Goal: Task Accomplishment & Management: Contribute content

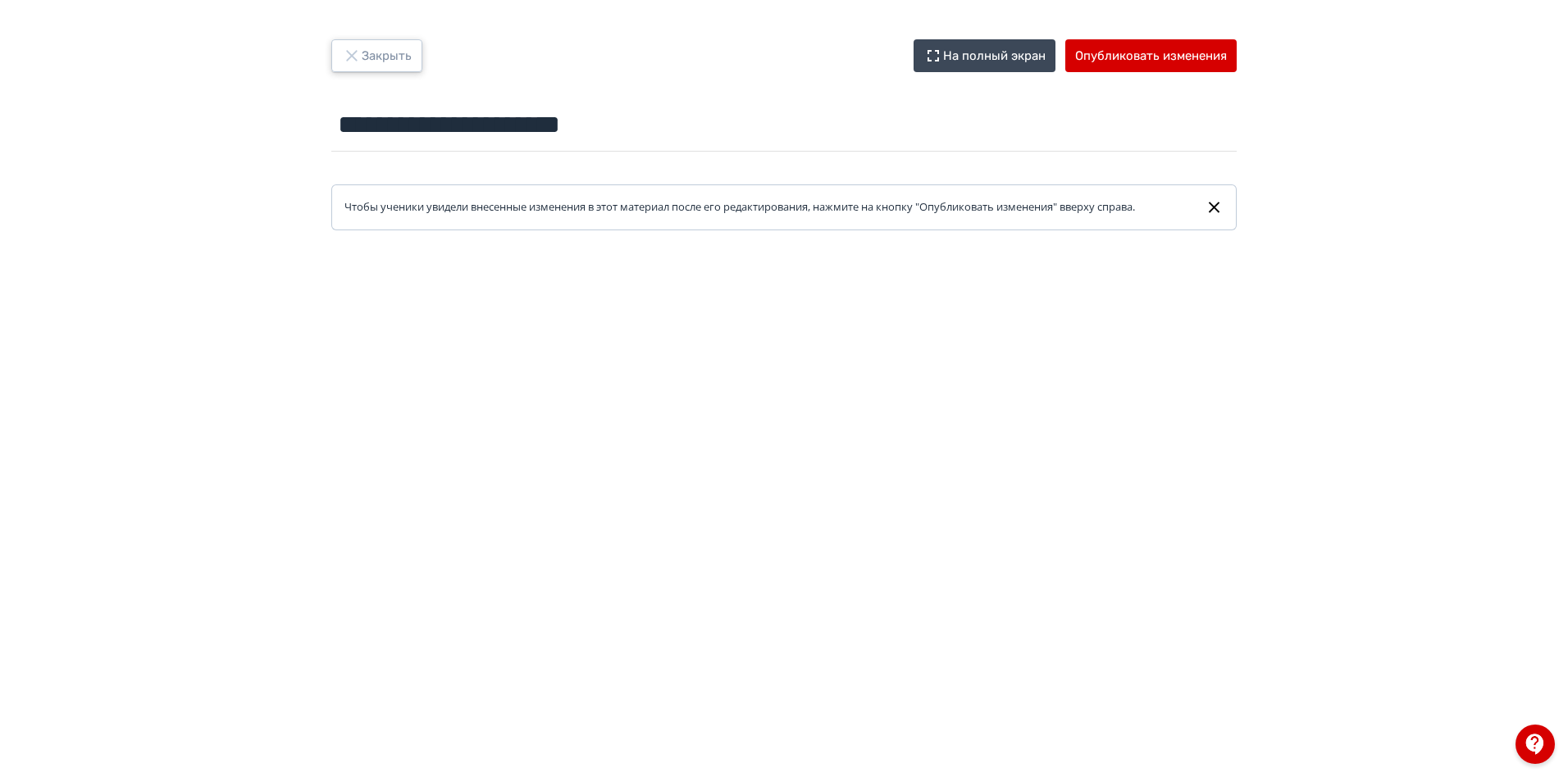
click at [389, 62] on button "Закрыть" at bounding box center [377, 55] width 91 height 33
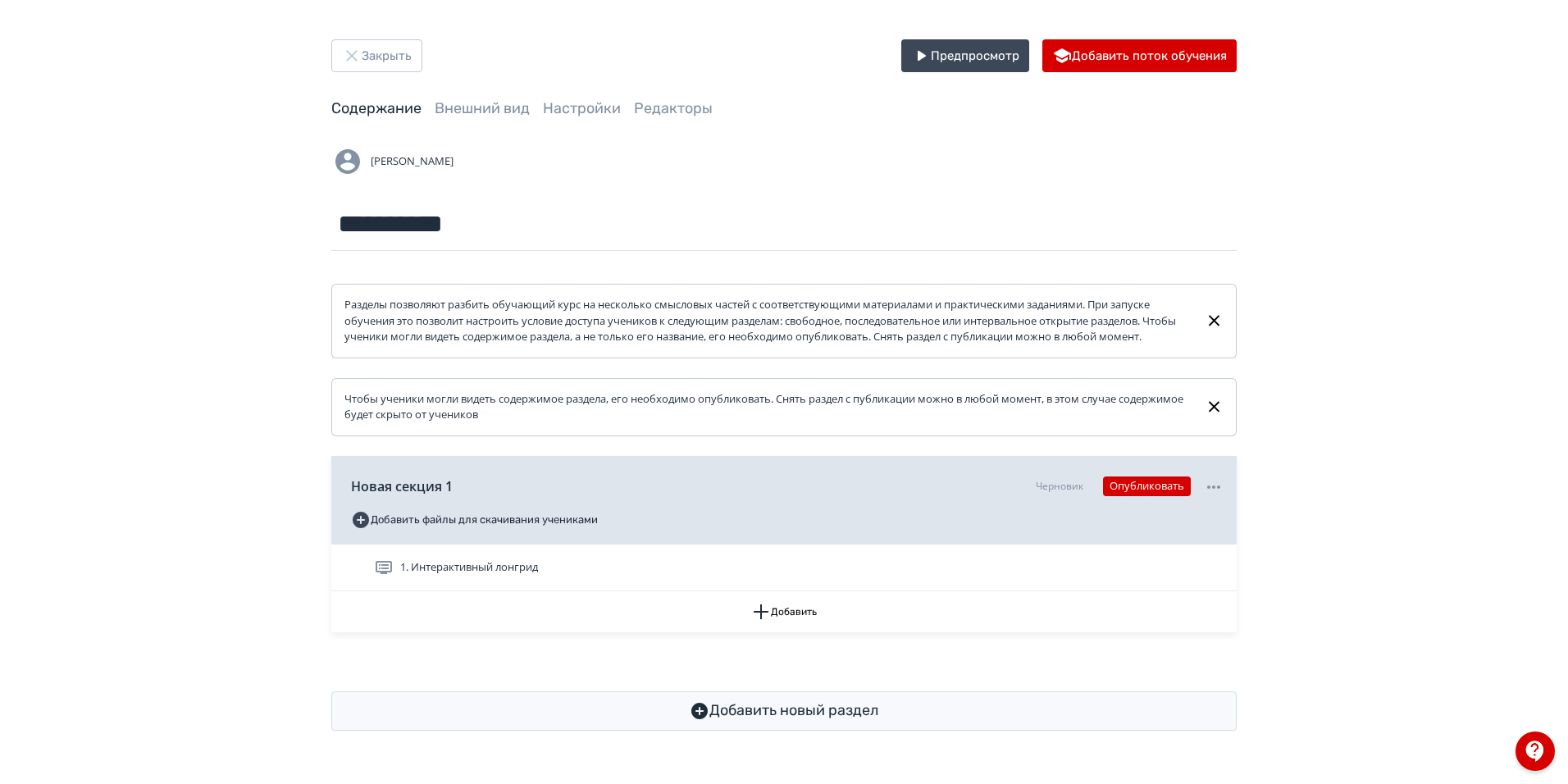
scroll to position [2, 0]
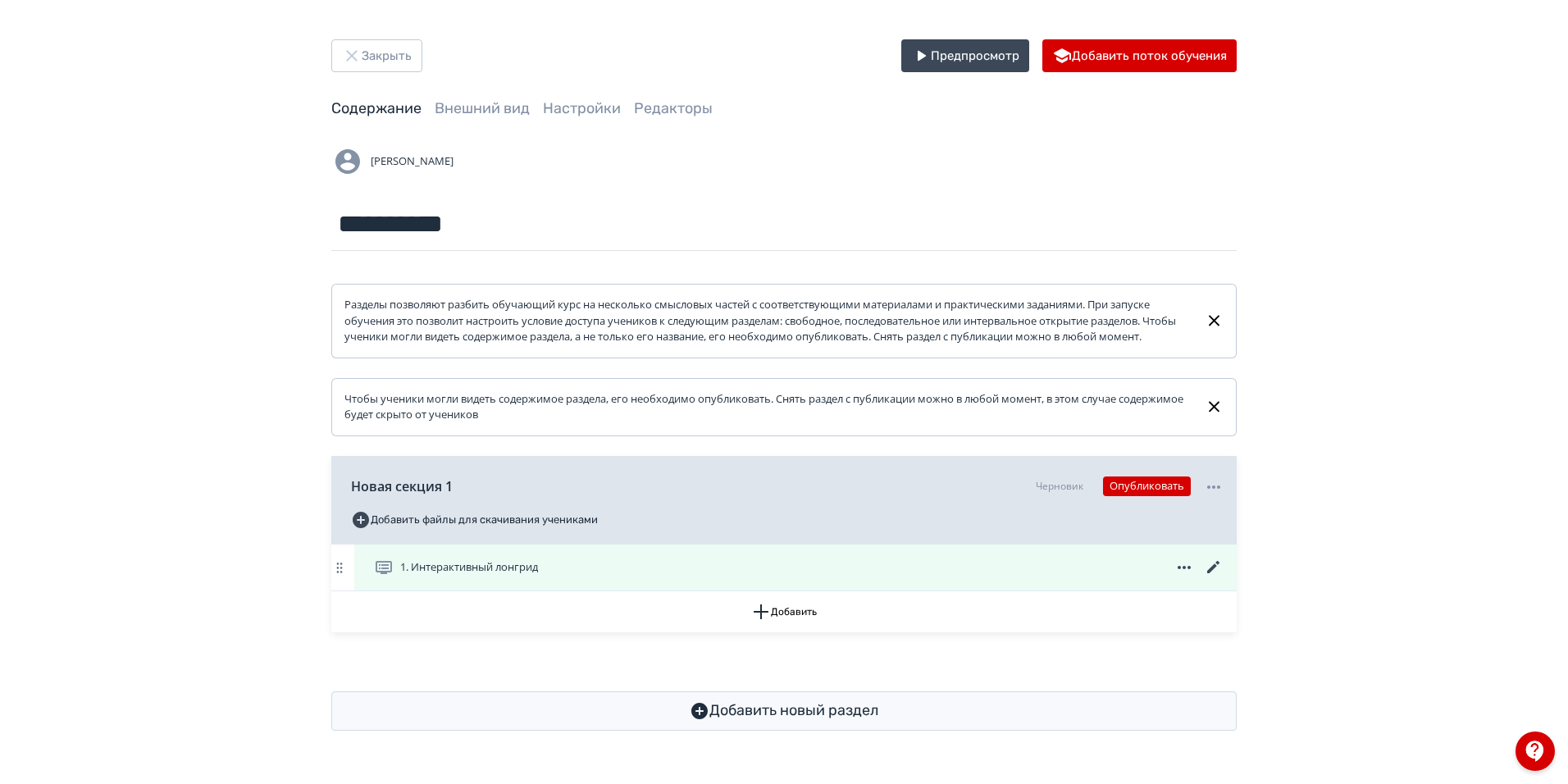
click at [495, 576] on span "1. Интерактивный лонгрид" at bounding box center [469, 568] width 138 height 17
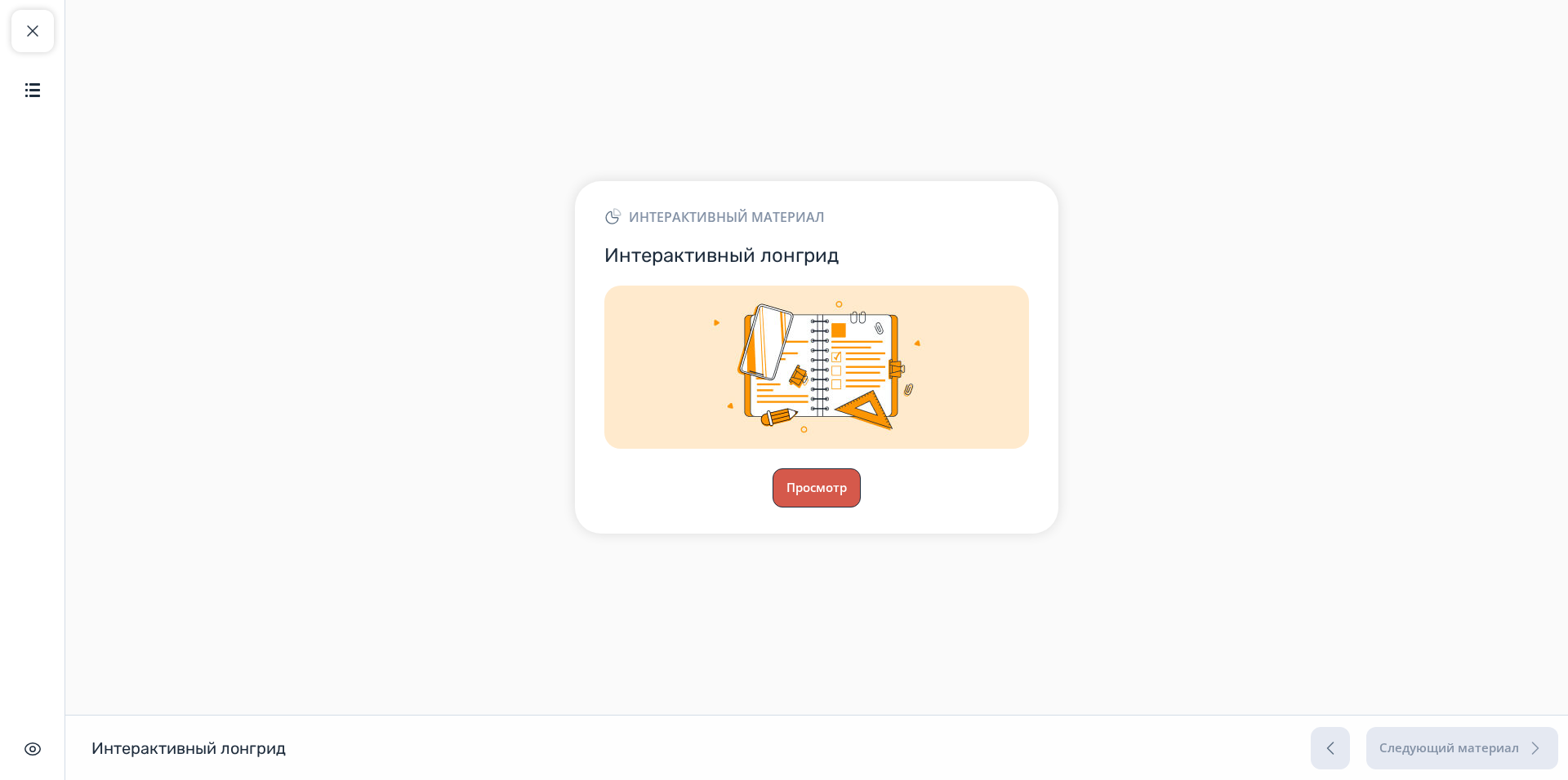
click at [825, 489] on button "Просмотр" at bounding box center [815, 488] width 88 height 39
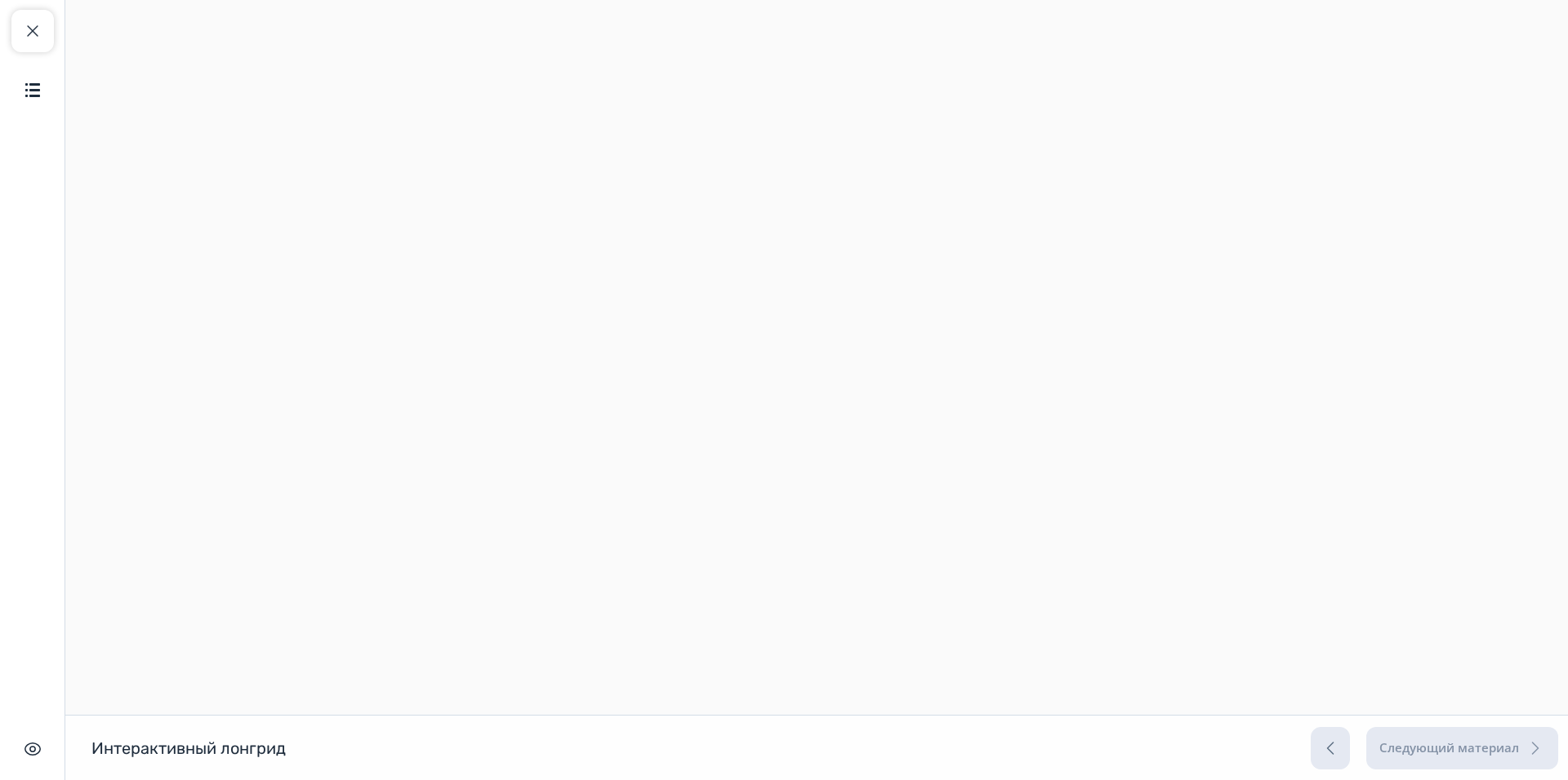
click at [1472, 759] on div "Следующий материал" at bounding box center [1434, 749] width 247 height 43
click at [1335, 758] on div "Следующий материал" at bounding box center [1434, 749] width 247 height 43
click at [1456, 751] on div "Следующий материал" at bounding box center [1434, 749] width 247 height 43
click at [32, 87] on img "button" at bounding box center [32, 89] width 19 height 19
click at [195, 132] on div "Интерактивный лонгрид" at bounding box center [200, 135] width 158 height 19
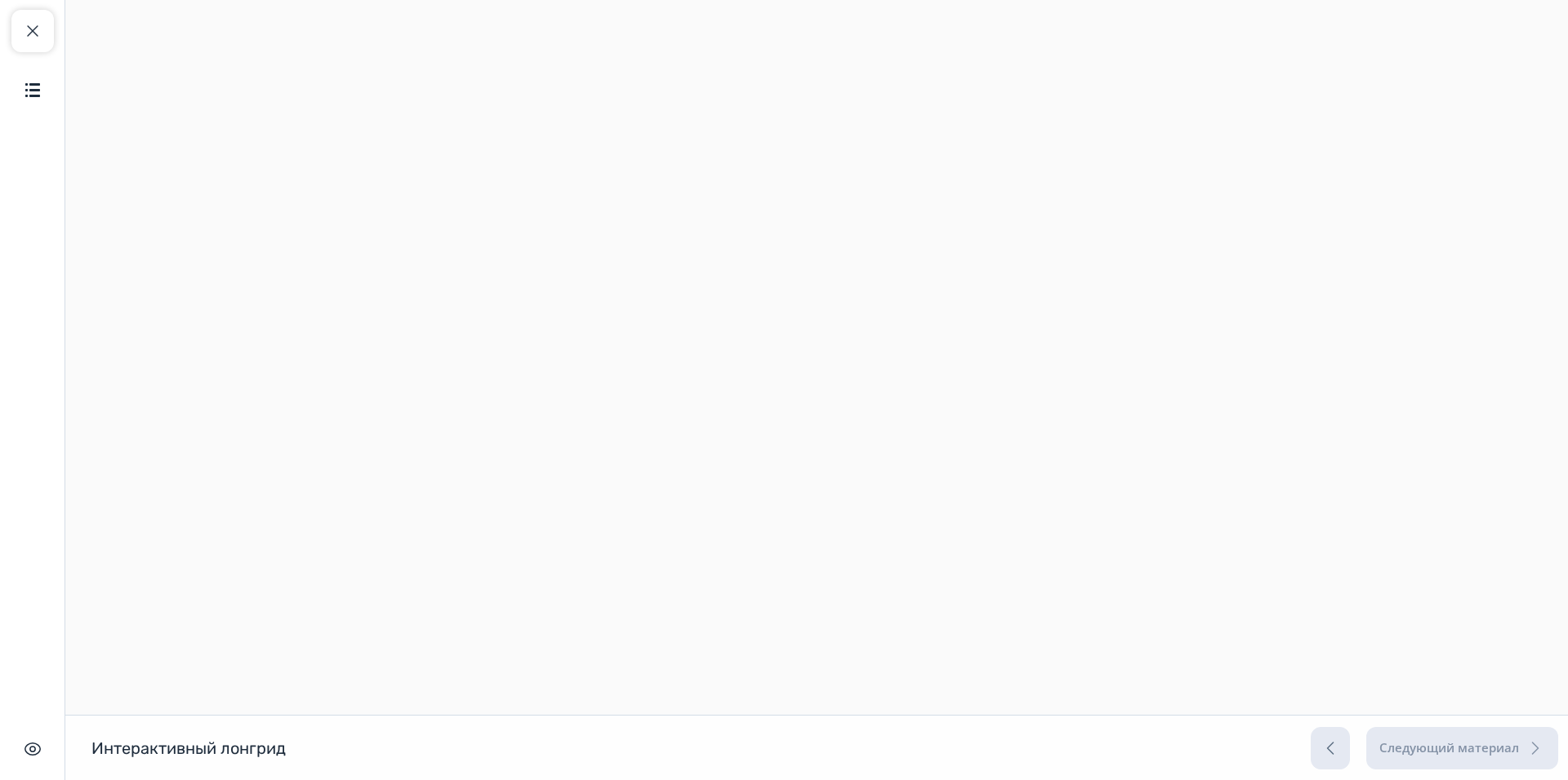
click at [1414, 758] on div "Следующий материал" at bounding box center [1434, 749] width 247 height 43
click at [1252, 740] on div "Интерактивный лонгрид Интерактивный лонгрид Следующий материал" at bounding box center [784, 748] width 1568 height 66
click at [43, 31] on button "Закрыть курс" at bounding box center [32, 31] width 43 height 43
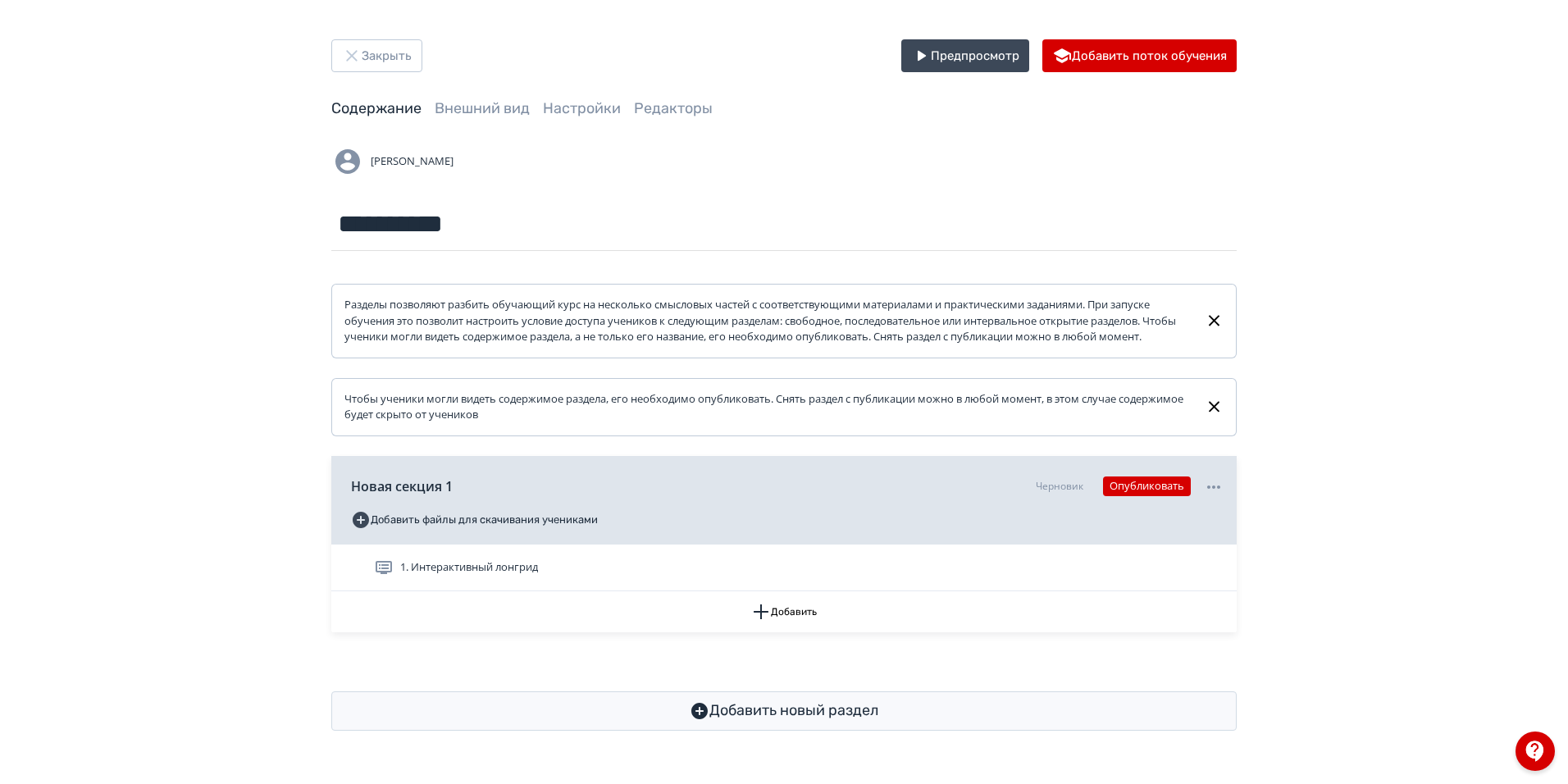
scroll to position [2, 0]
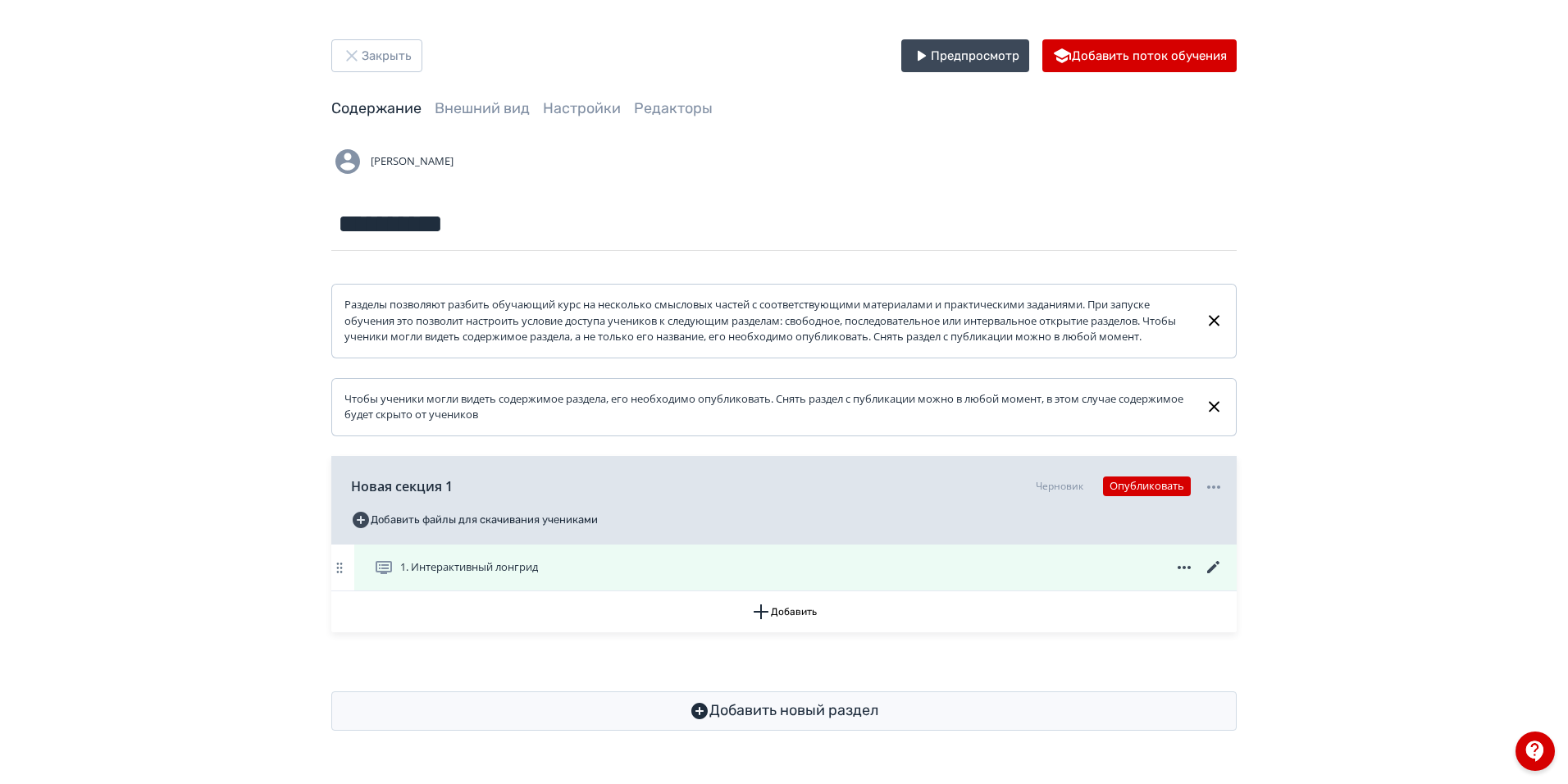
click at [1214, 574] on icon at bounding box center [1213, 566] width 12 height 12
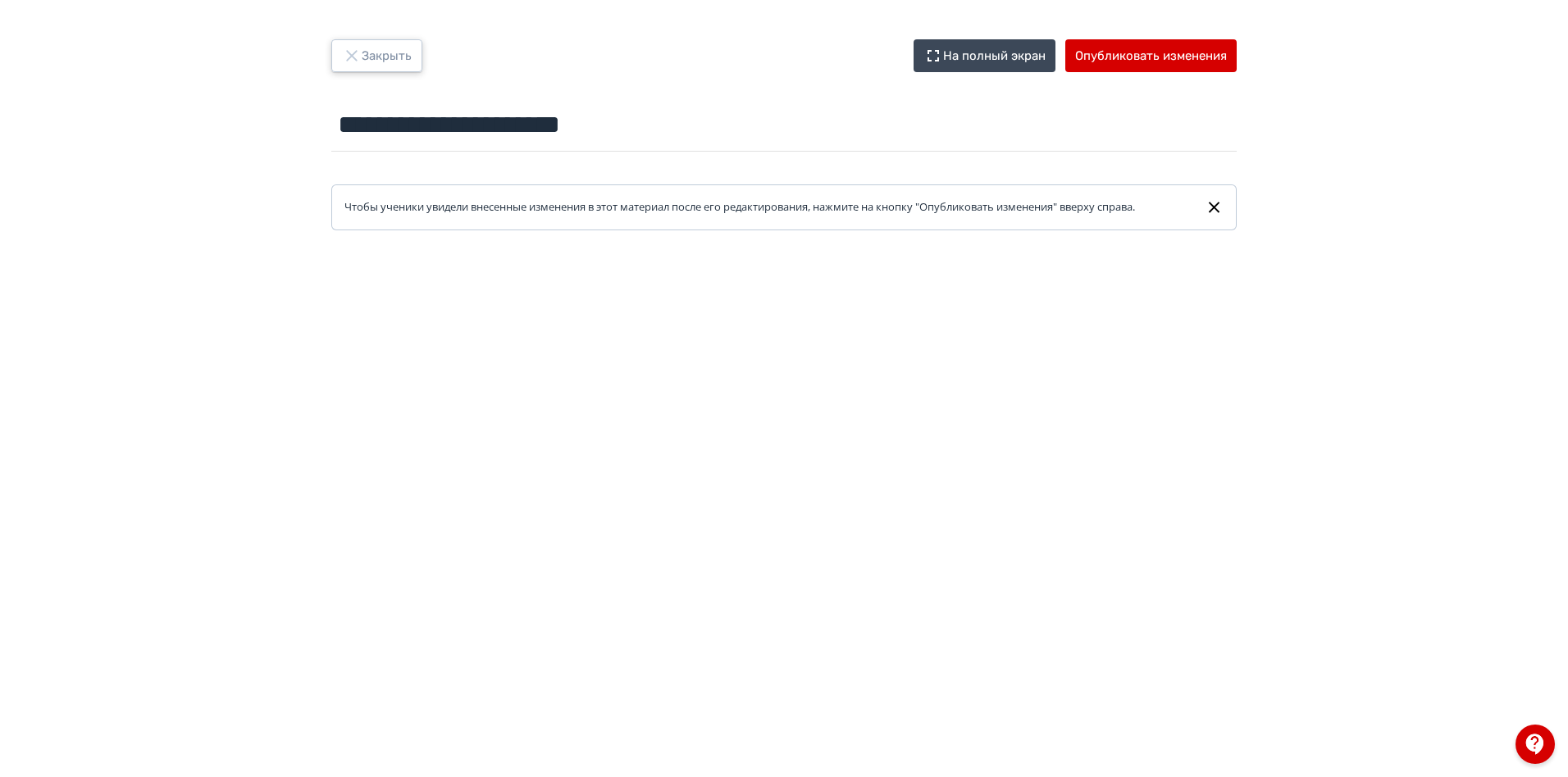
click at [386, 59] on button "Закрыть" at bounding box center [377, 55] width 91 height 33
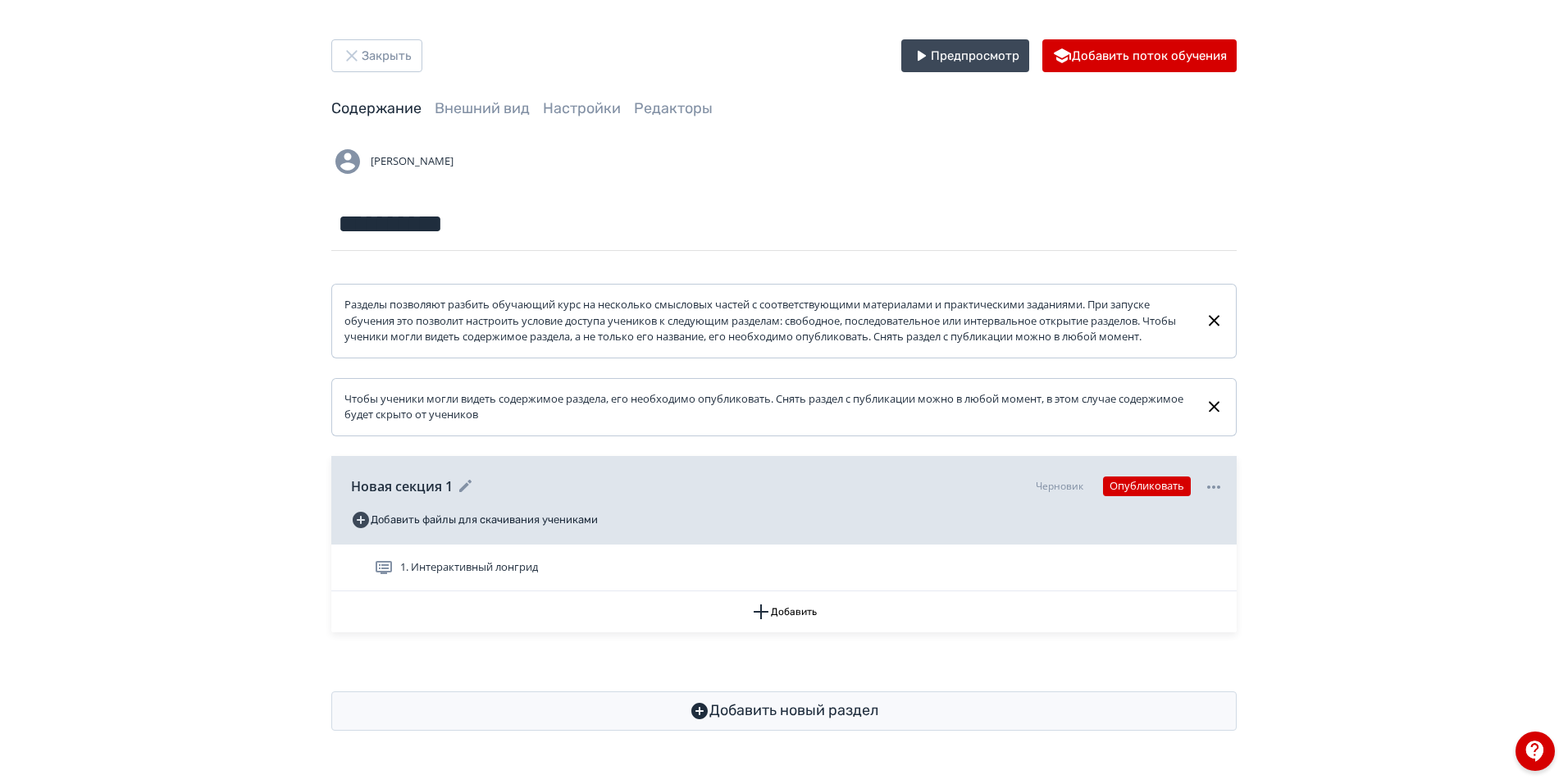
scroll to position [2, 0]
click at [784, 631] on button "Добавить" at bounding box center [784, 612] width 906 height 41
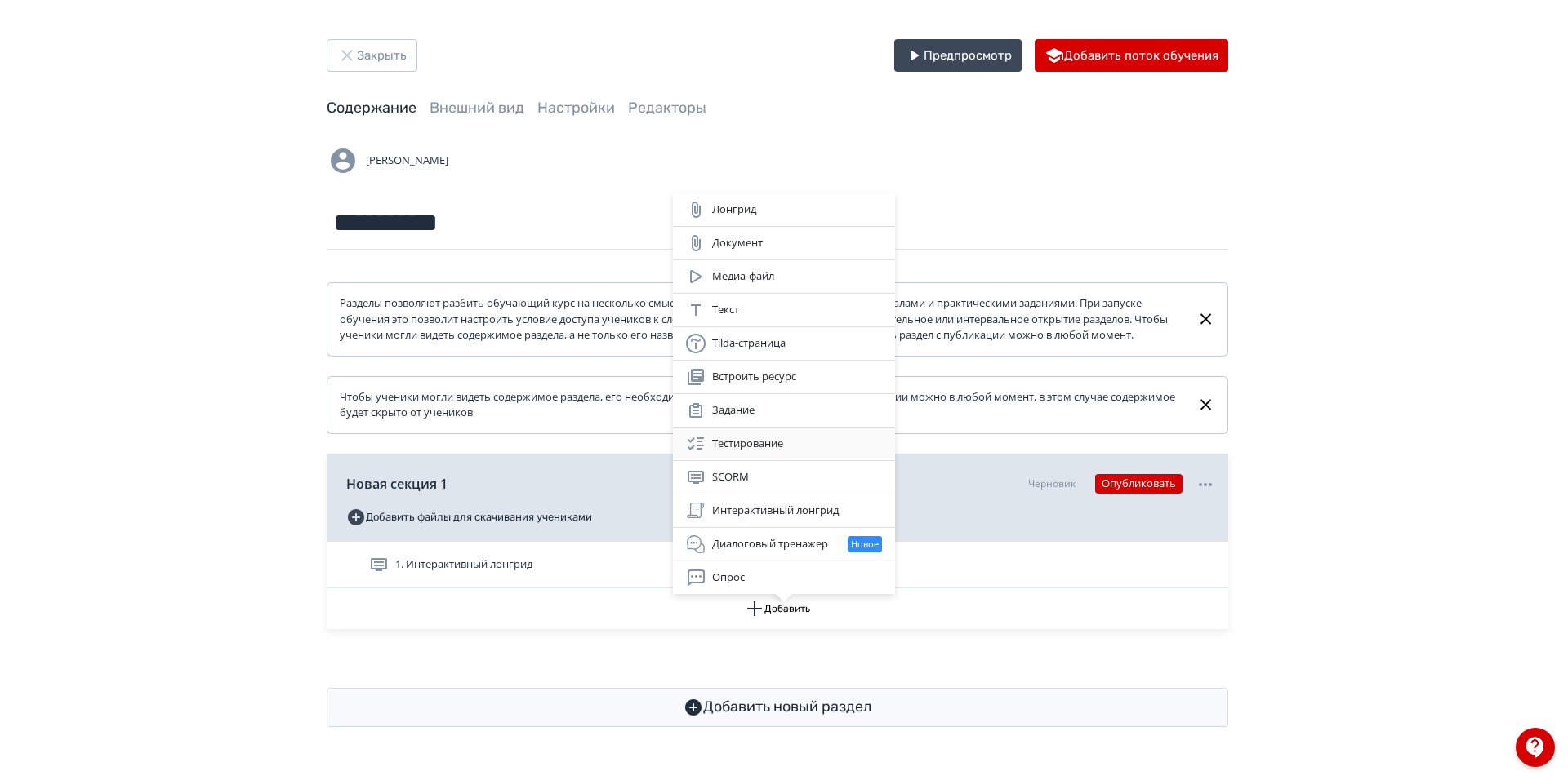
click at [758, 451] on div "Тестирование" at bounding box center [784, 443] width 196 height 19
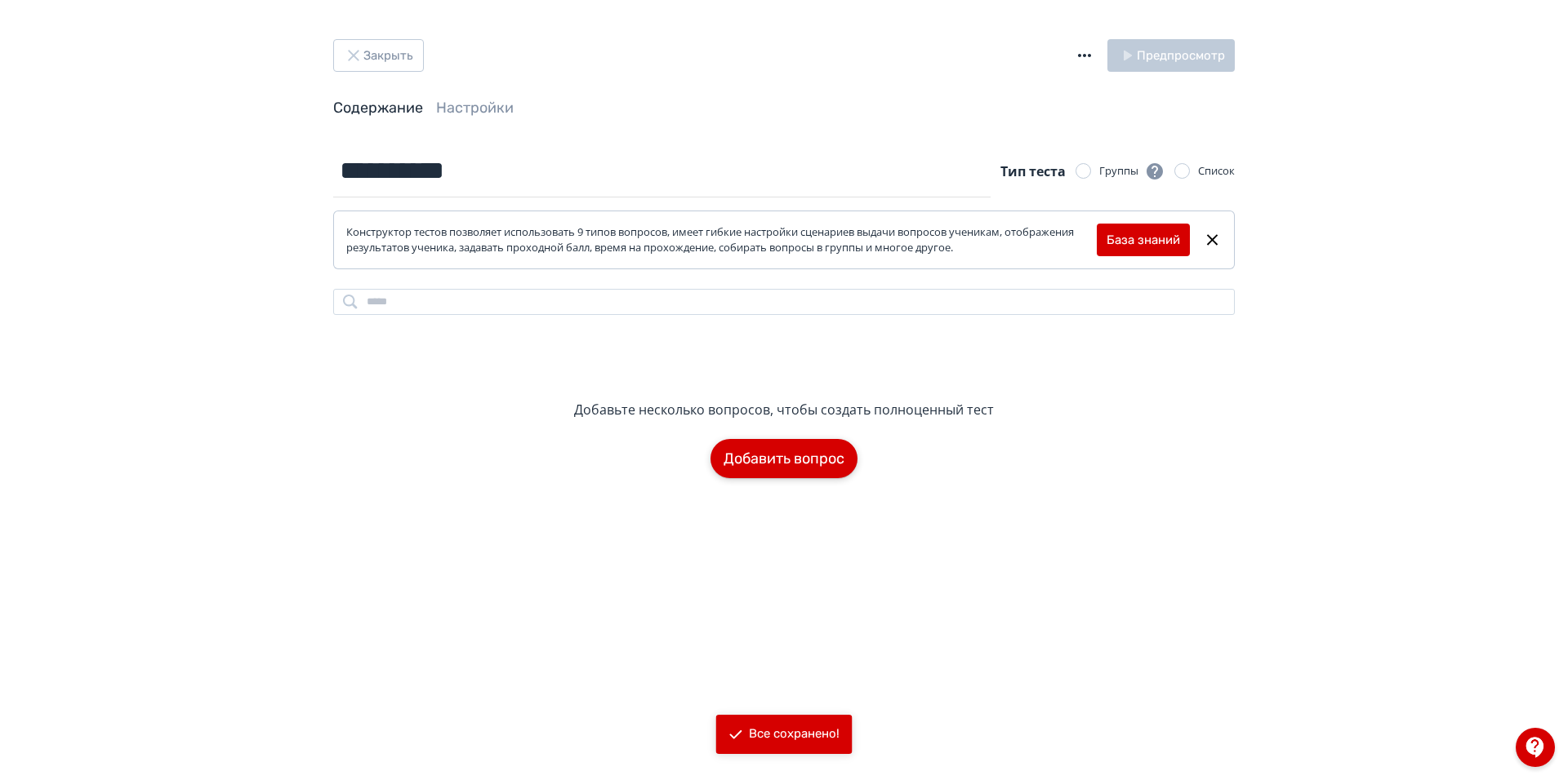
click at [790, 460] on button "Добавить вопрос" at bounding box center [783, 459] width 147 height 39
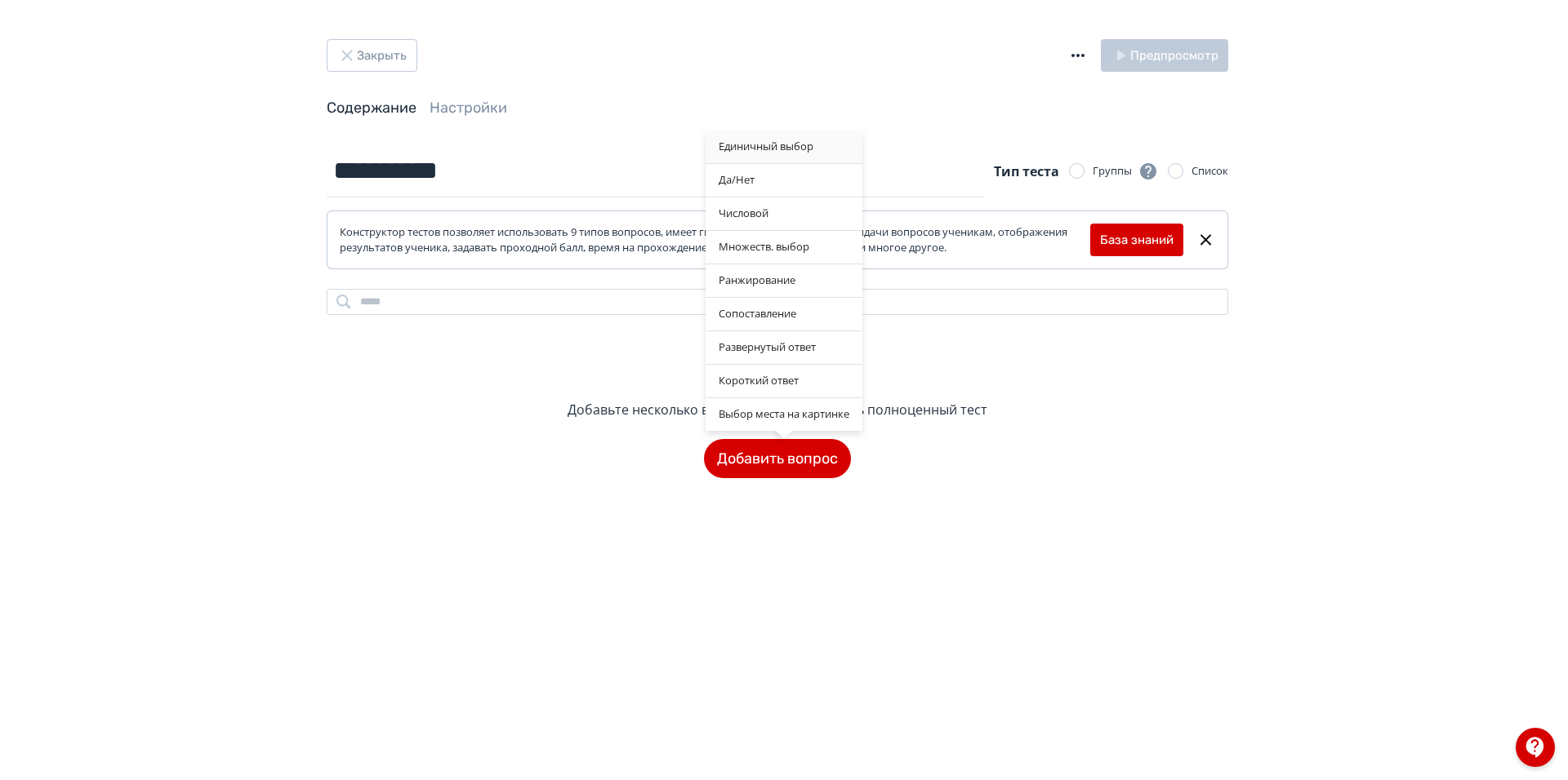
click at [816, 155] on div "Единичный выбор" at bounding box center [783, 146] width 156 height 32
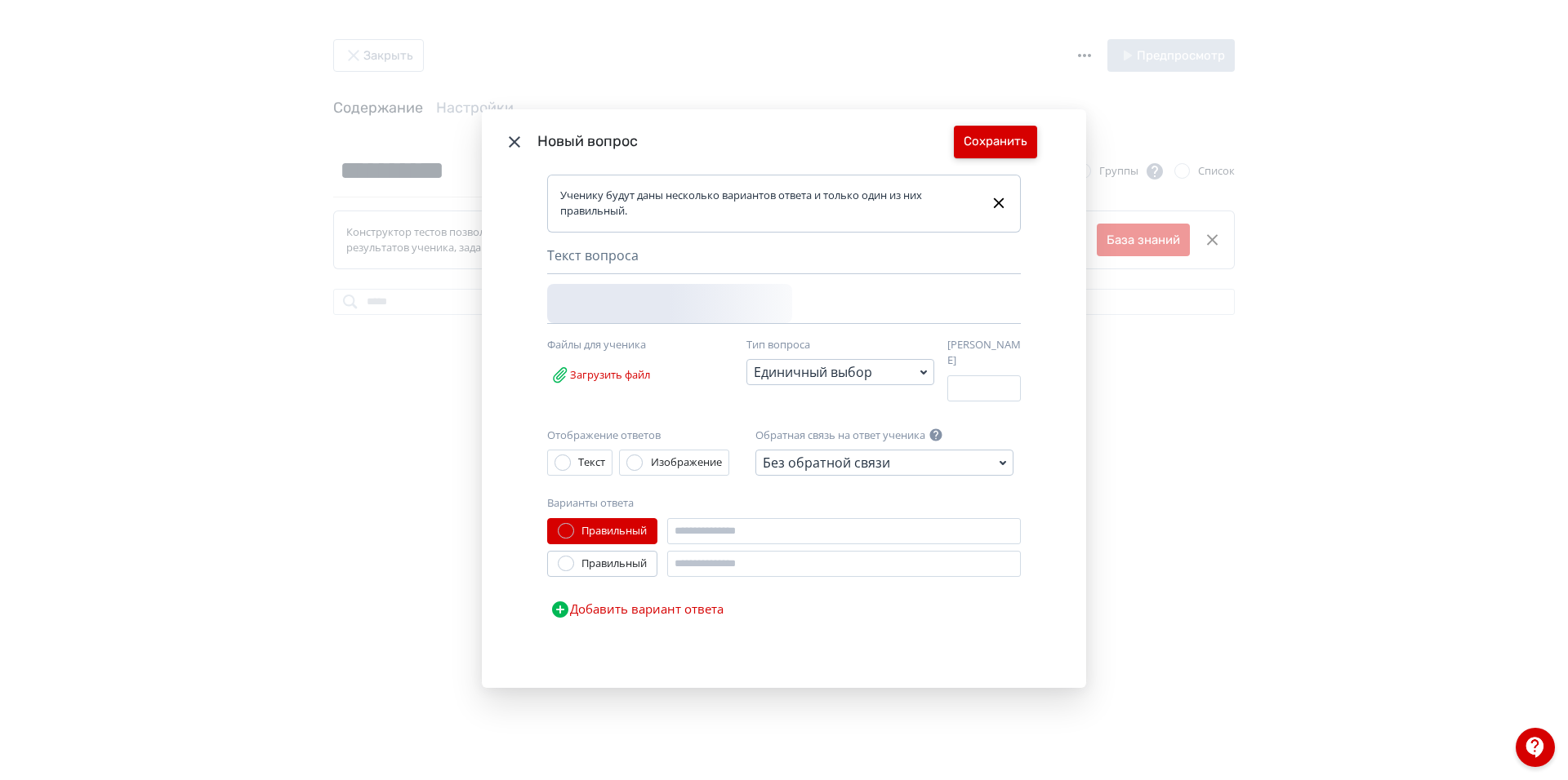
click at [999, 144] on button "Сохранить" at bounding box center [995, 142] width 83 height 32
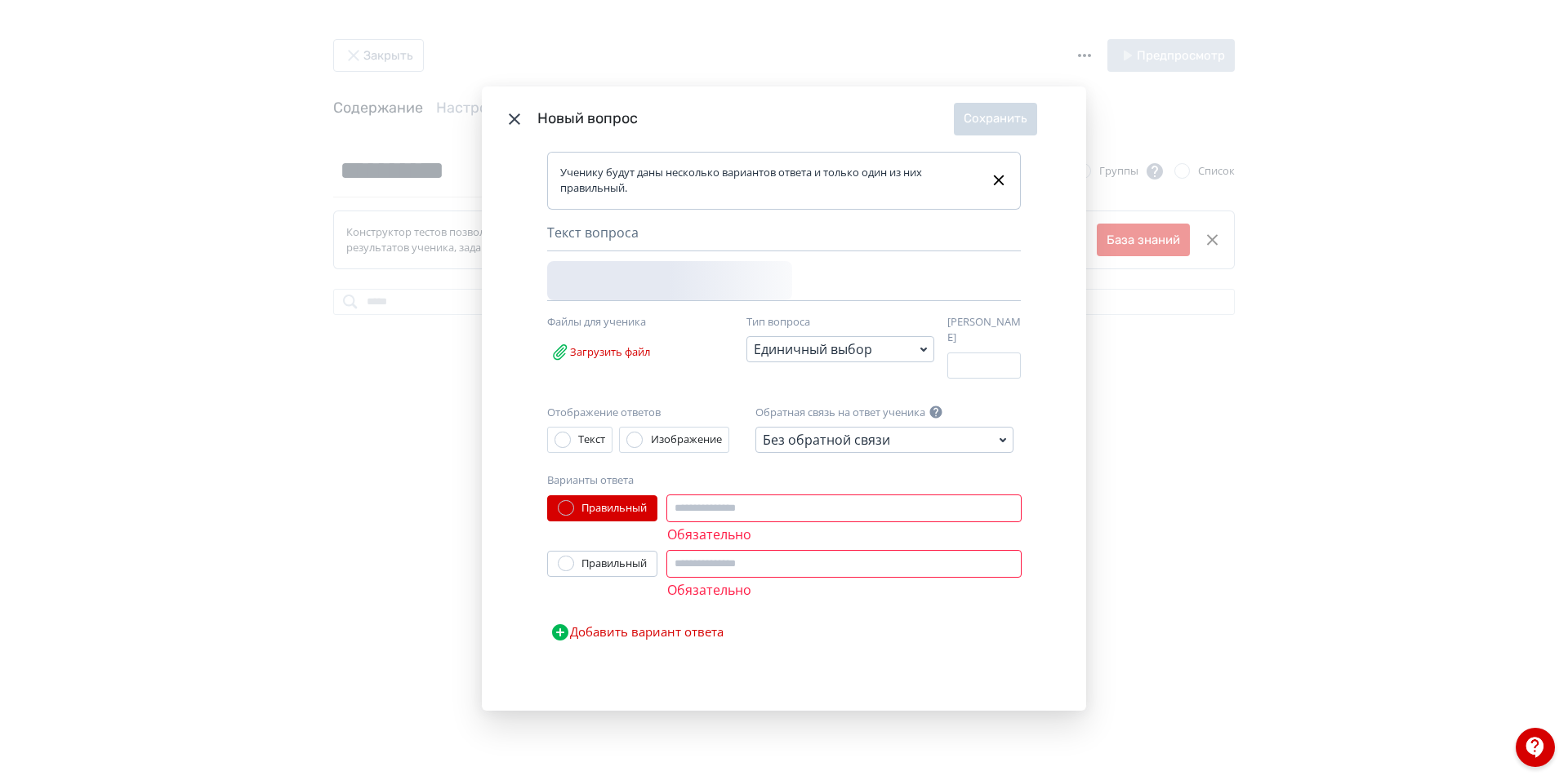
click at [516, 128] on icon "Modal" at bounding box center [514, 118] width 19 height 19
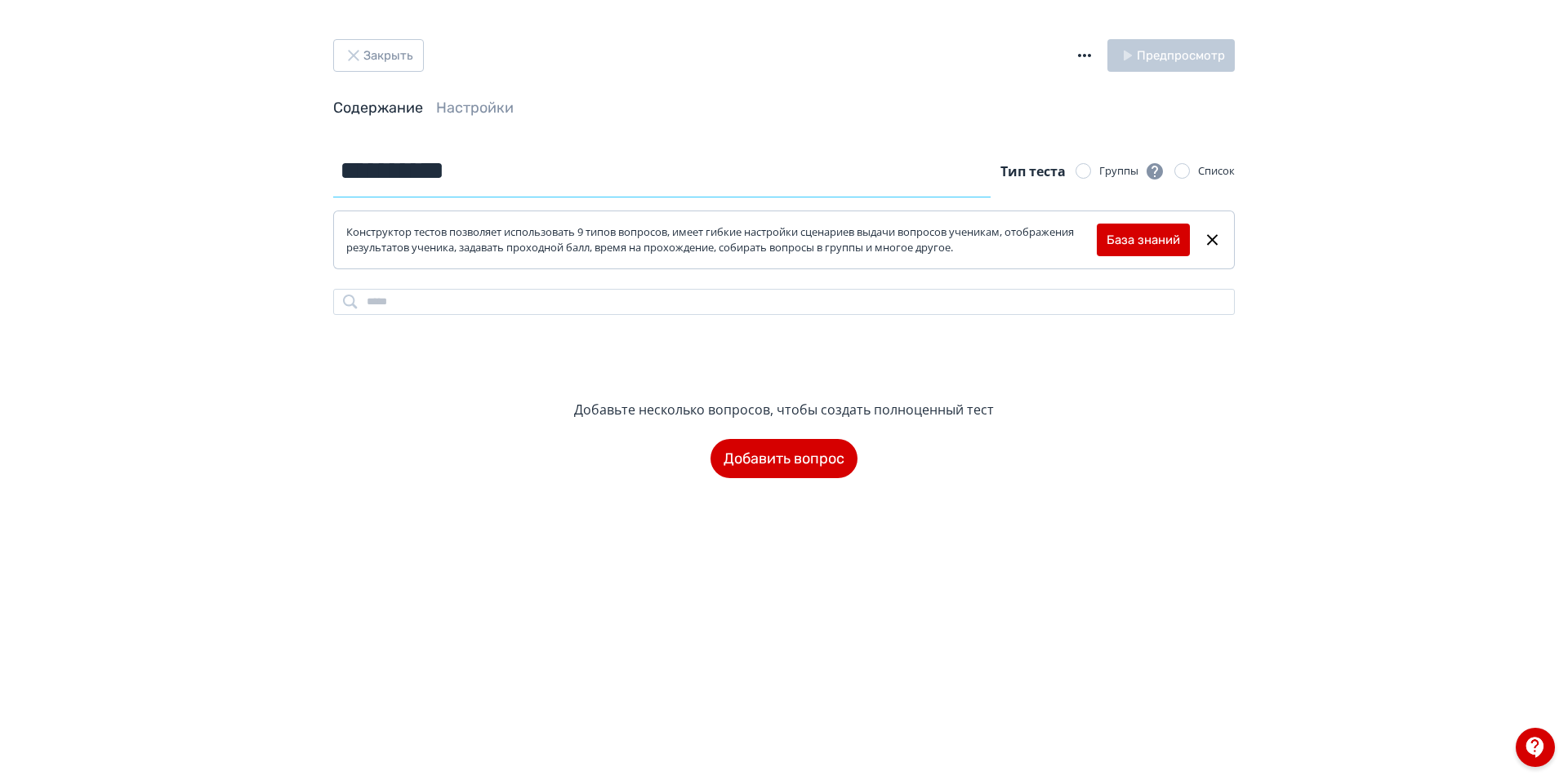
drag, startPoint x: 509, startPoint y: 177, endPoint x: 348, endPoint y: 183, distance: 161.1
click at [338, 183] on input "**********" at bounding box center [662, 170] width 657 height 53
type input "*"
type input "**********"
click at [1213, 241] on icon at bounding box center [1212, 239] width 10 height 10
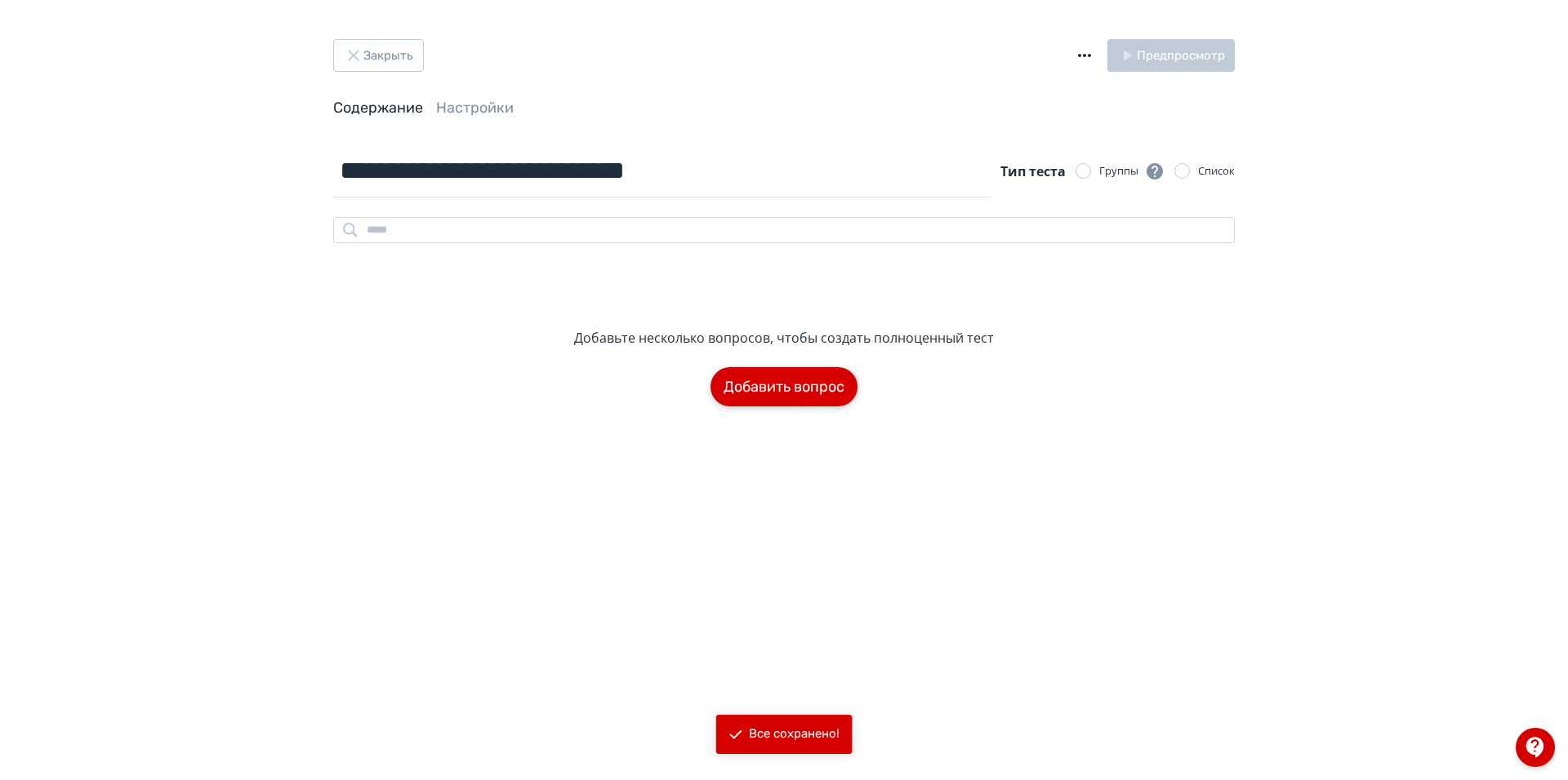
click at [801, 390] on button "Добавить вопрос" at bounding box center [783, 387] width 147 height 39
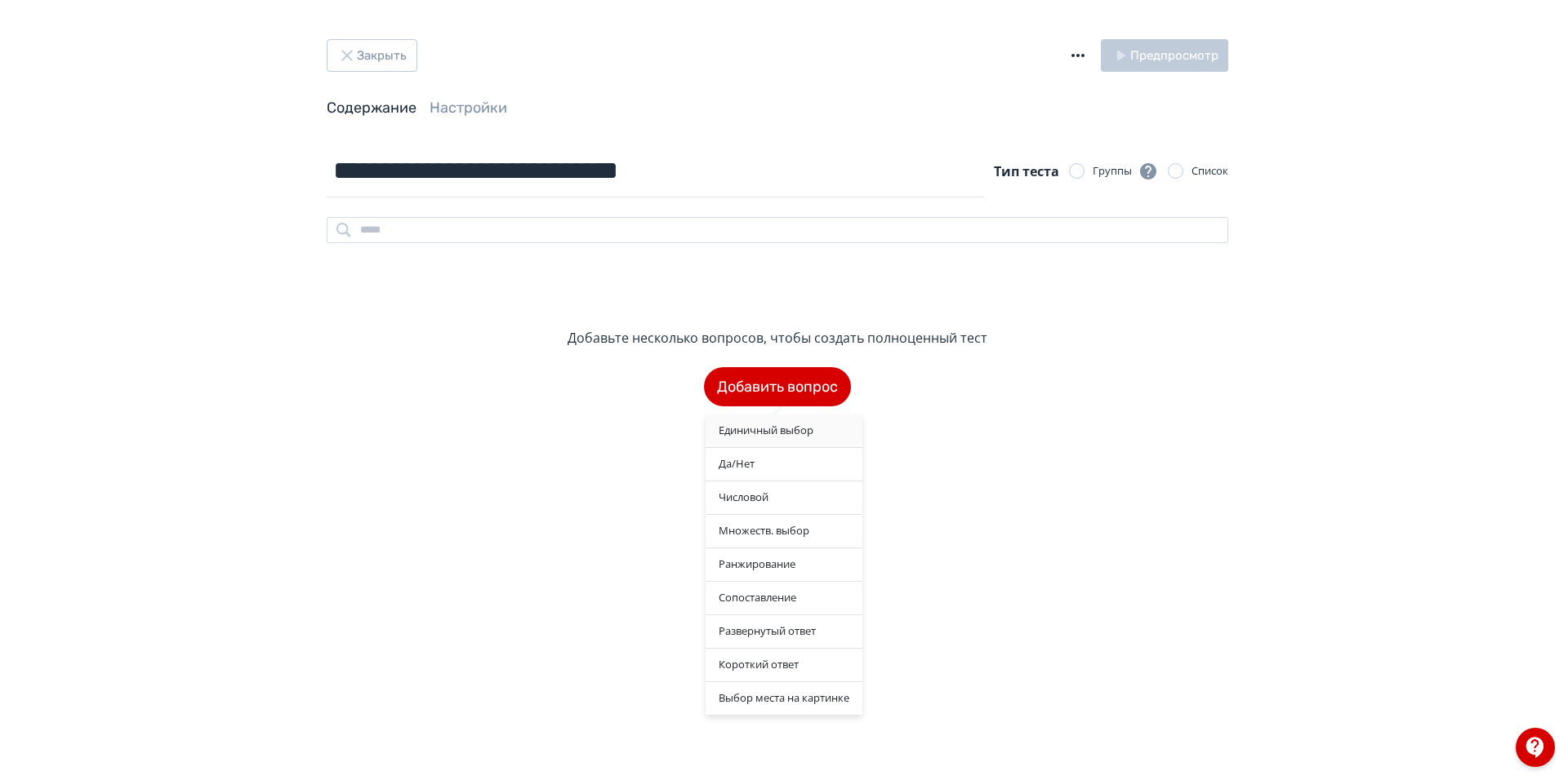
click at [800, 436] on div "Единичный выбор" at bounding box center [783, 430] width 156 height 32
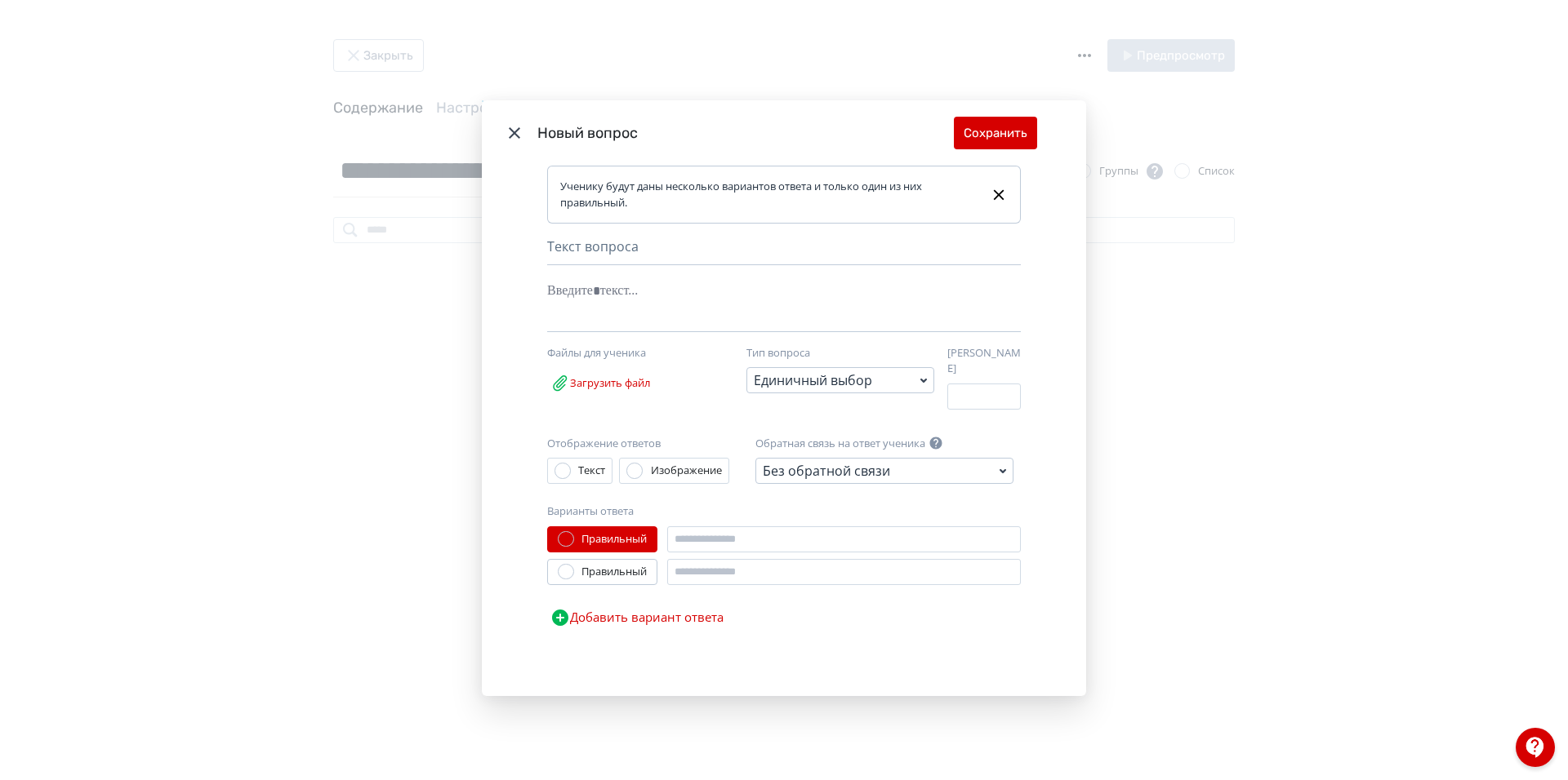
click at [603, 246] on div "Текст вопроса" at bounding box center [784, 251] width 474 height 29
click at [602, 254] on div "Текст вопроса" at bounding box center [784, 251] width 474 height 29
click at [593, 246] on div "Текст вопроса" at bounding box center [784, 251] width 474 height 29
click at [602, 256] on div "Текст вопроса" at bounding box center [784, 251] width 474 height 29
click at [548, 292] on div "Modal" at bounding box center [759, 291] width 424 height 31
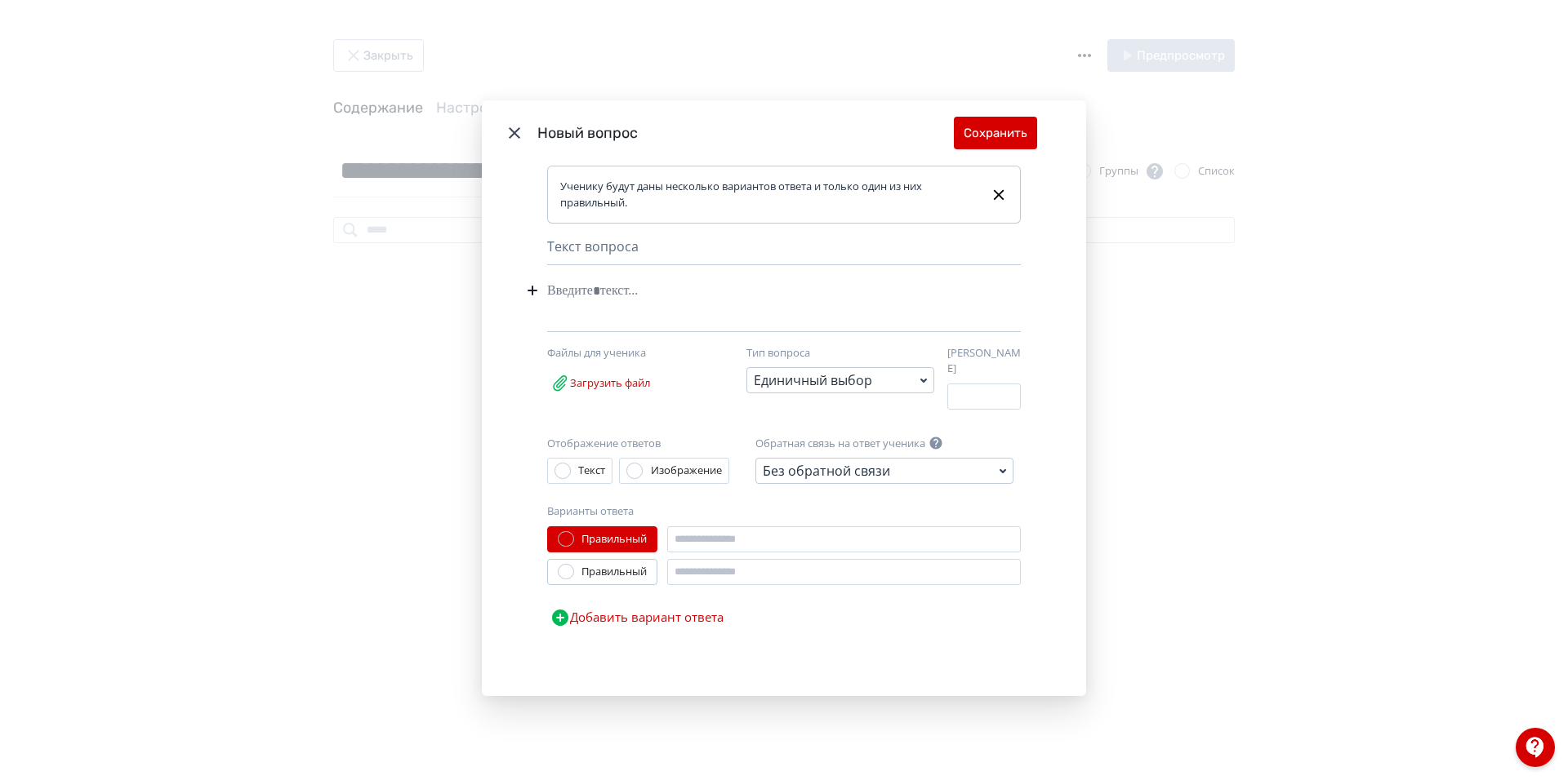
click at [609, 259] on div "Текст вопроса" at bounding box center [784, 251] width 474 height 29
click at [613, 291] on div "Modal" at bounding box center [759, 291] width 424 height 31
click at [868, 474] on div "Без обратной связи" at bounding box center [827, 470] width 128 height 19
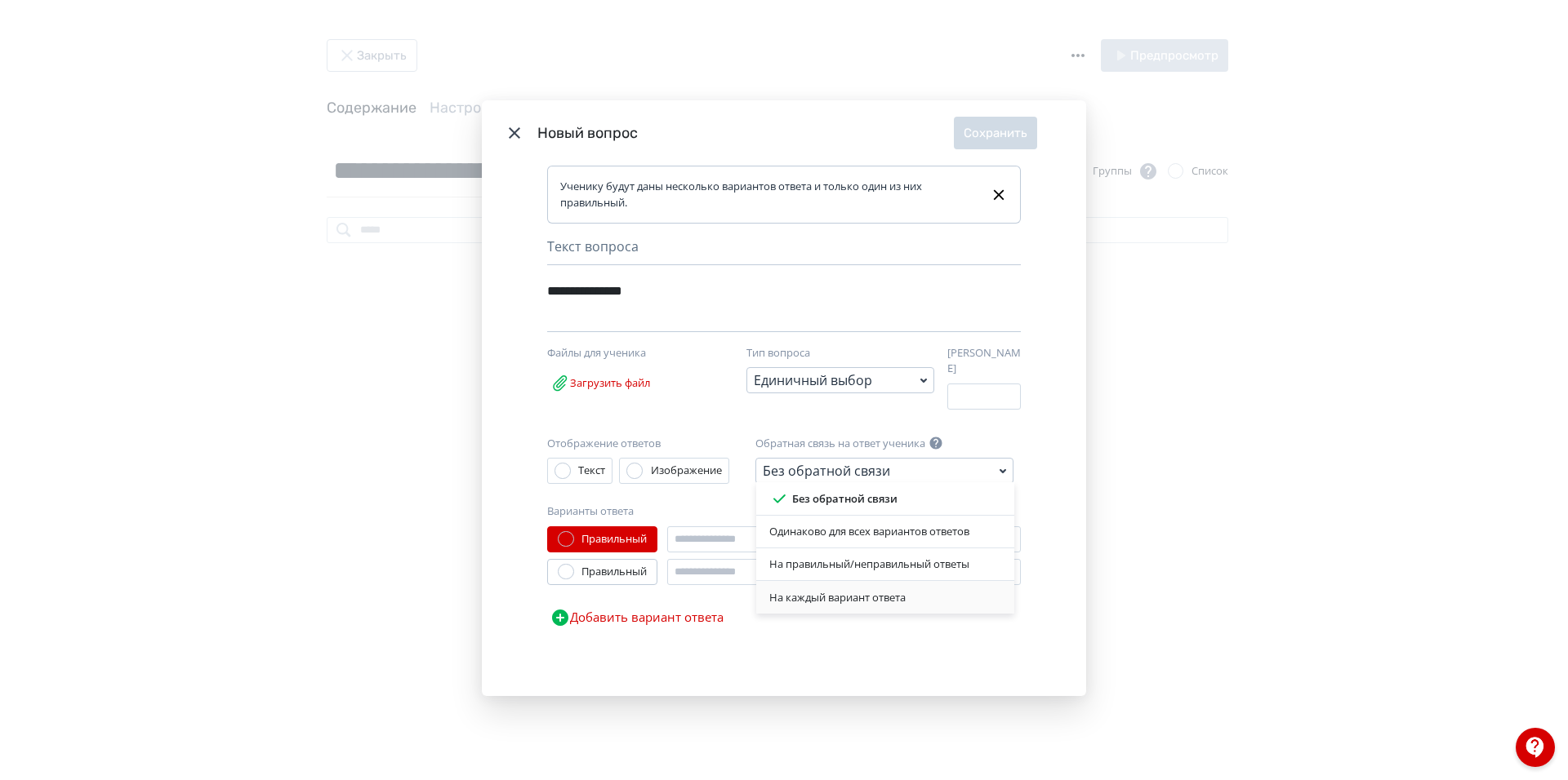
click at [872, 602] on div "На каждый вариант ответа" at bounding box center [885, 599] width 231 height 17
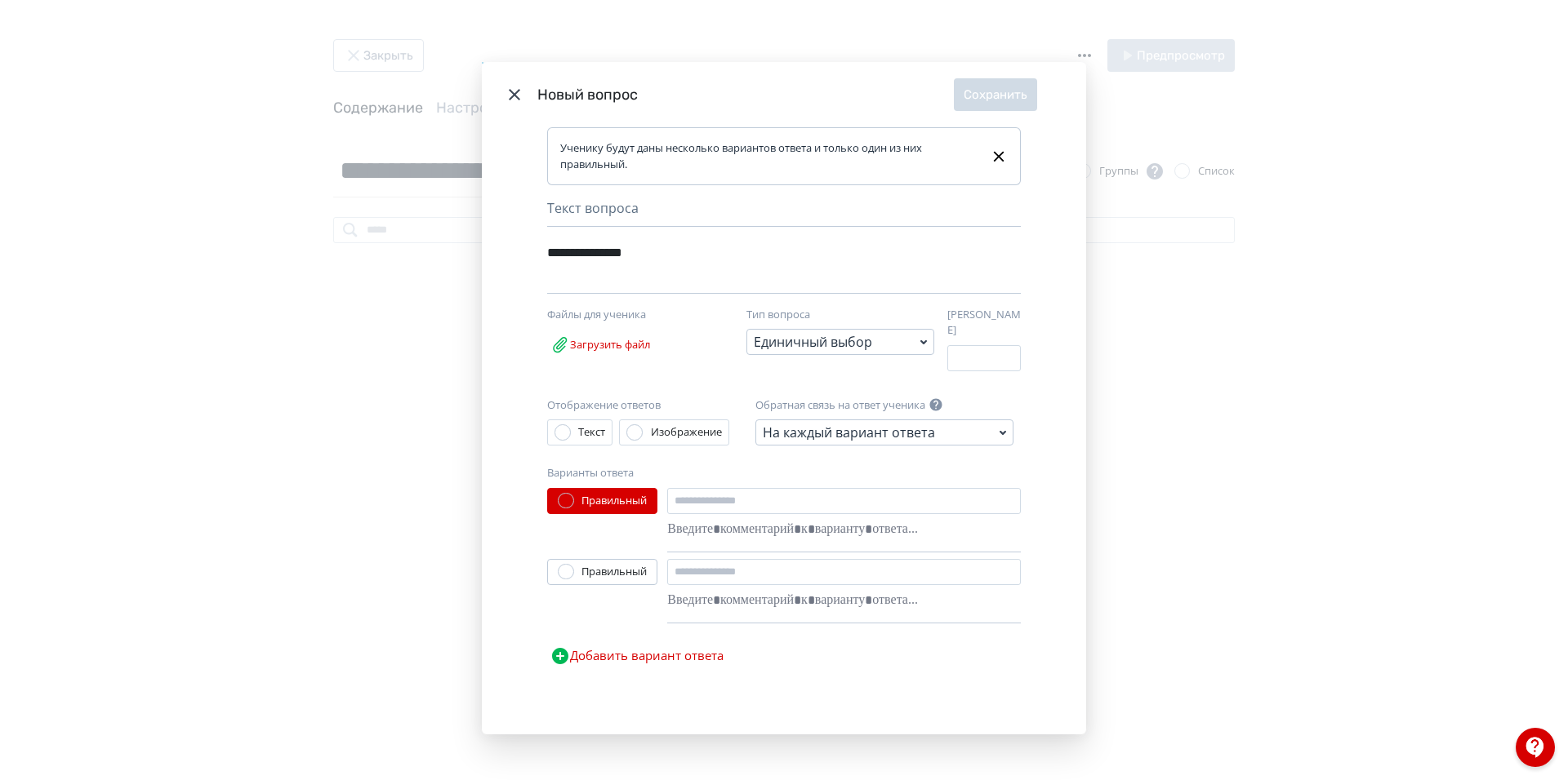
click at [911, 430] on div "На каждый вариант ответа" at bounding box center [849, 432] width 172 height 19
click at [849, 462] on div "Без обратной связи" at bounding box center [881, 461] width 231 height 17
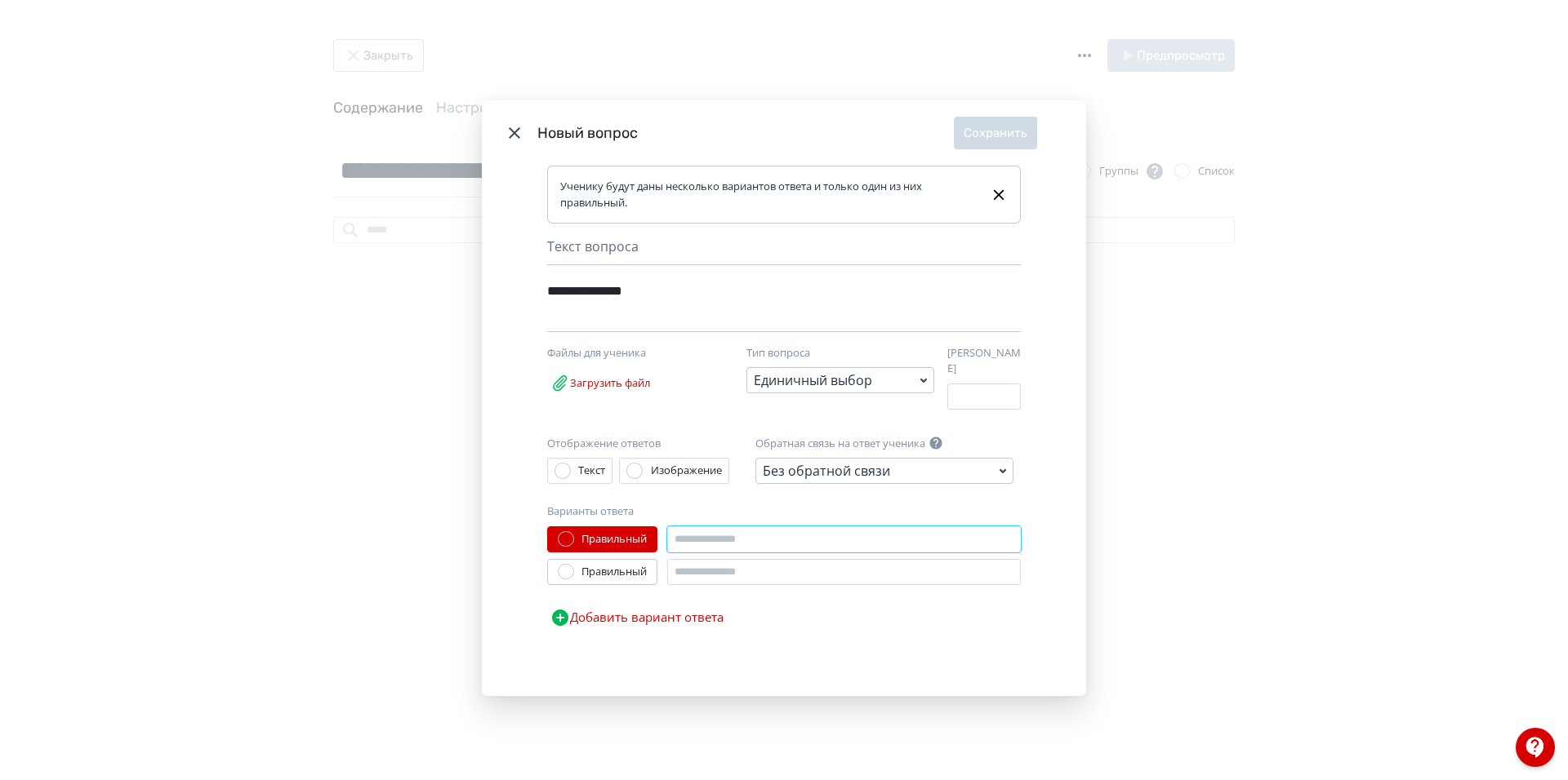
click at [690, 536] on input "Modal" at bounding box center [844, 539] width 354 height 26
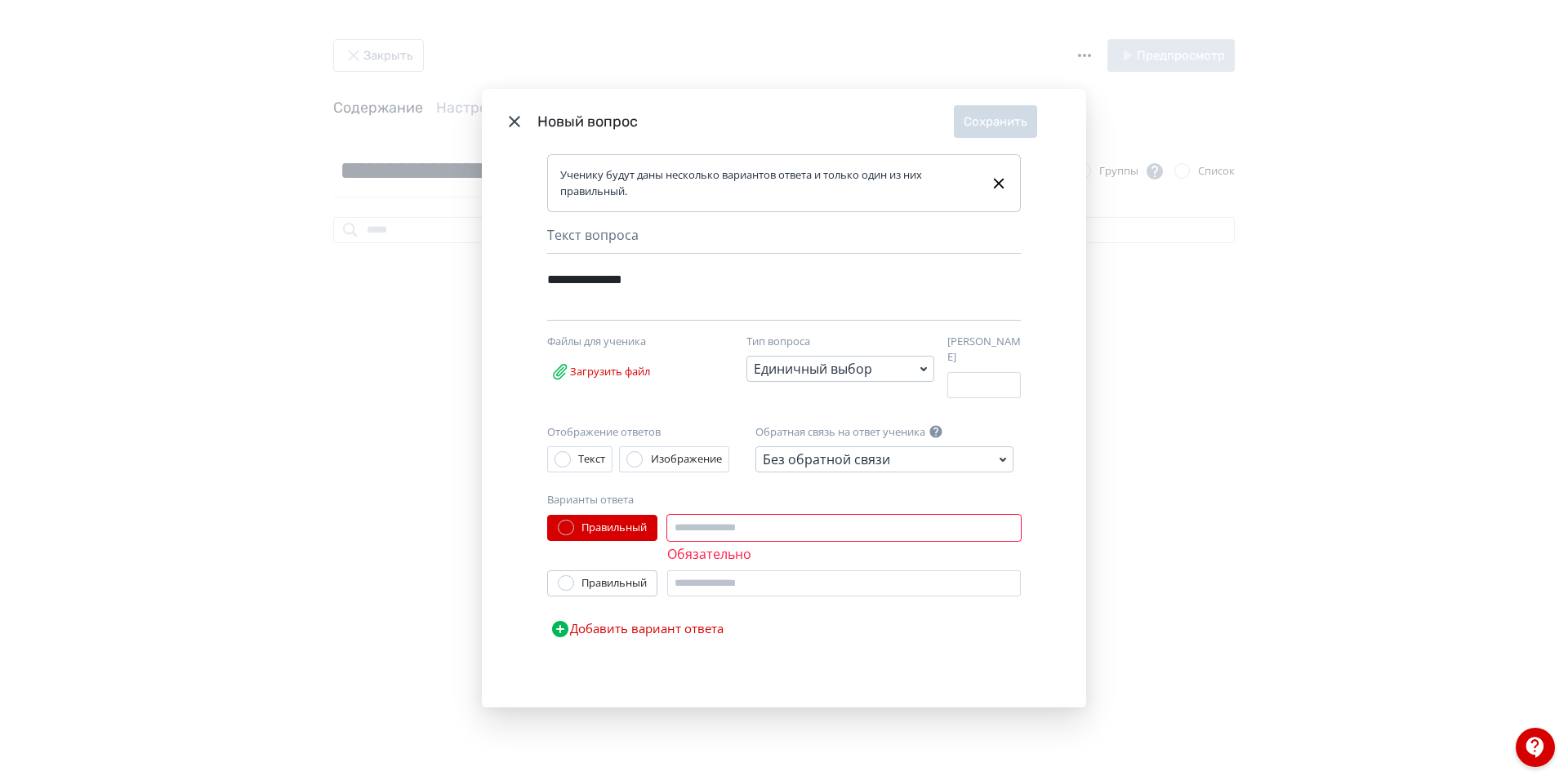
click at [707, 616] on button "Добавить вариант ответа" at bounding box center [637, 628] width 180 height 32
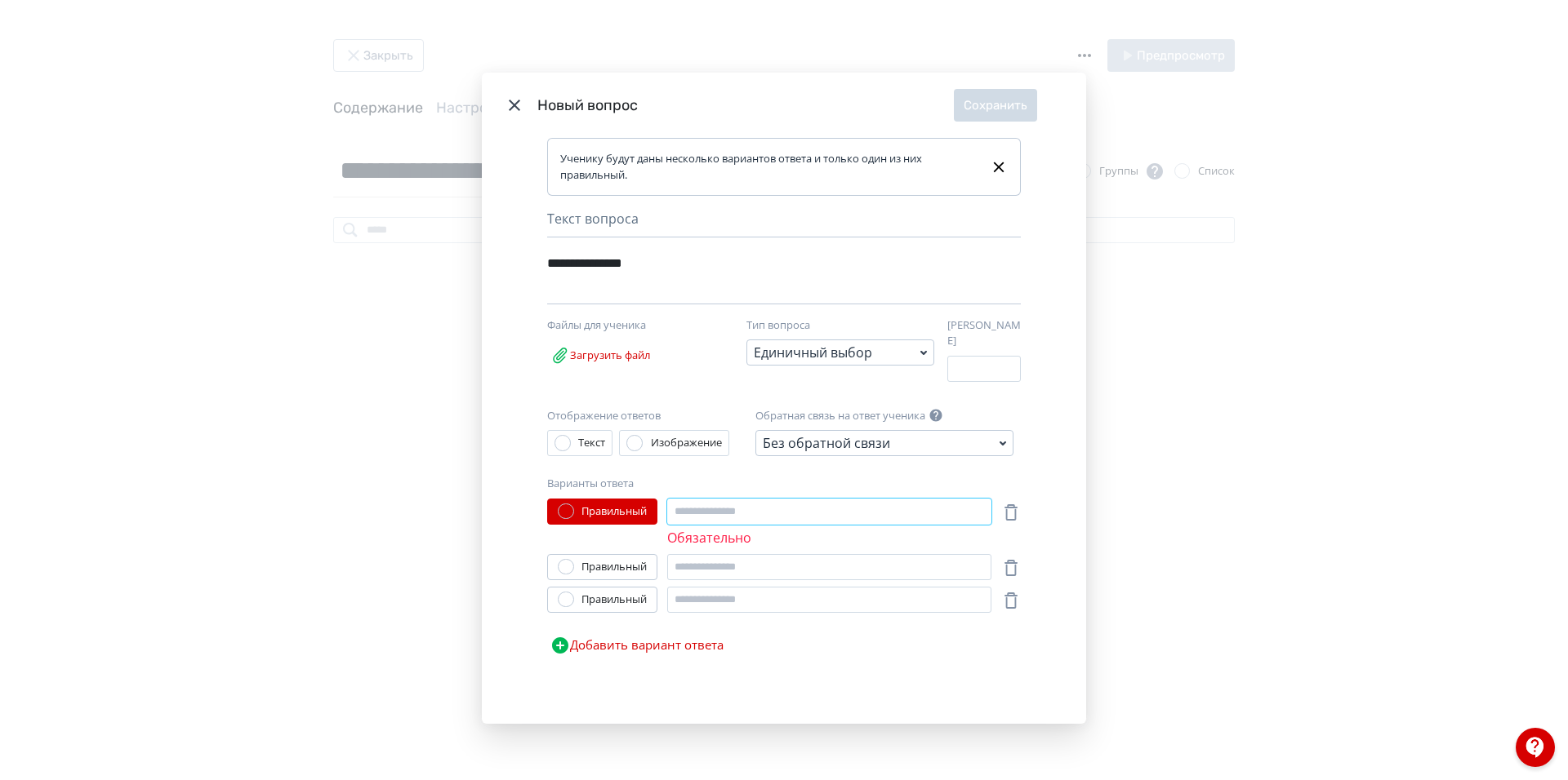
click at [706, 515] on input "Modal" at bounding box center [829, 512] width 324 height 26
type input "*"
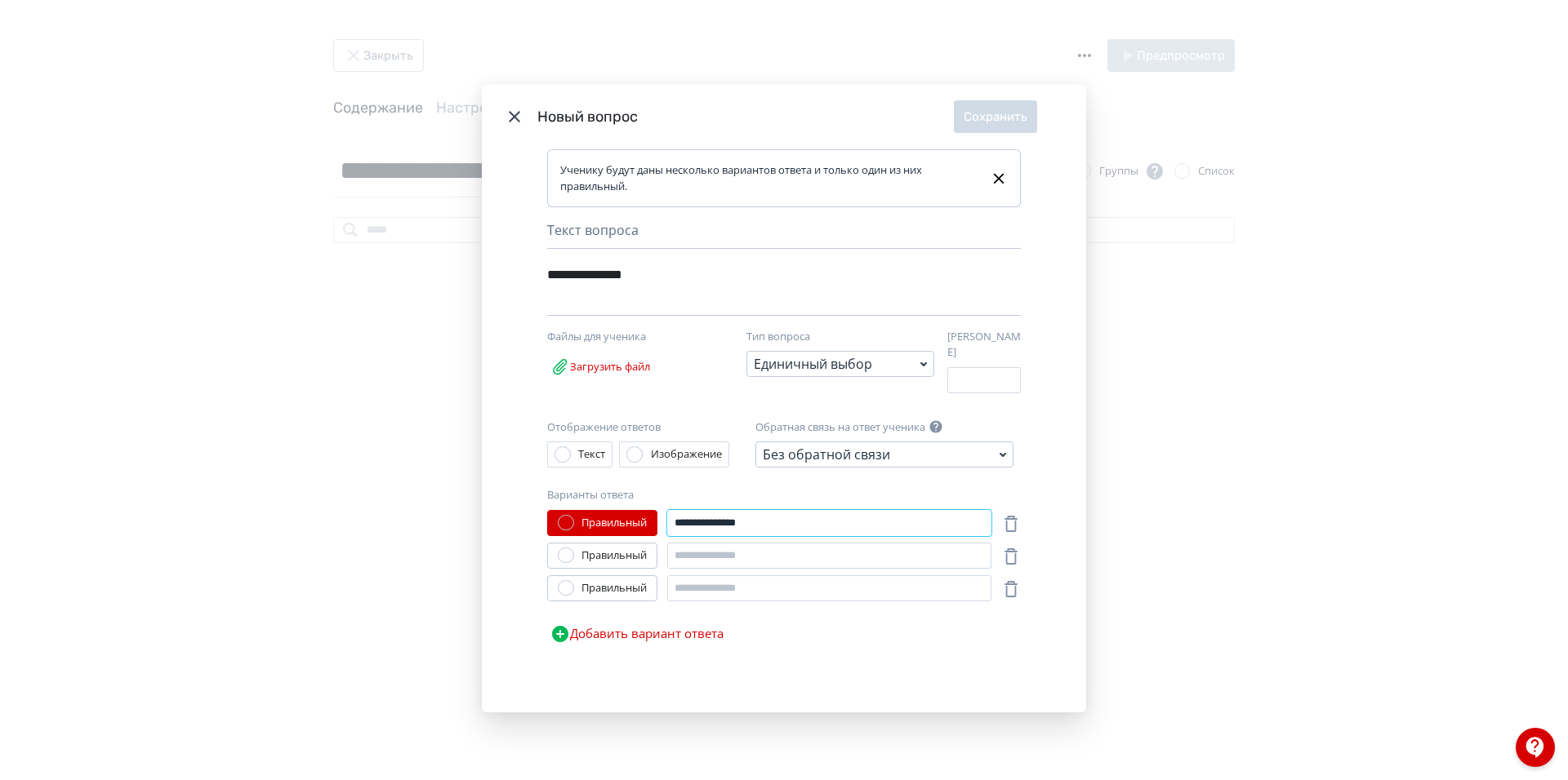
drag, startPoint x: 768, startPoint y: 516, endPoint x: 724, endPoint y: 524, distance: 44.7
click at [724, 524] on input "**********" at bounding box center [829, 523] width 324 height 26
type input "**********"
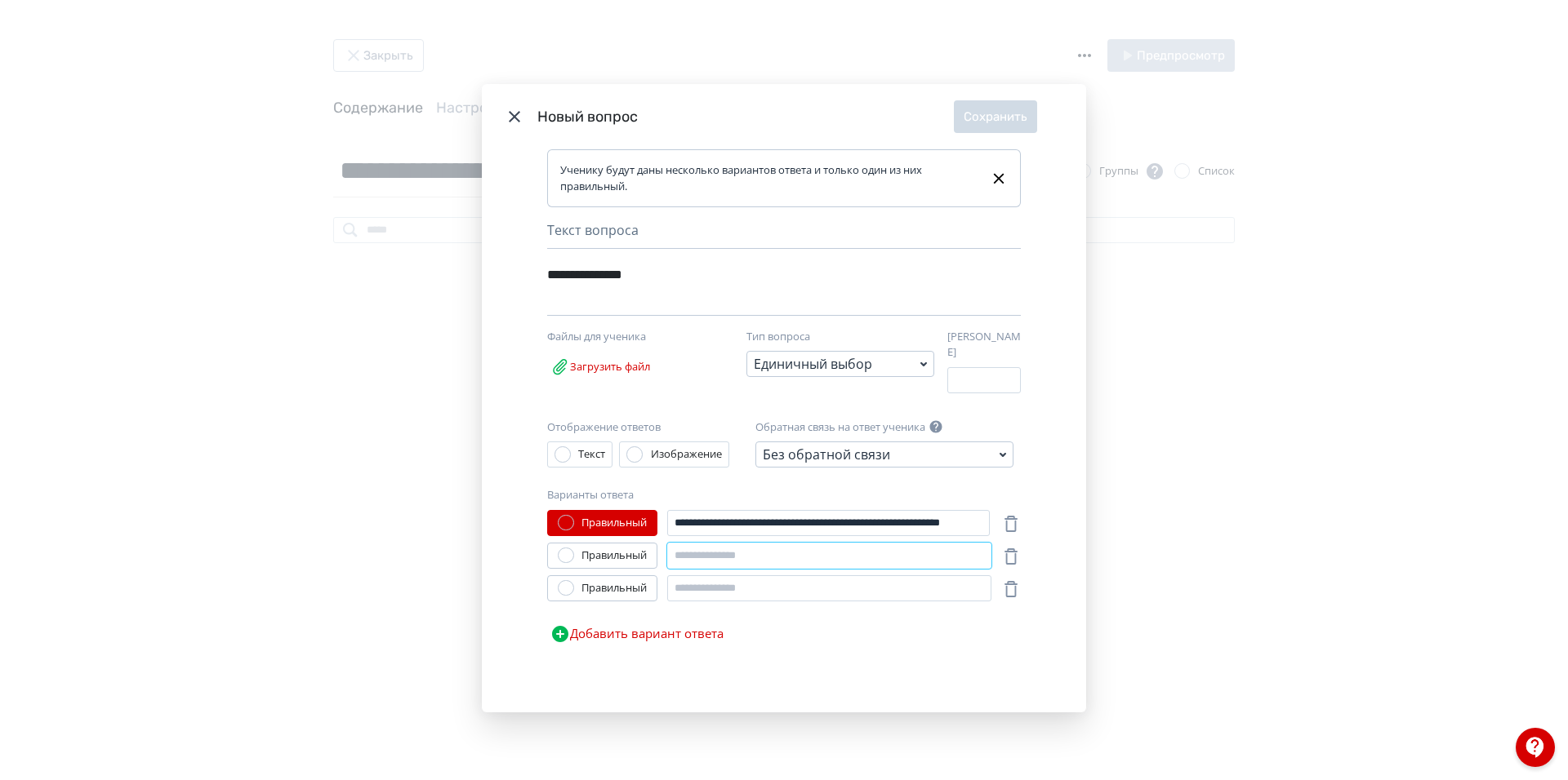
click at [885, 550] on input "Modal" at bounding box center [829, 556] width 324 height 26
click at [678, 553] on input "*******" at bounding box center [829, 556] width 324 height 26
click at [739, 551] on input "*******" at bounding box center [829, 556] width 324 height 26
type input "**********"
click at [701, 586] on input "Modal" at bounding box center [829, 588] width 324 height 26
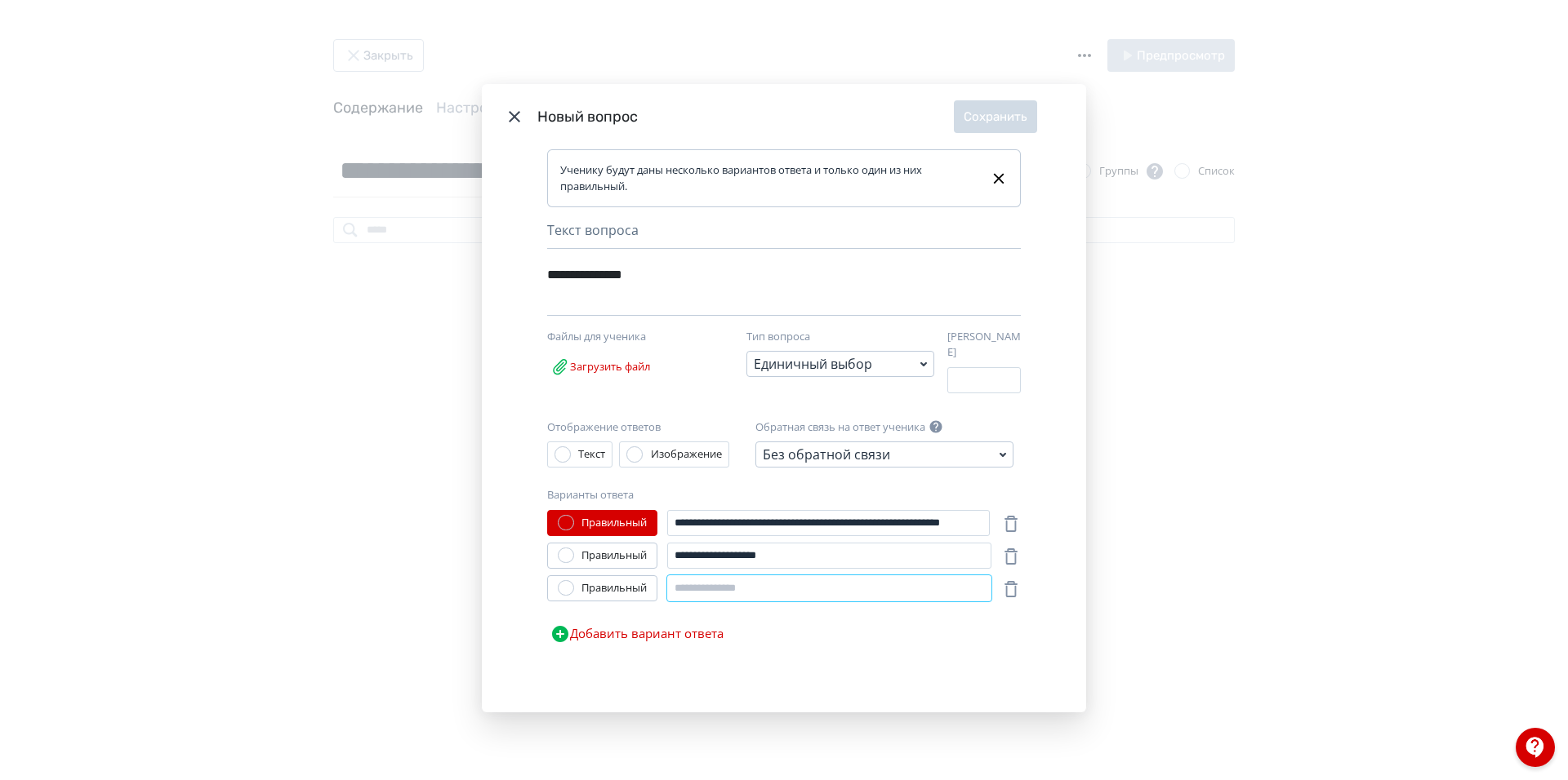
click at [714, 577] on input "Modal" at bounding box center [829, 588] width 324 height 26
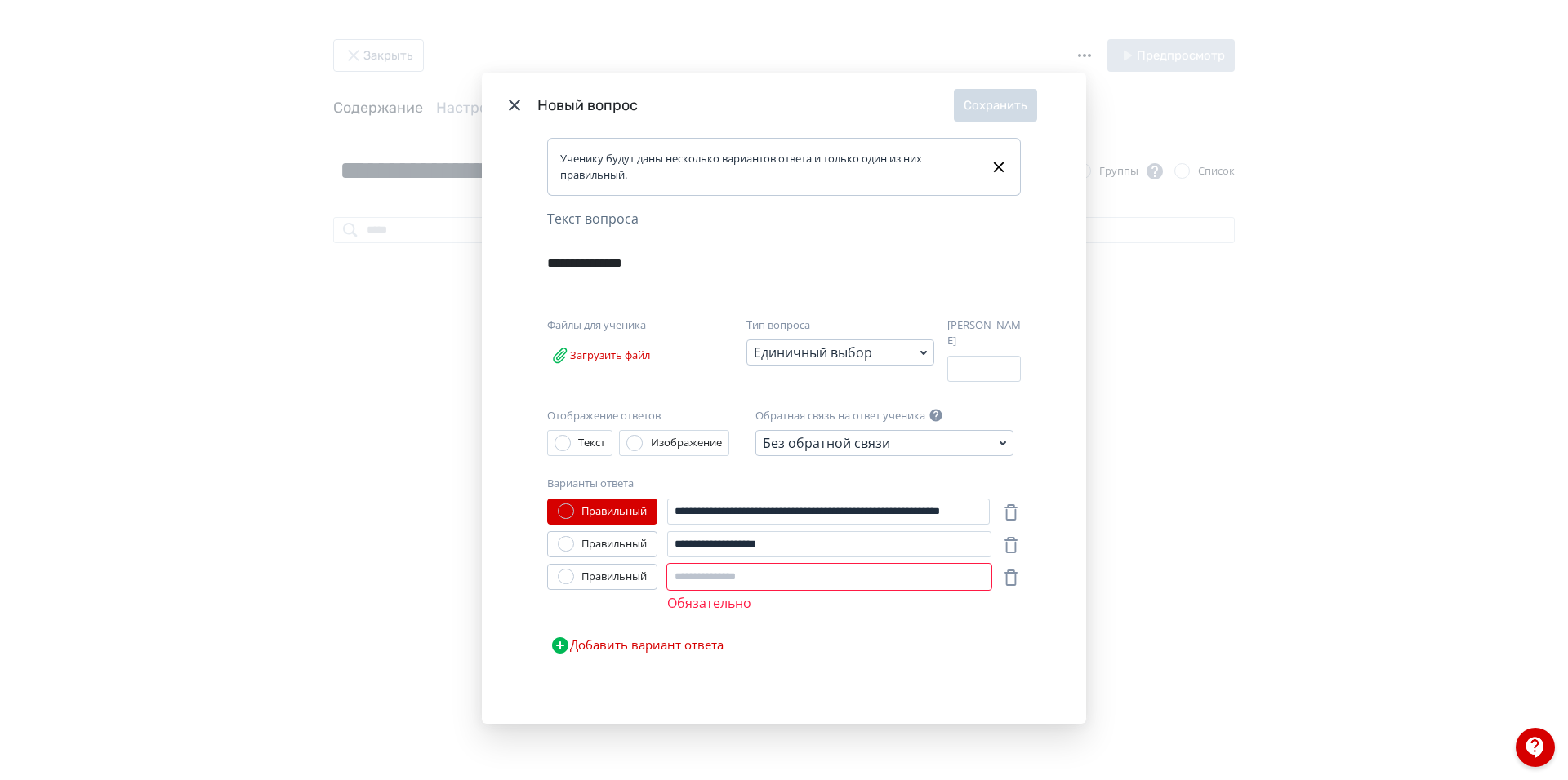
click at [677, 673] on div "**********" at bounding box center [783, 430] width 604 height 585
click at [1004, 577] on icon "Modal" at bounding box center [1011, 578] width 13 height 17
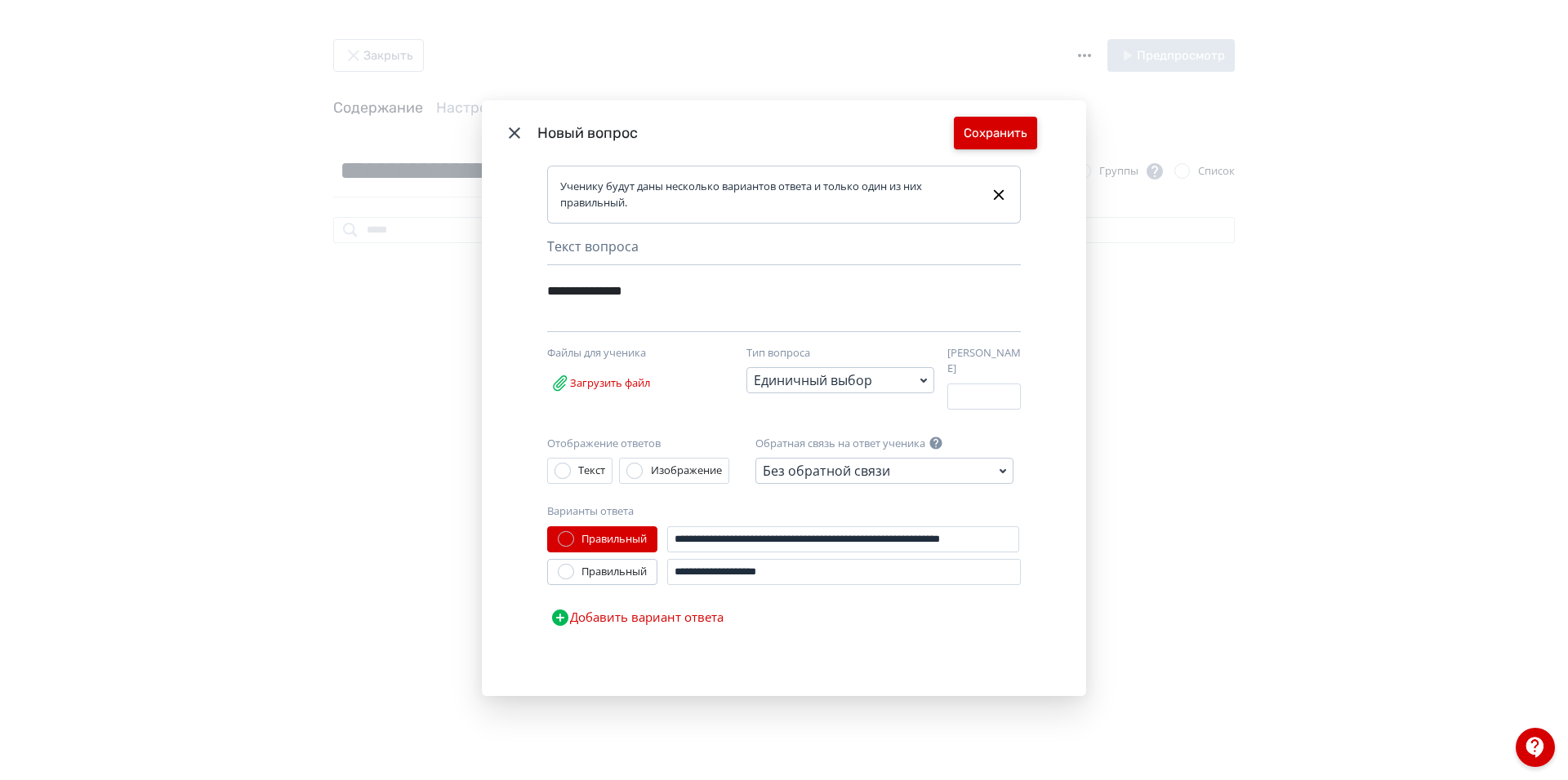
click at [985, 137] on button "Сохранить" at bounding box center [995, 132] width 83 height 32
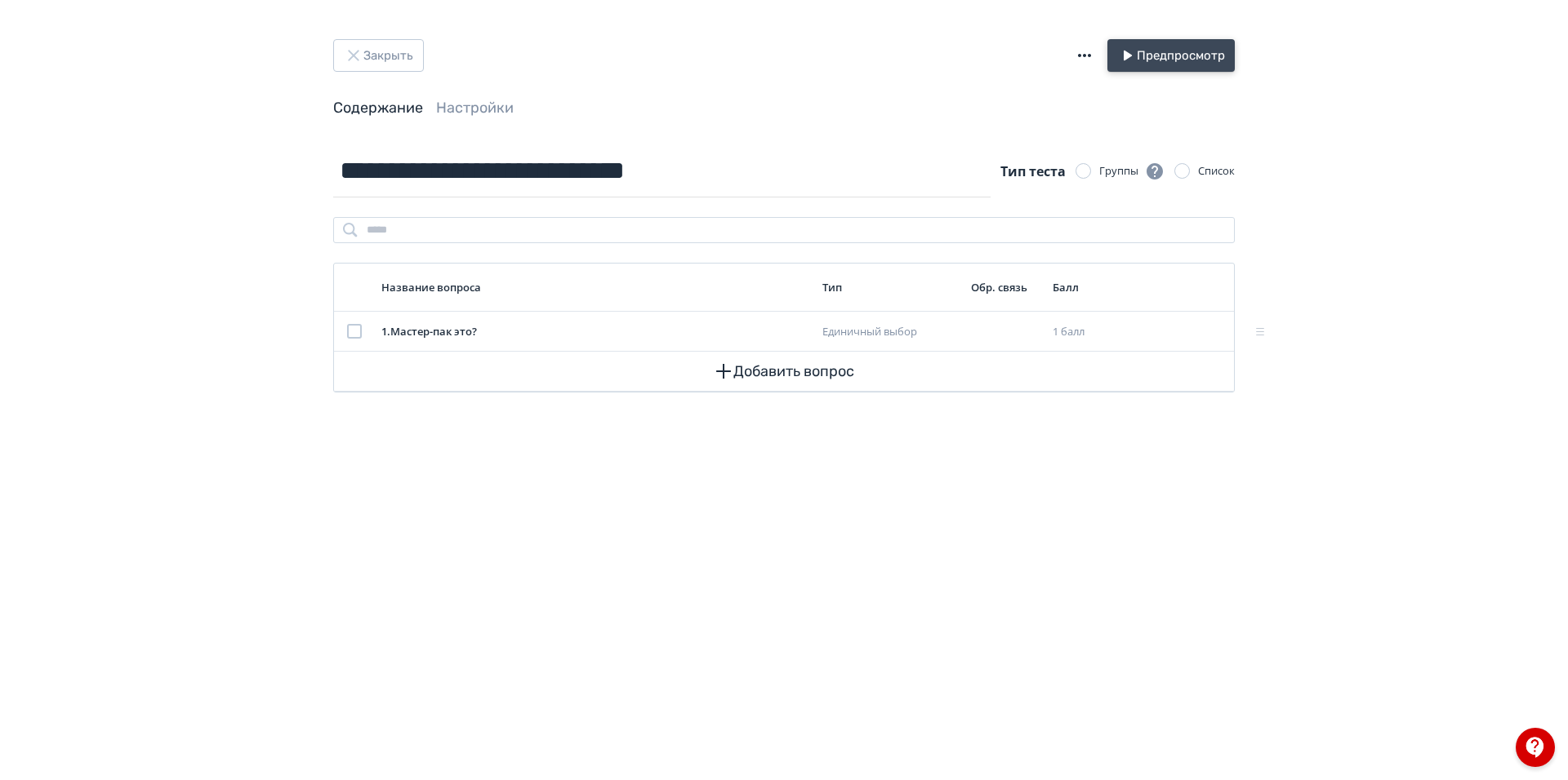
click at [1158, 48] on button "Предпросмотр" at bounding box center [1171, 55] width 128 height 32
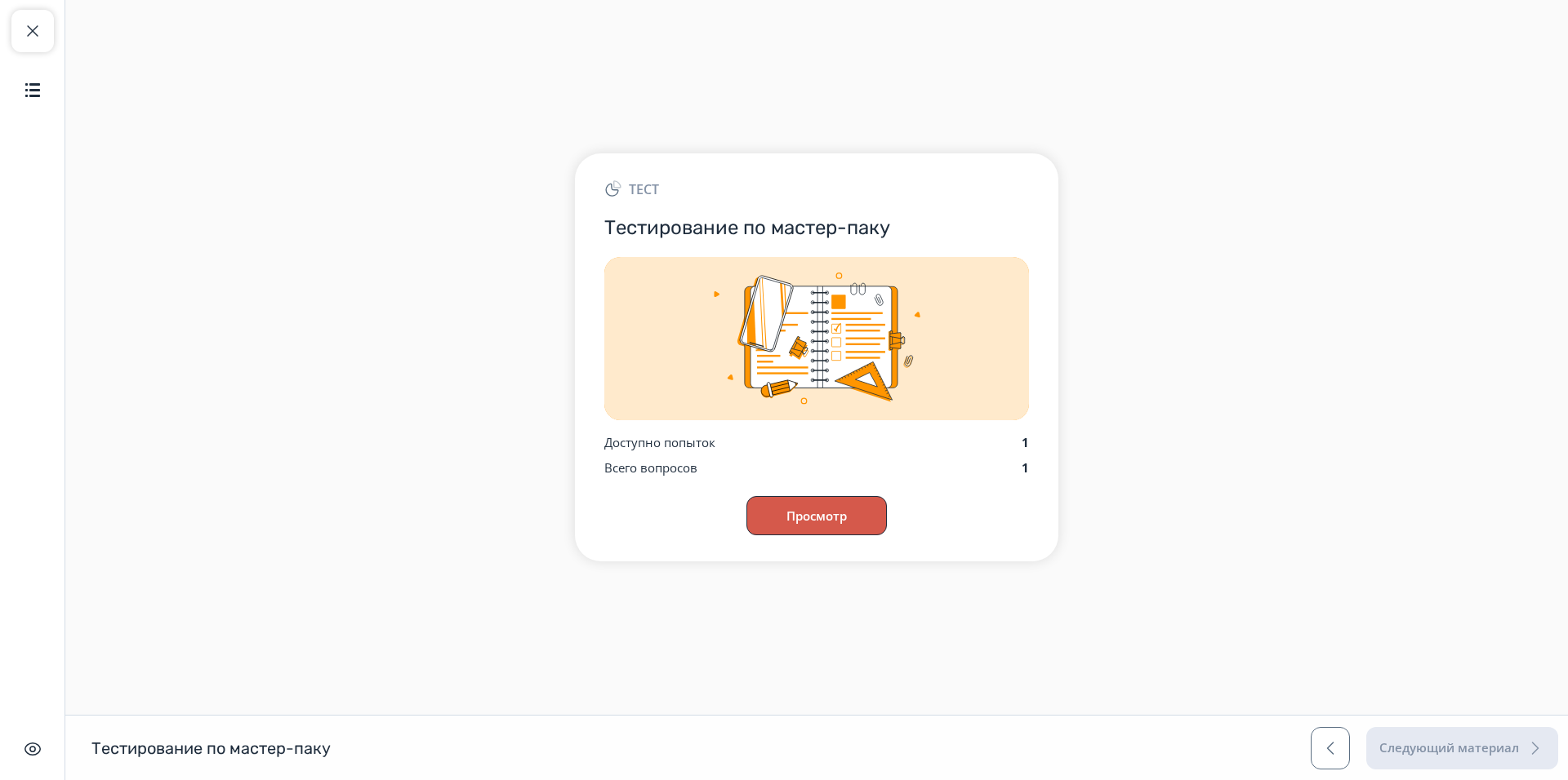
click at [829, 509] on button "Просмотр" at bounding box center [816, 515] width 141 height 39
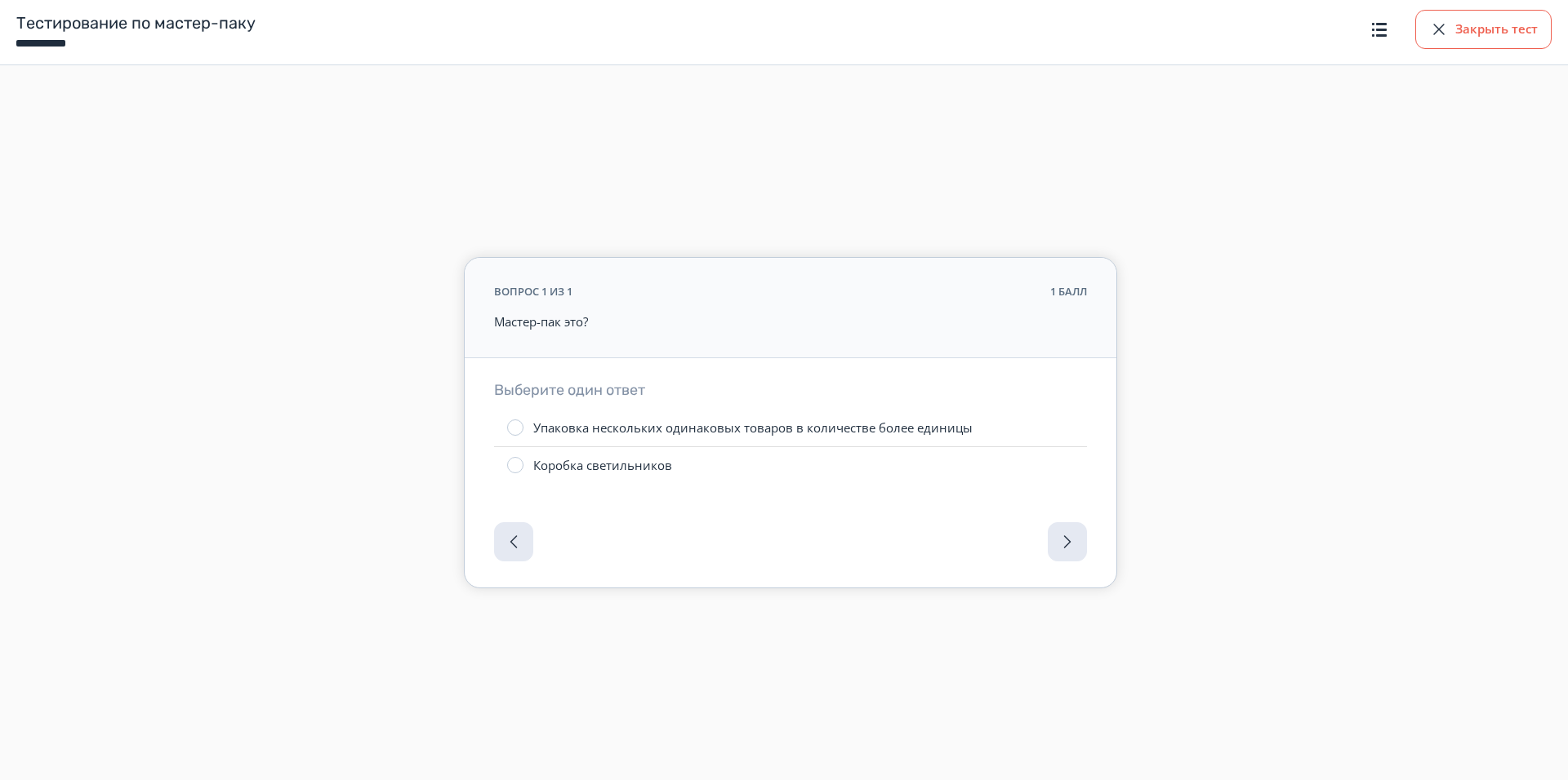
click at [1446, 30] on div "button" at bounding box center [1438, 29] width 19 height 19
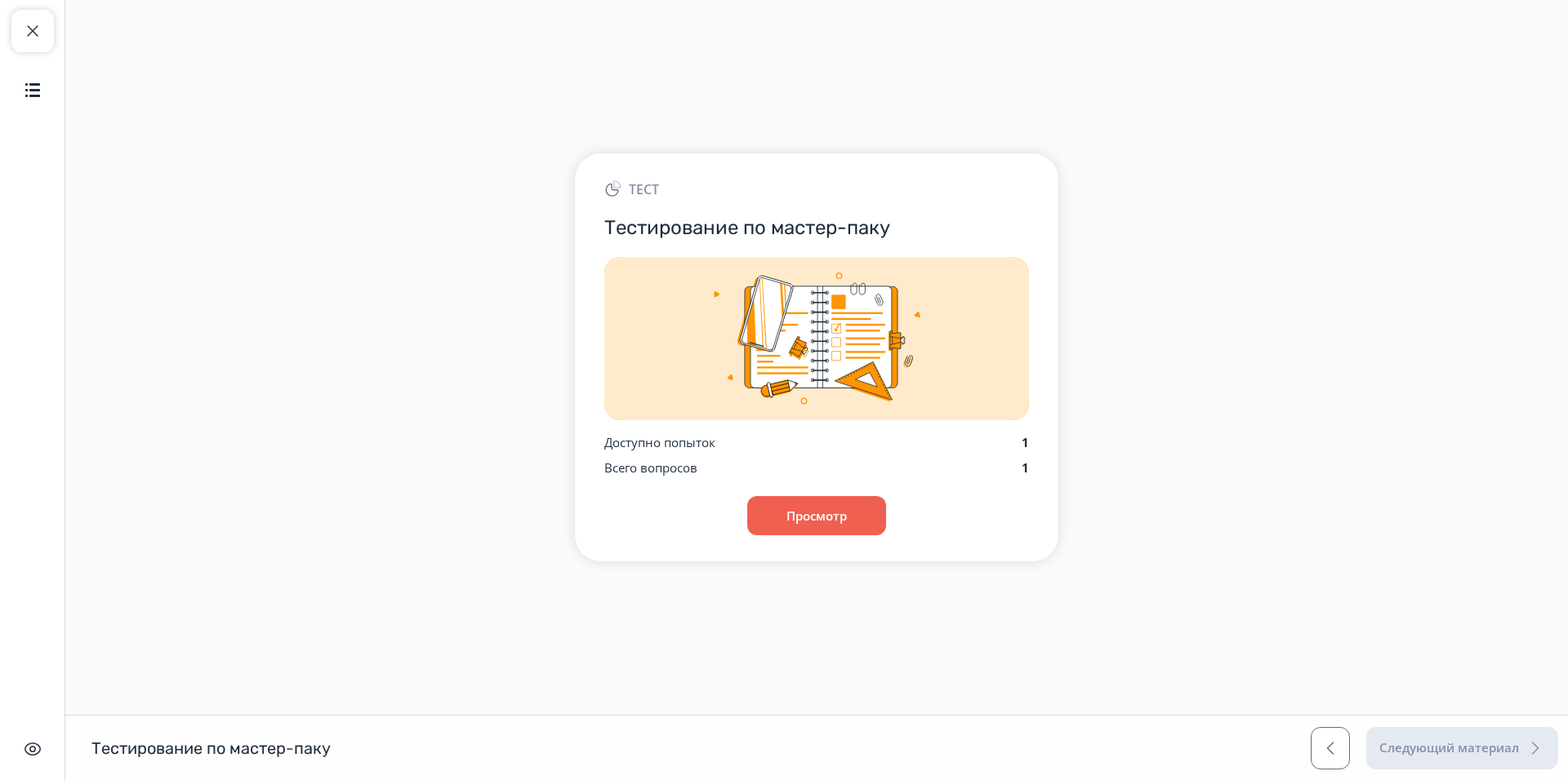
click at [254, 745] on h1 "Тестирование по мастер-паку" at bounding box center [211, 748] width 239 height 21
click at [24, 29] on span "button" at bounding box center [32, 31] width 19 height 19
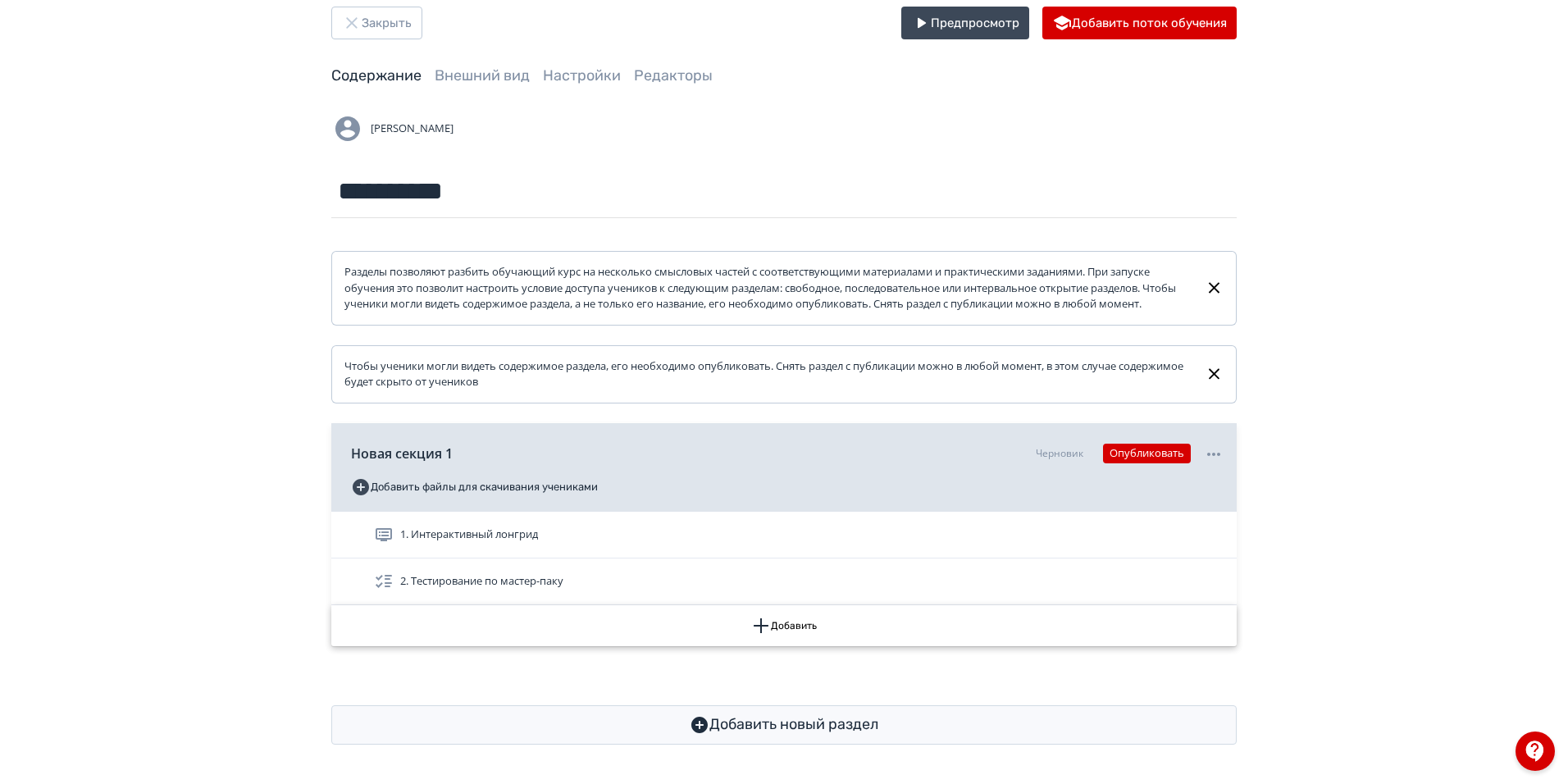
scroll to position [48, 0]
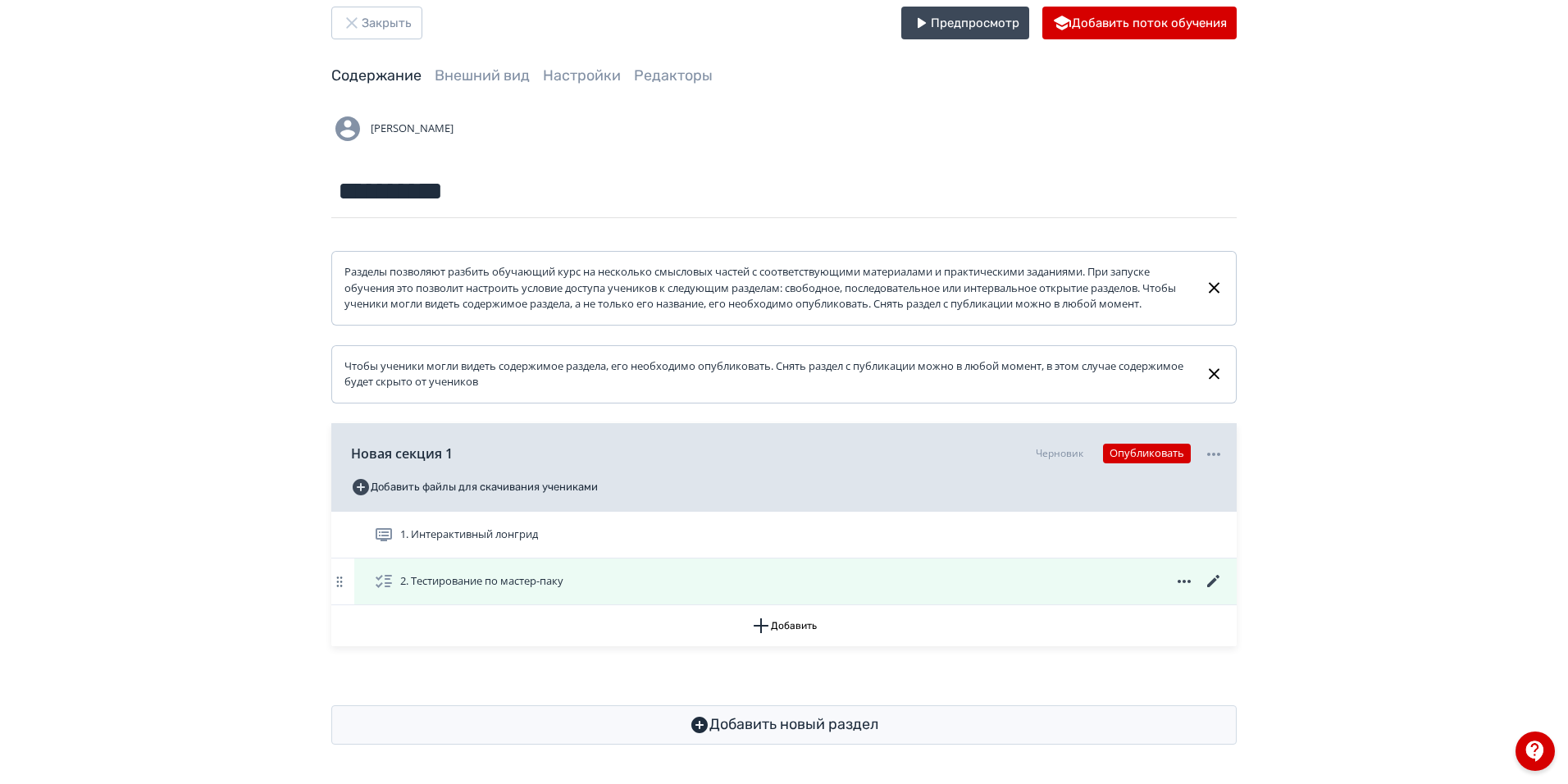
click at [630, 582] on div "2. Тестирование по мастер-паку" at bounding box center [799, 581] width 850 height 20
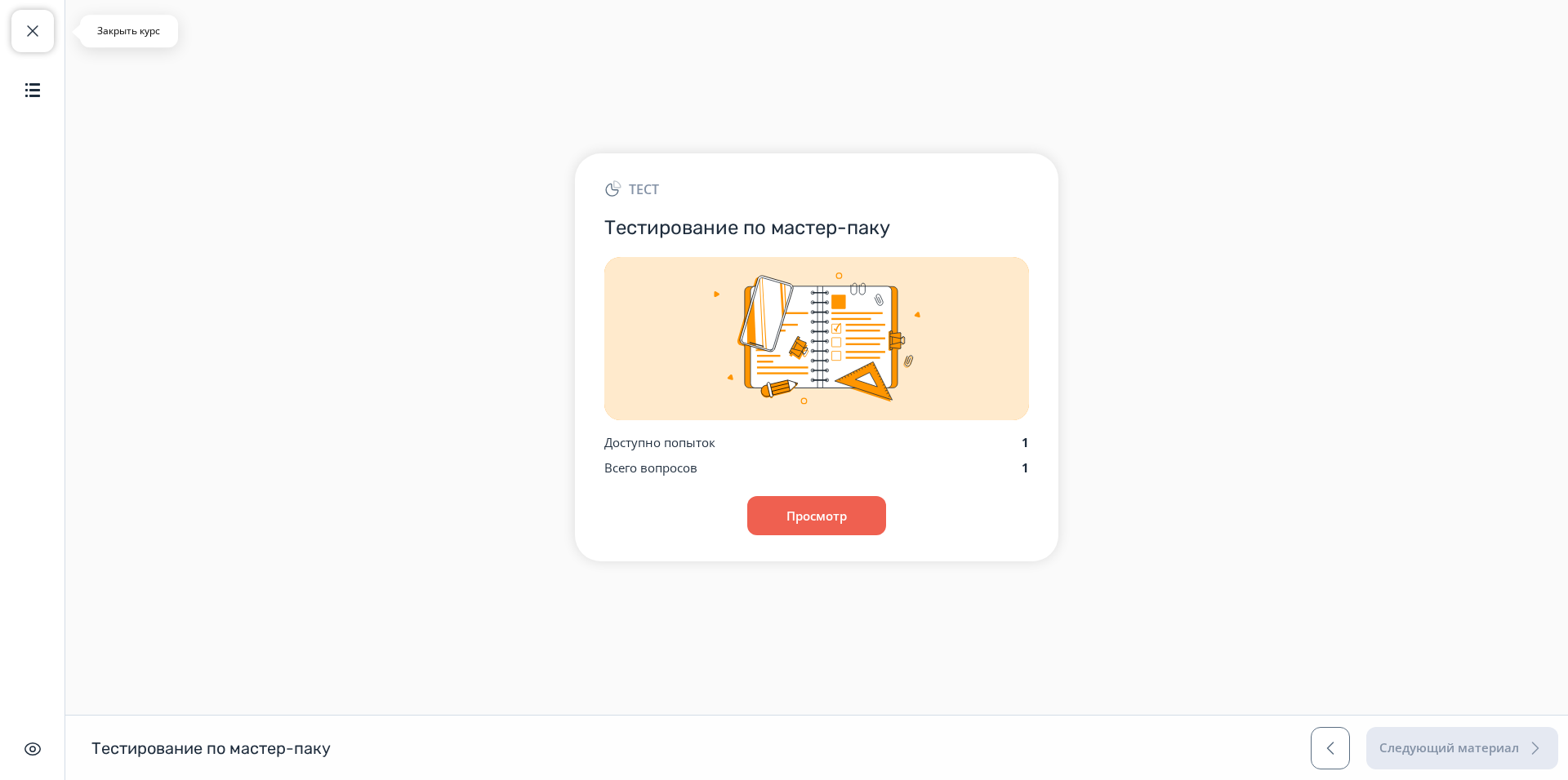
click at [31, 29] on span "button" at bounding box center [32, 31] width 19 height 19
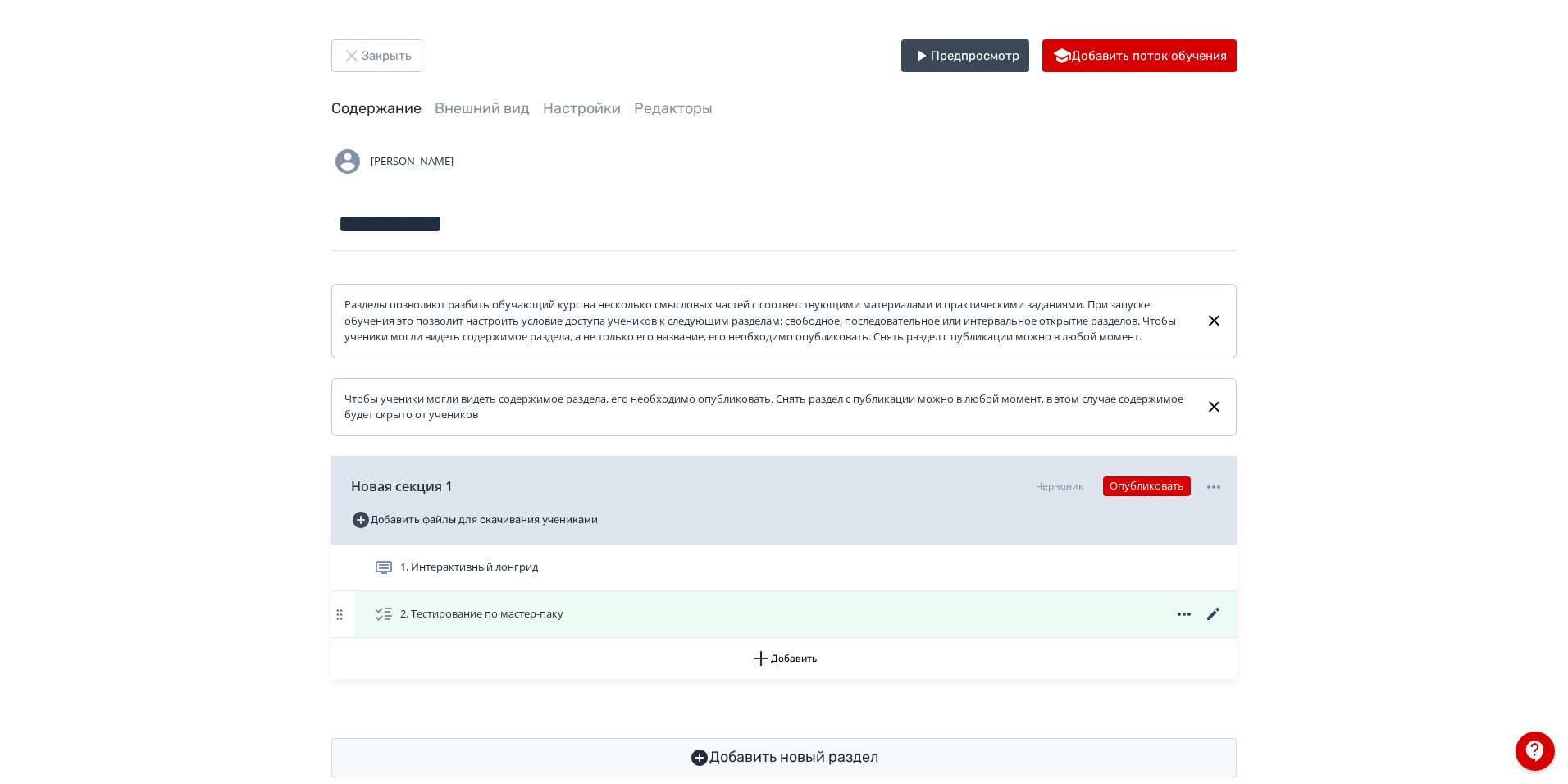
click at [1214, 624] on icon at bounding box center [1214, 614] width 20 height 20
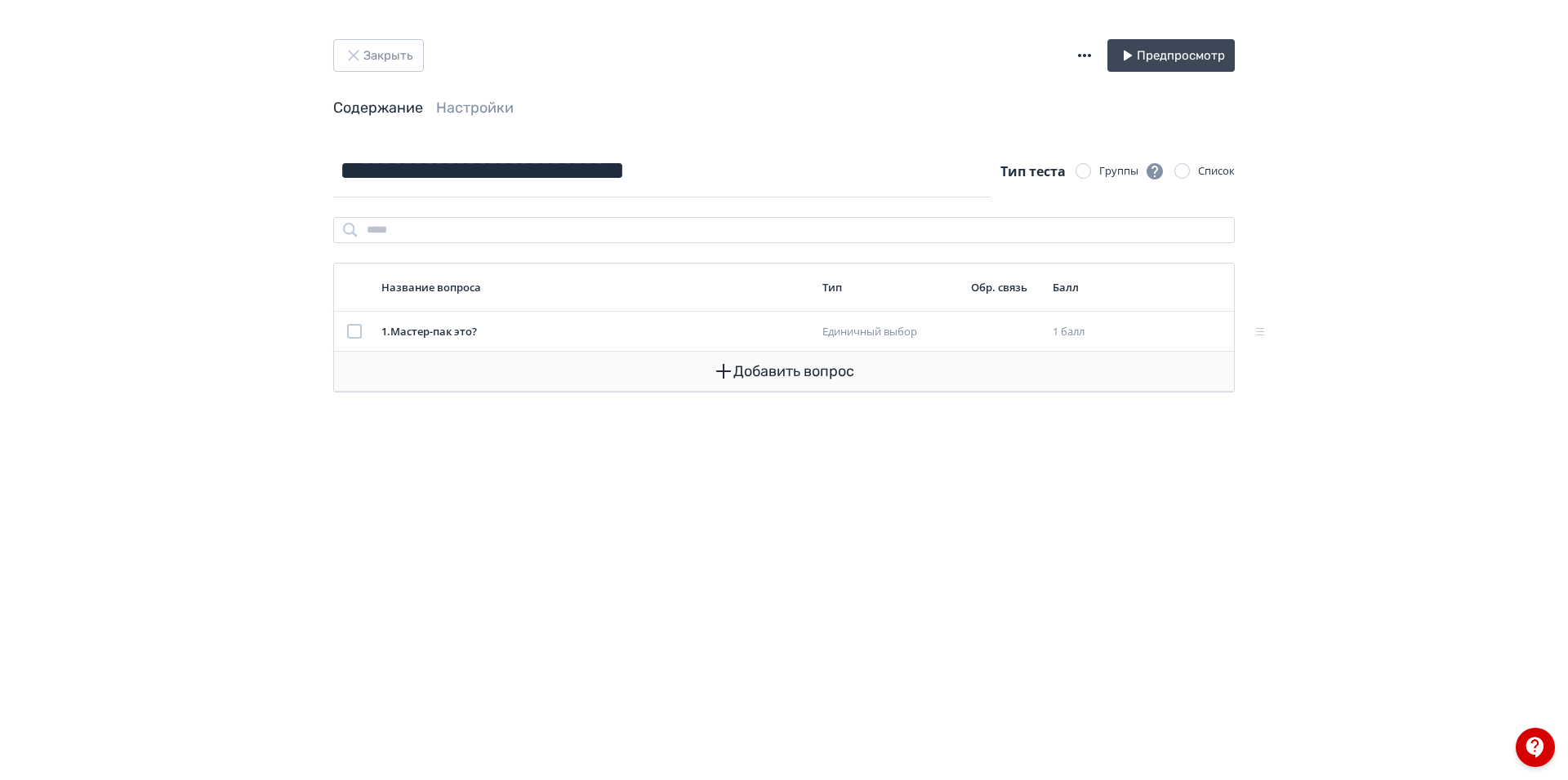
click at [795, 377] on button "Добавить вопрос" at bounding box center [784, 371] width 874 height 39
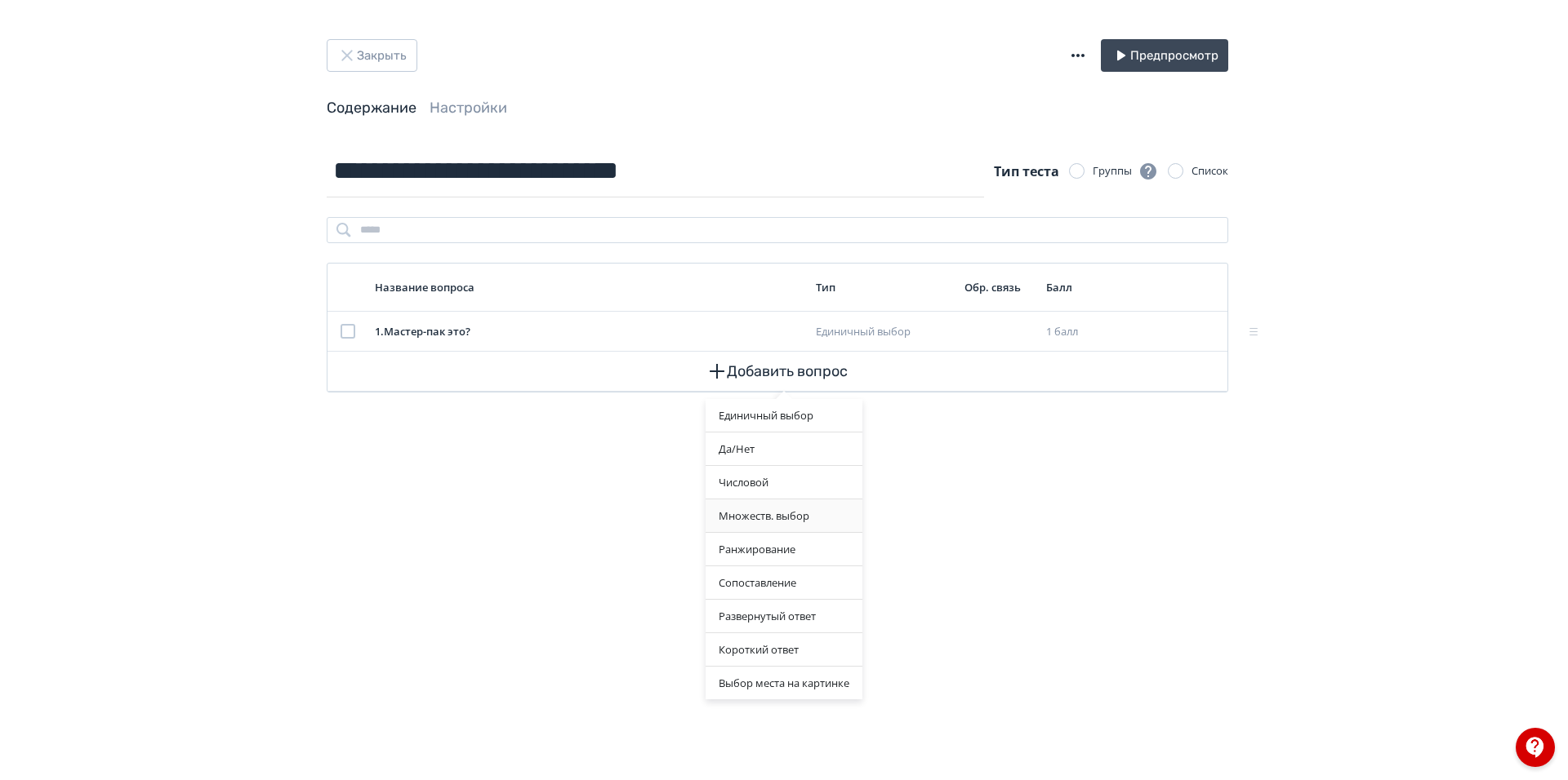
click at [779, 516] on div "Множеств. выбор" at bounding box center [783, 515] width 156 height 32
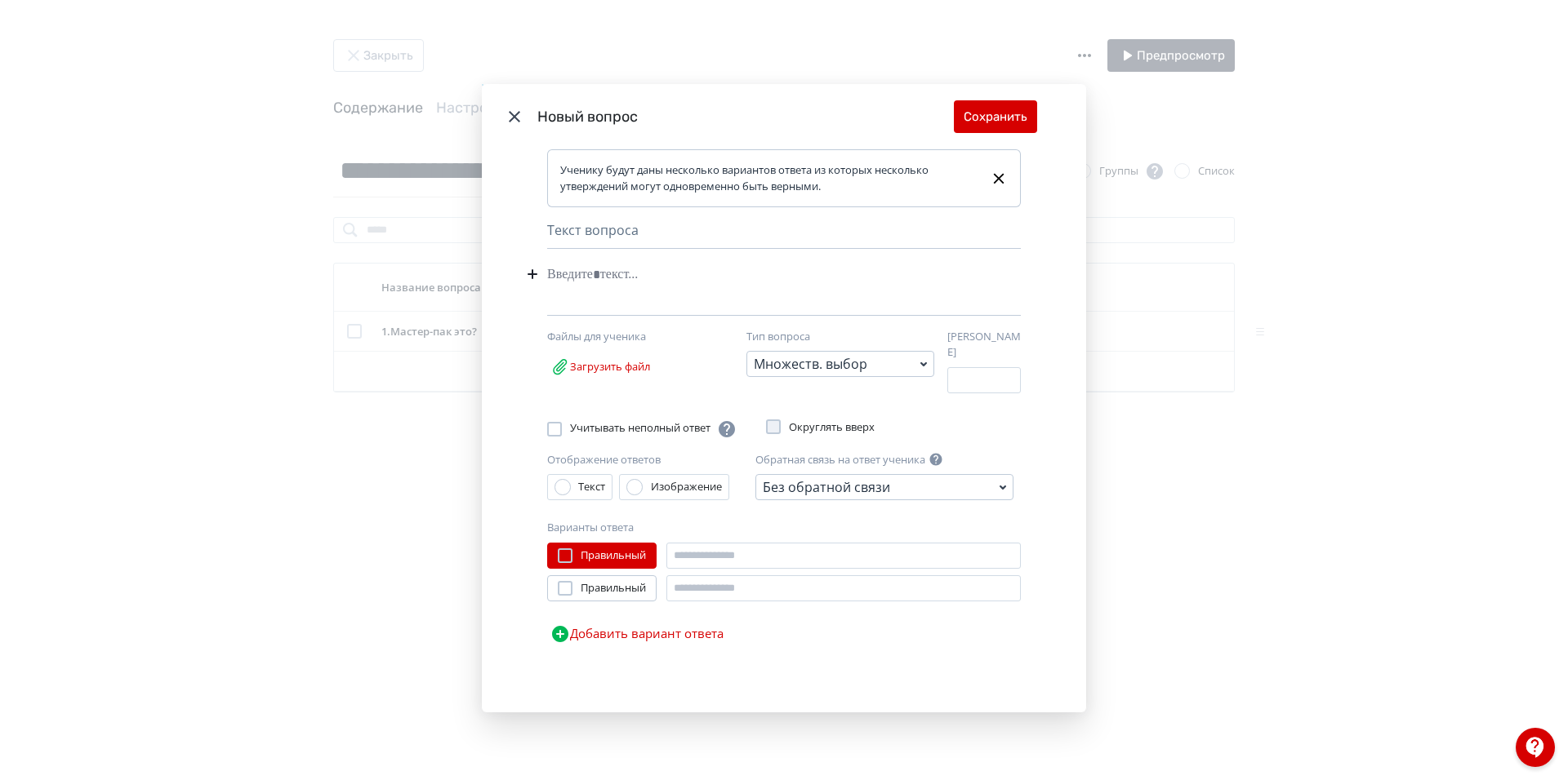
click at [627, 279] on div "Modal" at bounding box center [759, 275] width 424 height 31
click at [591, 623] on button "Добавить вариант ответа" at bounding box center [637, 634] width 180 height 32
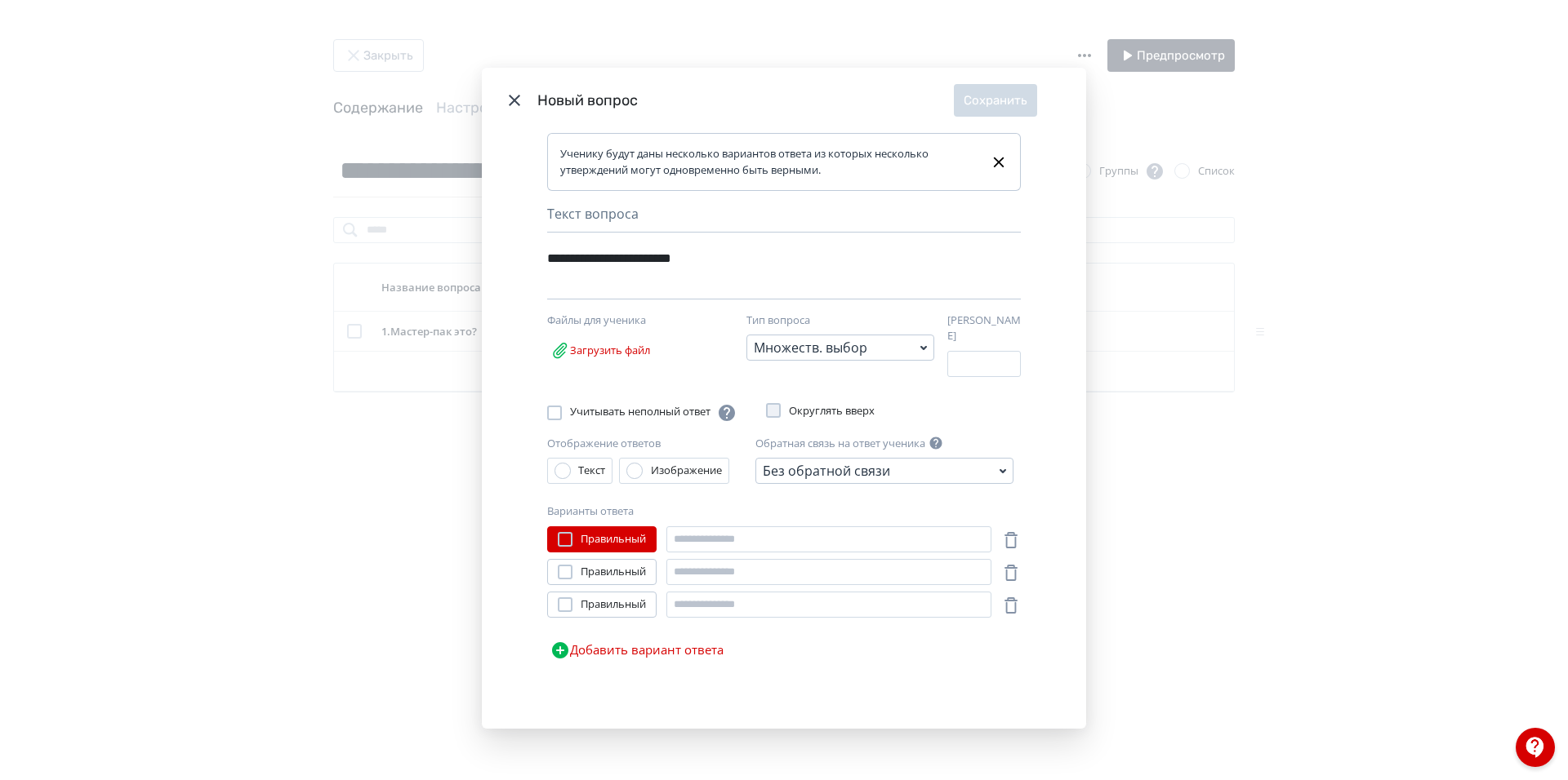
click at [607, 646] on button "Добавить вариант ответа" at bounding box center [637, 650] width 180 height 32
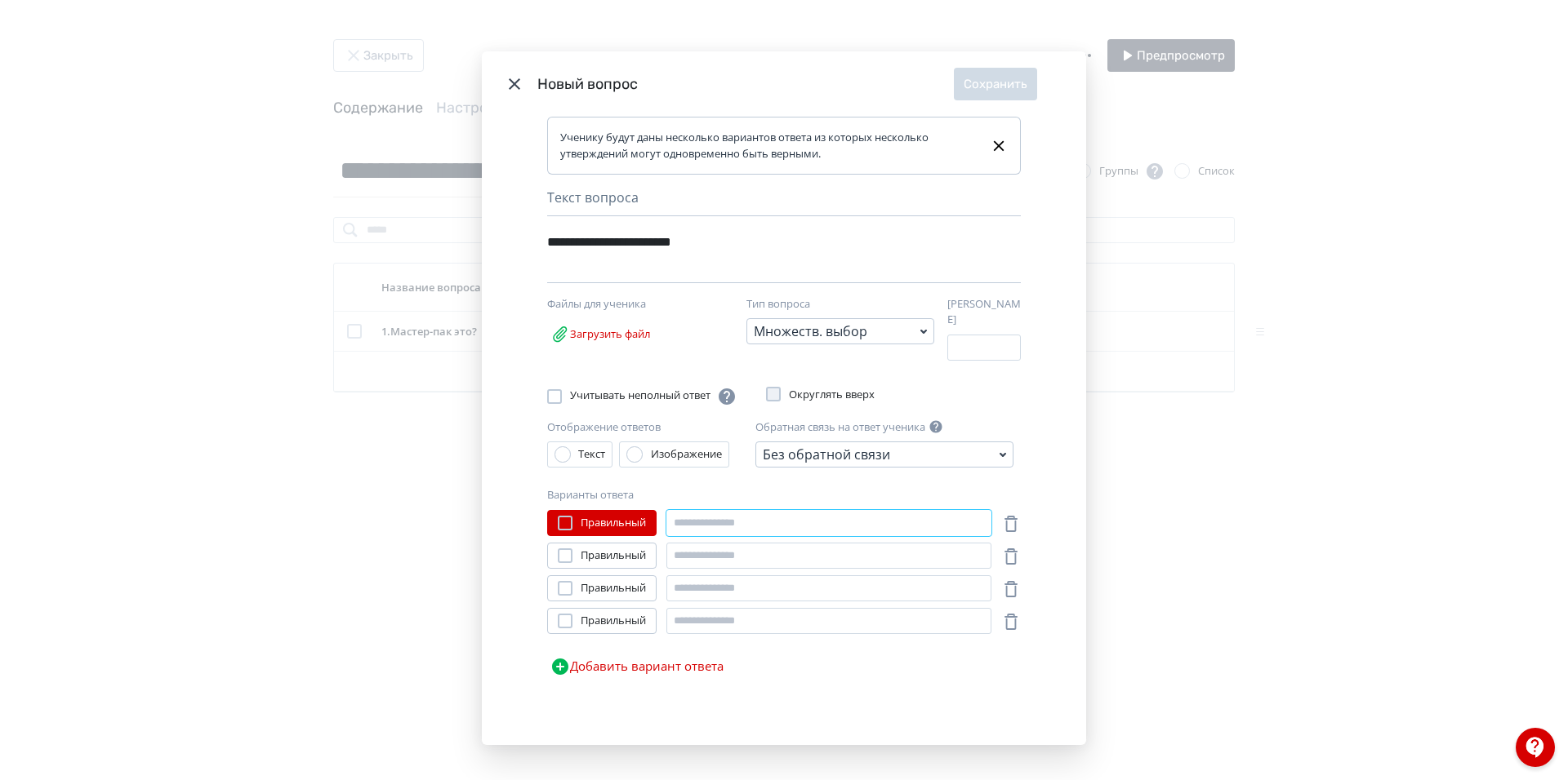
click at [711, 523] on input "Modal" at bounding box center [828, 523] width 325 height 26
type input "**********"
click at [744, 553] on input "Modal" at bounding box center [828, 556] width 325 height 26
type input "**********"
click at [707, 585] on input "Modal" at bounding box center [828, 588] width 325 height 26
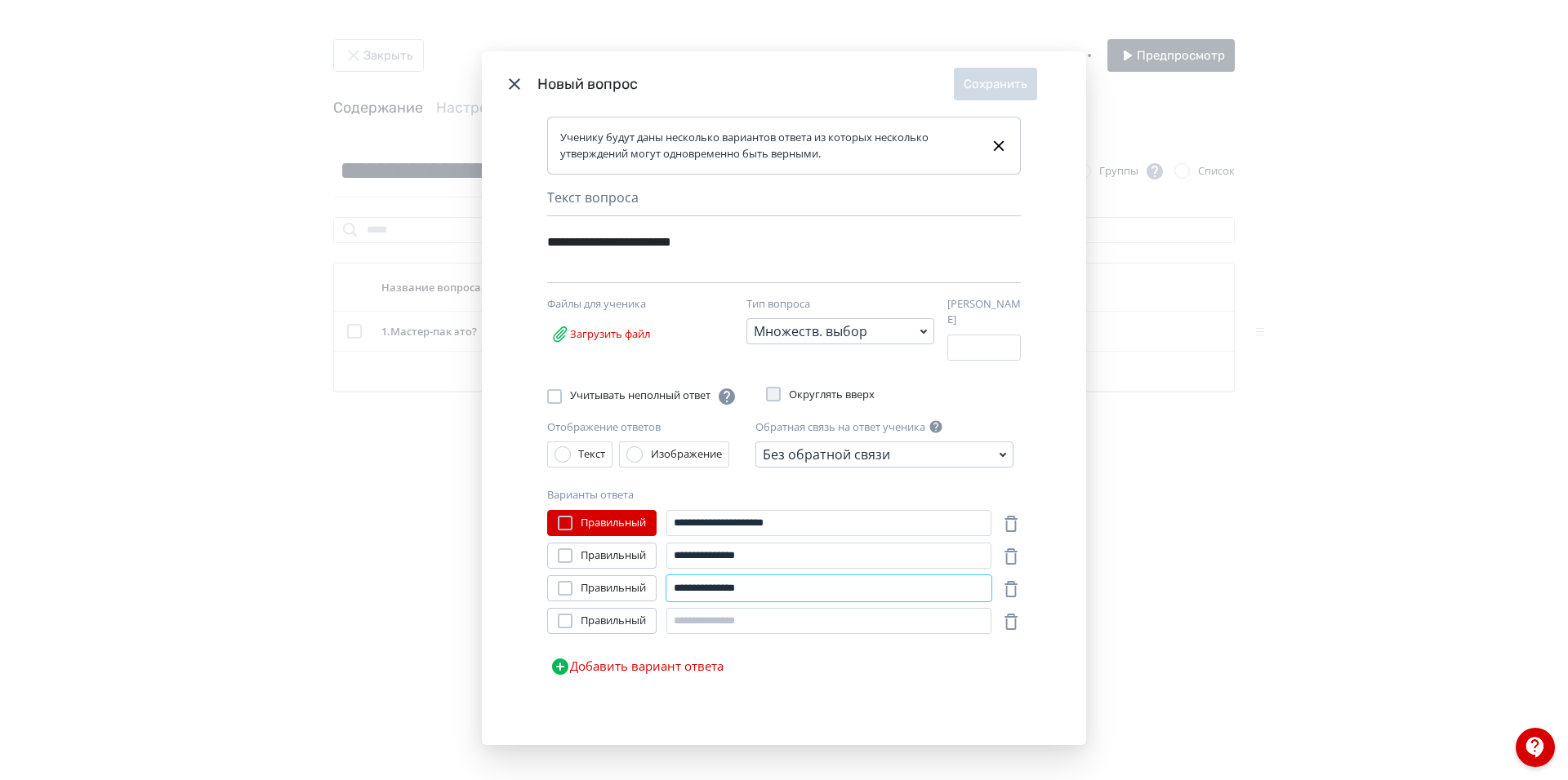
drag, startPoint x: 778, startPoint y: 587, endPoint x: 688, endPoint y: 599, distance: 90.8
click at [688, 599] on div "**********" at bounding box center [784, 596] width 474 height 173
type input "**********"
drag, startPoint x: 753, startPoint y: 517, endPoint x: 690, endPoint y: 526, distance: 63.6
click at [690, 526] on input "**********" at bounding box center [828, 523] width 325 height 26
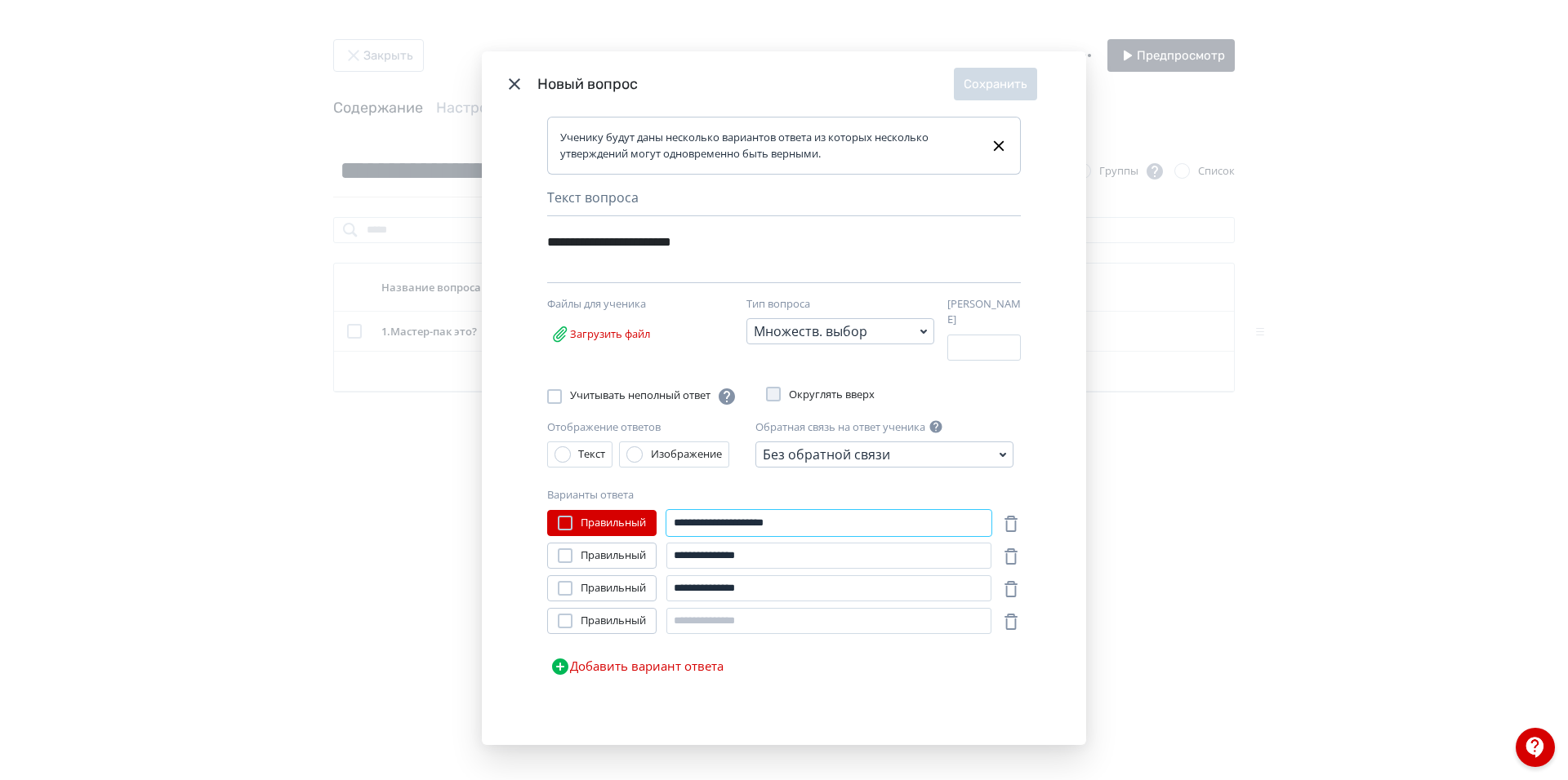
paste input "**"
type input "**********"
drag, startPoint x: 784, startPoint y: 586, endPoint x: 690, endPoint y: 584, distance: 94.0
click at [691, 584] on input "**********" at bounding box center [828, 588] width 325 height 26
type input "**********"
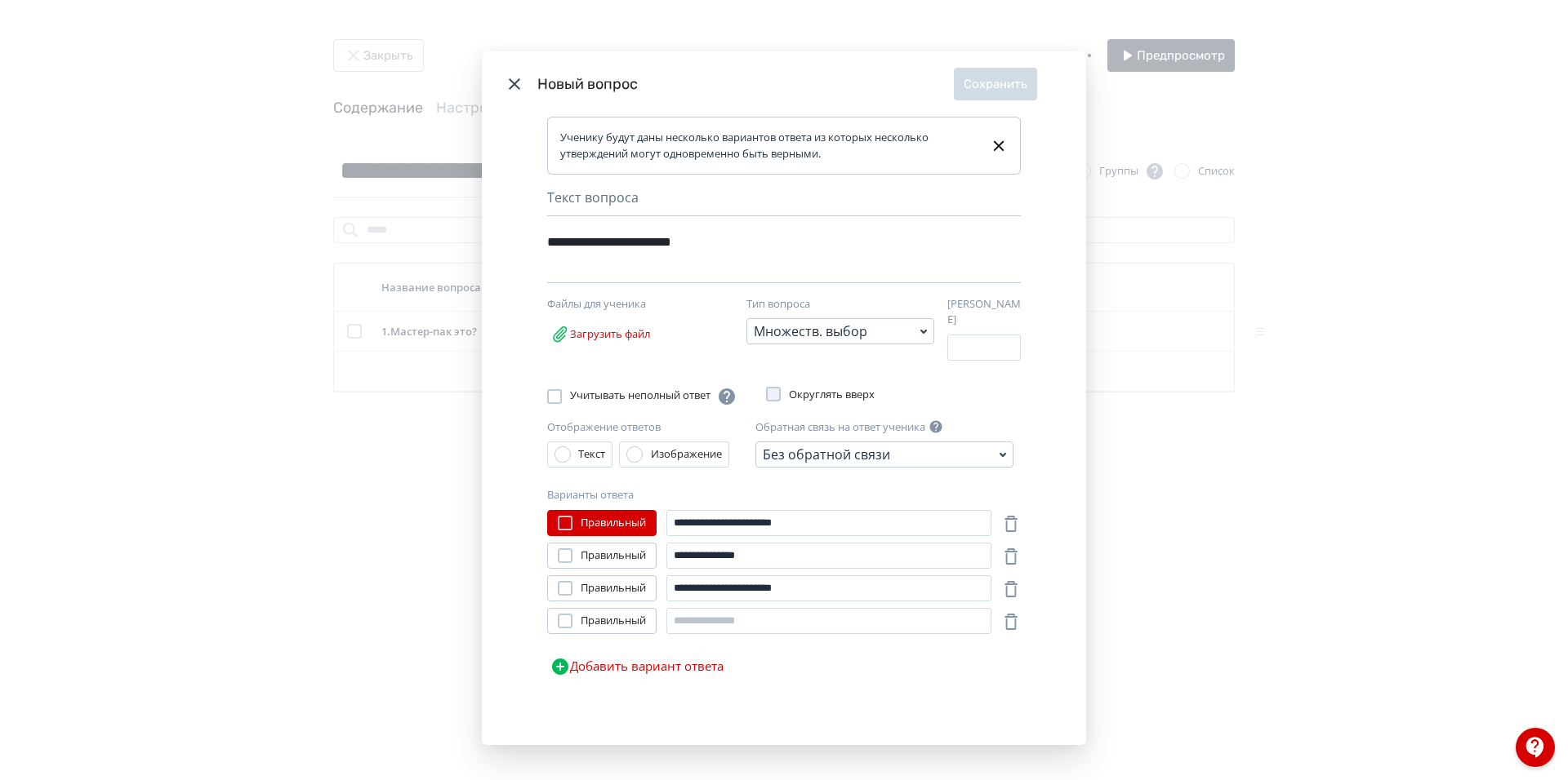
click at [621, 583] on span "Правильный" at bounding box center [613, 588] width 66 height 17
click at [788, 620] on input "Modal" at bounding box center [828, 621] width 325 height 26
type input "**********"
click at [1003, 86] on button "Сохранить" at bounding box center [995, 83] width 83 height 32
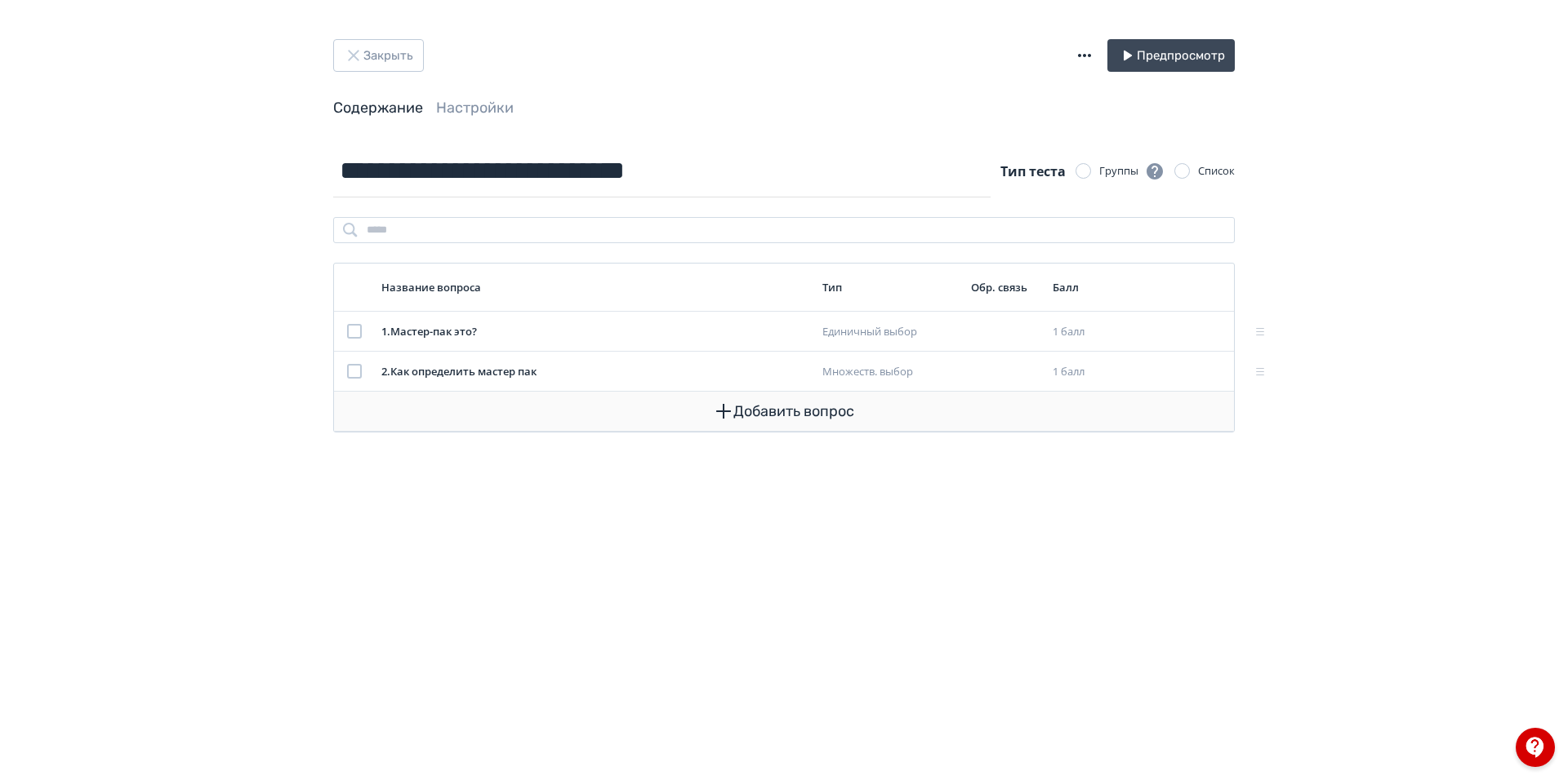
click at [756, 418] on button "Добавить вопрос" at bounding box center [784, 411] width 874 height 39
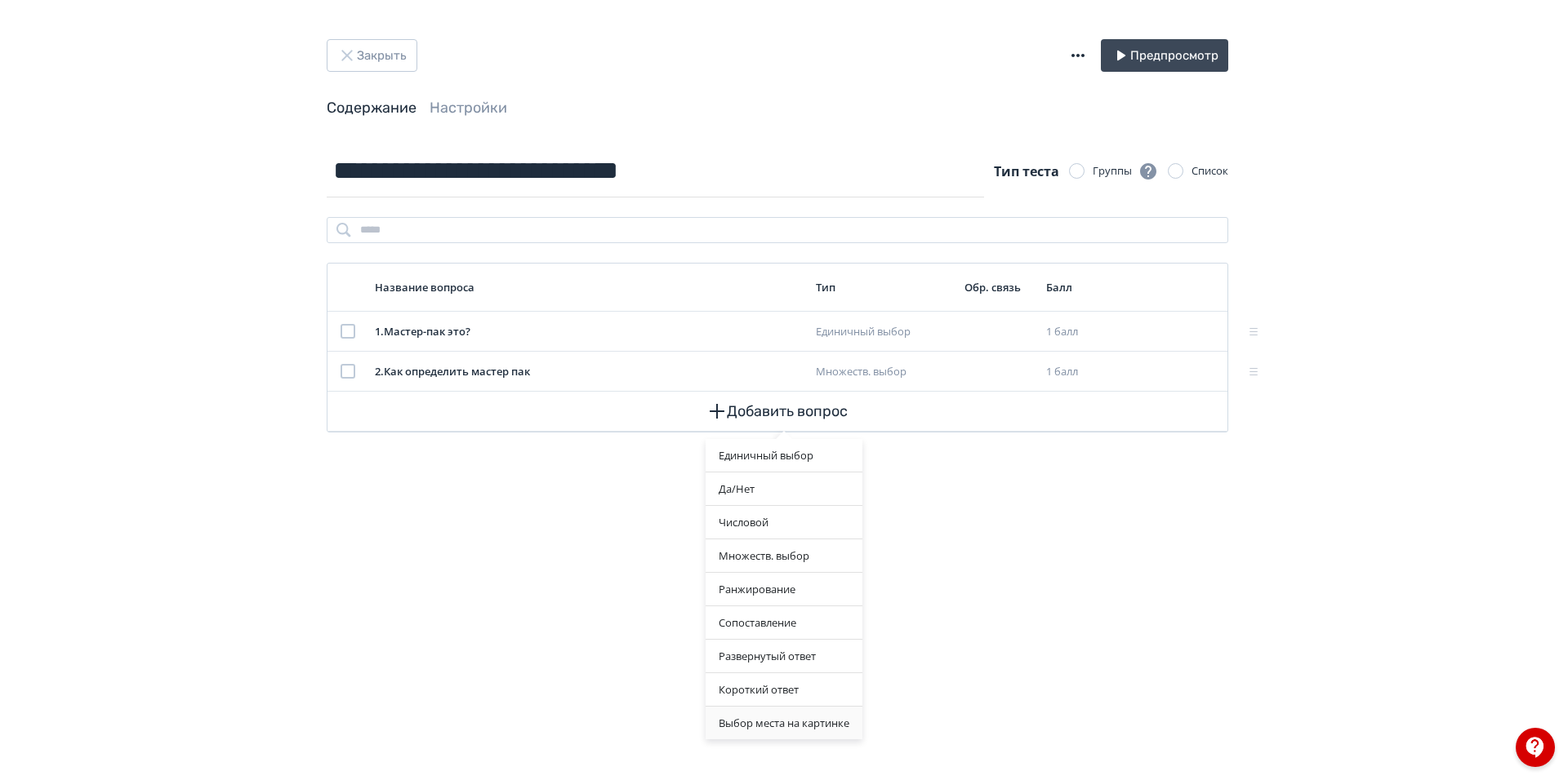
click at [766, 731] on div "Выбор места на картинке" at bounding box center [783, 723] width 156 height 32
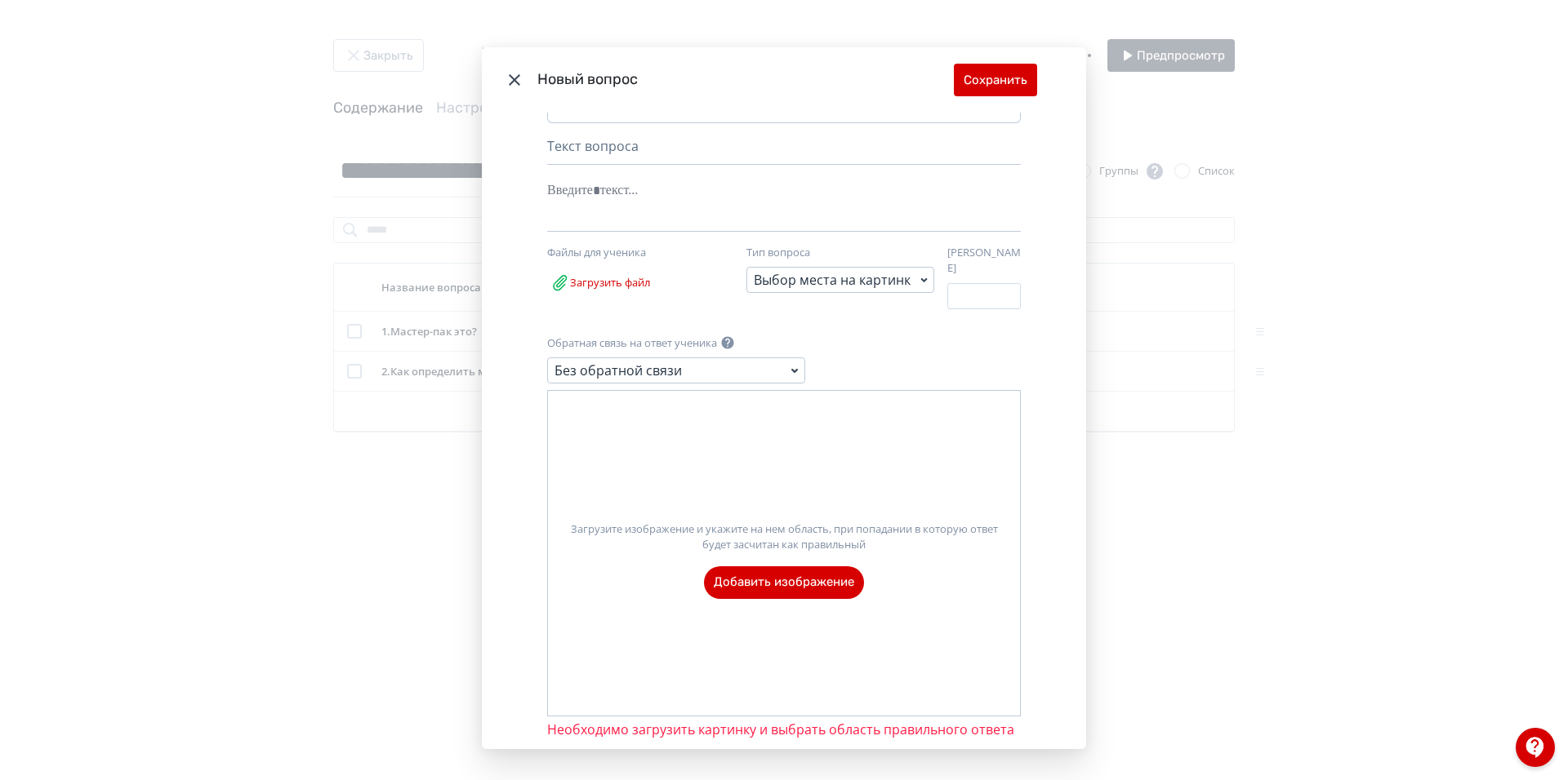
scroll to position [93, 0]
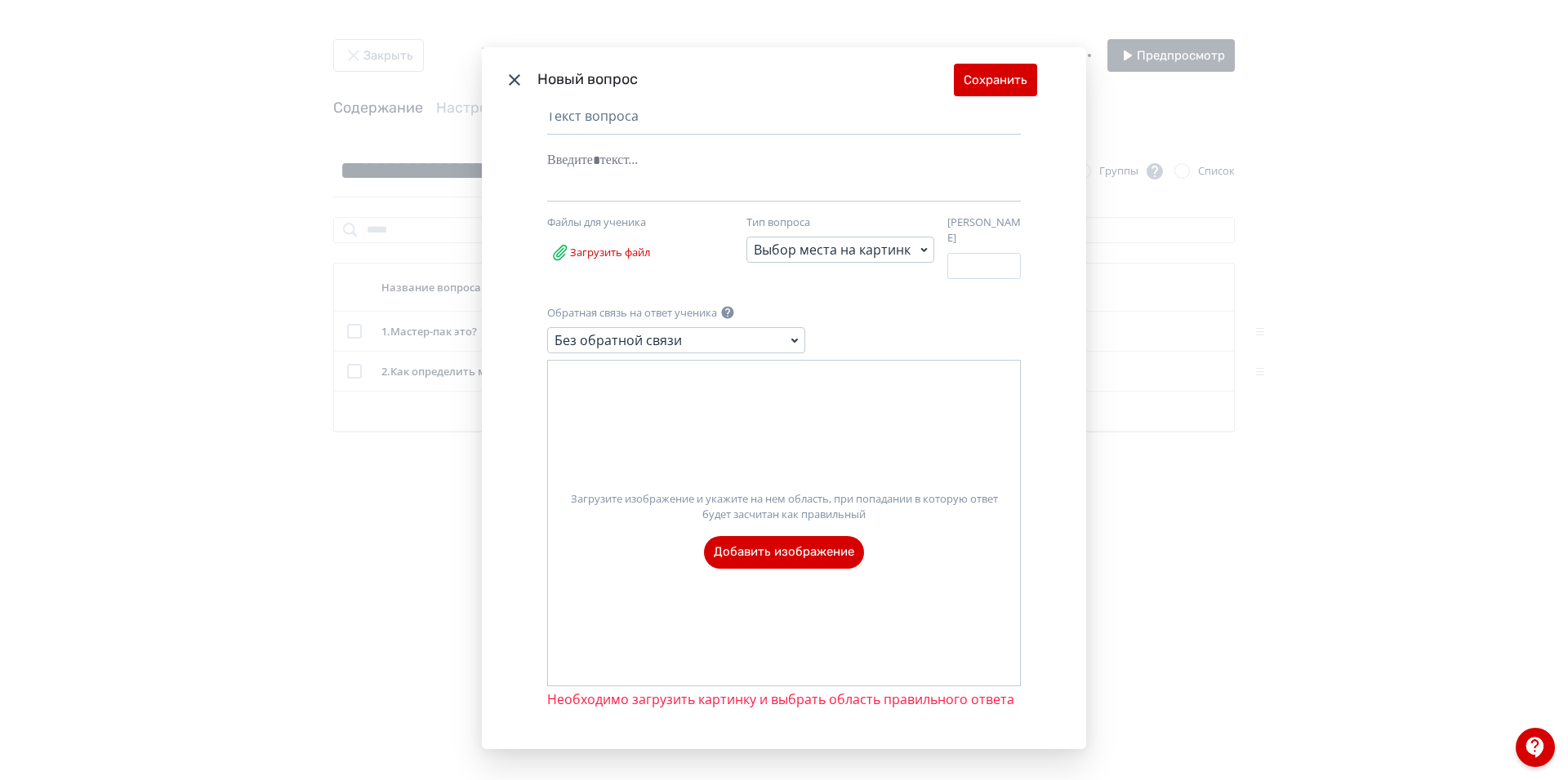
click at [785, 550] on label "Загрузите изображение и укажите на нем область, при попадании в которую ответ б…" at bounding box center [784, 524] width 472 height 91
click at [0, 0] on input "Загрузите изображение и укажите на нем область, при попадании в которую ответ б…" at bounding box center [0, 0] width 0 height 0
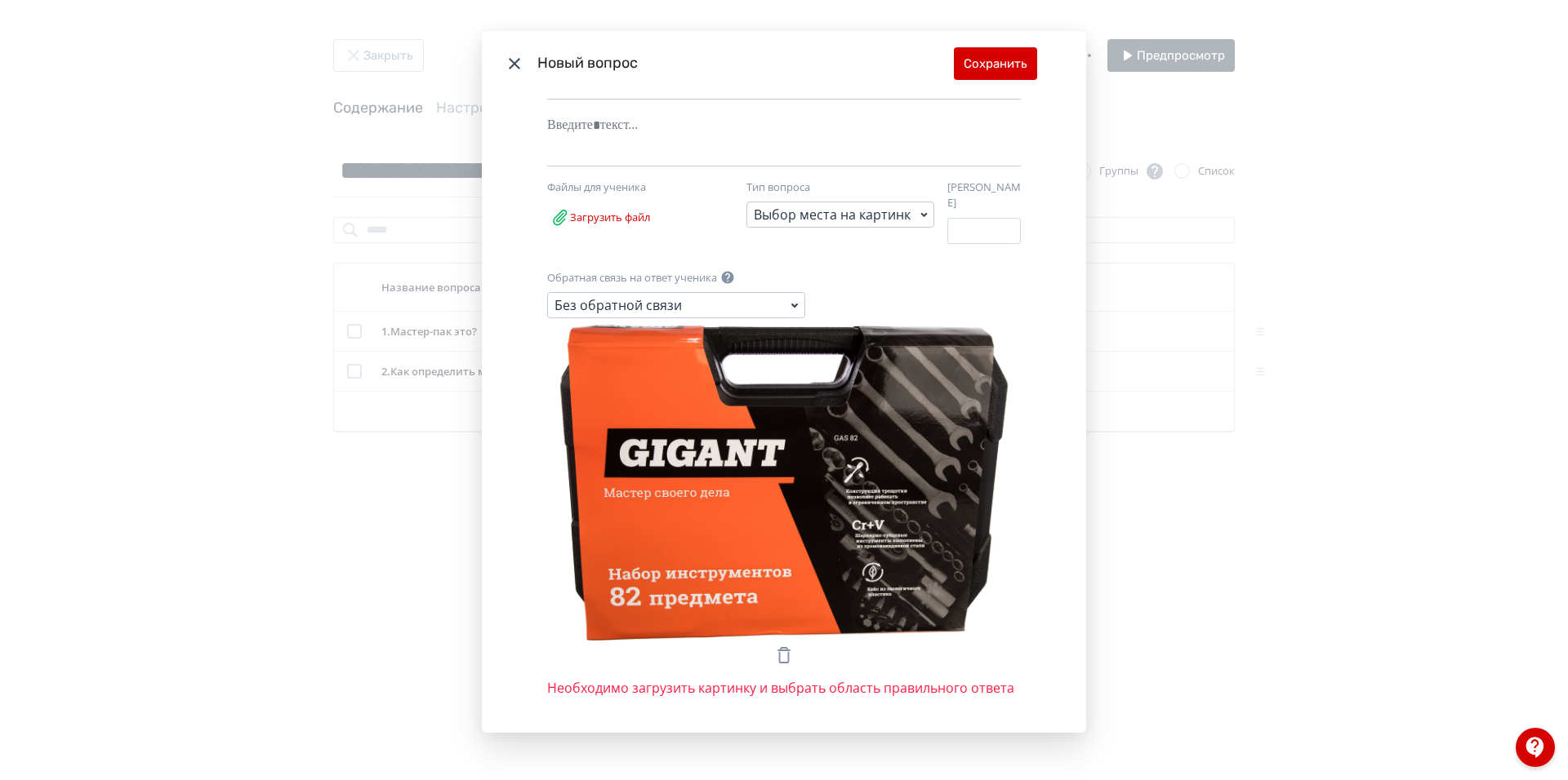
scroll to position [54, 0]
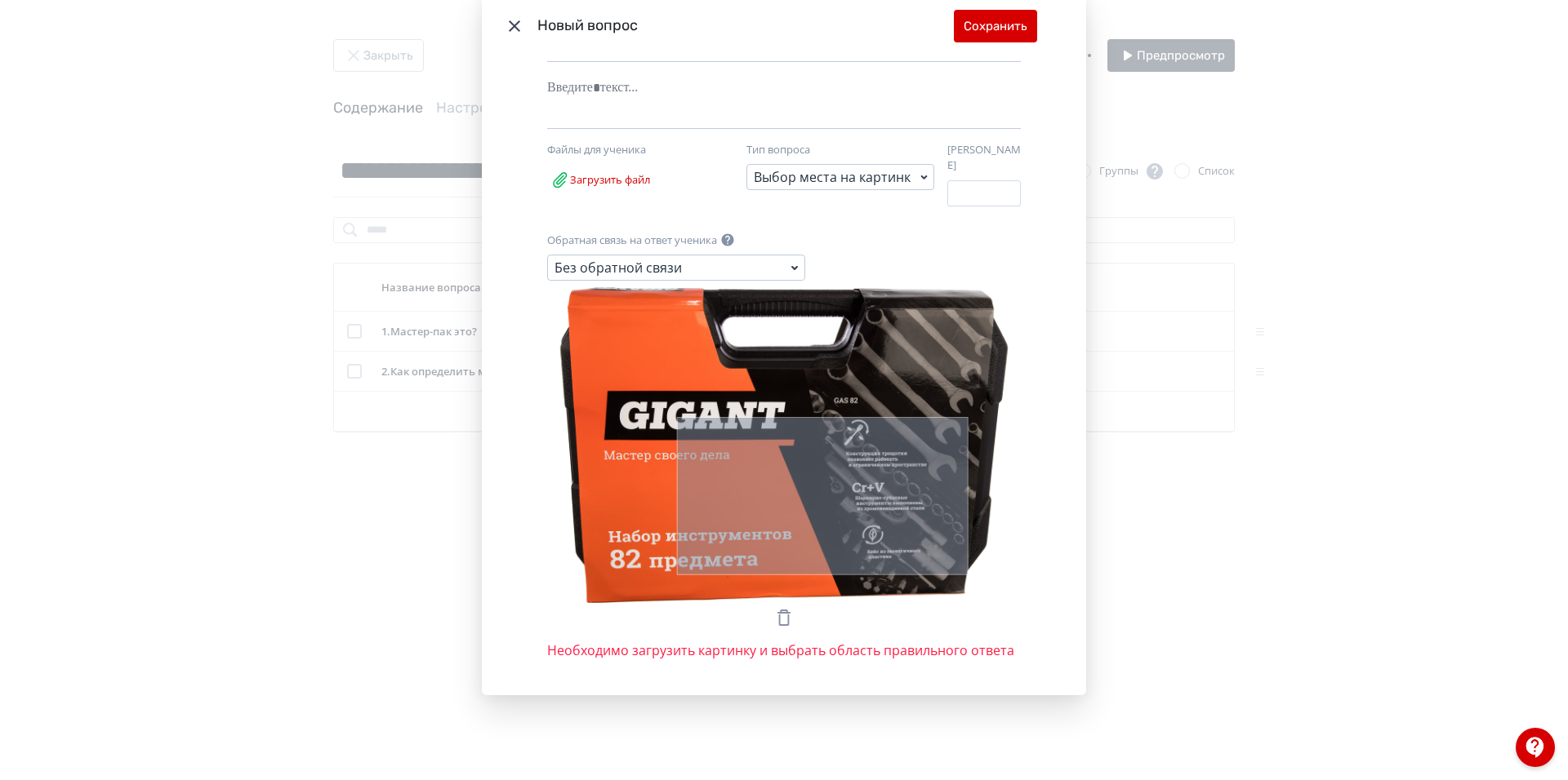
drag, startPoint x: 677, startPoint y: 406, endPoint x: 961, endPoint y: 565, distance: 325.5
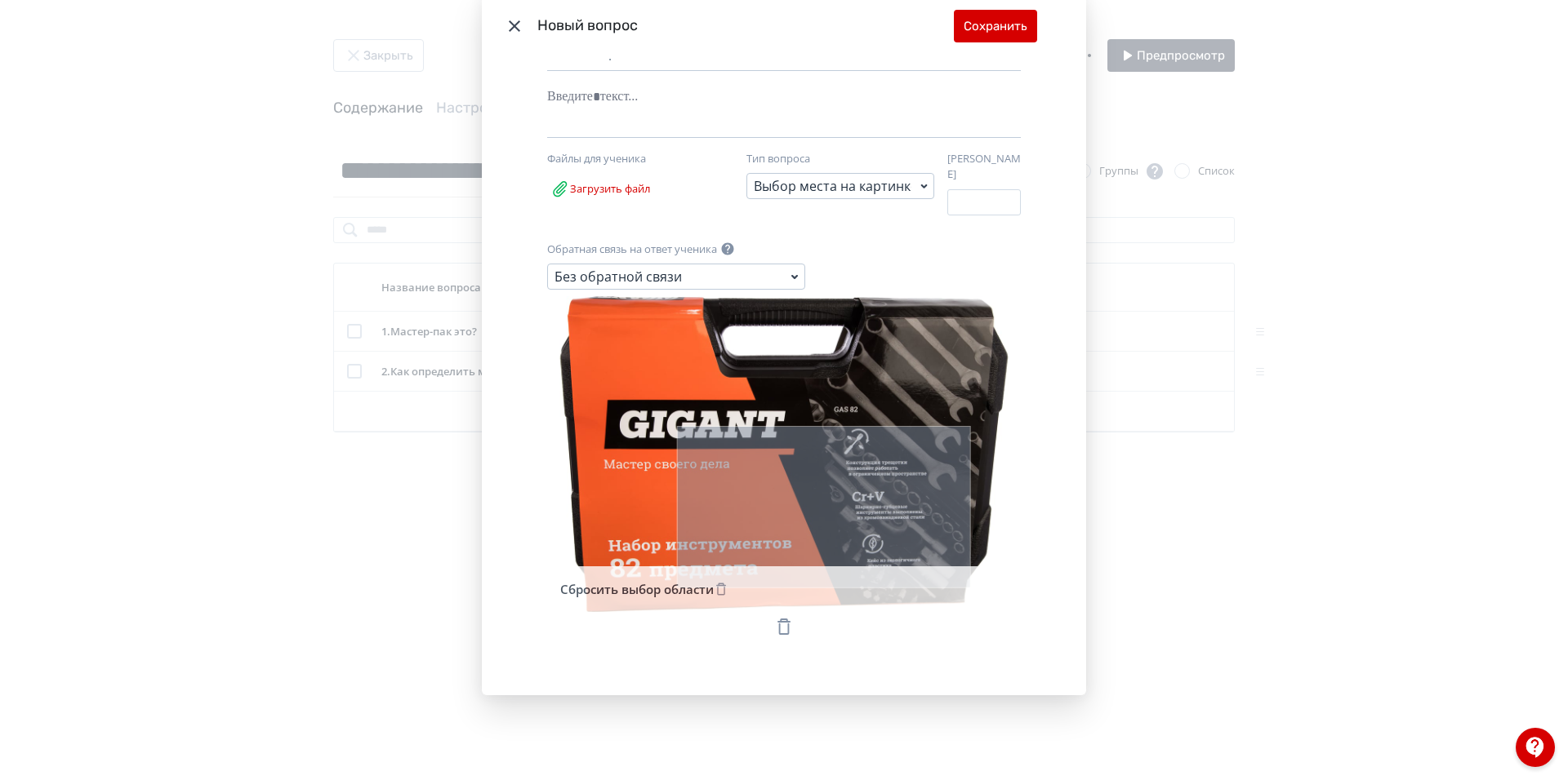
scroll to position [89, 0]
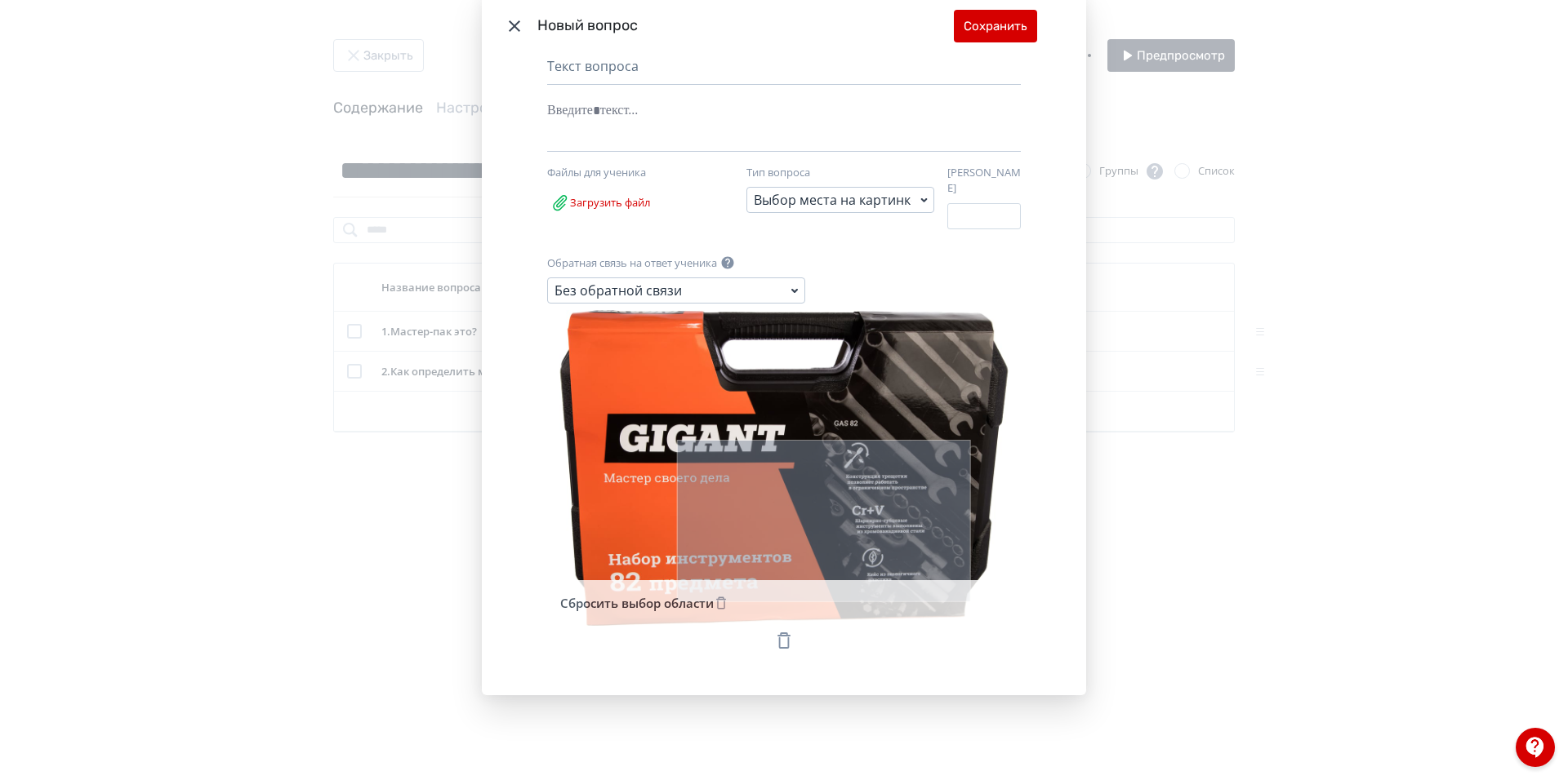
click at [822, 532] on rect "Modal" at bounding box center [823, 521] width 293 height 162
click at [658, 587] on button "Сбросить выбор области" at bounding box center [644, 602] width 175 height 32
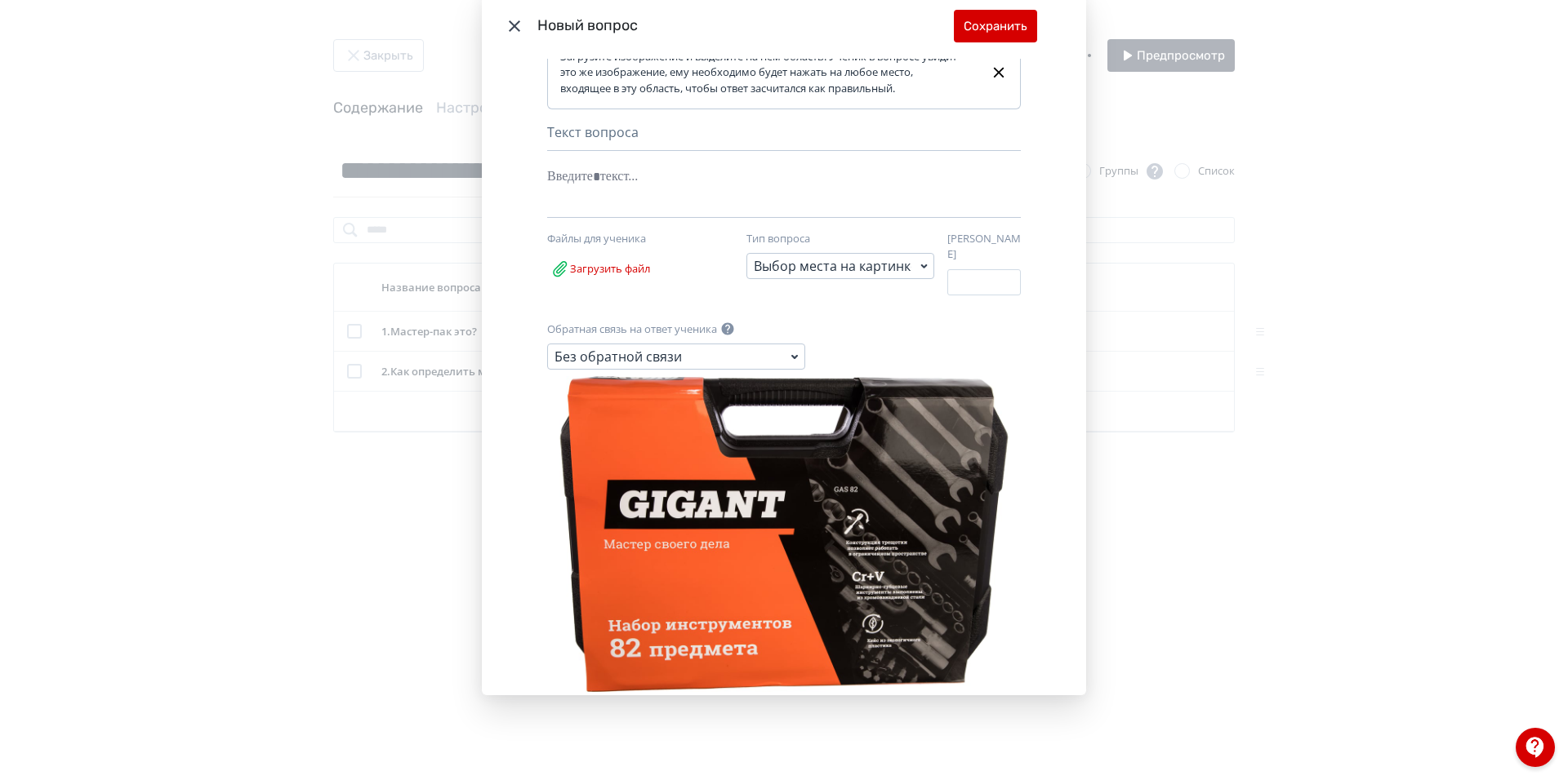
scroll to position [112, 0]
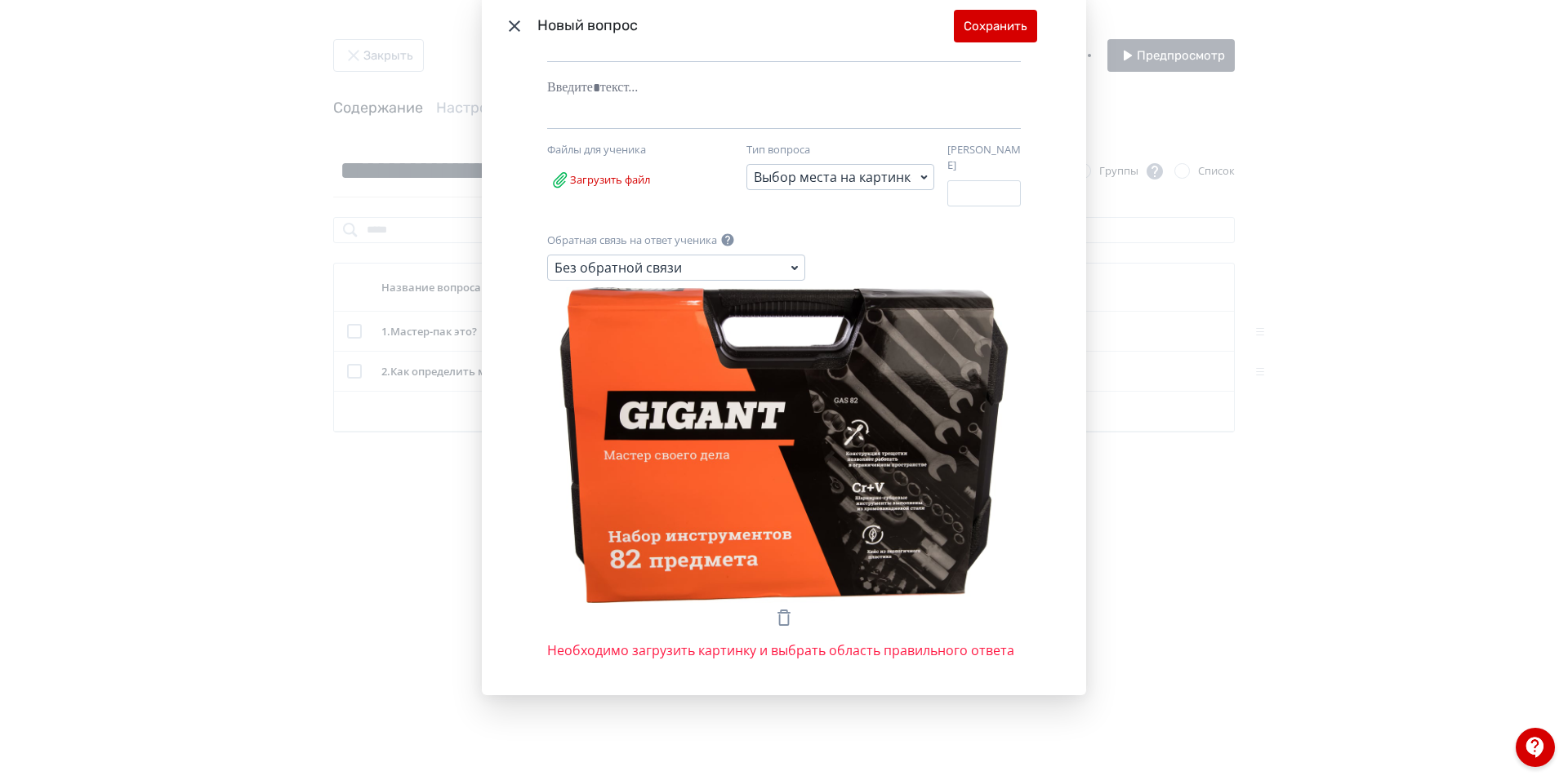
click at [774, 608] on icon "Modal" at bounding box center [783, 617] width 19 height 19
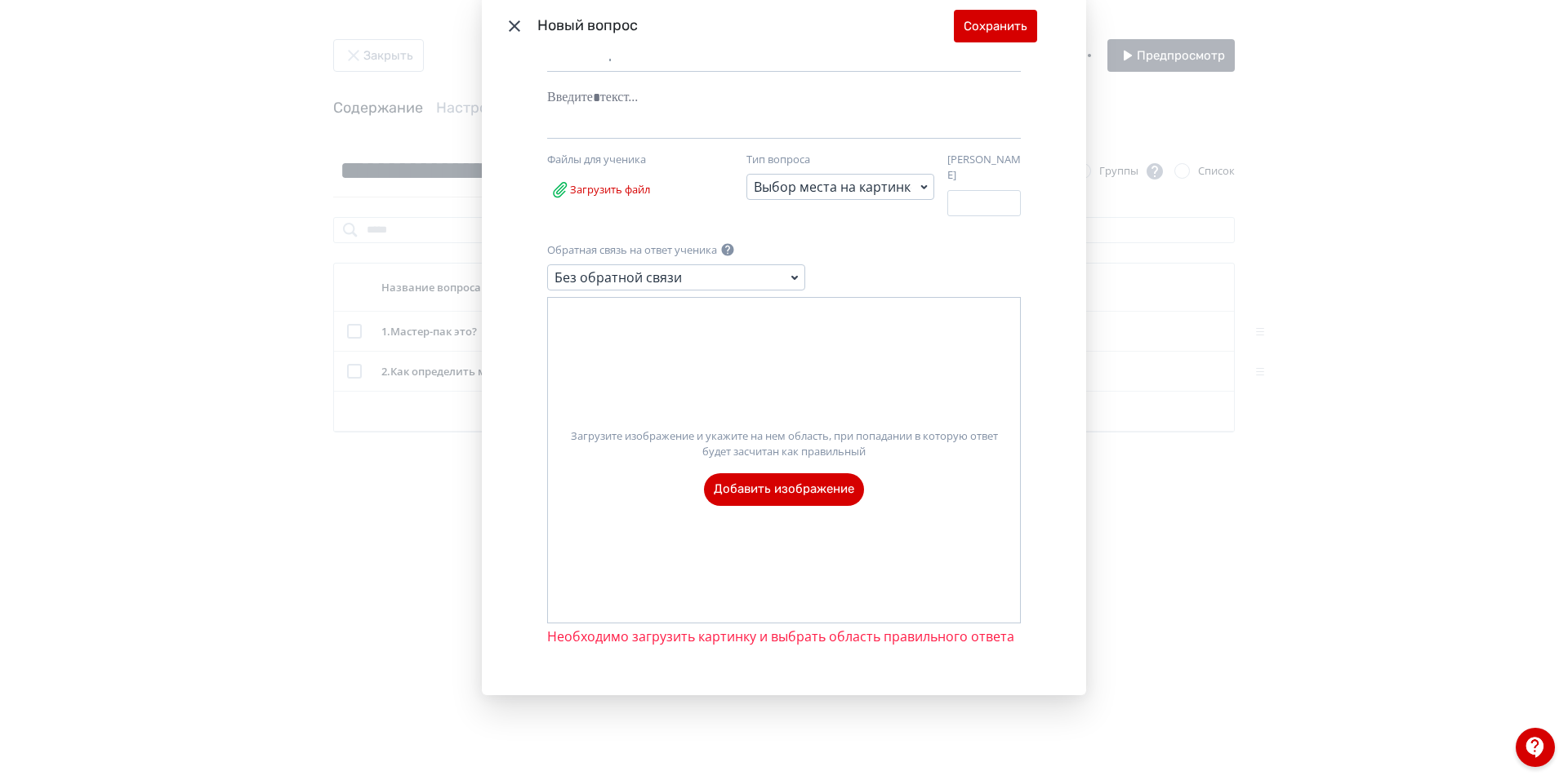
scroll to position [93, 0]
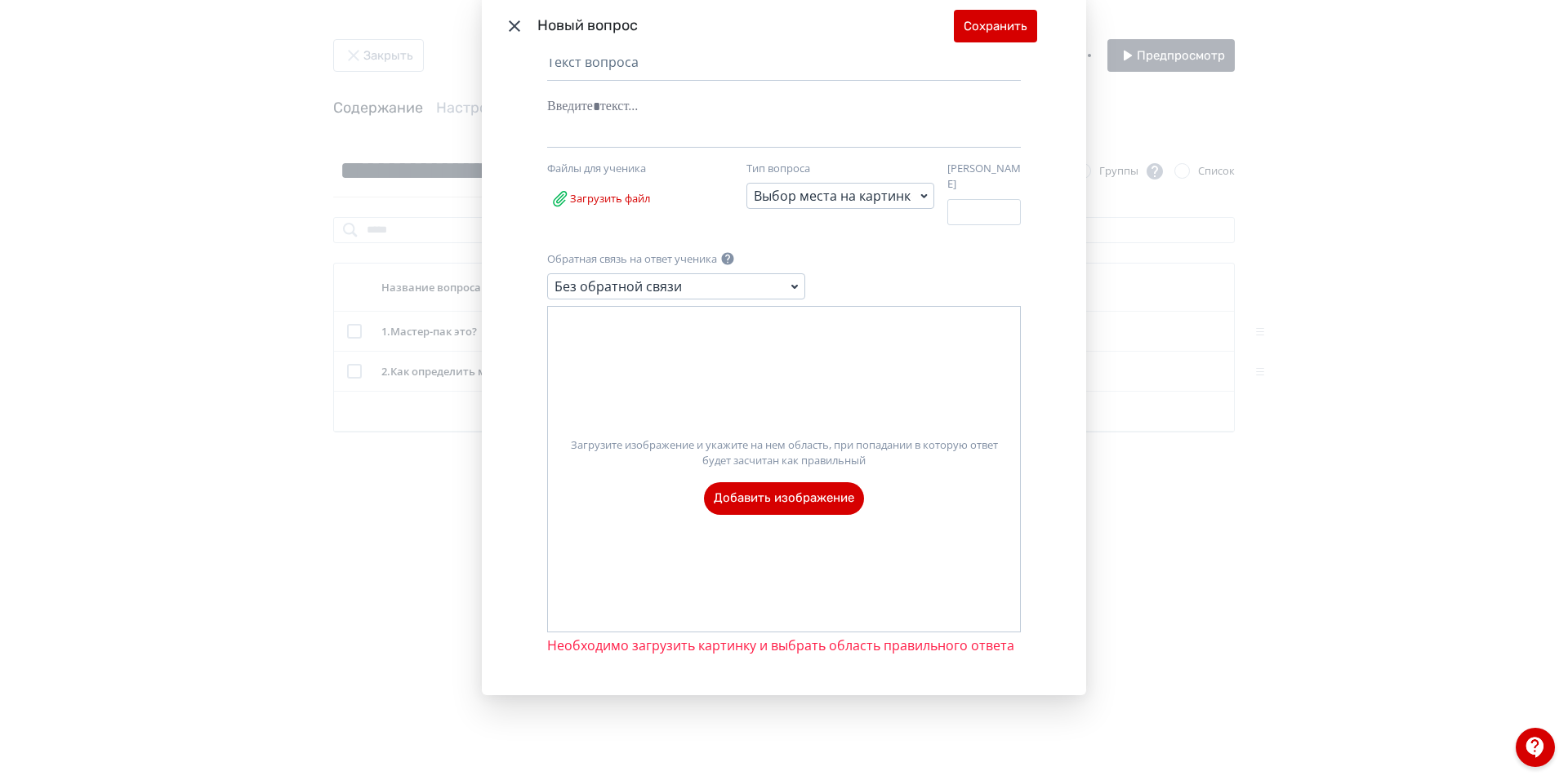
click at [811, 495] on label "Загрузите изображение и укажите на нем область, при попадании в которую ответ б…" at bounding box center [784, 470] width 472 height 91
click at [0, 0] on input "Загрузите изображение и укажите на нем область, при попадании в которую ответ б…" at bounding box center [0, 0] width 0 height 0
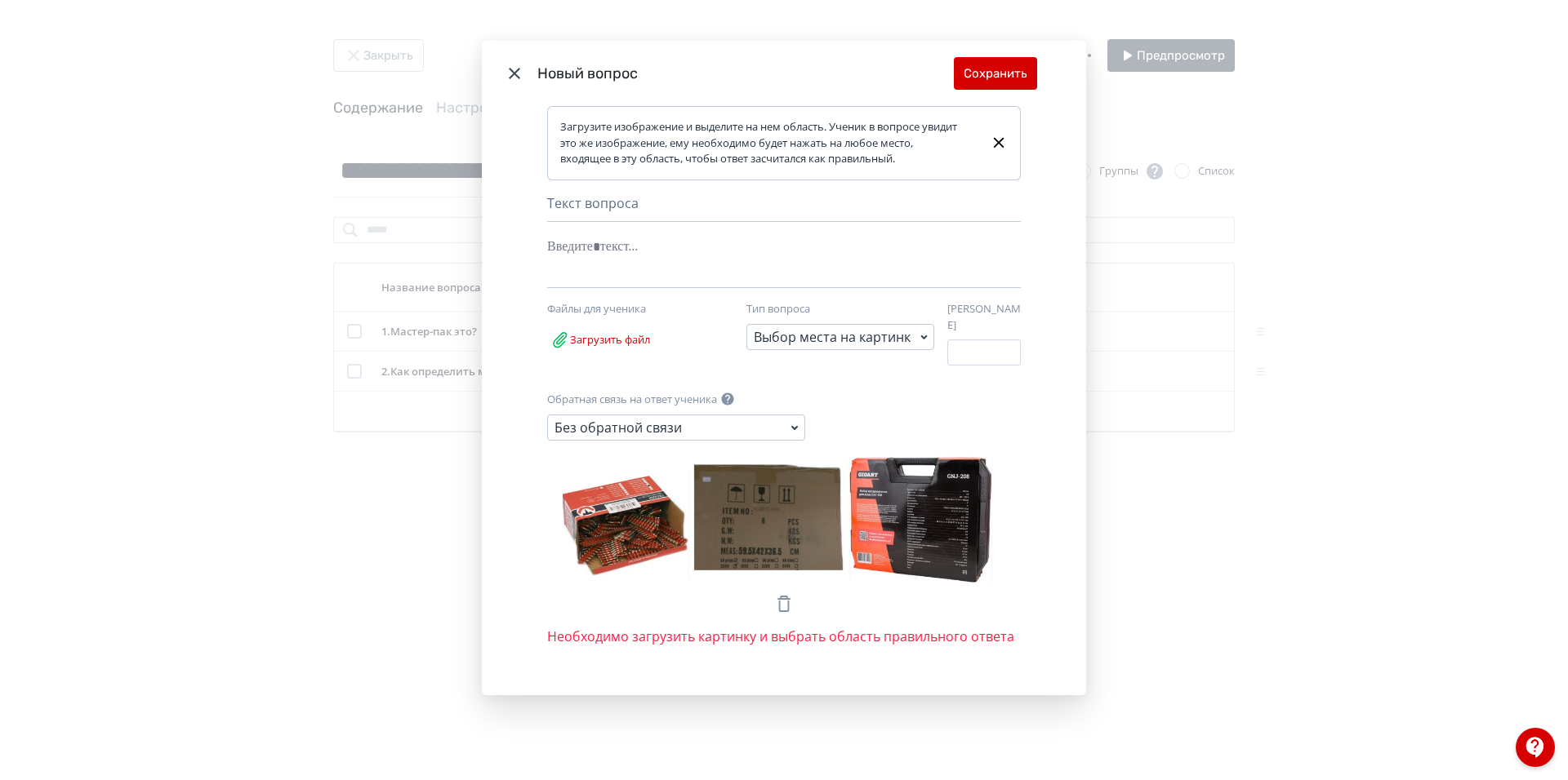
scroll to position [25, 0]
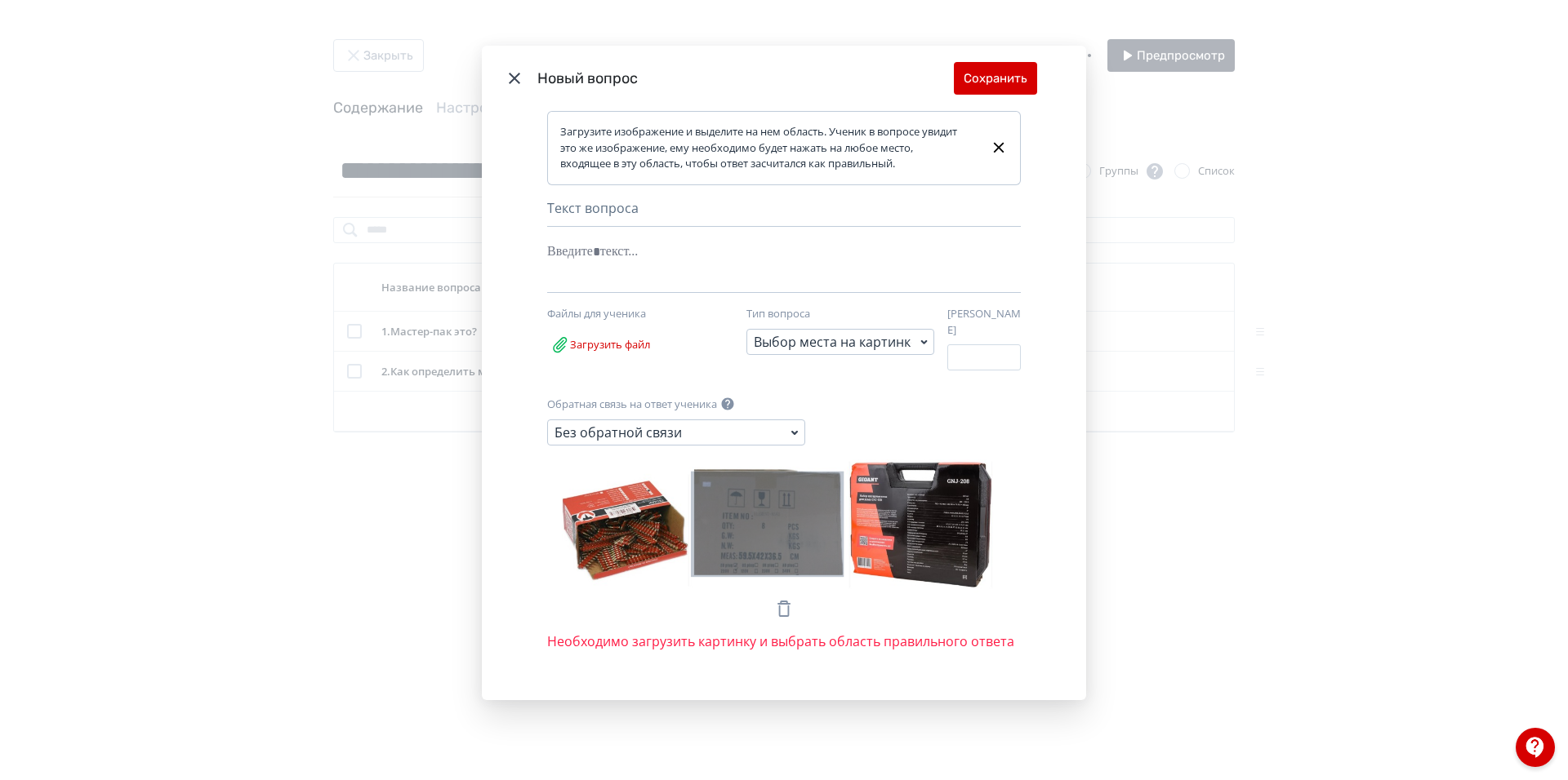
drag, startPoint x: 692, startPoint y: 474, endPoint x: 841, endPoint y: 573, distance: 178.9
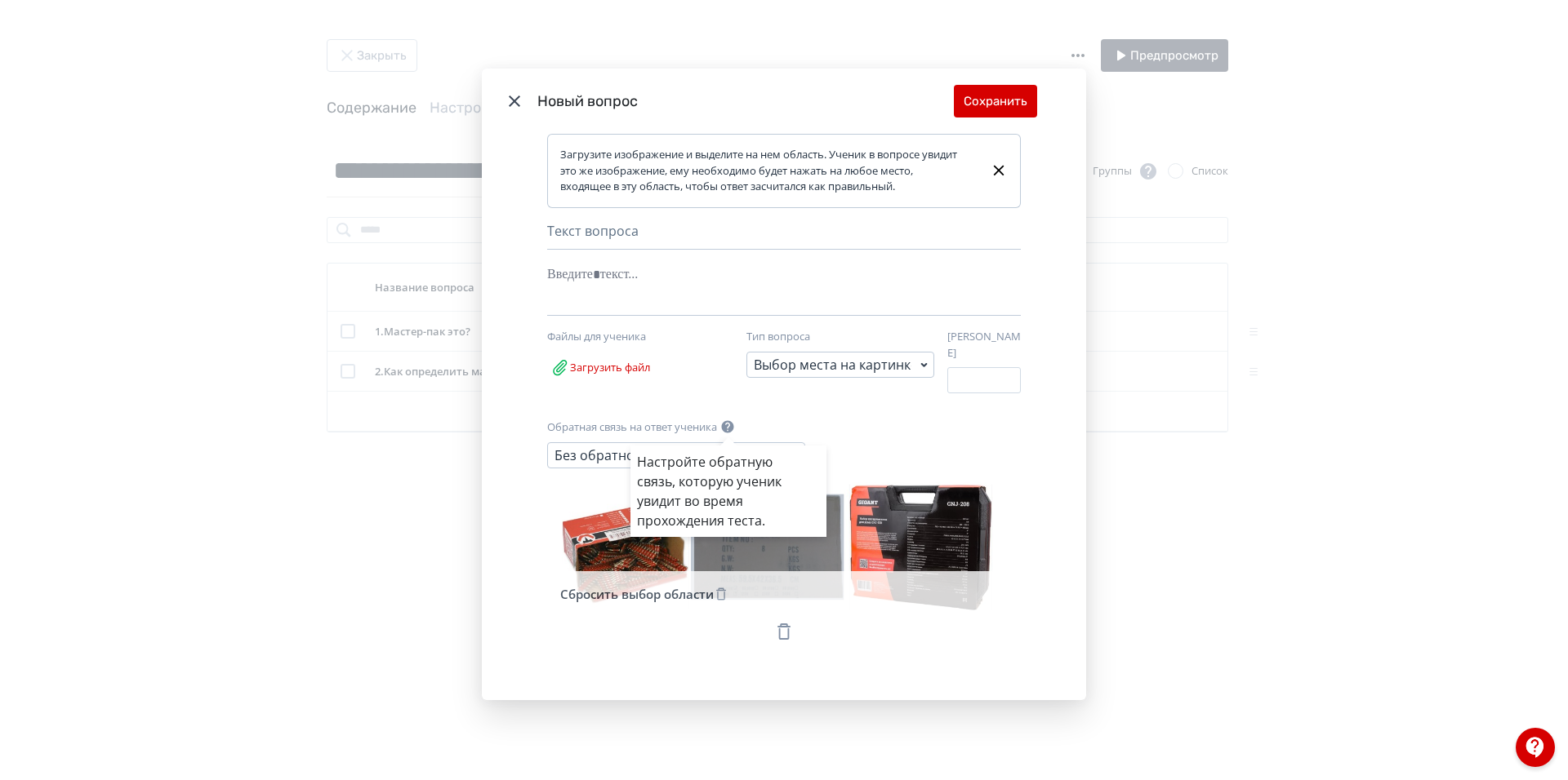
click at [658, 281] on div "Настройте обратную связь, которую ученик увидит во время прохождения теста." at bounding box center [784, 390] width 1568 height 780
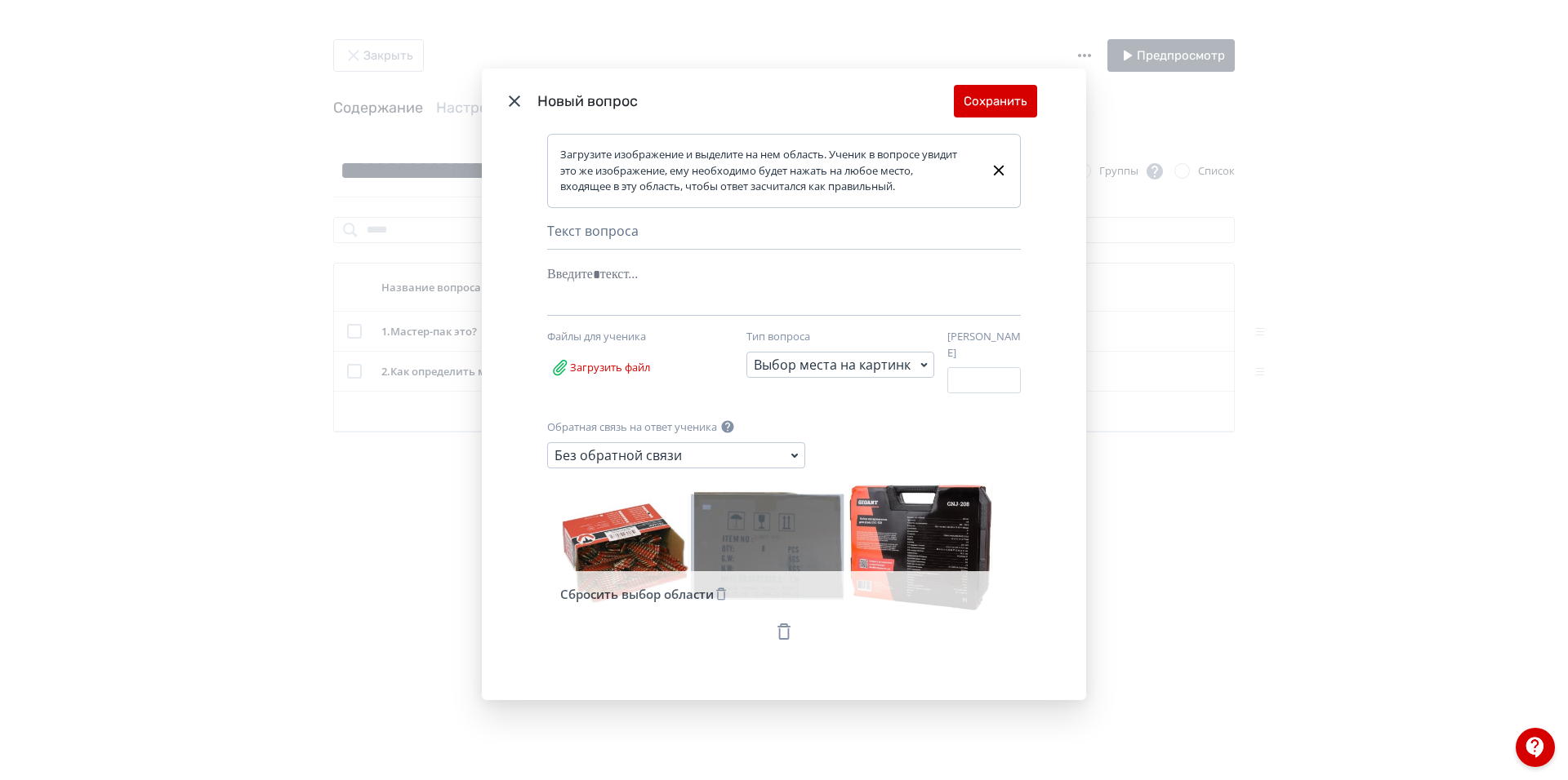
click at [604, 274] on div "Modal" at bounding box center [759, 275] width 424 height 31
click at [1000, 108] on button "Сохранить" at bounding box center [995, 101] width 83 height 32
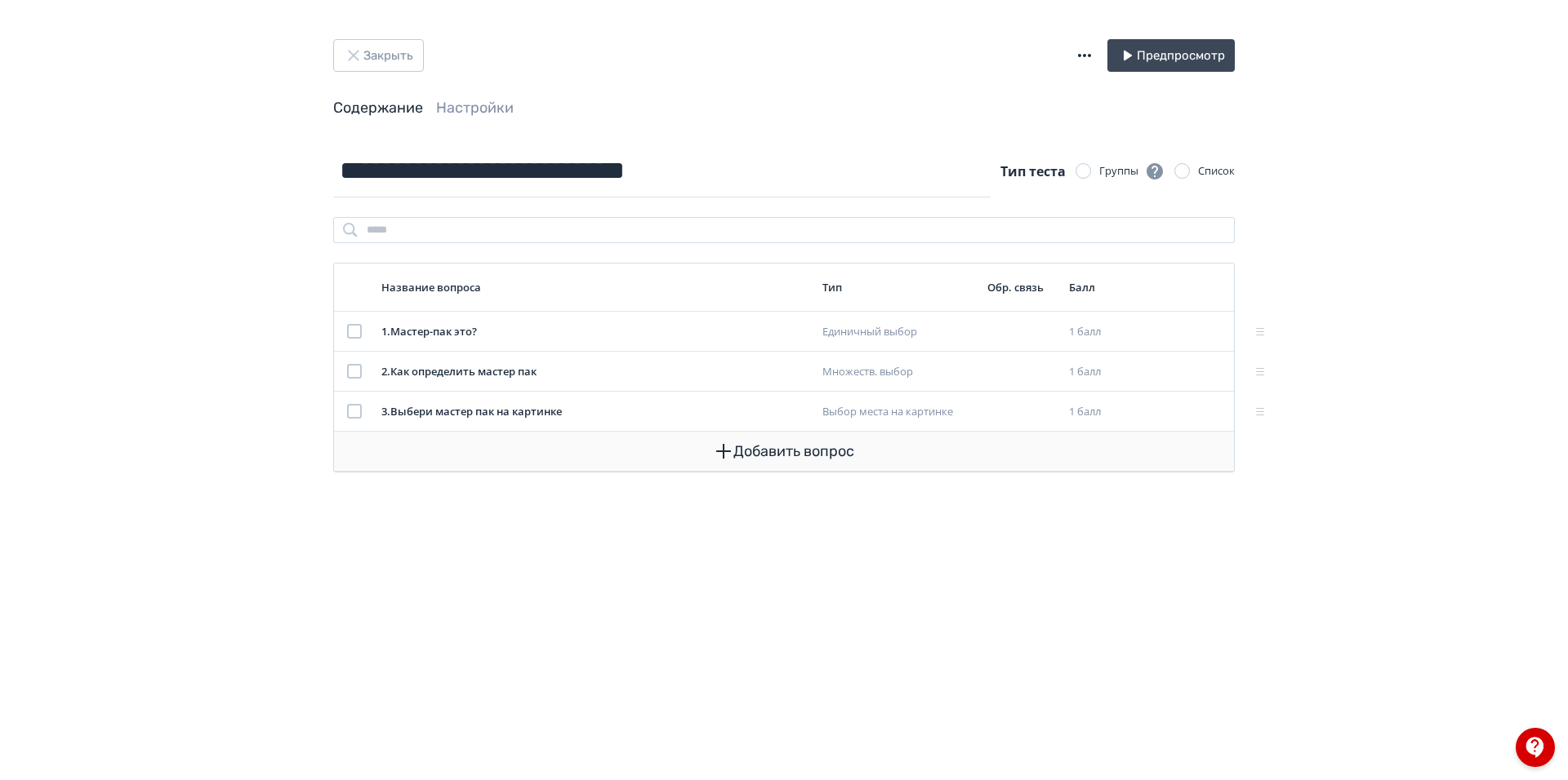
click at [786, 462] on button "Добавить вопрос" at bounding box center [784, 452] width 874 height 39
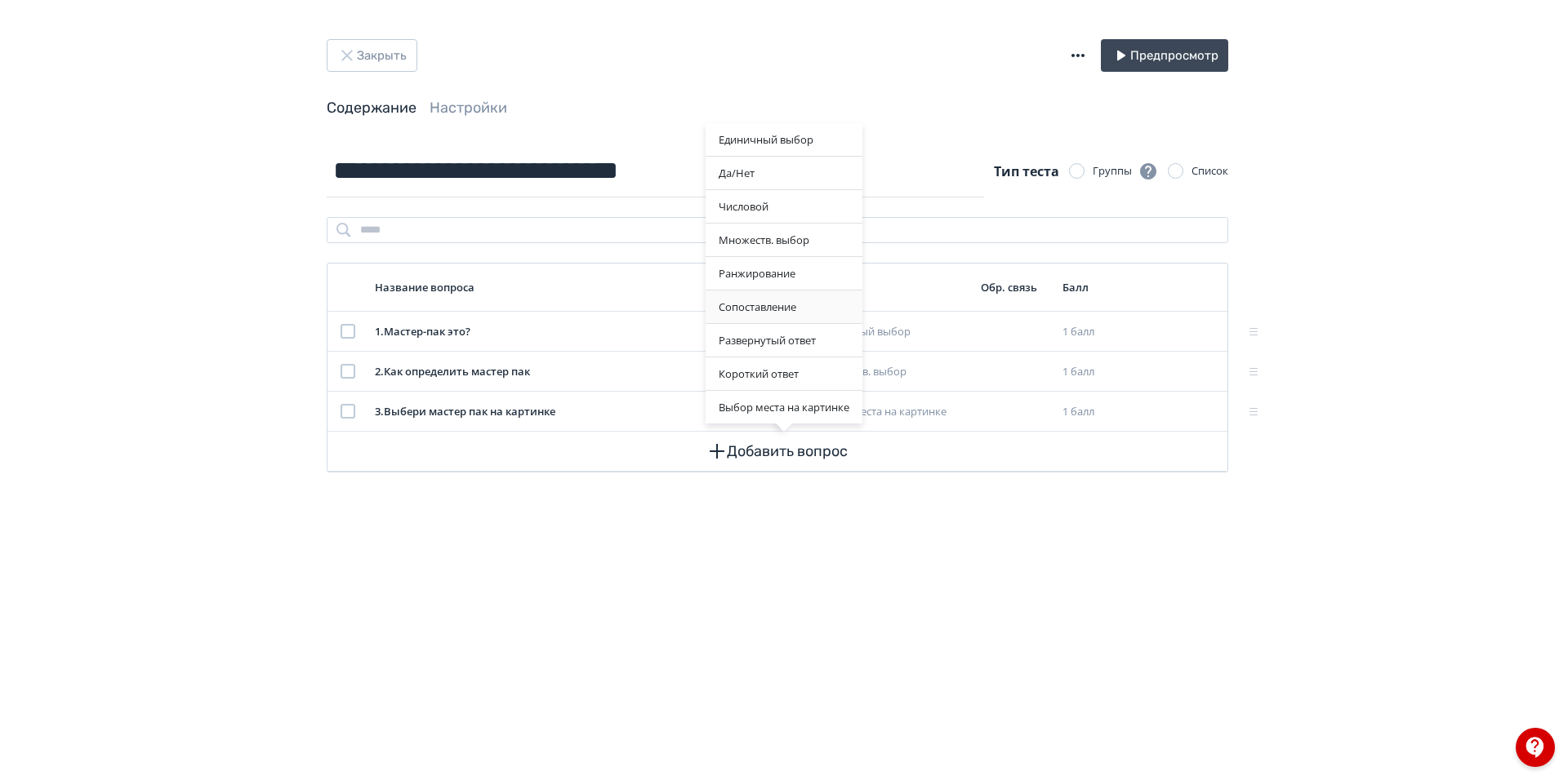
click at [810, 301] on div "Сопоставление" at bounding box center [783, 306] width 156 height 32
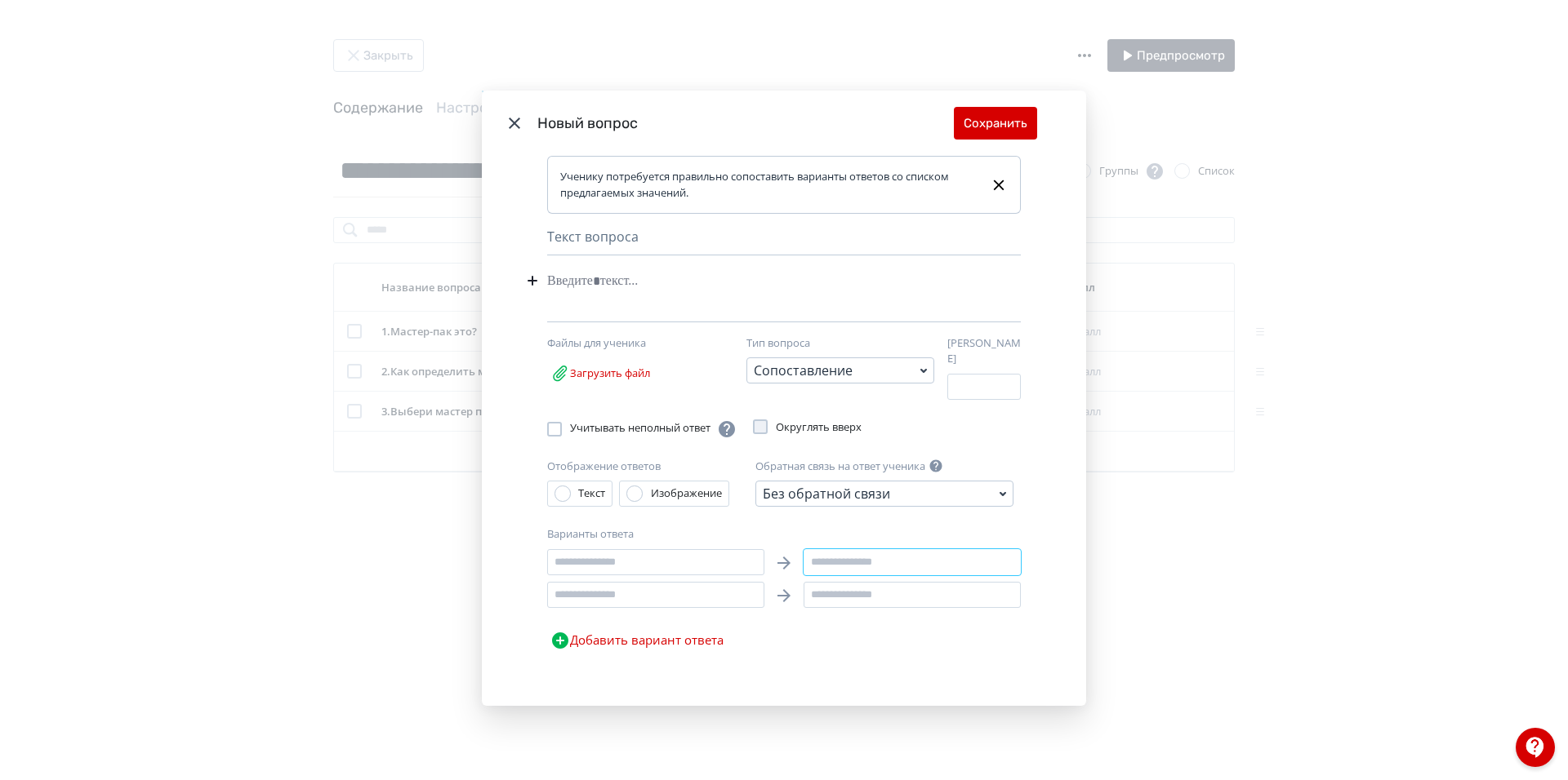
click at [861, 564] on input "Modal" at bounding box center [912, 563] width 218 height 26
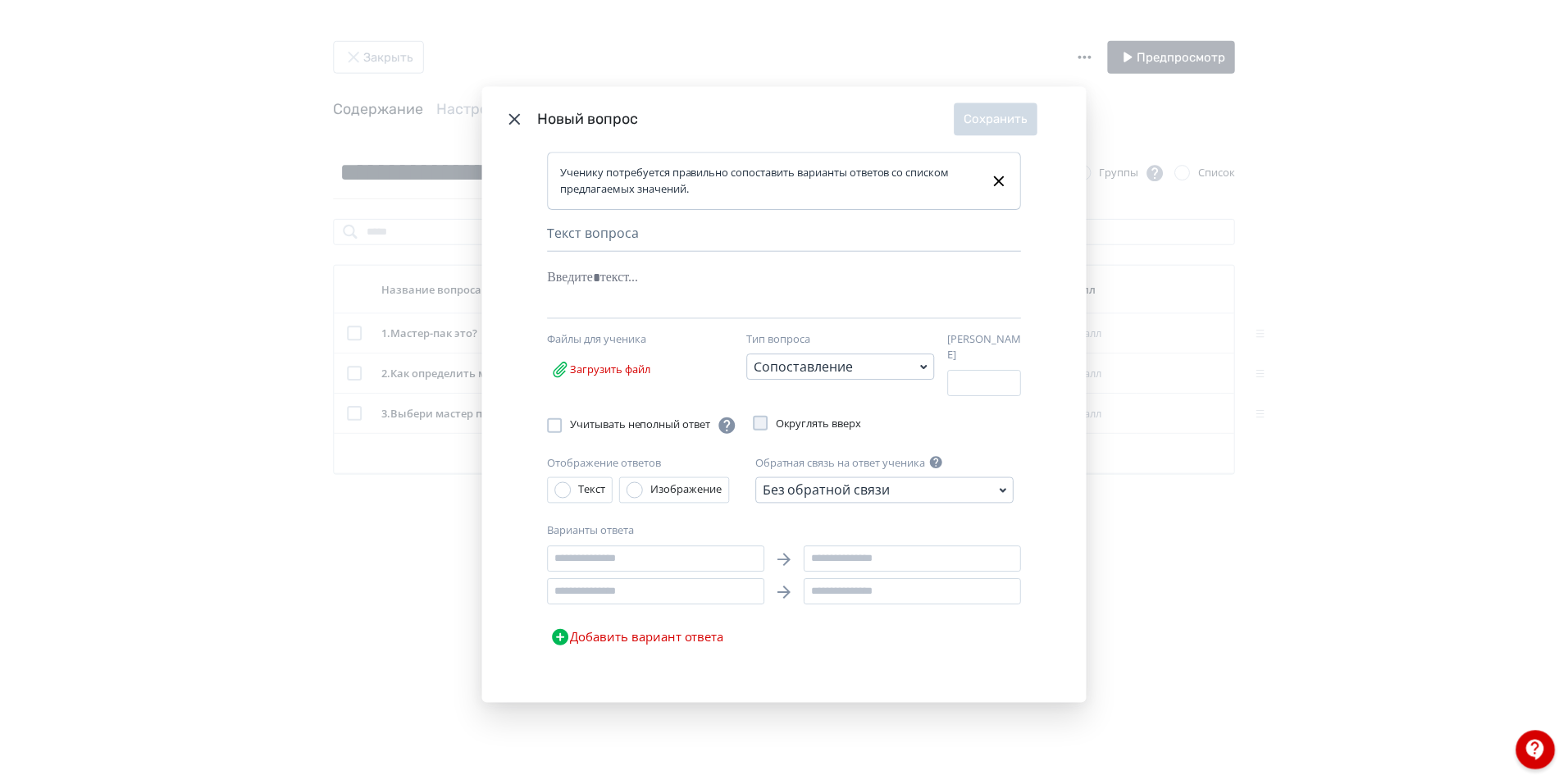
scroll to position [0, 0]
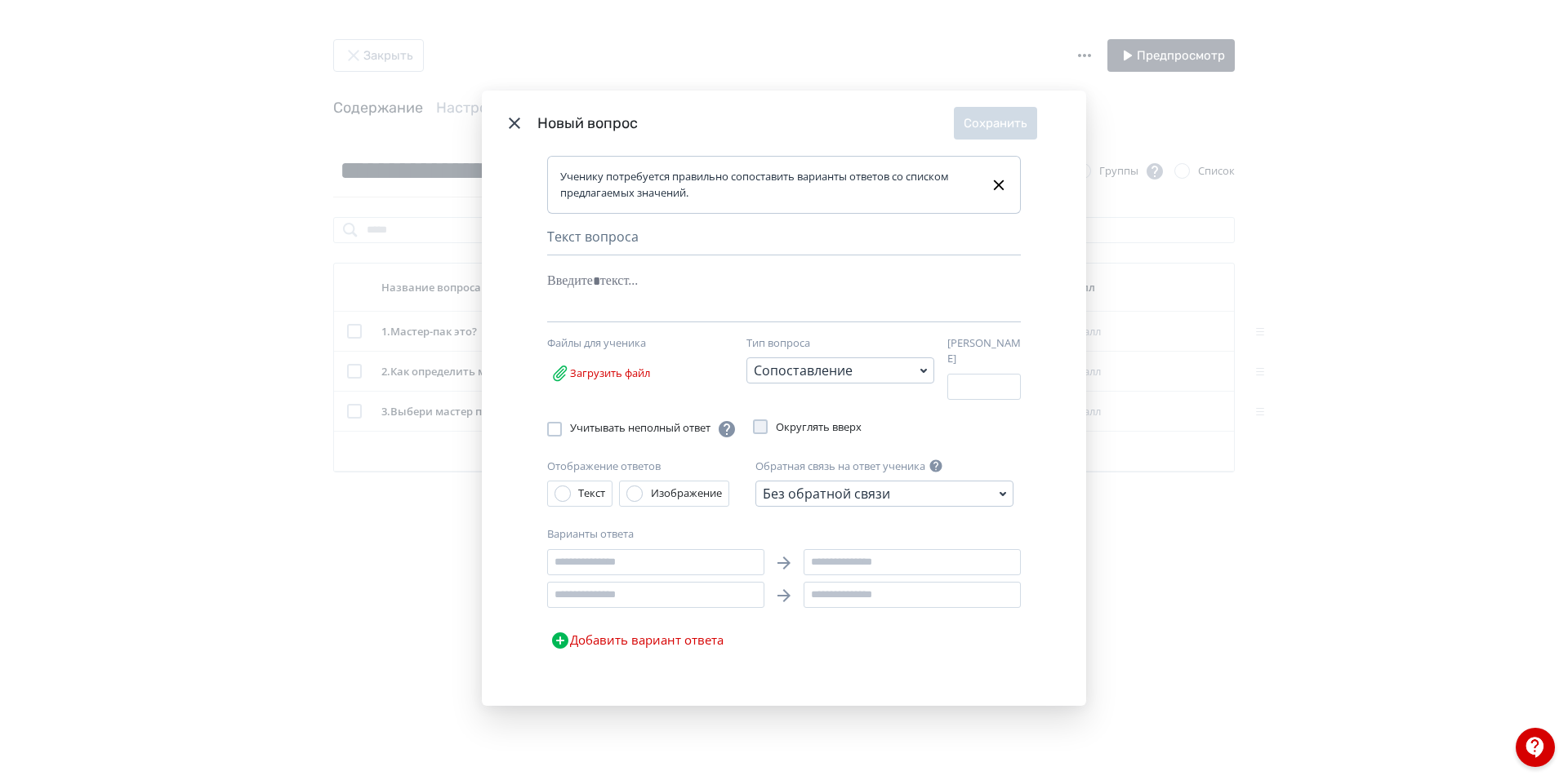
click at [507, 124] on icon "Modal" at bounding box center [514, 123] width 19 height 19
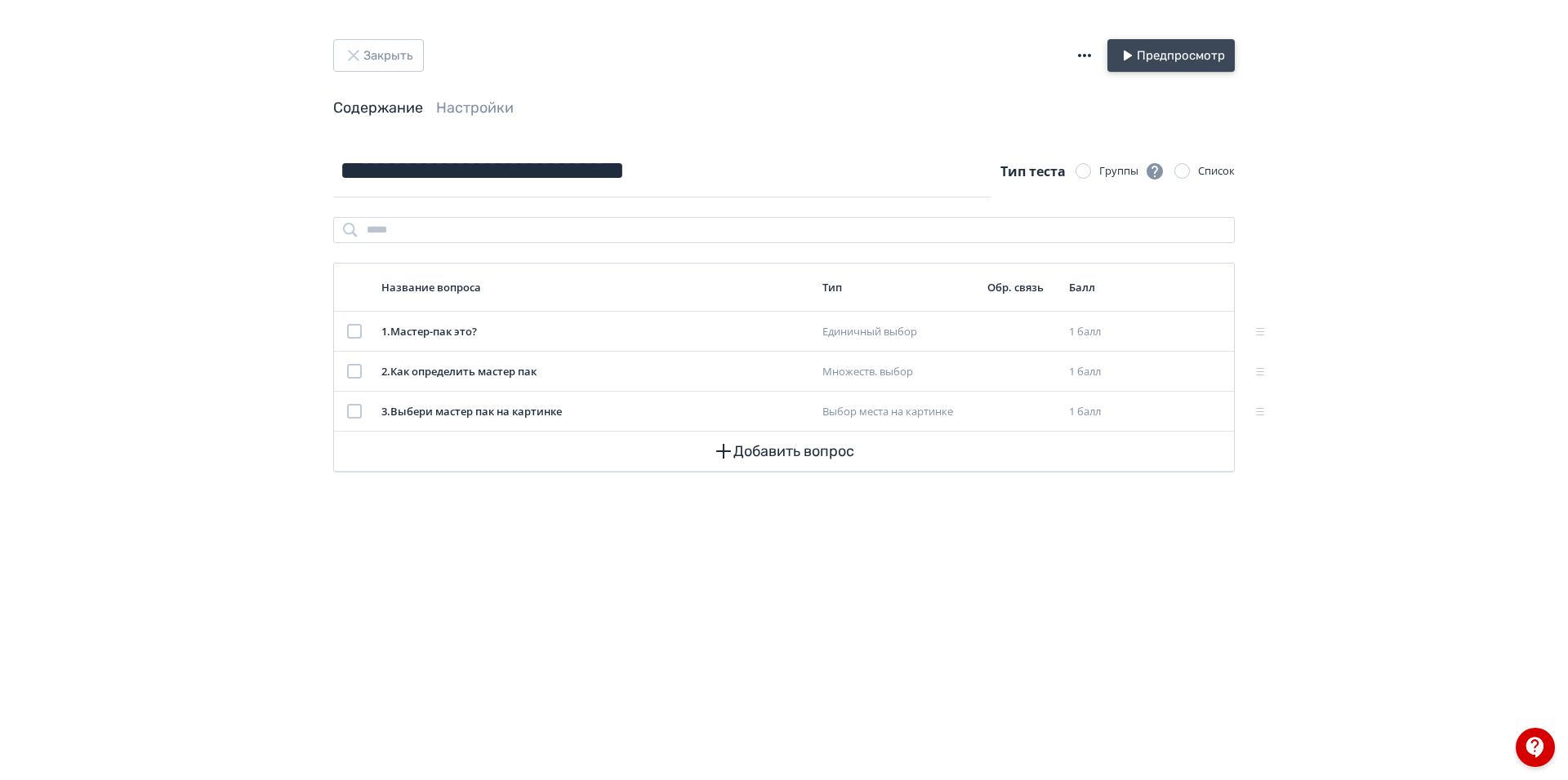
click at [1160, 59] on button "Предпросмотр" at bounding box center [1171, 55] width 128 height 32
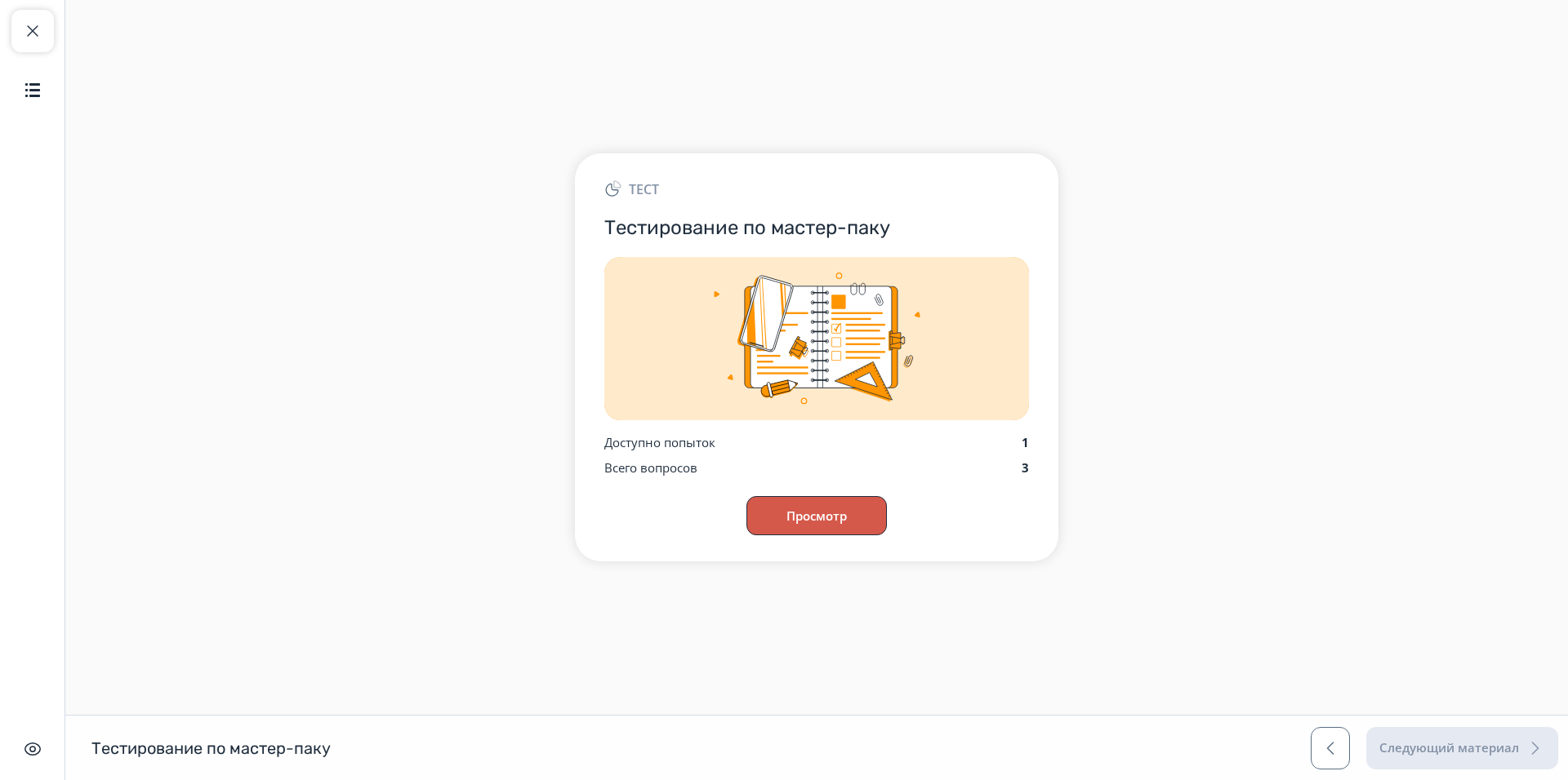
click at [828, 505] on button "Просмотр" at bounding box center [816, 515] width 141 height 39
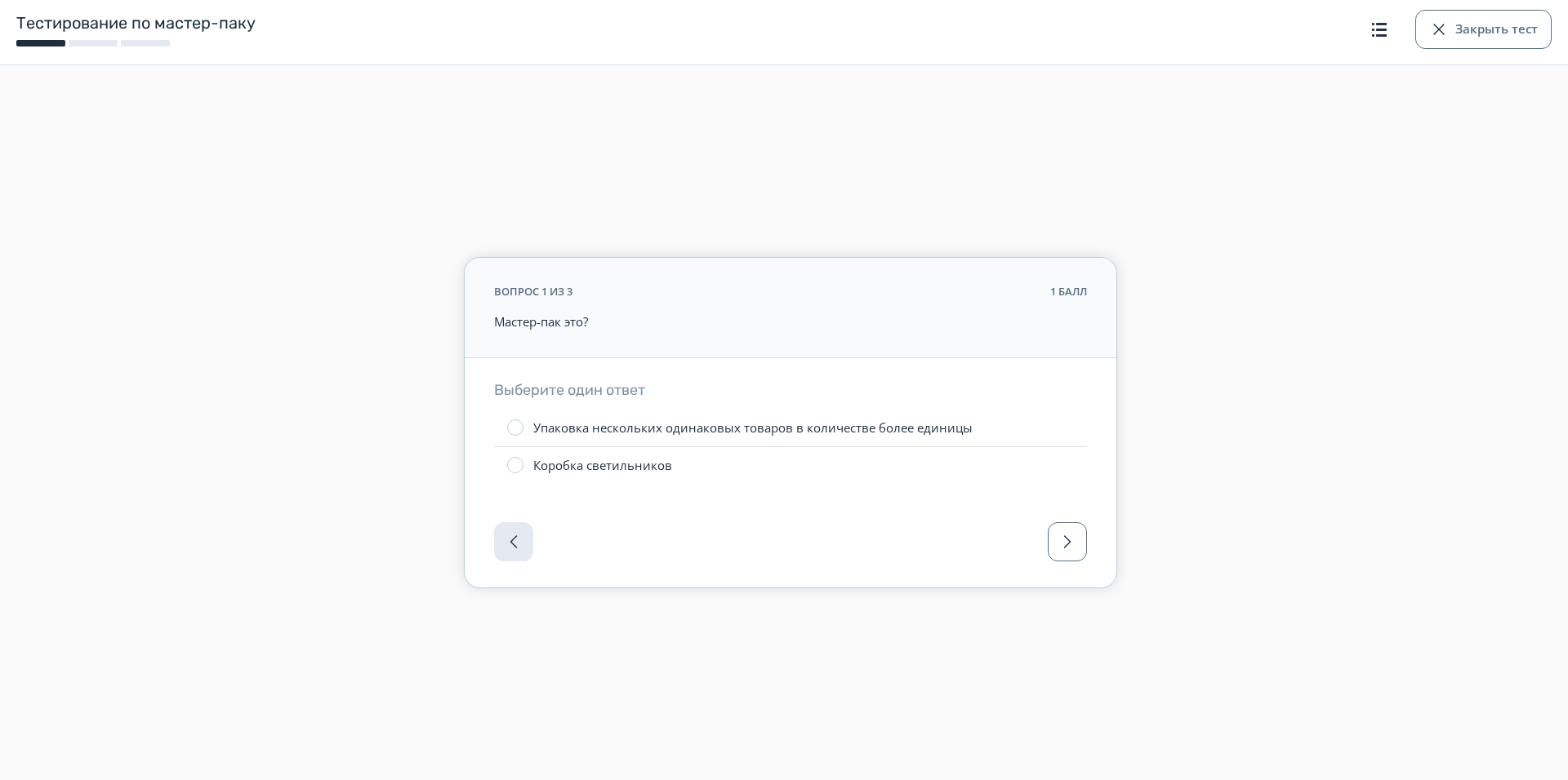
drag, startPoint x: 647, startPoint y: 433, endPoint x: 760, endPoint y: 464, distance: 117.2
click at [648, 435] on div "Упаковка нескольких одинаковых товаров в количестве более единицы" at bounding box center [753, 427] width 440 height 18
click at [1067, 540] on span "button" at bounding box center [1066, 541] width 19 height 19
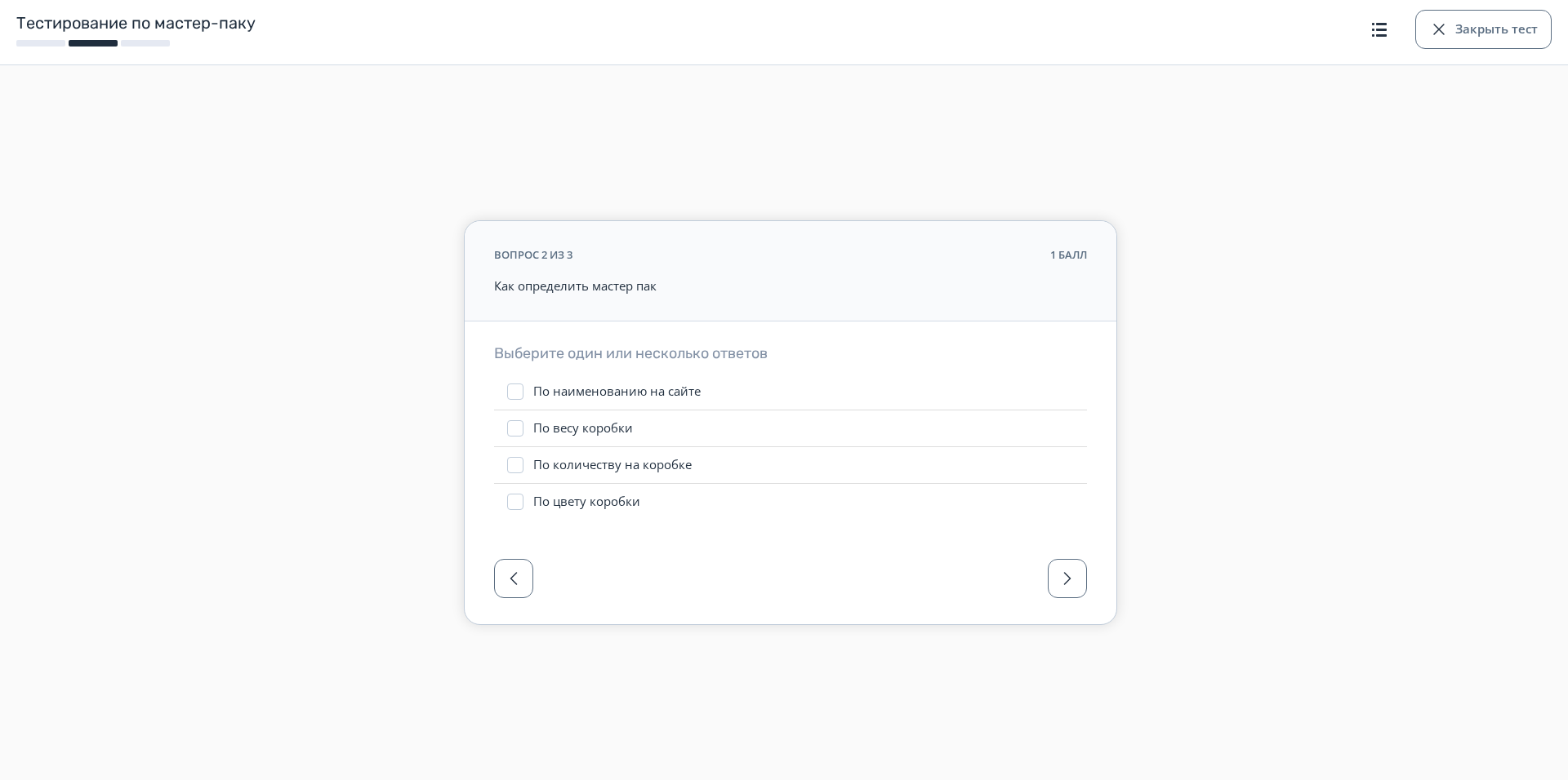
click at [616, 400] on label "По наименованию на сайте" at bounding box center [790, 391] width 592 height 36
click at [641, 461] on div "По количеству на коробке" at bounding box center [612, 465] width 158 height 17
click at [1054, 576] on button "button" at bounding box center [1067, 578] width 39 height 39
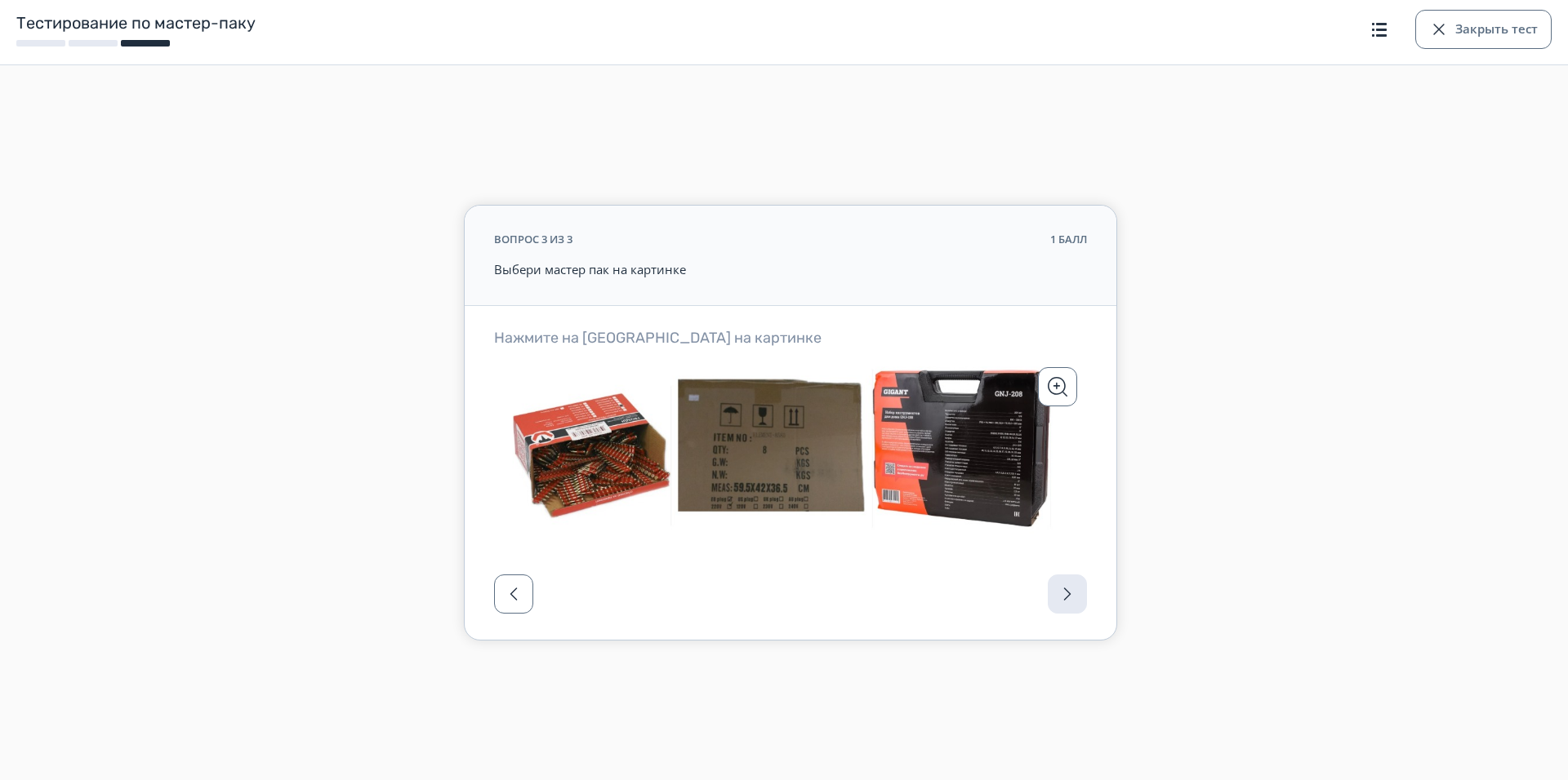
click at [739, 348] on h3 "Нажмите на [GEOGRAPHIC_DATA] на картинке" at bounding box center [790, 338] width 592 height 19
click at [1139, 613] on div "вопрос 3 из 3 1 балл Выбери мастер пак на картинке Нажмите на нужную область на…" at bounding box center [790, 390] width 1568 height 633
click at [846, 495] on icon at bounding box center [790, 446] width 592 height 179
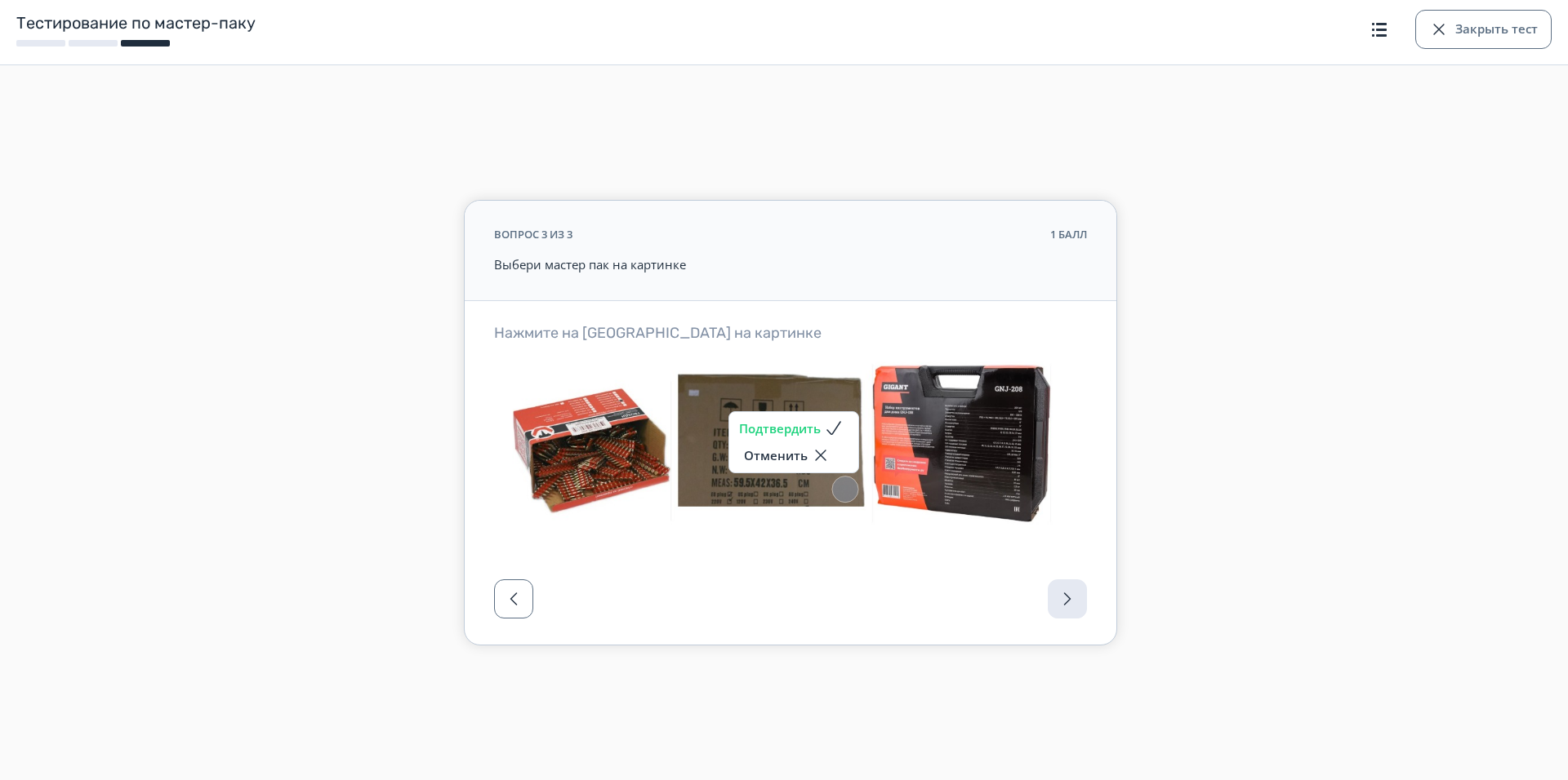
click at [818, 427] on button "Подтвердить" at bounding box center [793, 427] width 109 height 19
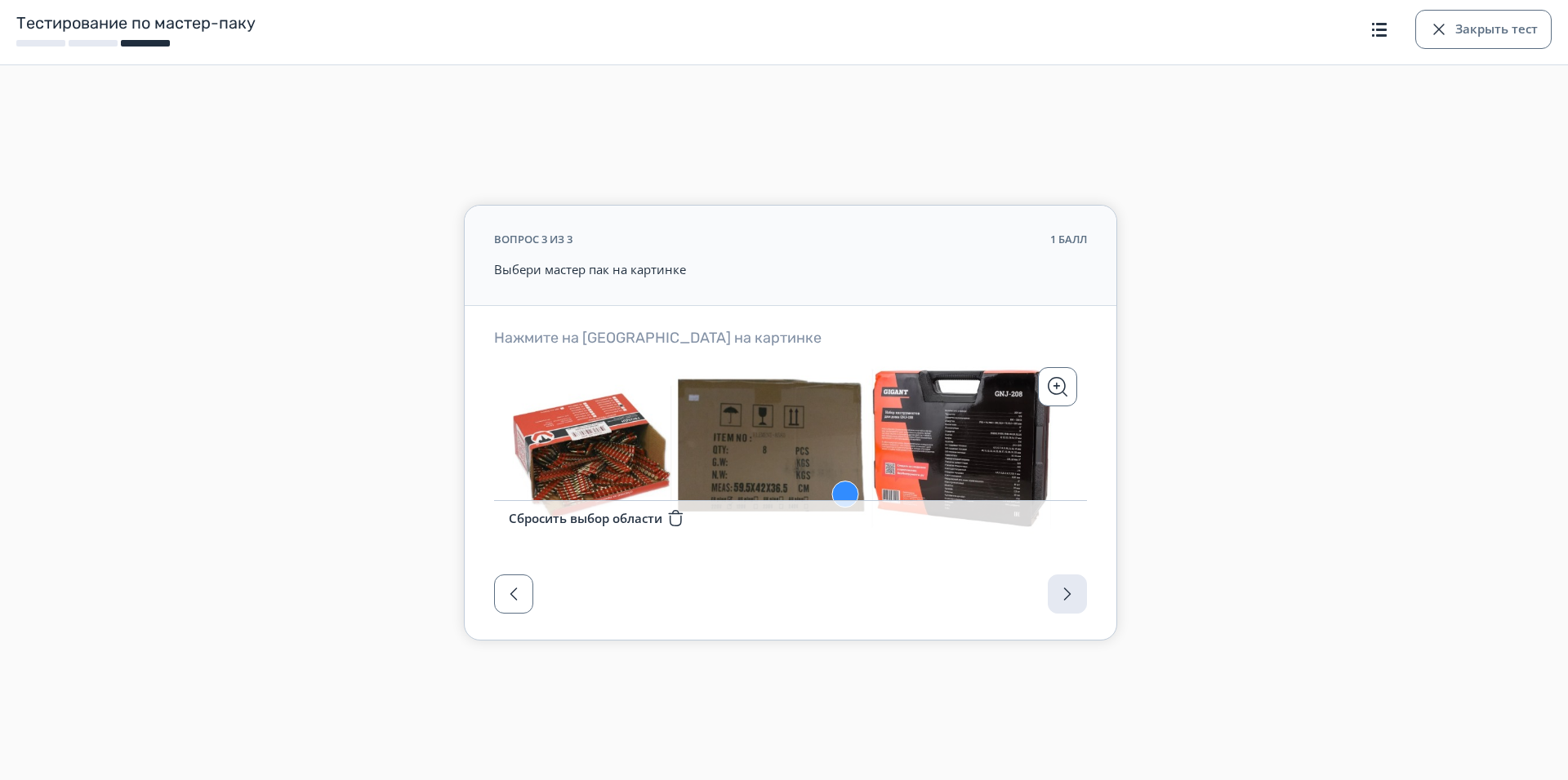
click at [1069, 596] on div at bounding box center [790, 599] width 652 height 81
click at [1058, 594] on div at bounding box center [790, 599] width 652 height 81
click at [1064, 602] on div at bounding box center [790, 599] width 652 height 81
click at [1064, 603] on div at bounding box center [790, 599] width 652 height 81
click at [1064, 604] on div at bounding box center [790, 599] width 652 height 81
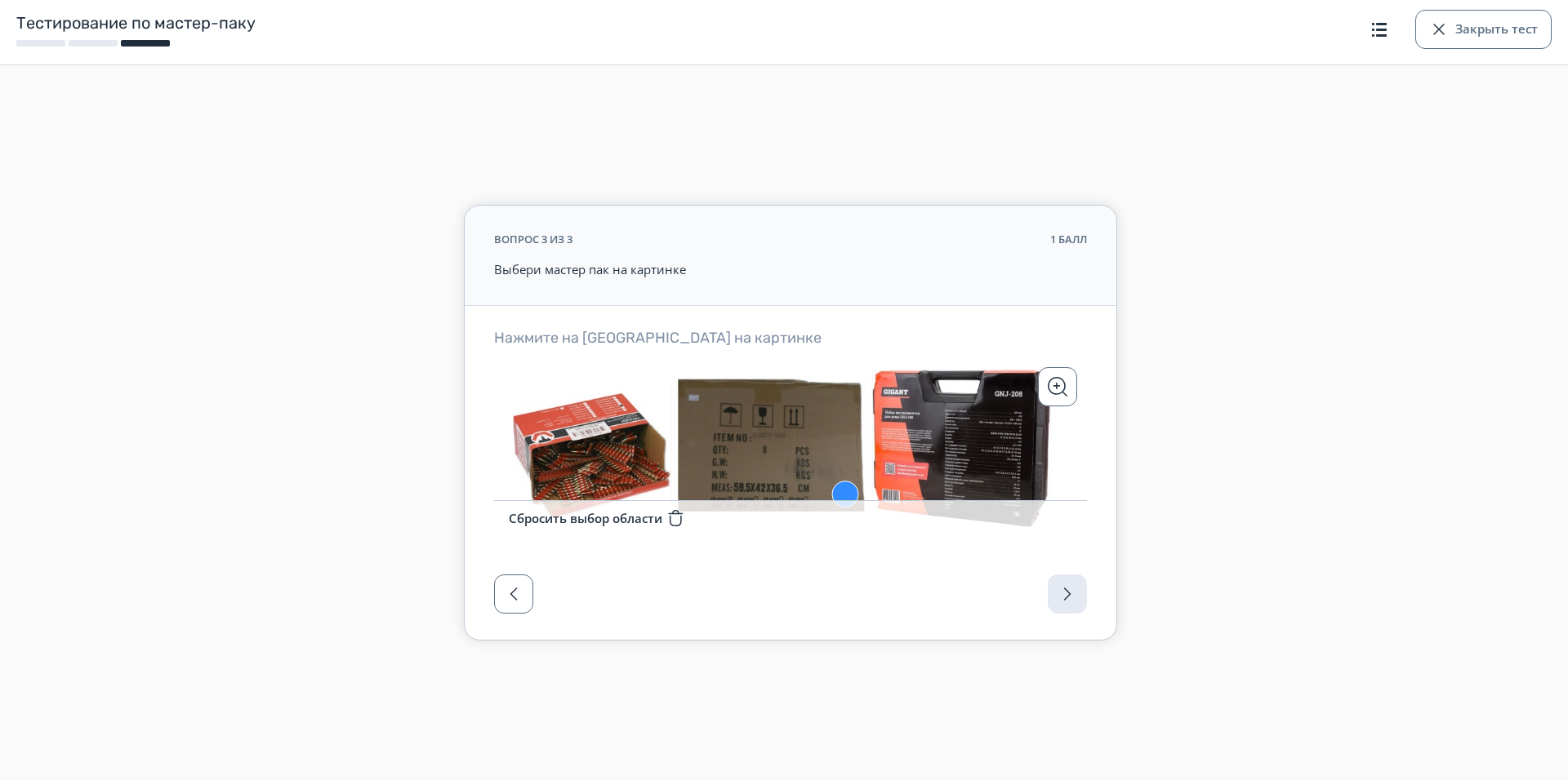
click at [1063, 605] on div at bounding box center [790, 599] width 652 height 81
click at [1468, 40] on button "Закрыть тест" at bounding box center [1483, 30] width 136 height 39
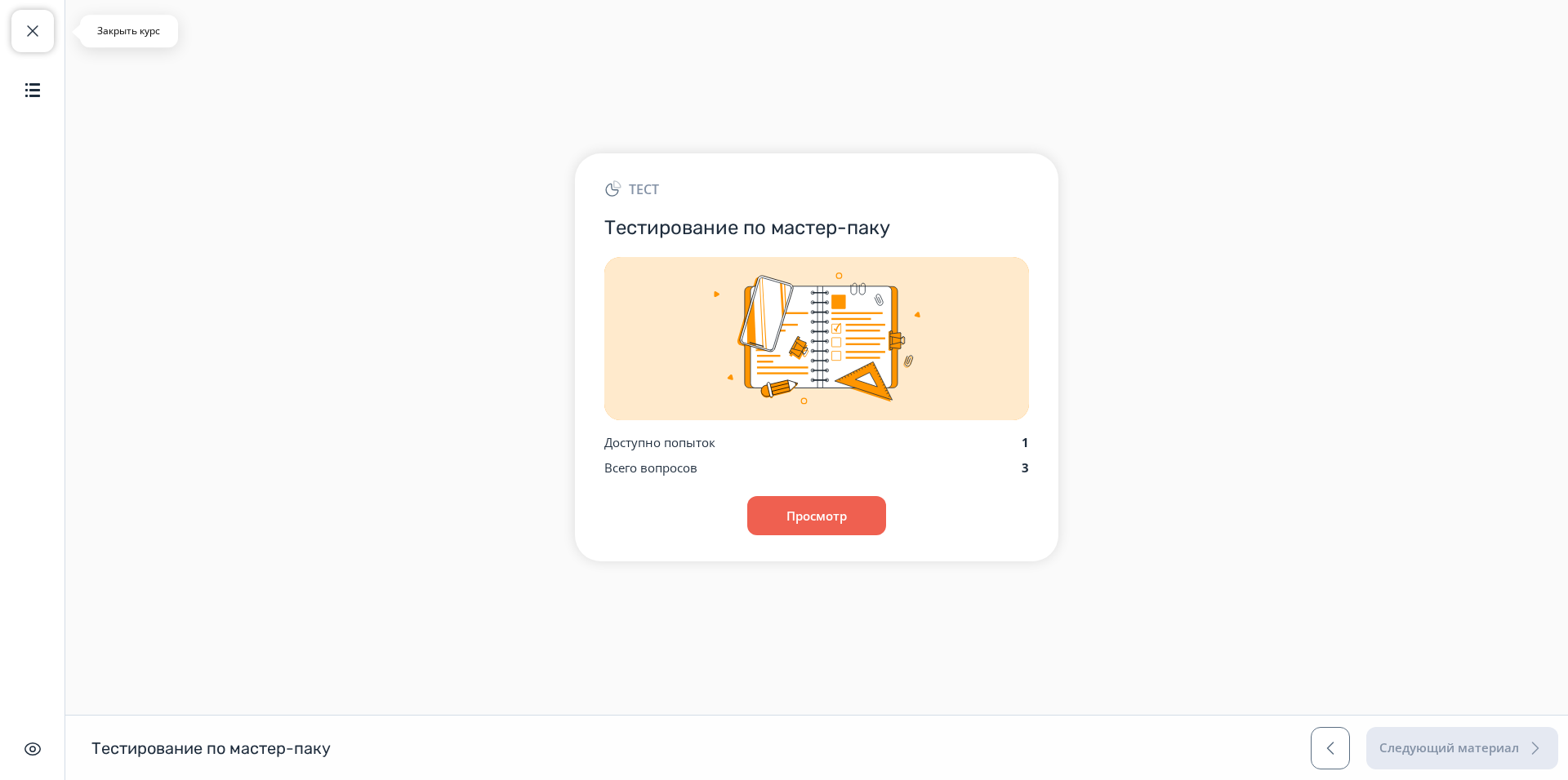
click at [28, 35] on span "button" at bounding box center [32, 31] width 19 height 19
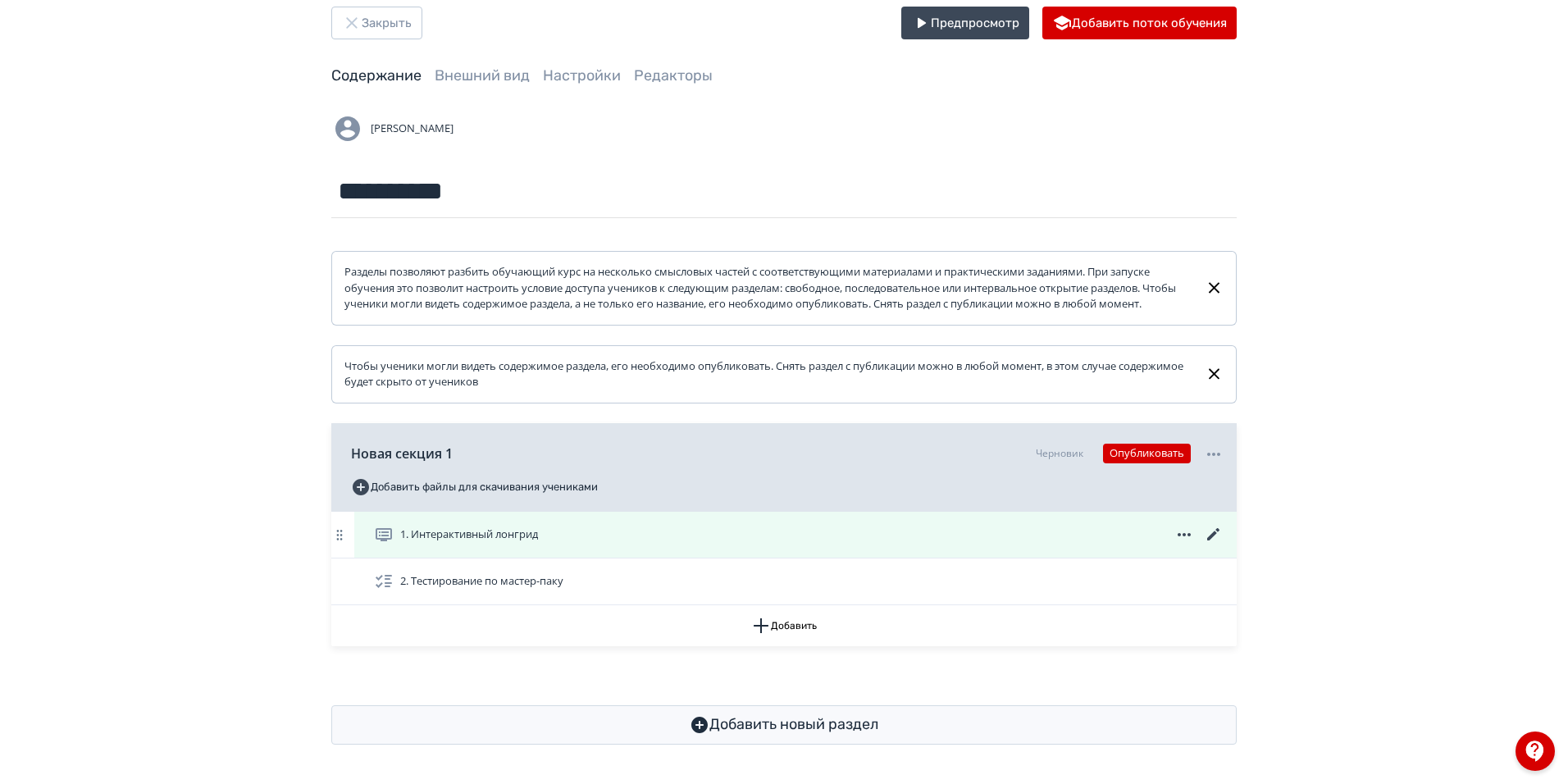
scroll to position [48, 0]
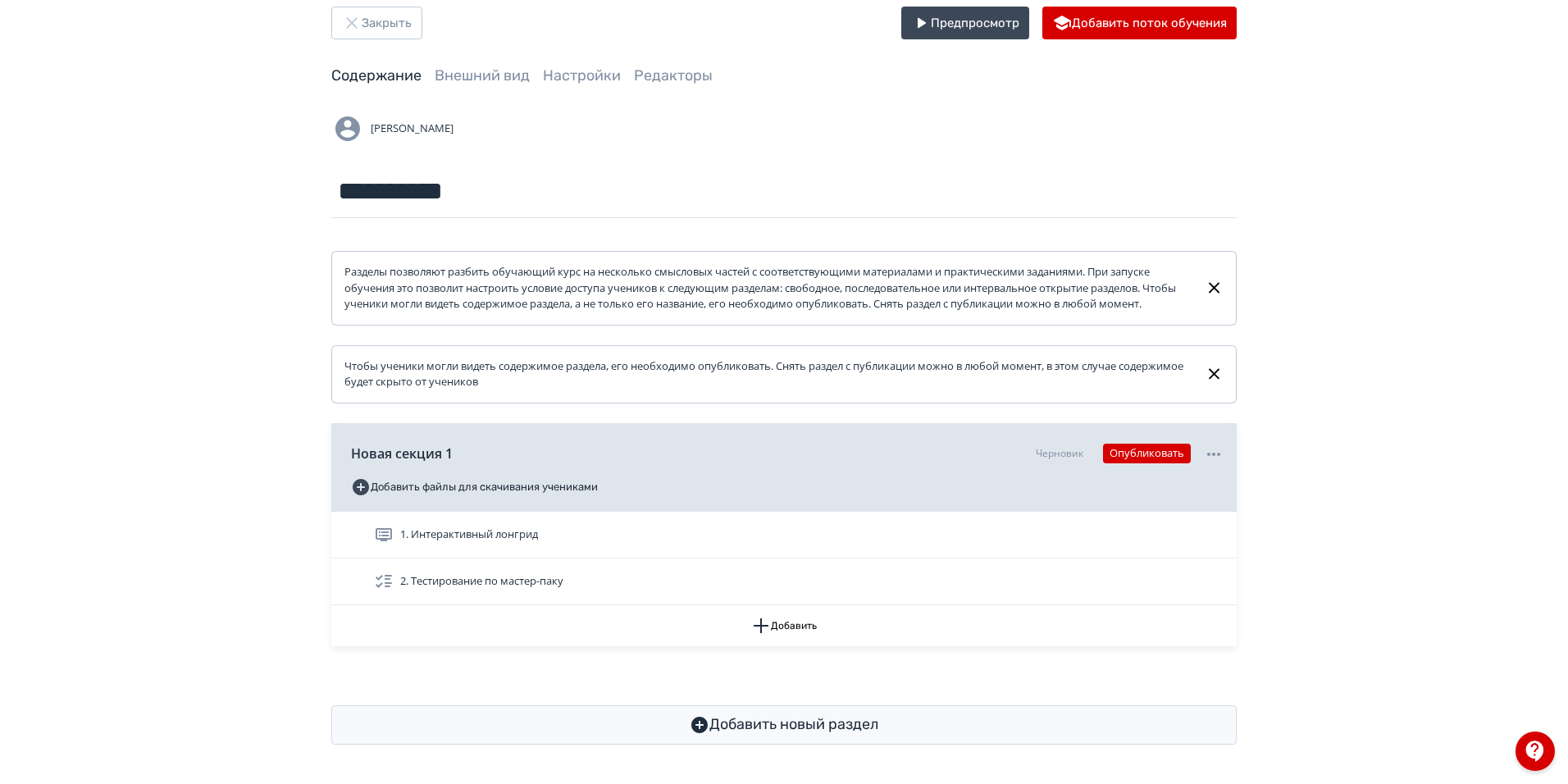
click at [568, 542] on div "1. Интерактивный лонгрид" at bounding box center [799, 535] width 850 height 20
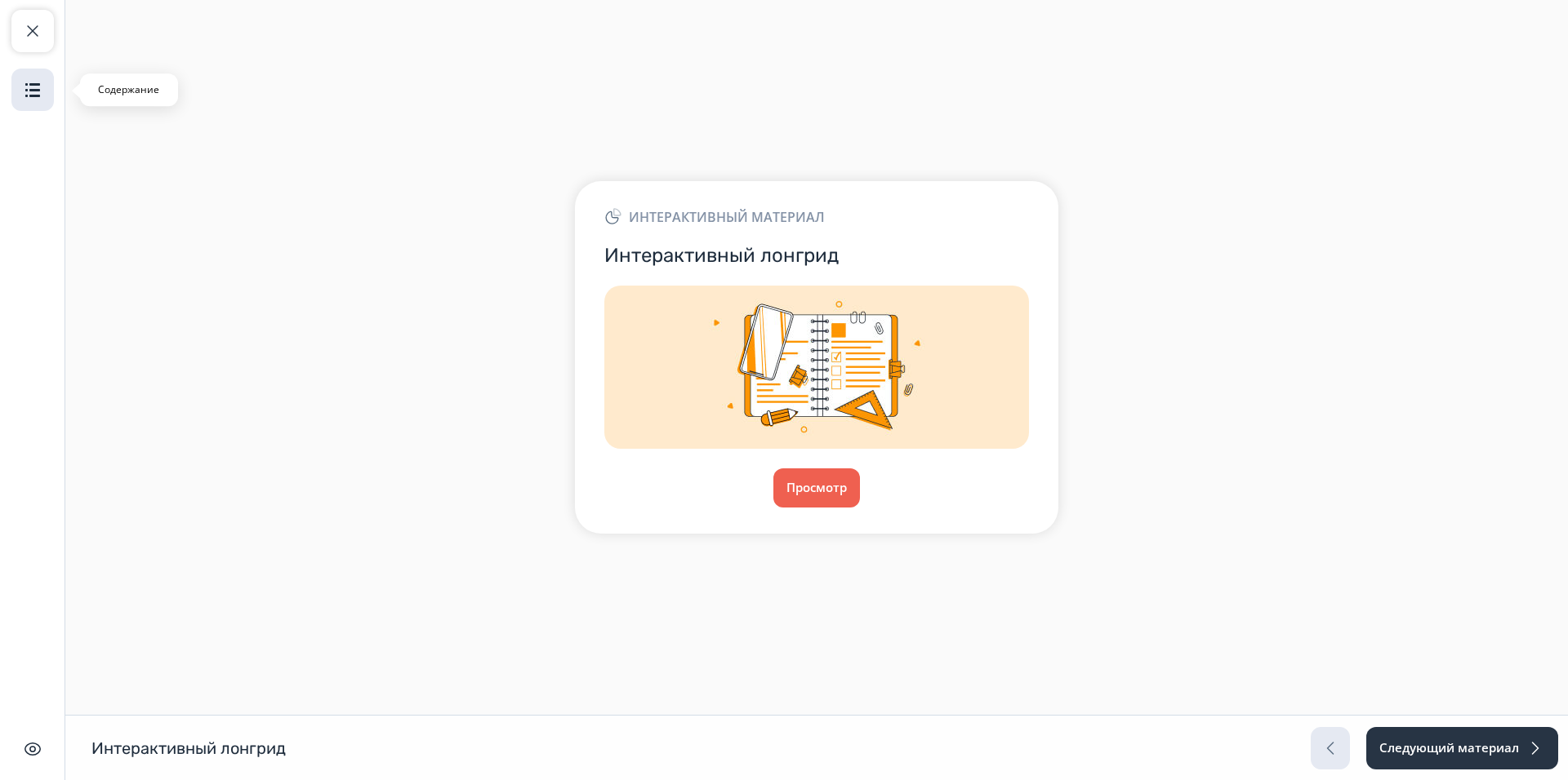
click at [29, 89] on img "button" at bounding box center [32, 89] width 19 height 19
click at [25, 37] on span "button" at bounding box center [32, 31] width 19 height 19
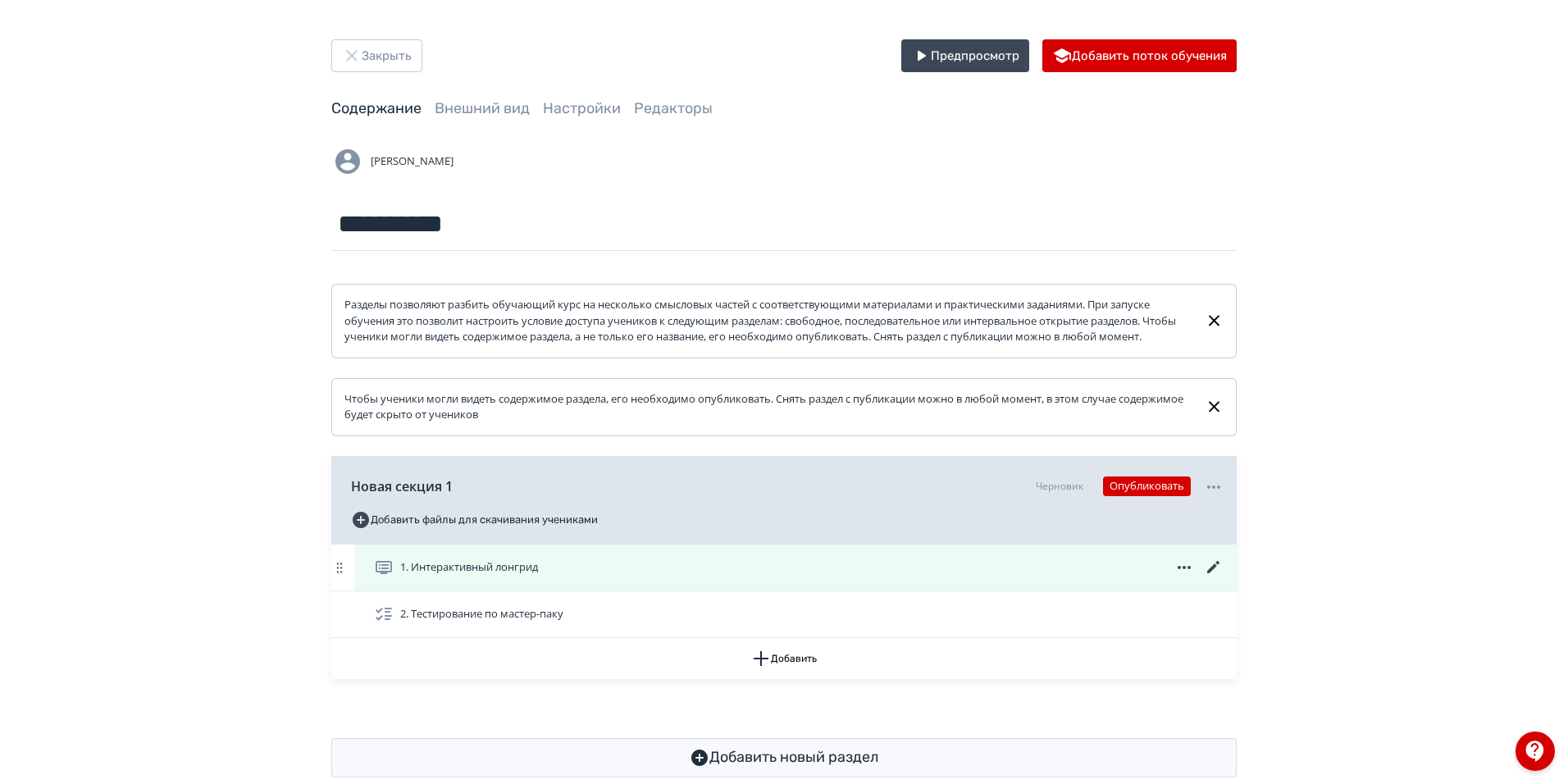
click at [1212, 578] on icon at bounding box center [1214, 567] width 20 height 20
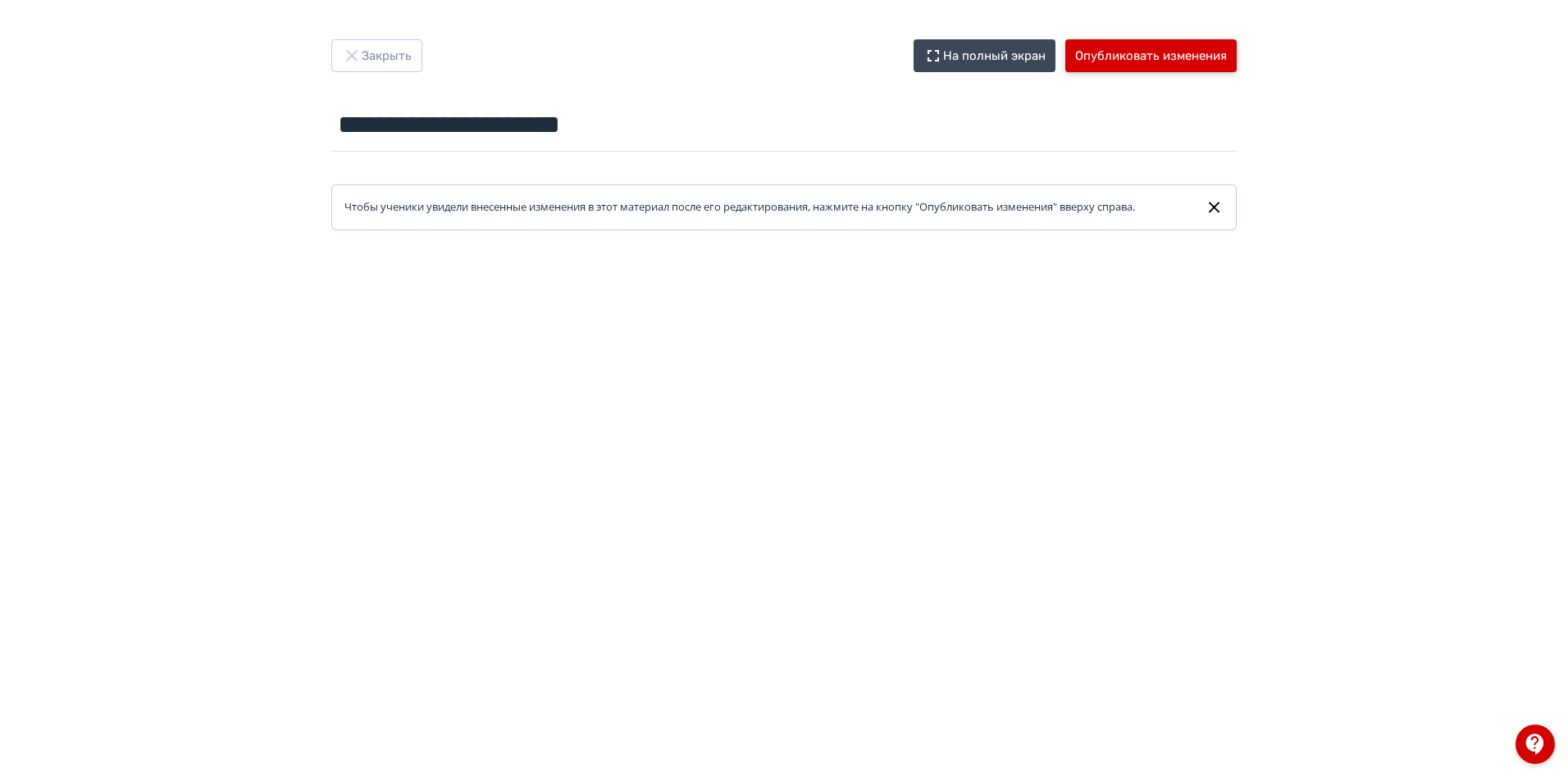
click at [1150, 52] on button "Опубликовать изменения" at bounding box center [1151, 55] width 171 height 33
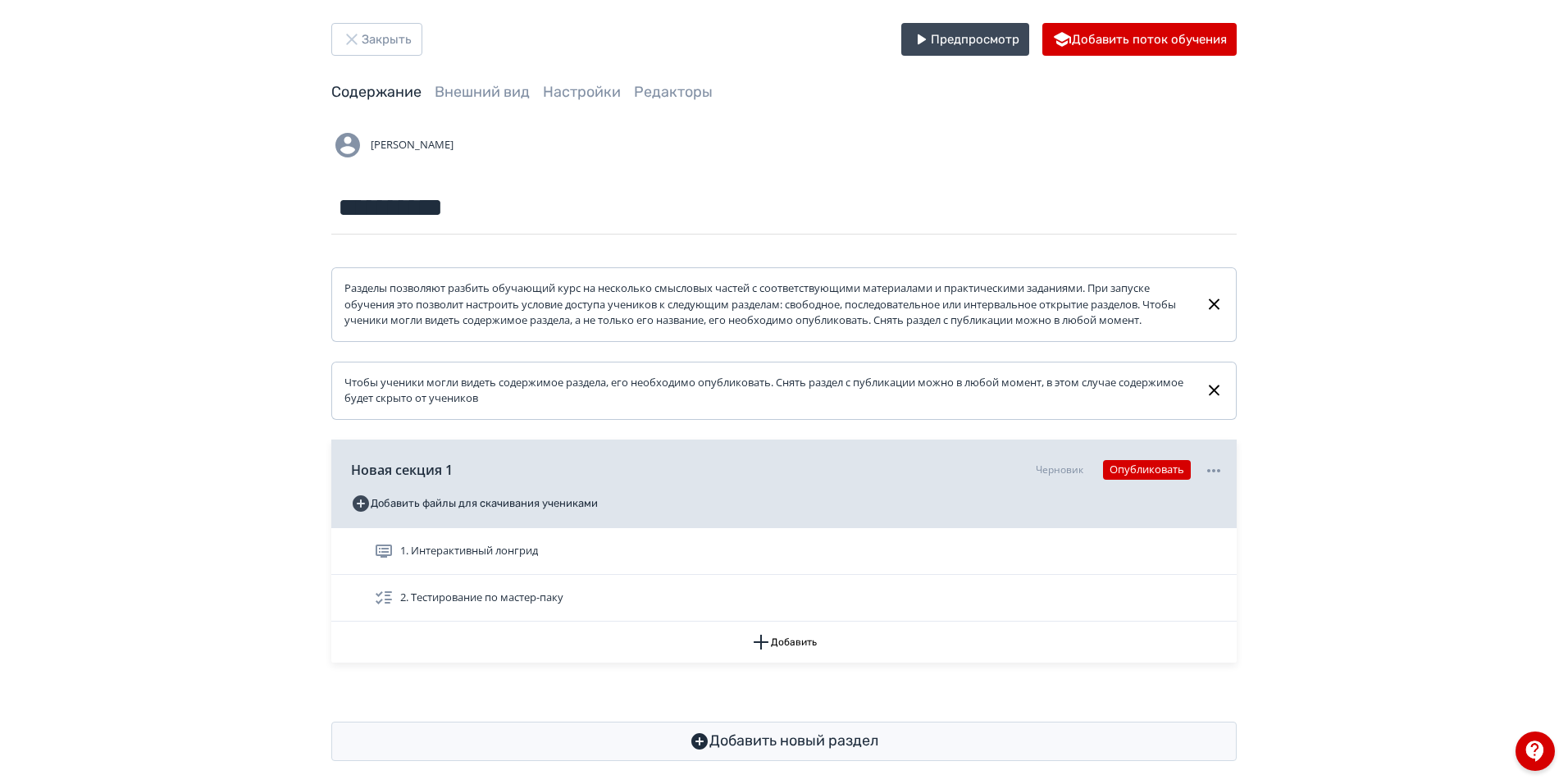
scroll to position [48, 0]
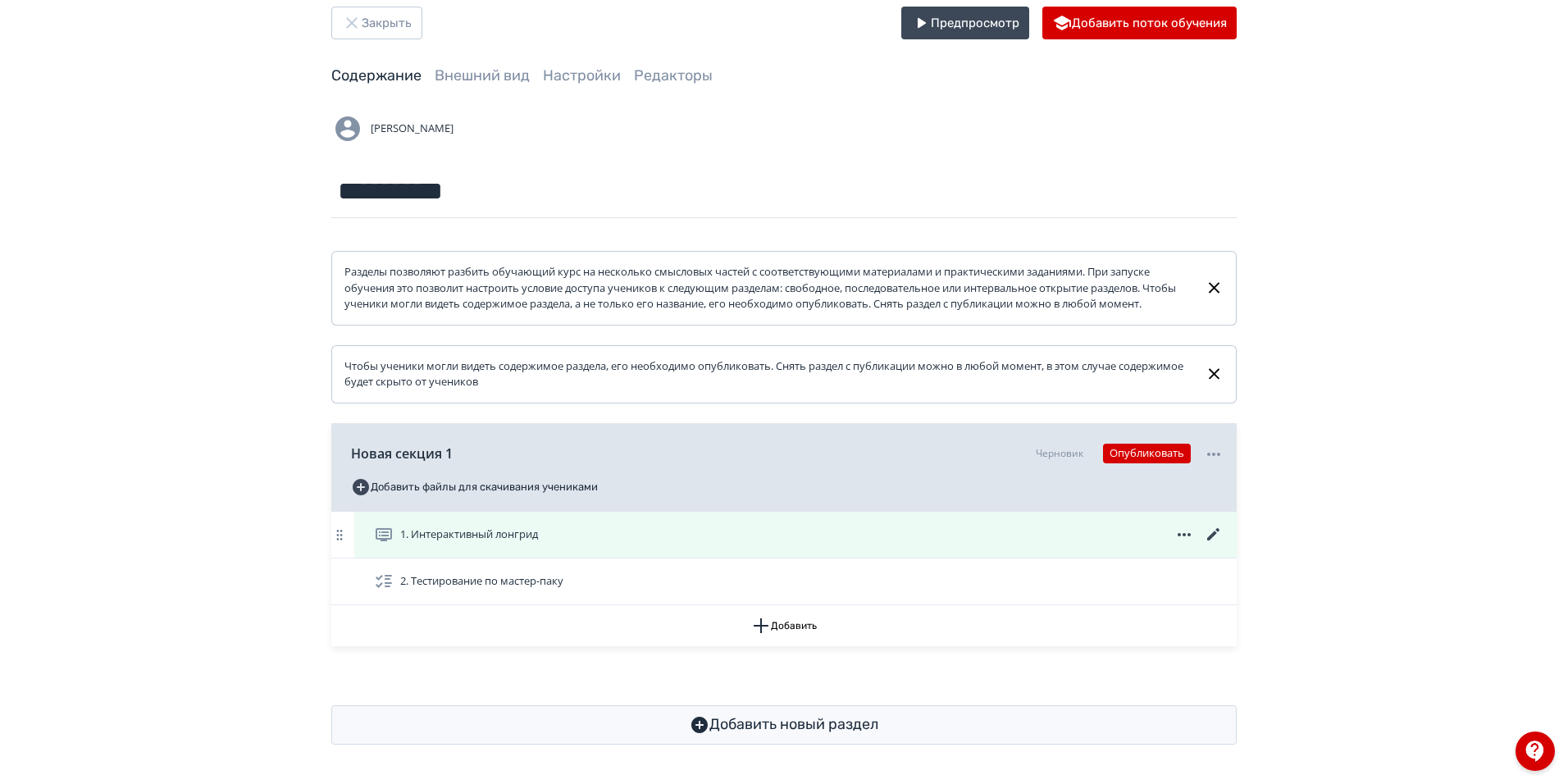
click at [517, 548] on div "1. Интерактивный лонгрид" at bounding box center [795, 534] width 883 height 46
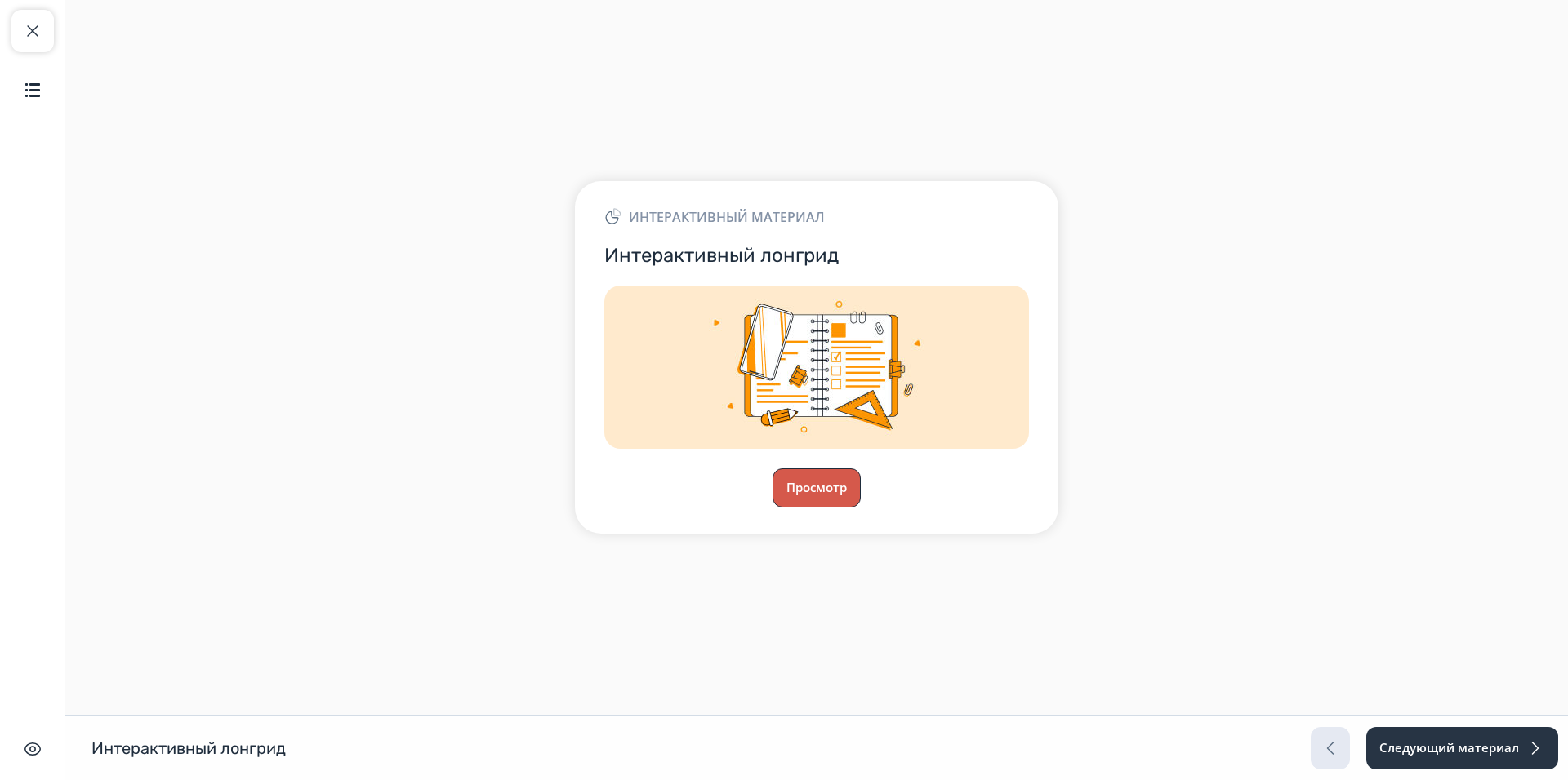
click at [828, 497] on button "Просмотр" at bounding box center [815, 488] width 88 height 39
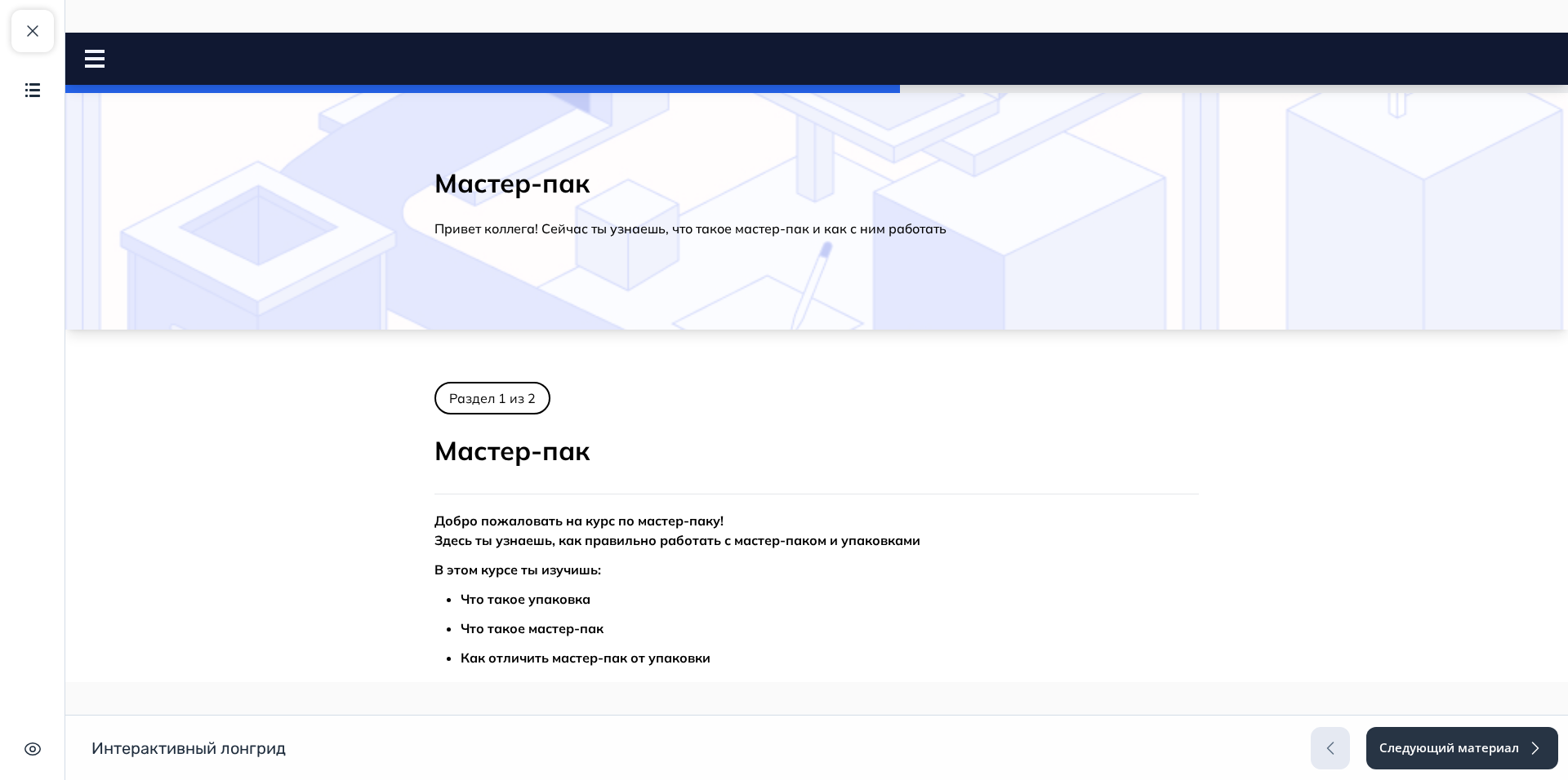
scroll to position [816, 0]
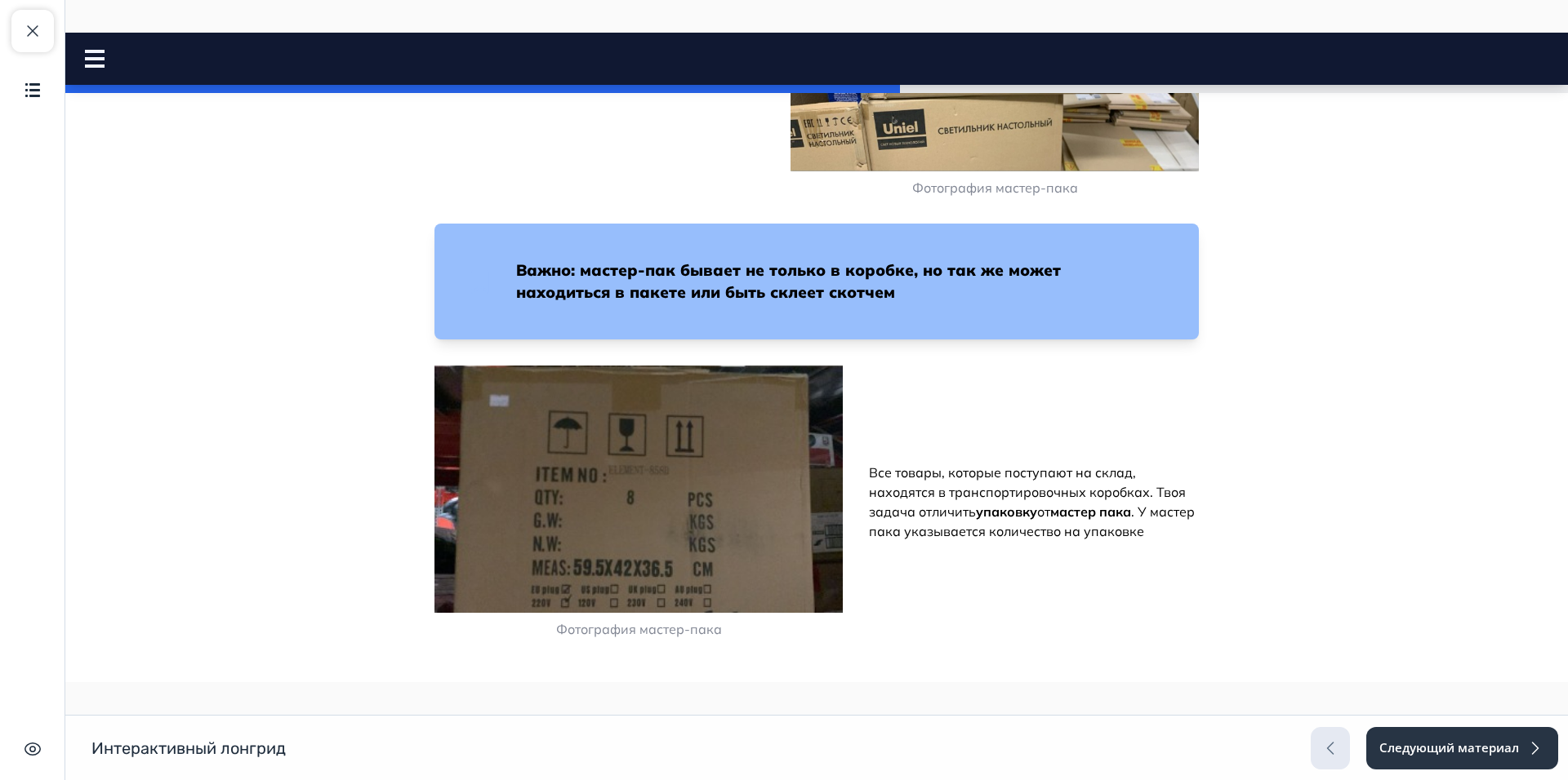
click at [763, 296] on strong "Важно: мастер-пак бывает не только в коробке, но так же может находиться в паке…" at bounding box center [788, 280] width 544 height 42
drag, startPoint x: 815, startPoint y: 291, endPoint x: 779, endPoint y: 283, distance: 36.9
click at [779, 283] on h3 "Важно: мастер-пак бывает не только в коробке, но так же может находиться в паке…" at bounding box center [836, 281] width 641 height 44
click at [951, 388] on div "Фотография мастер-пака Все товары, которые поступают на склад, находятся в тран…" at bounding box center [816, 501] width 765 height 273
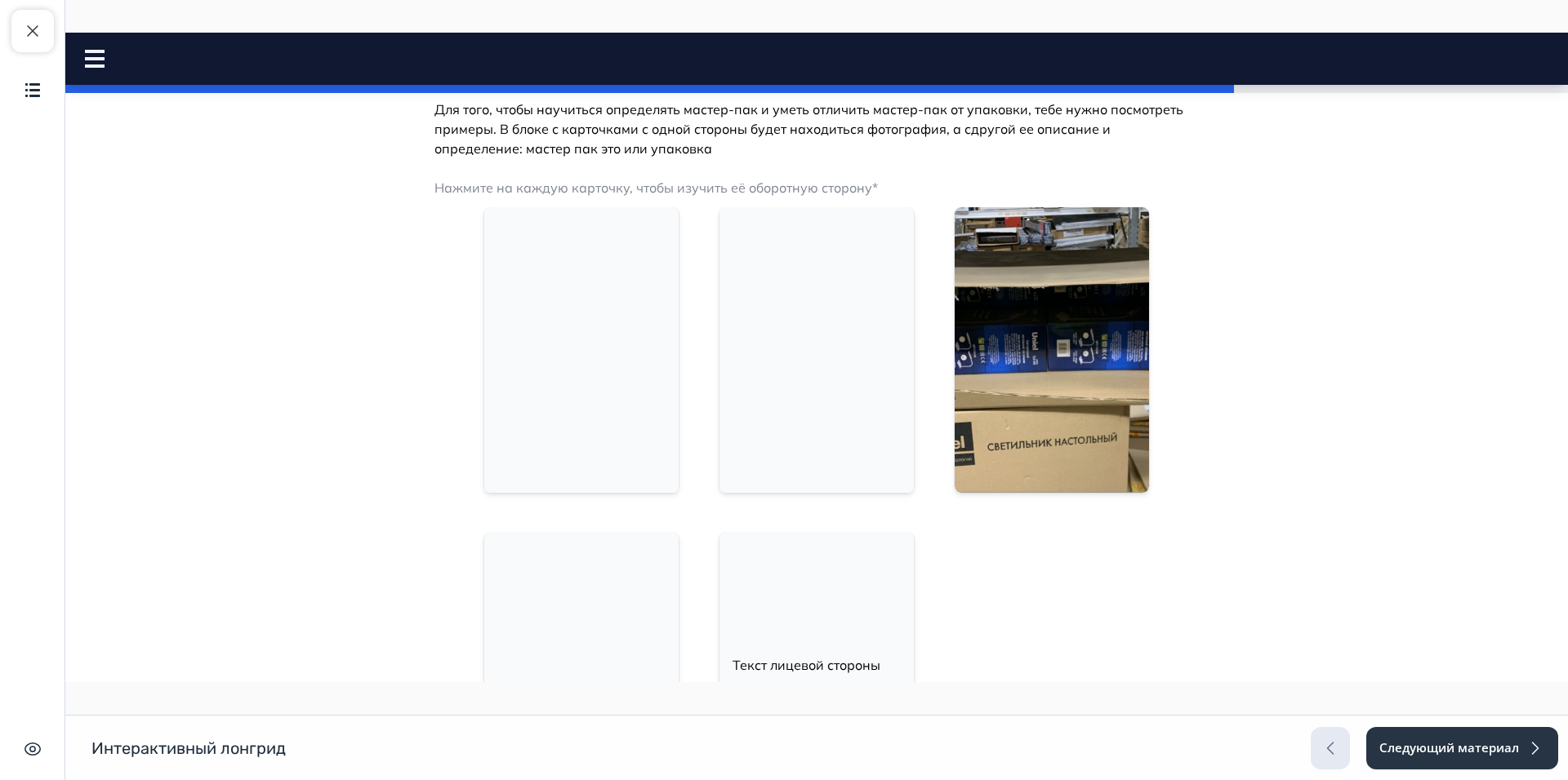
scroll to position [1714, 0]
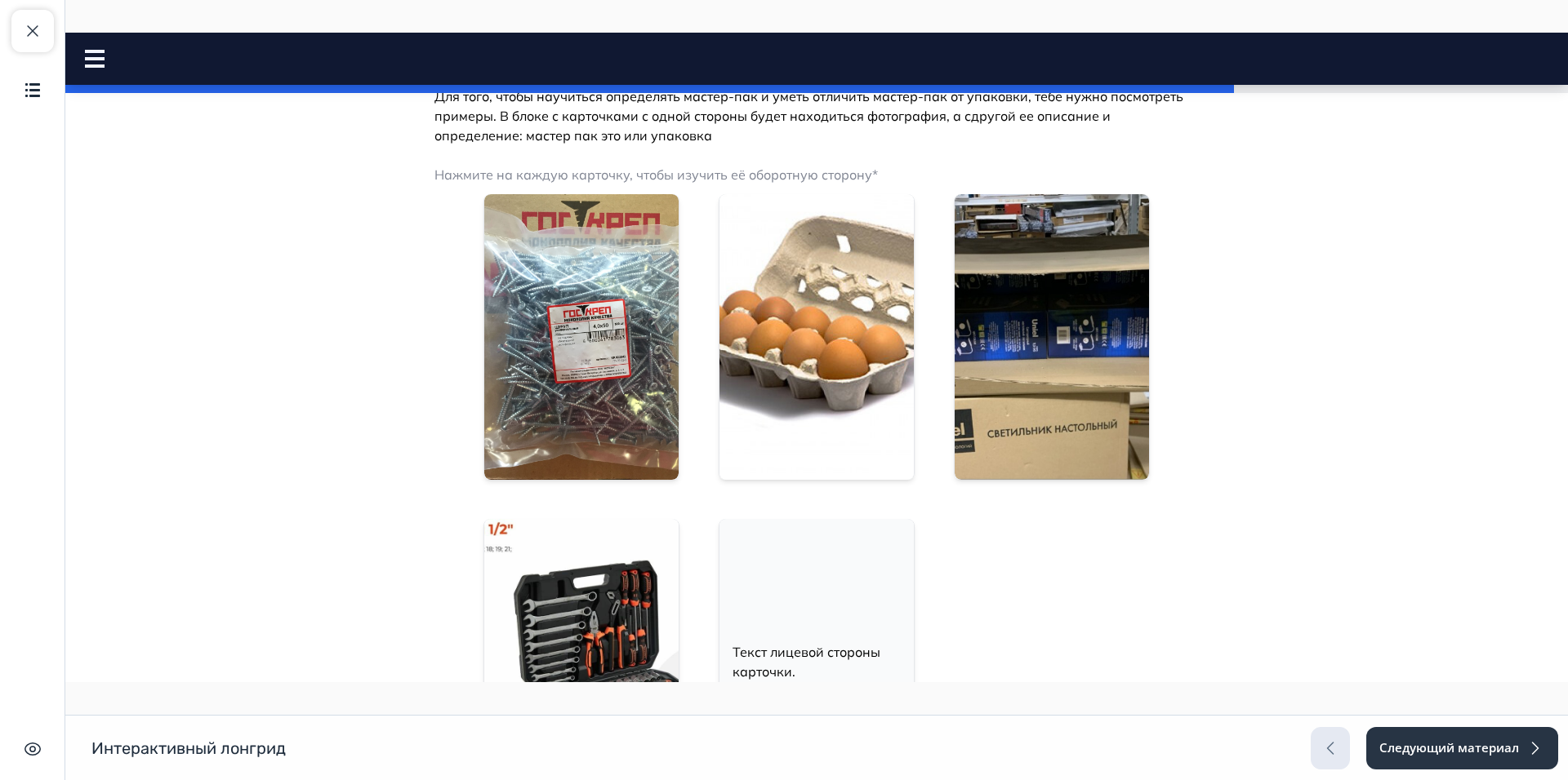
click at [606, 377] on img at bounding box center [581, 337] width 194 height 286
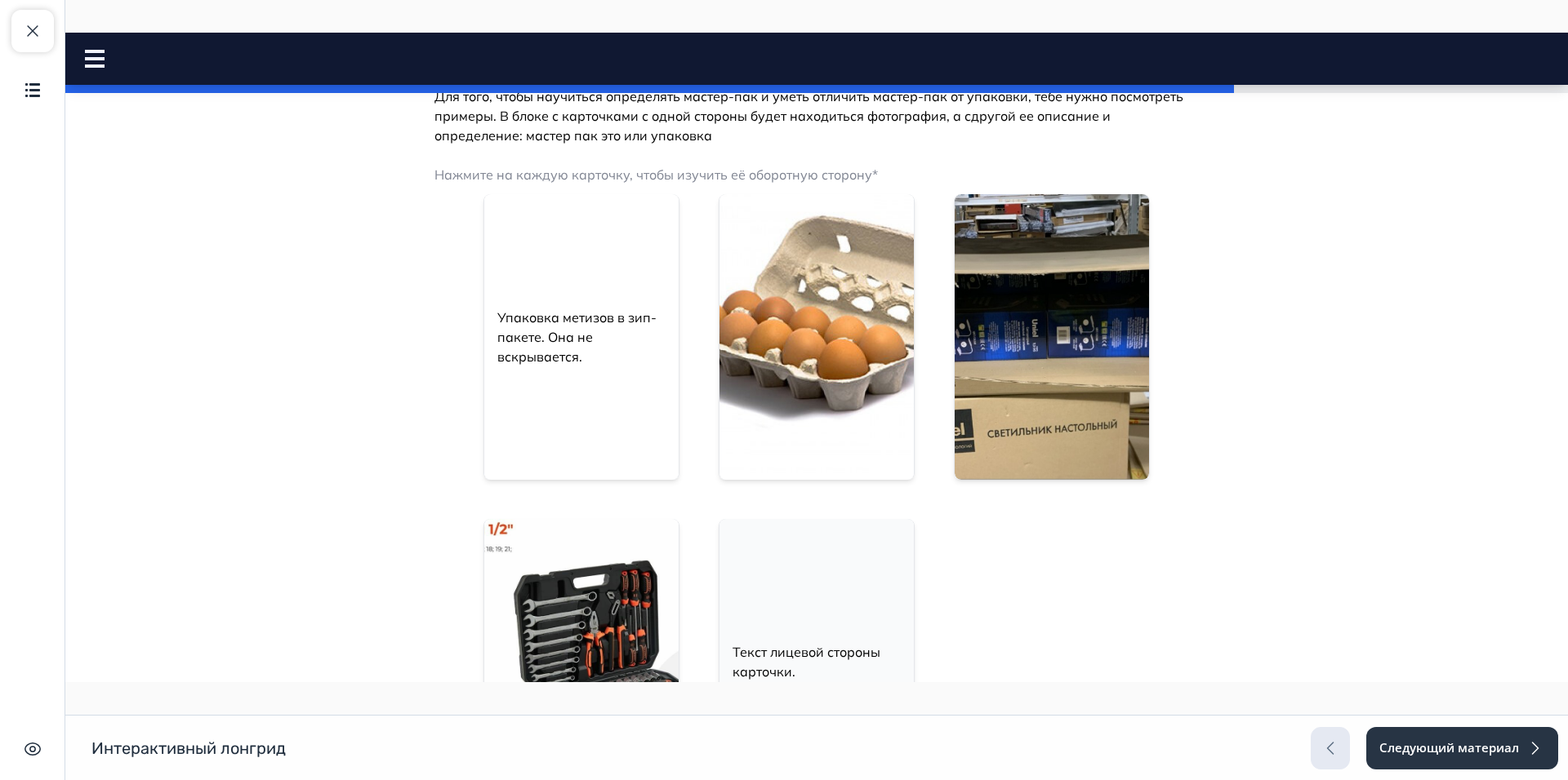
click at [792, 392] on img at bounding box center [816, 337] width 194 height 286
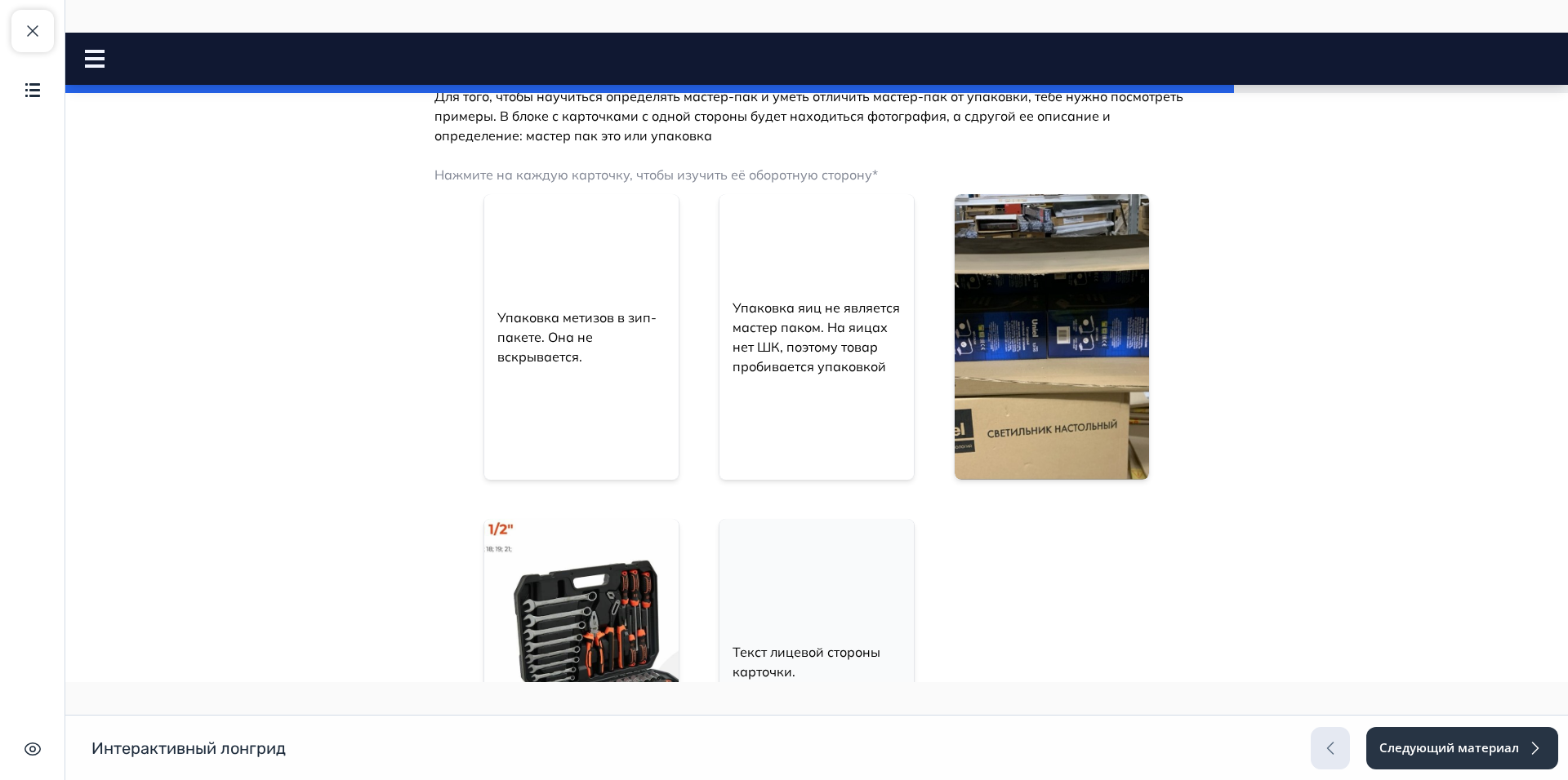
click at [1039, 378] on img at bounding box center [1052, 337] width 194 height 286
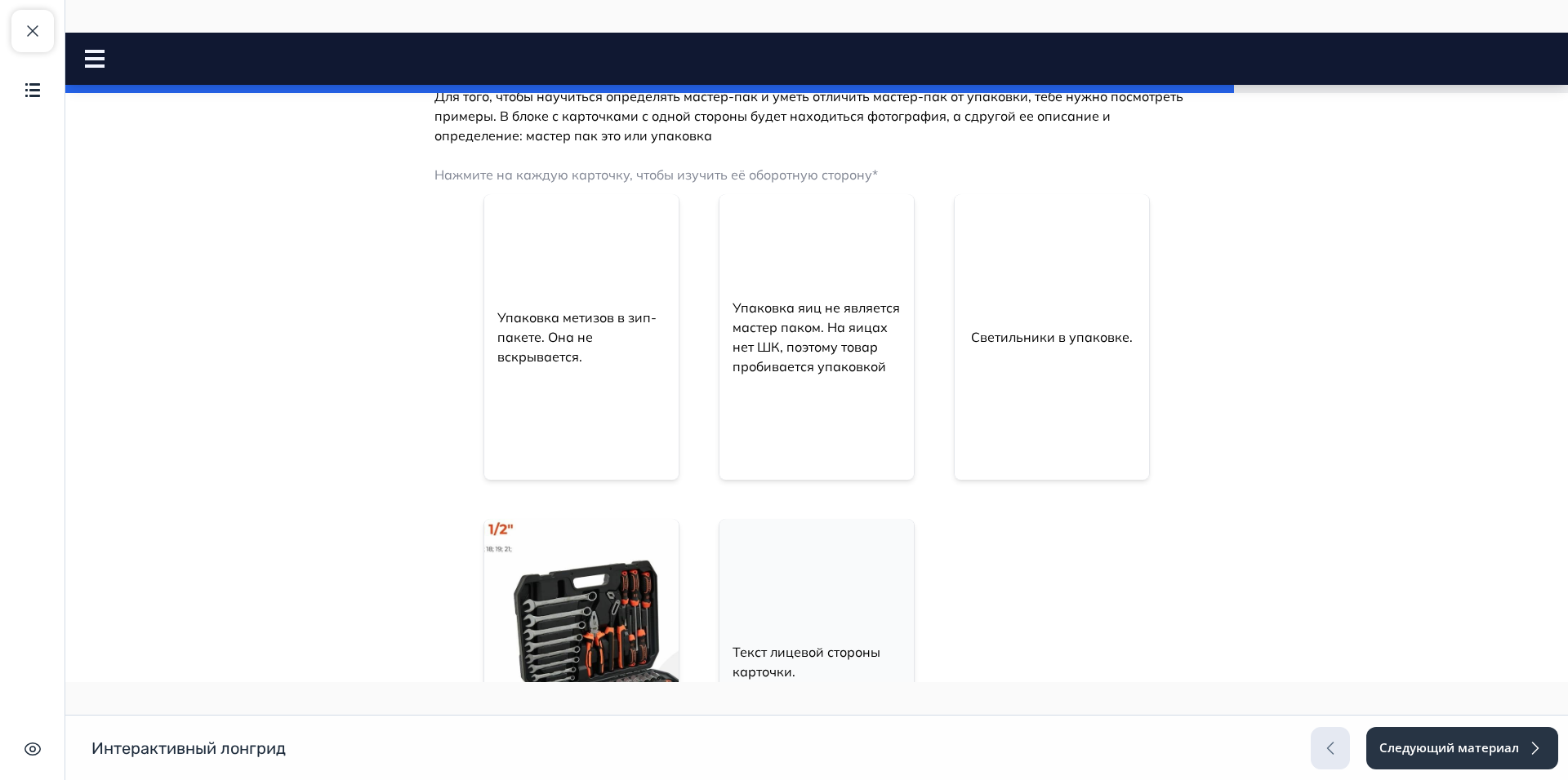
click at [607, 613] on img at bounding box center [581, 662] width 194 height 286
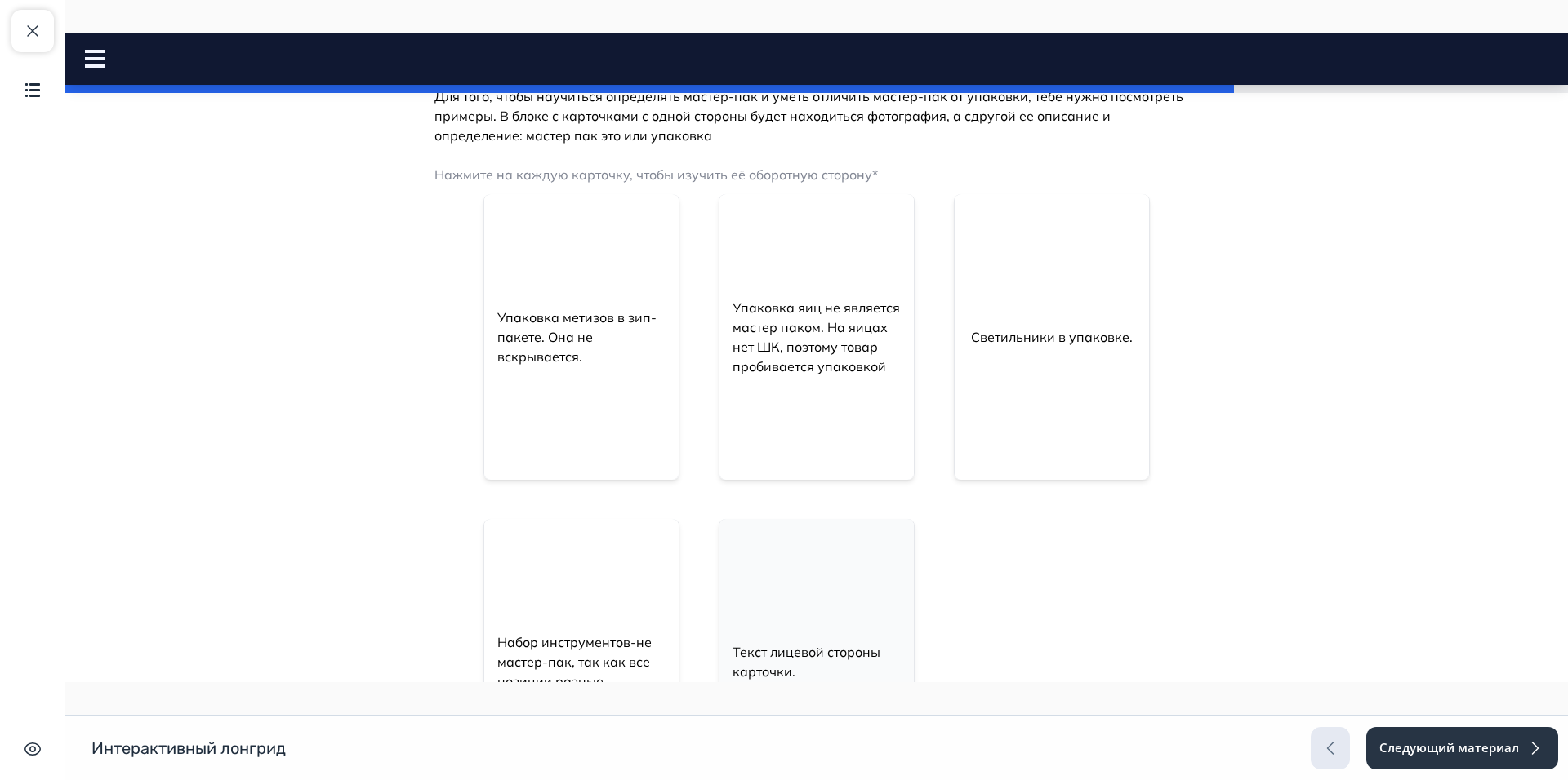
click at [555, 384] on div "Упаковка метизов в зип-пакете. Она не вскрывается." at bounding box center [581, 337] width 194 height 105
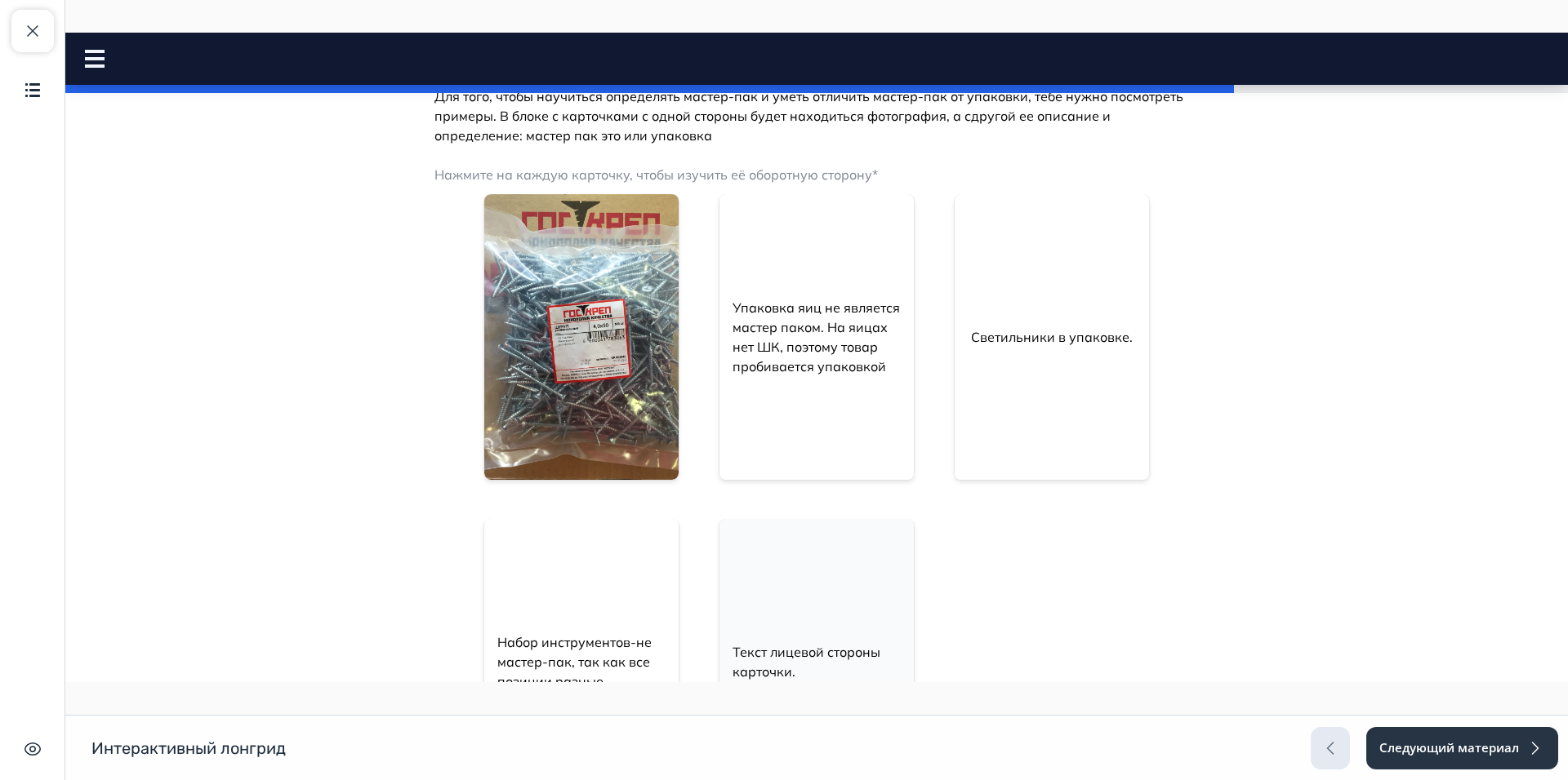
click at [613, 583] on div "Набор инструментов-не мастер-пак, так как все позиции разные" at bounding box center [581, 662] width 194 height 286
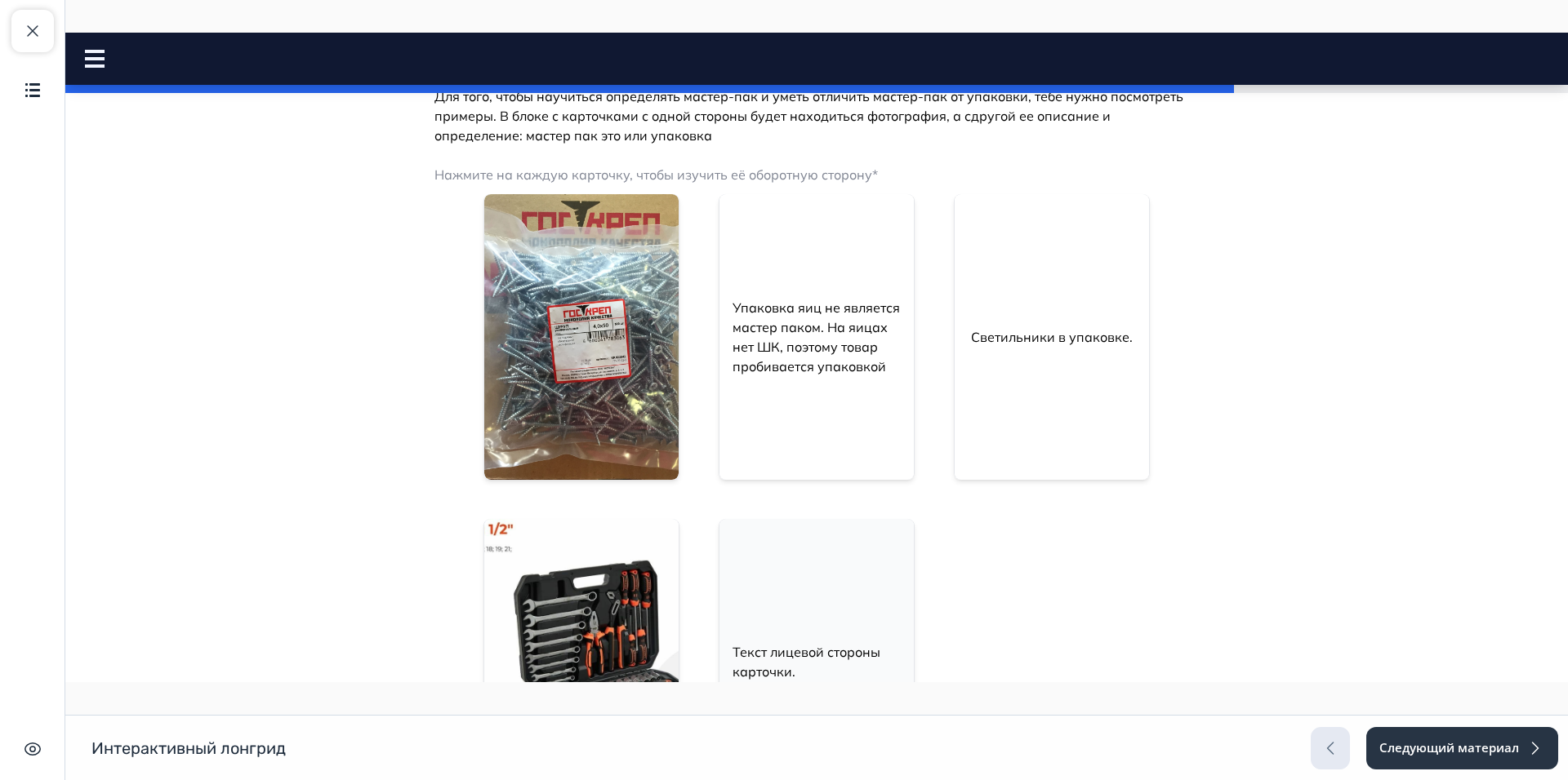
click at [800, 396] on div "Упаковка яиц не является мастер паком. На яицах нет ШК, поэтому товар пробивает…" at bounding box center [816, 337] width 194 height 124
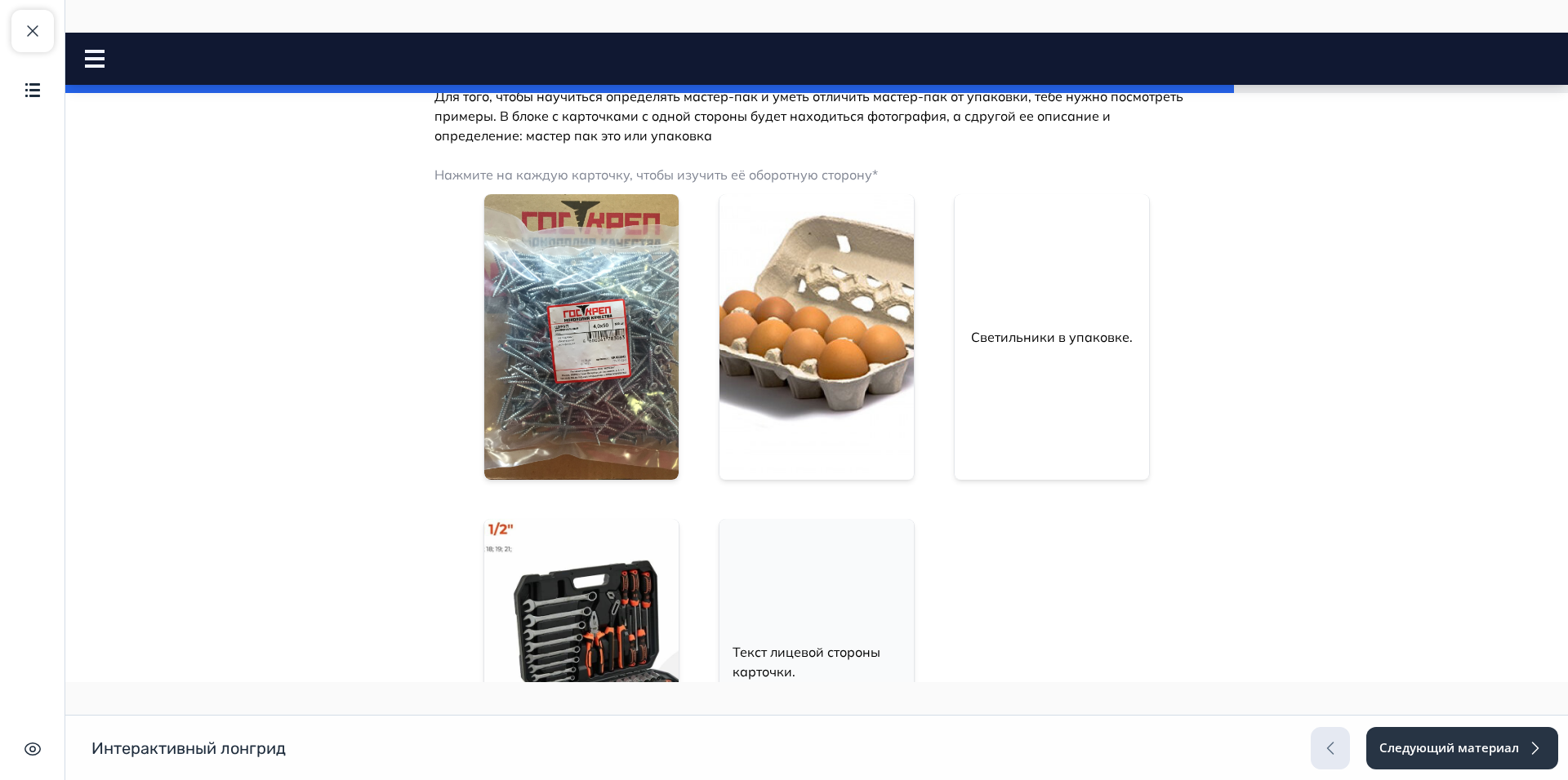
click at [1044, 369] on div "Светильники в упаковке." at bounding box center [1052, 337] width 188 height 66
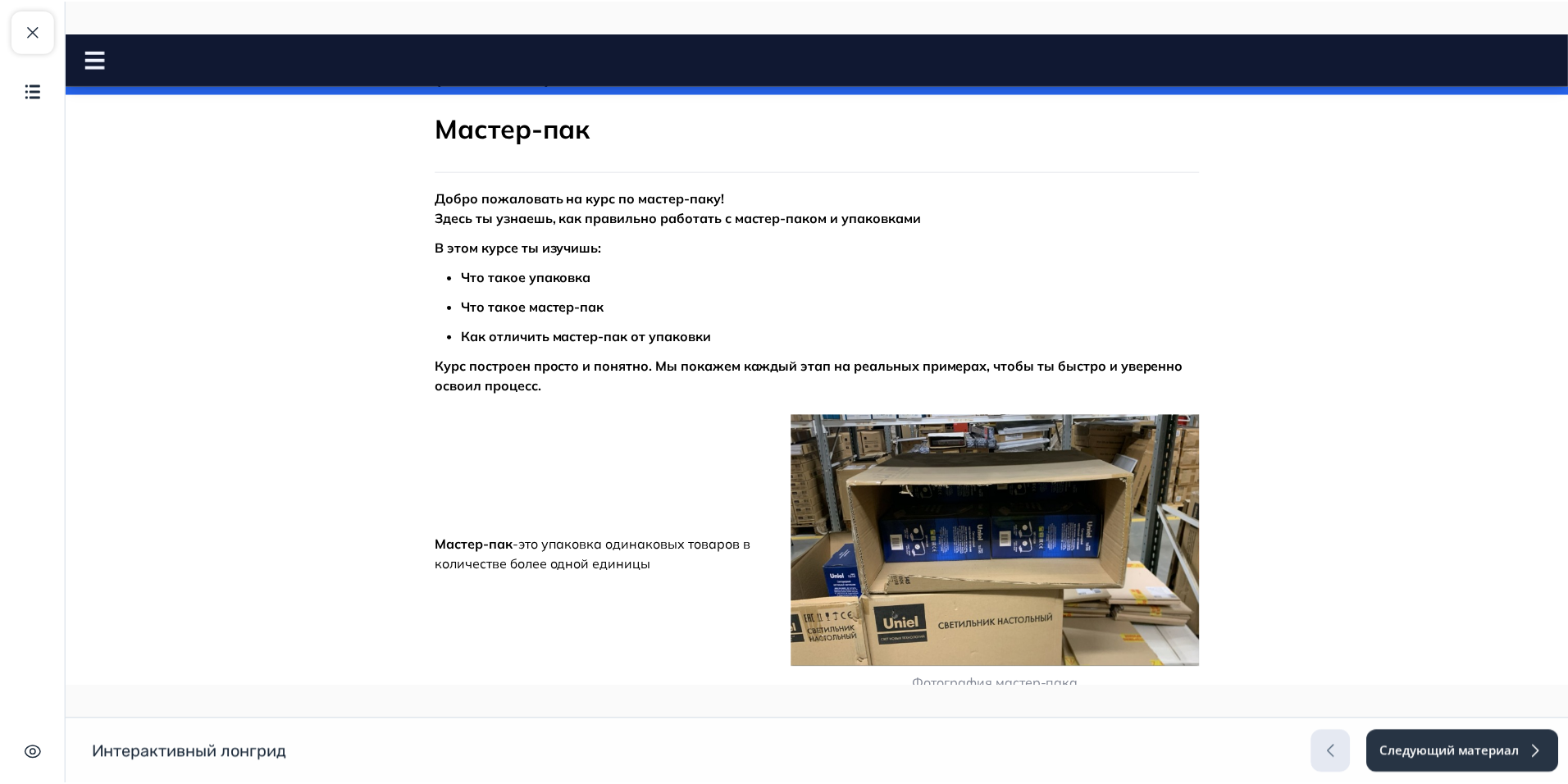
scroll to position [328, 0]
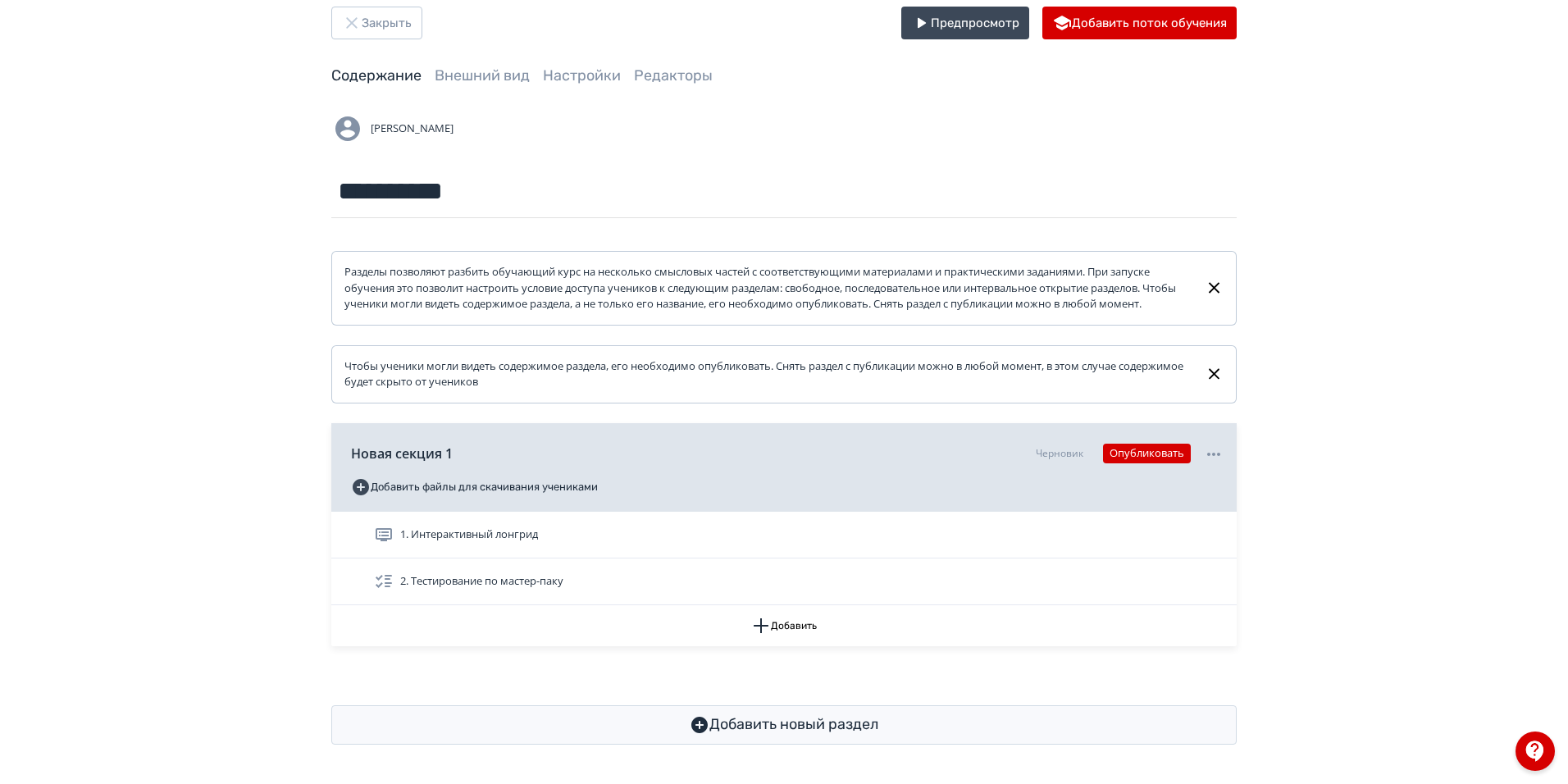
scroll to position [48, 0]
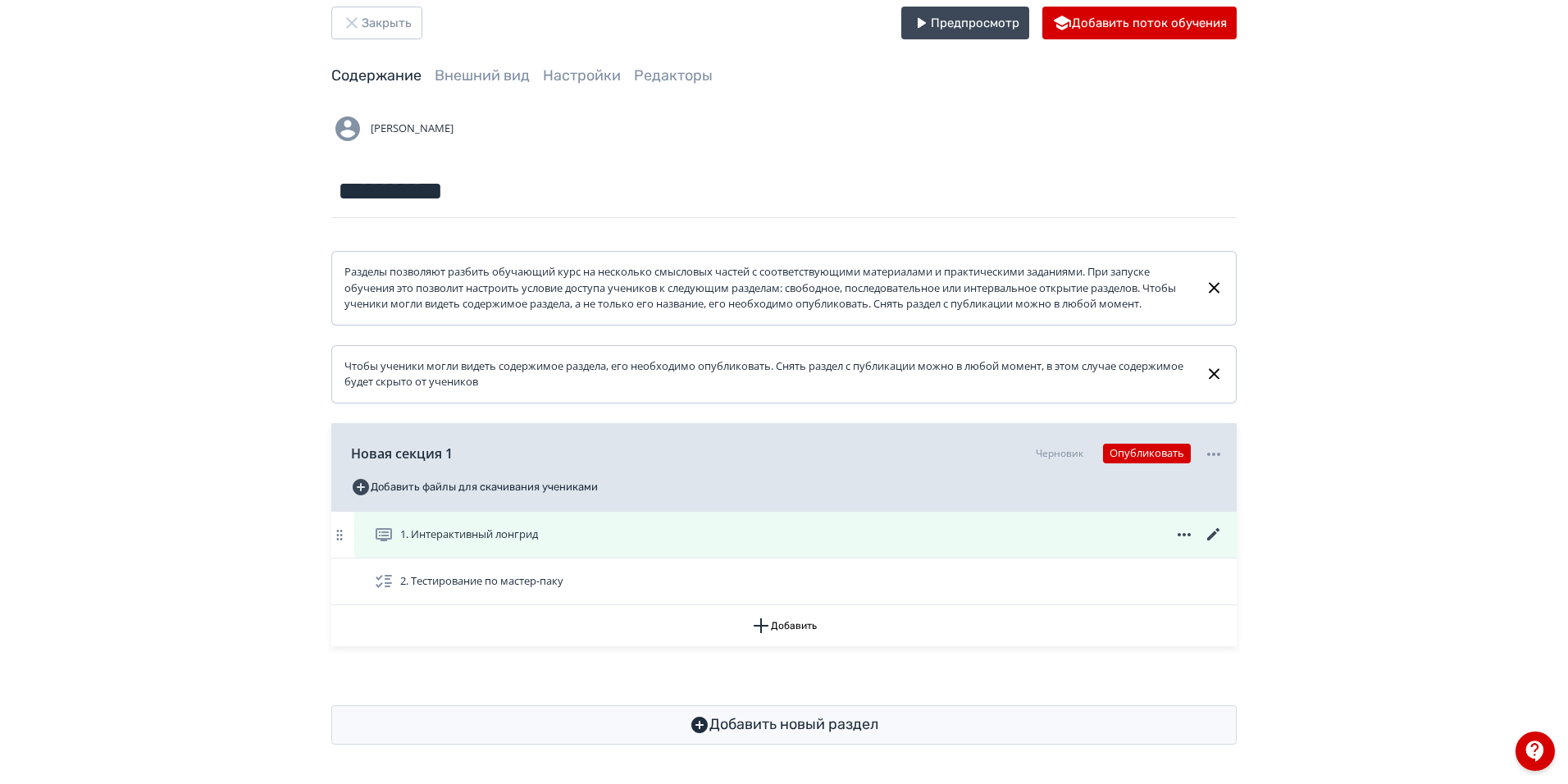
click at [1215, 538] on icon at bounding box center [1214, 535] width 20 height 20
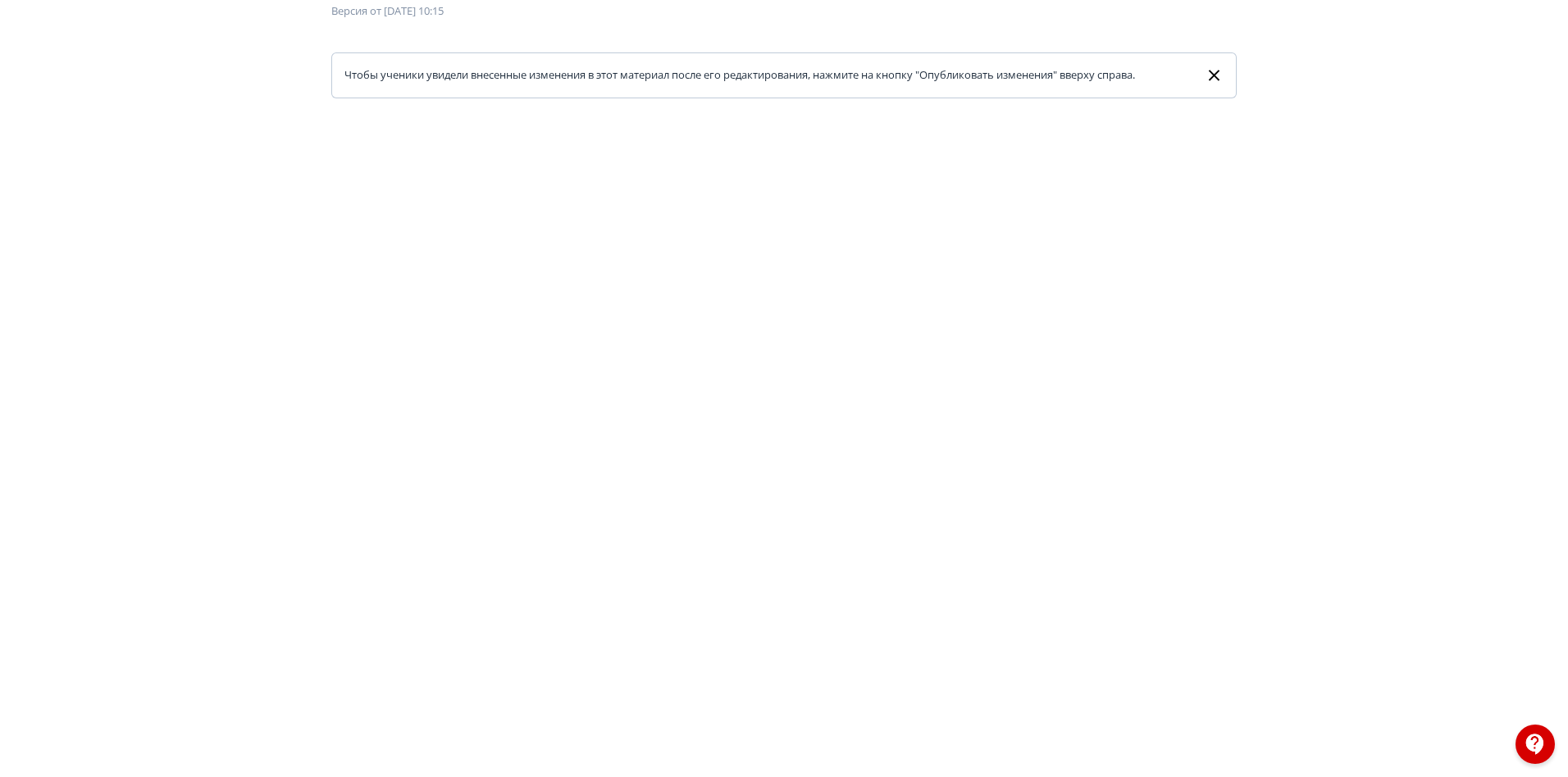
scroll to position [246, 0]
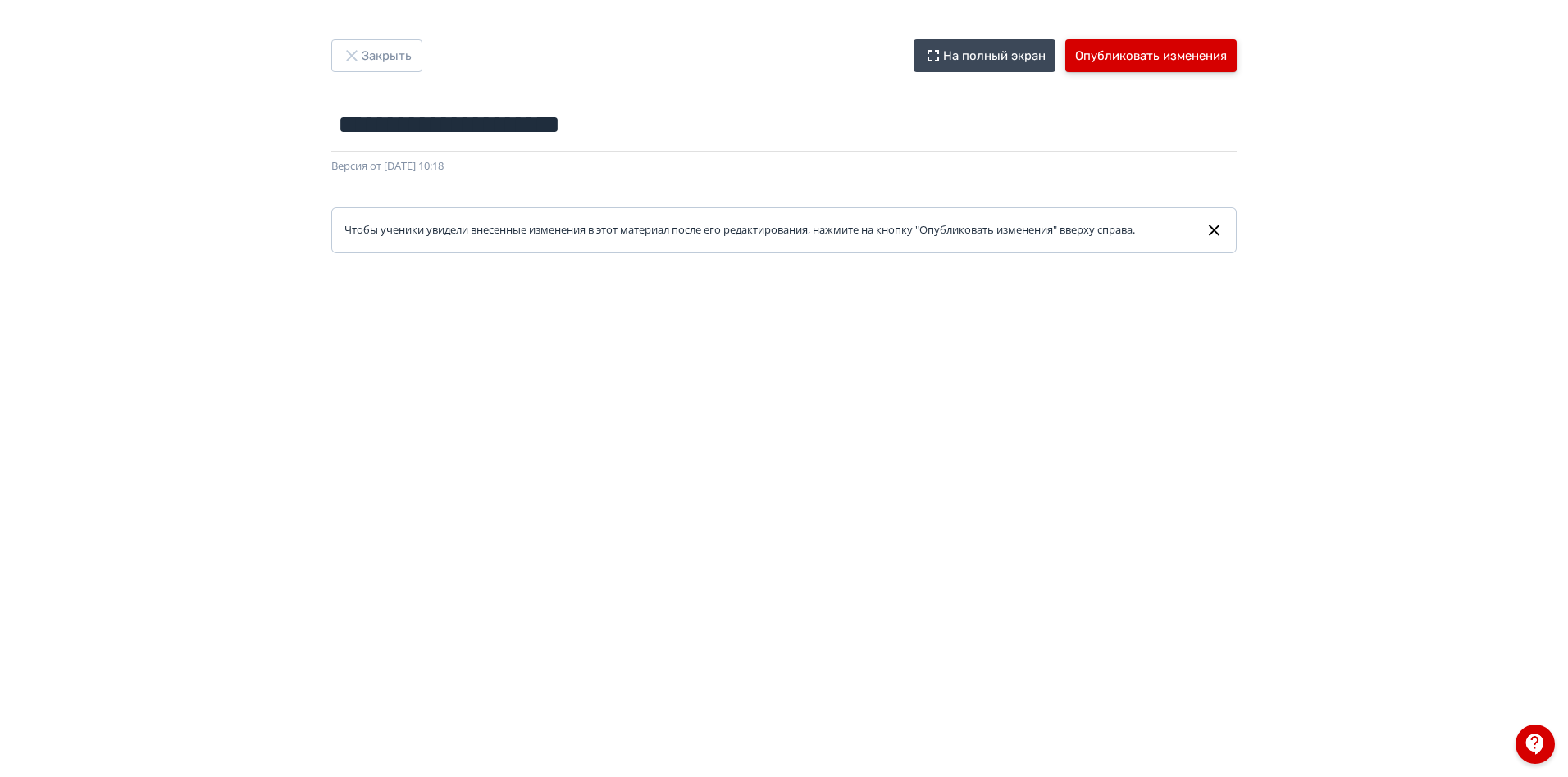
click at [1164, 53] on button "Опубликовать изменения" at bounding box center [1151, 55] width 171 height 33
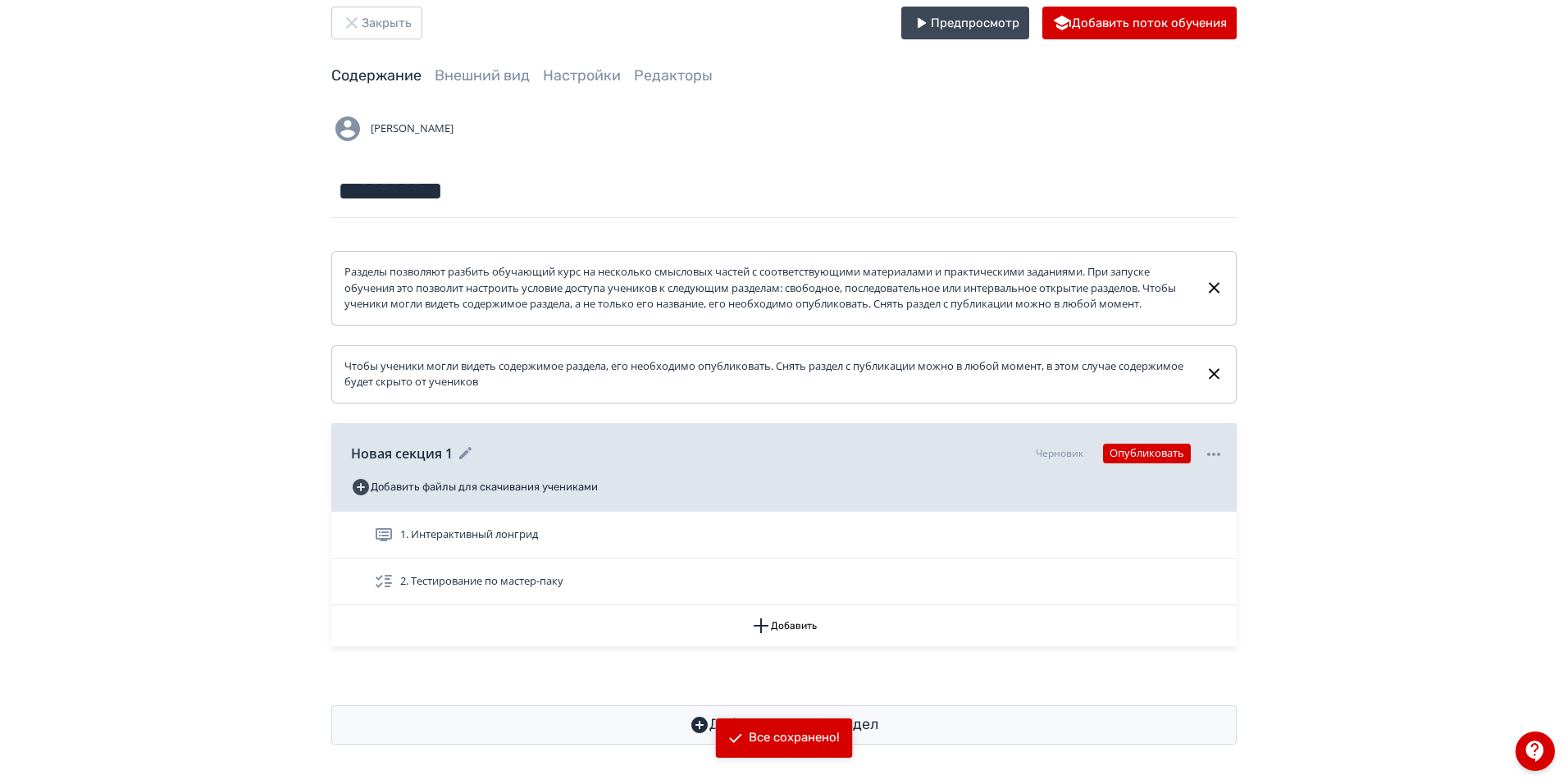
scroll to position [48, 0]
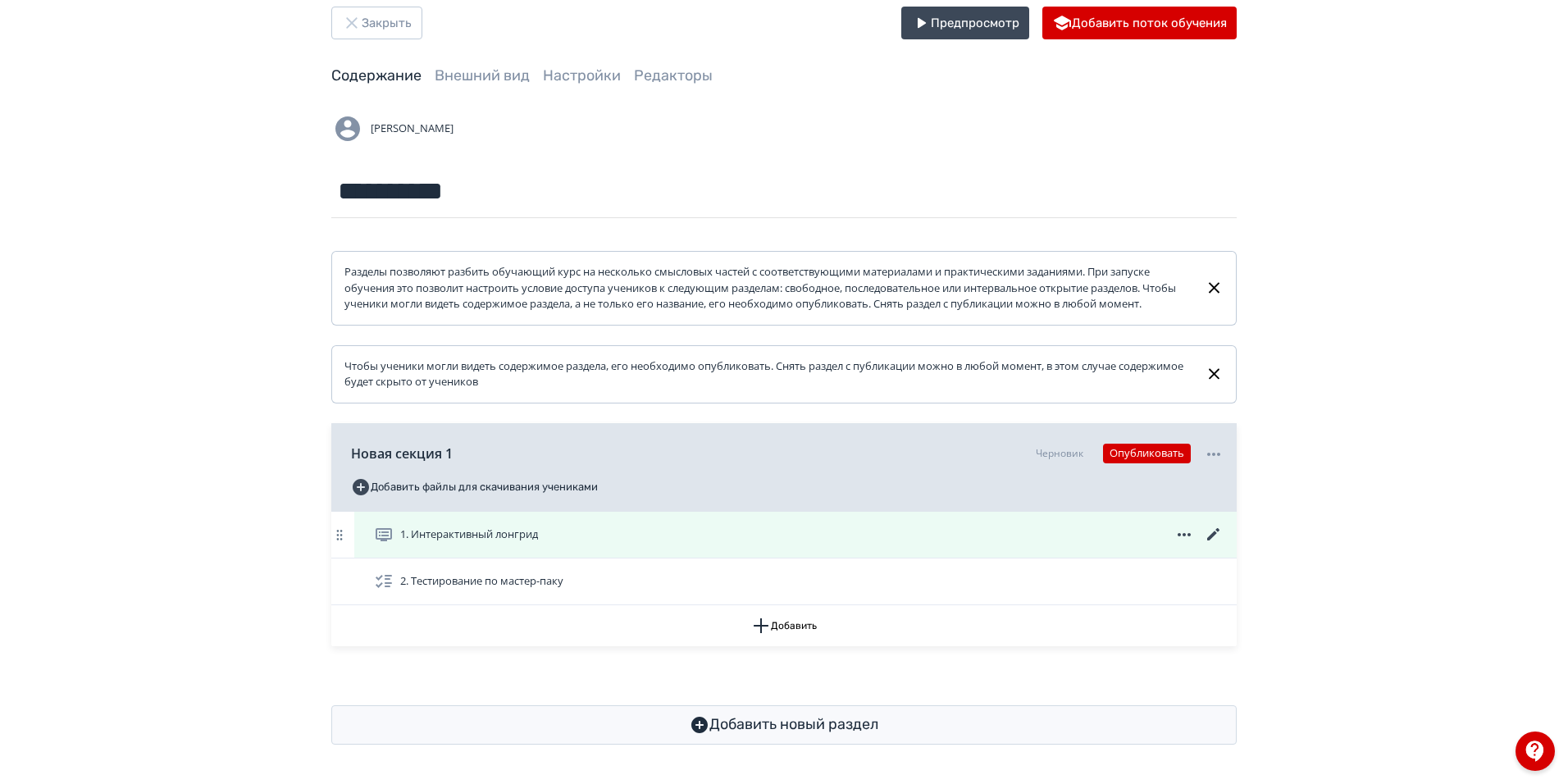
click at [554, 542] on div "1. Интерактивный лонгрид" at bounding box center [799, 535] width 850 height 20
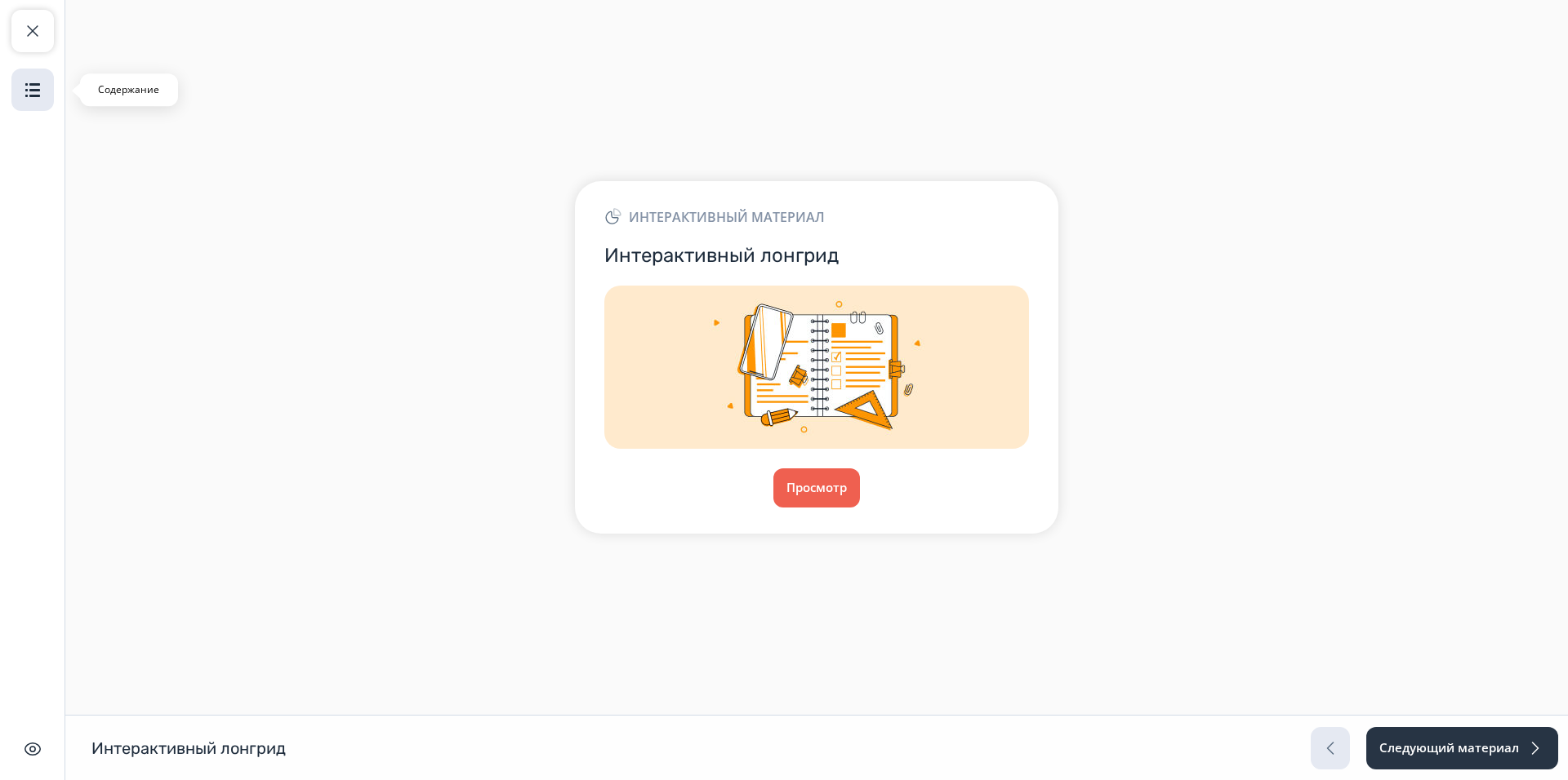
click at [29, 88] on img "button" at bounding box center [32, 89] width 19 height 19
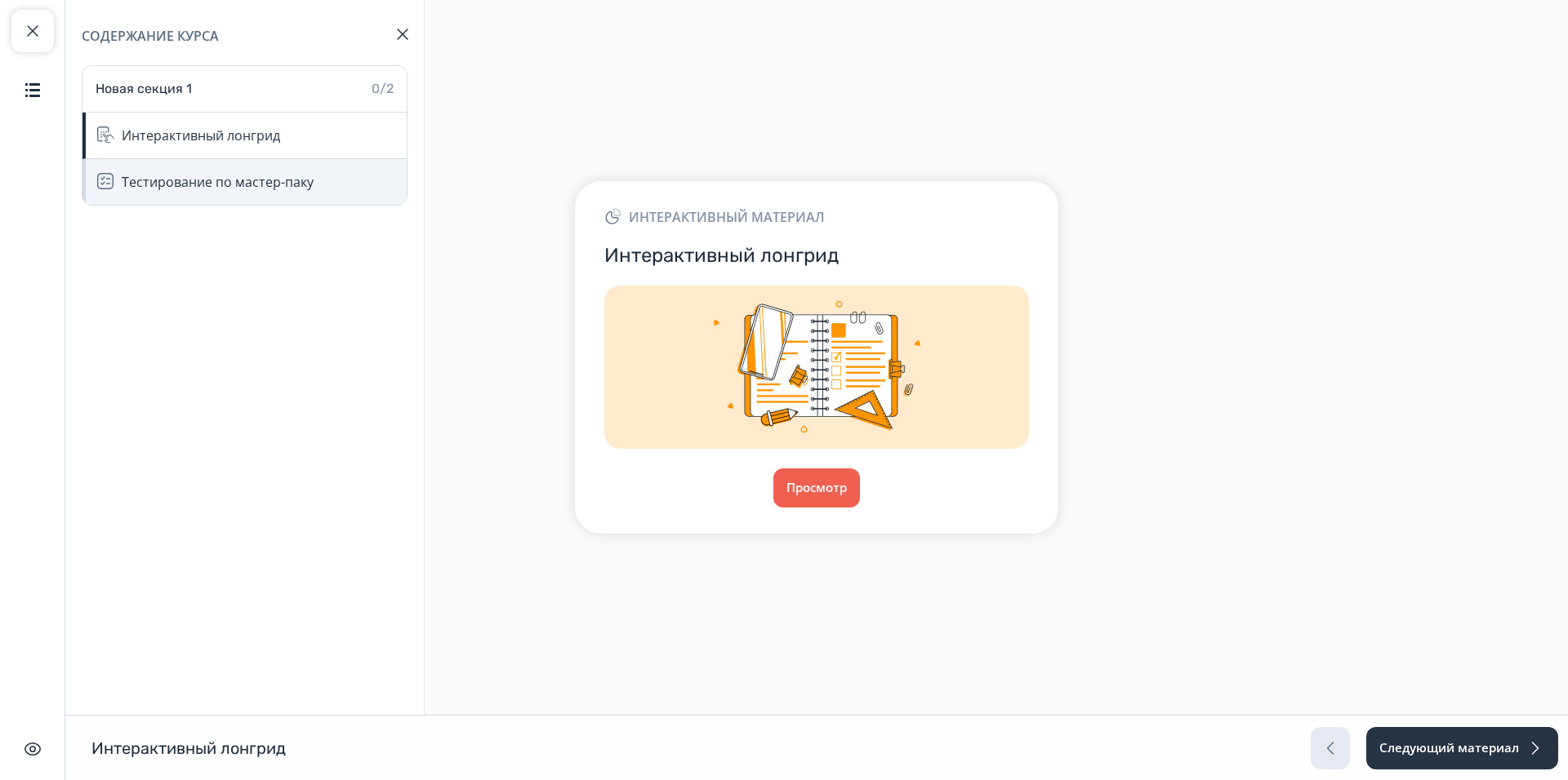
click at [238, 197] on div "Тестирование по мастер-паку" at bounding box center [244, 181] width 324 height 45
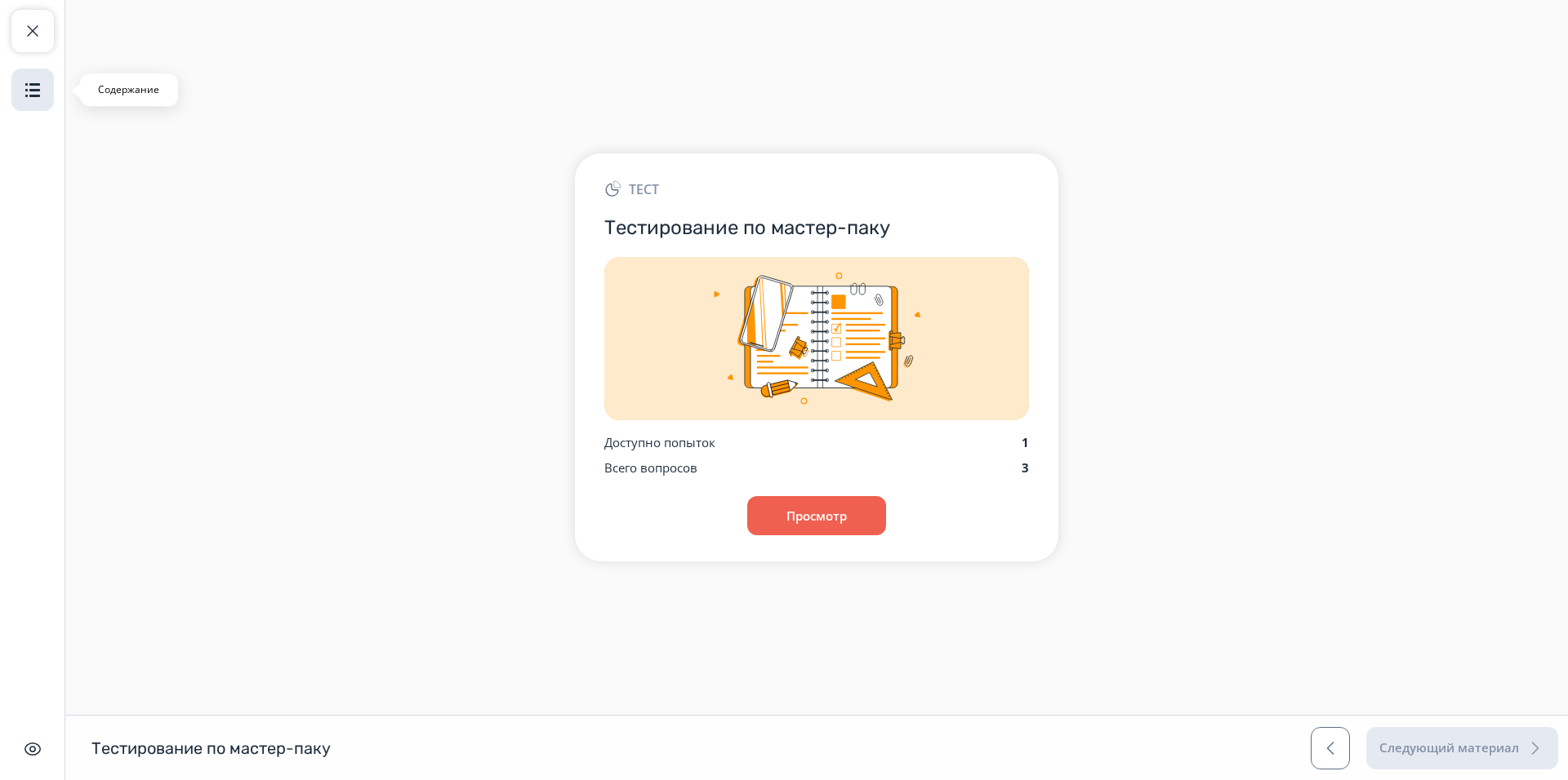
click at [23, 80] on img "button" at bounding box center [32, 89] width 19 height 19
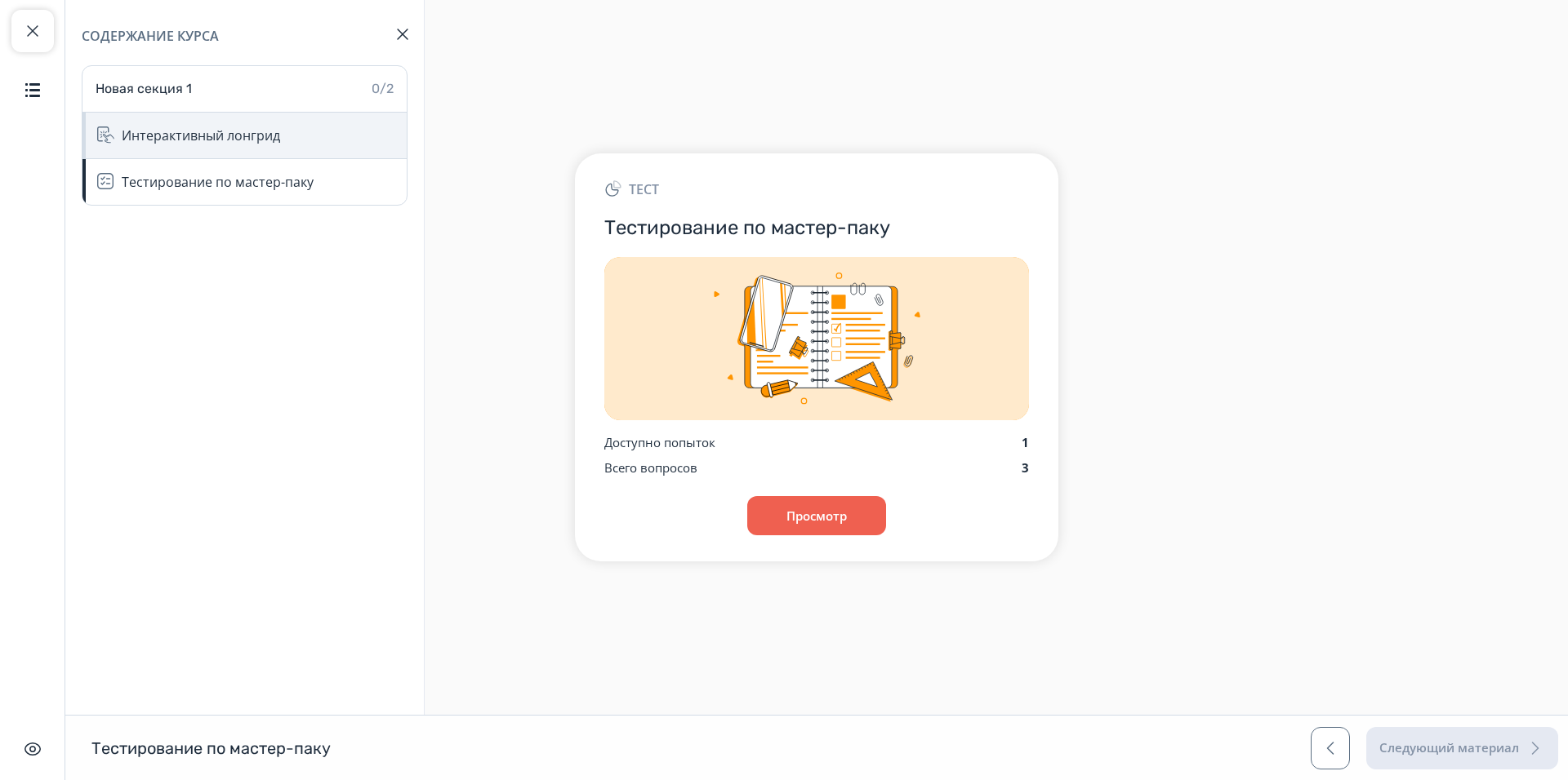
click at [106, 122] on div "Интерактивный лонгрид" at bounding box center [244, 136] width 324 height 46
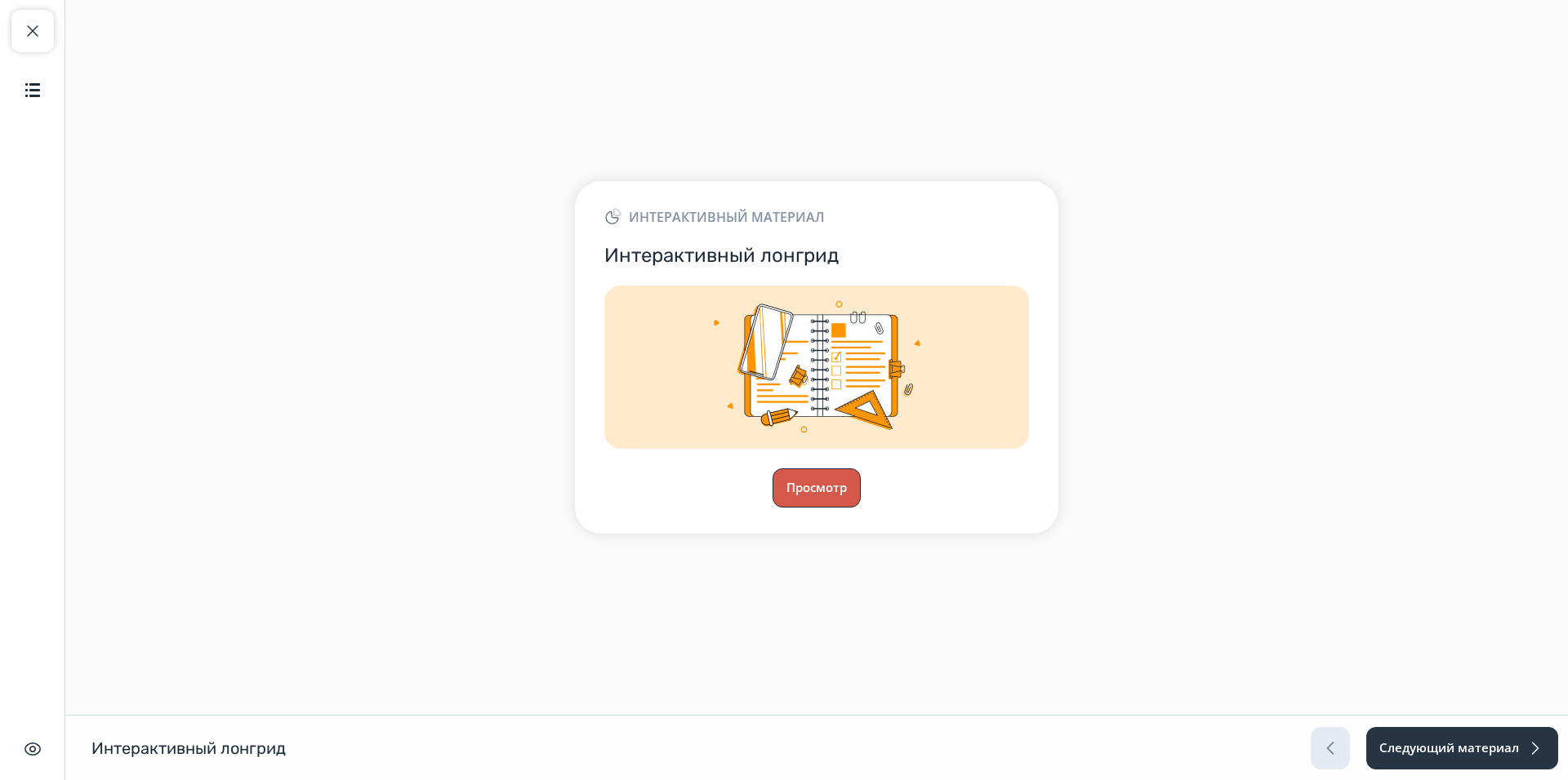
click at [829, 495] on button "Просмотр" at bounding box center [815, 488] width 88 height 39
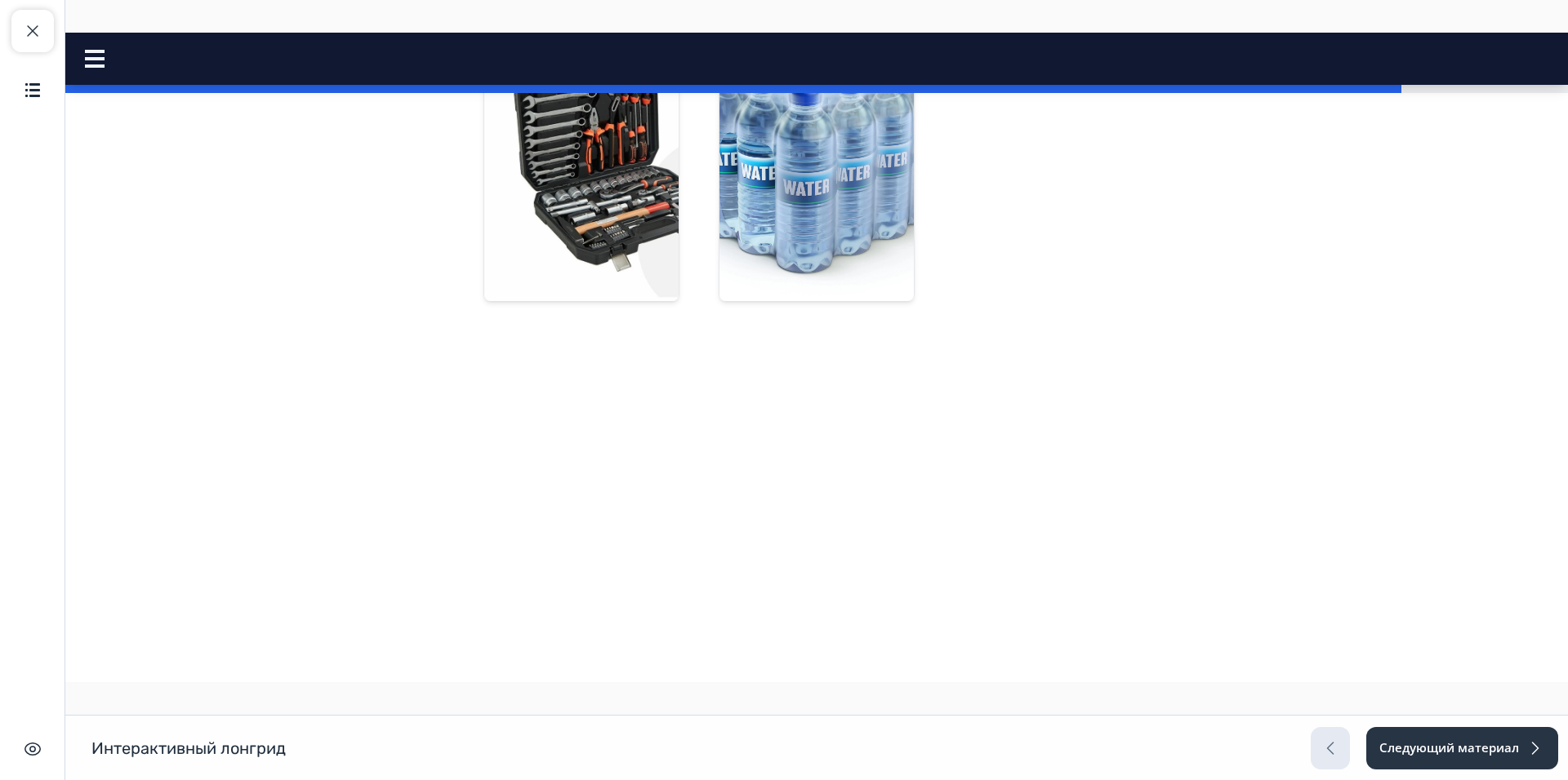
scroll to position [1795, 0]
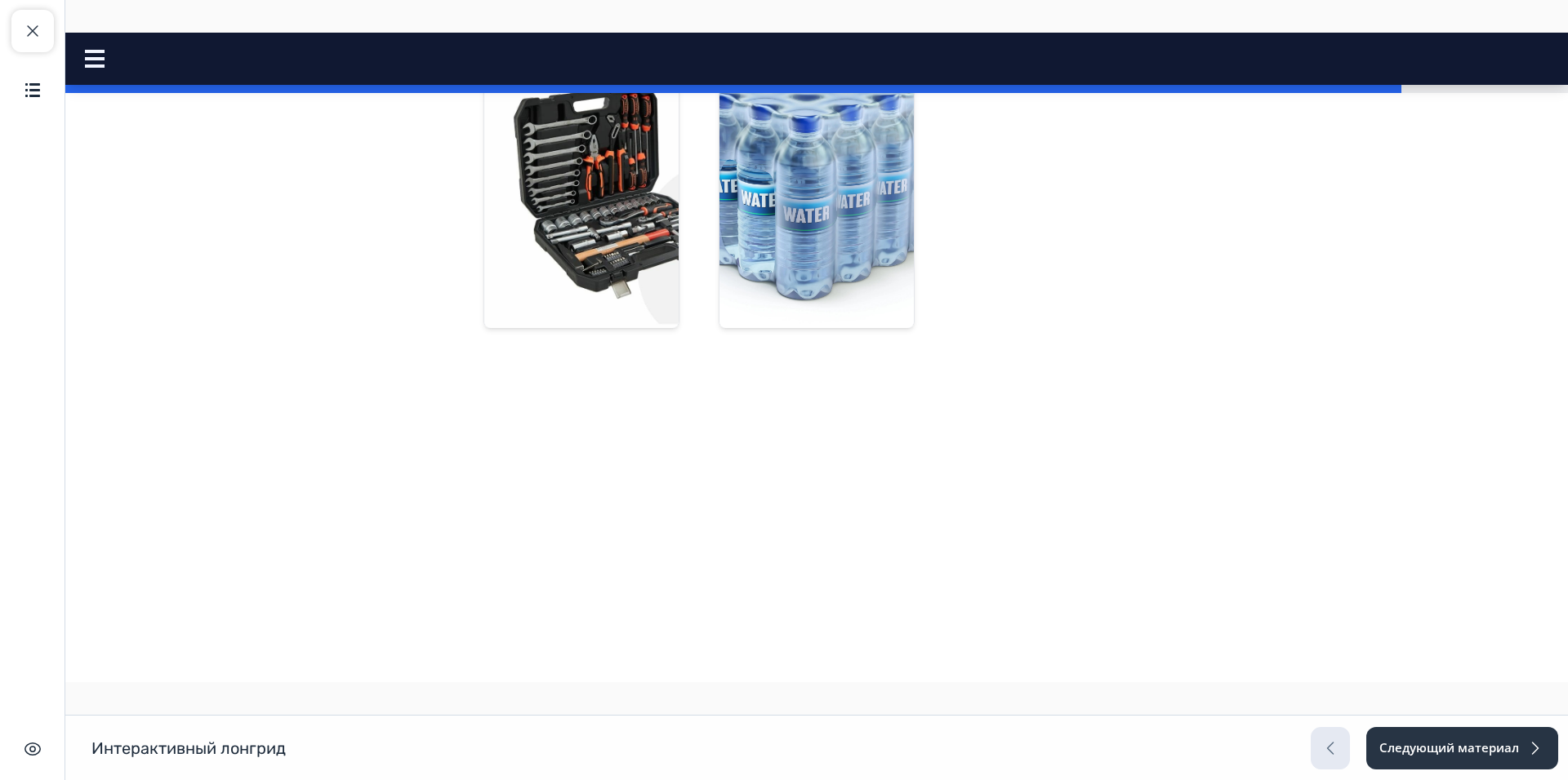
scroll to position [1714, 0]
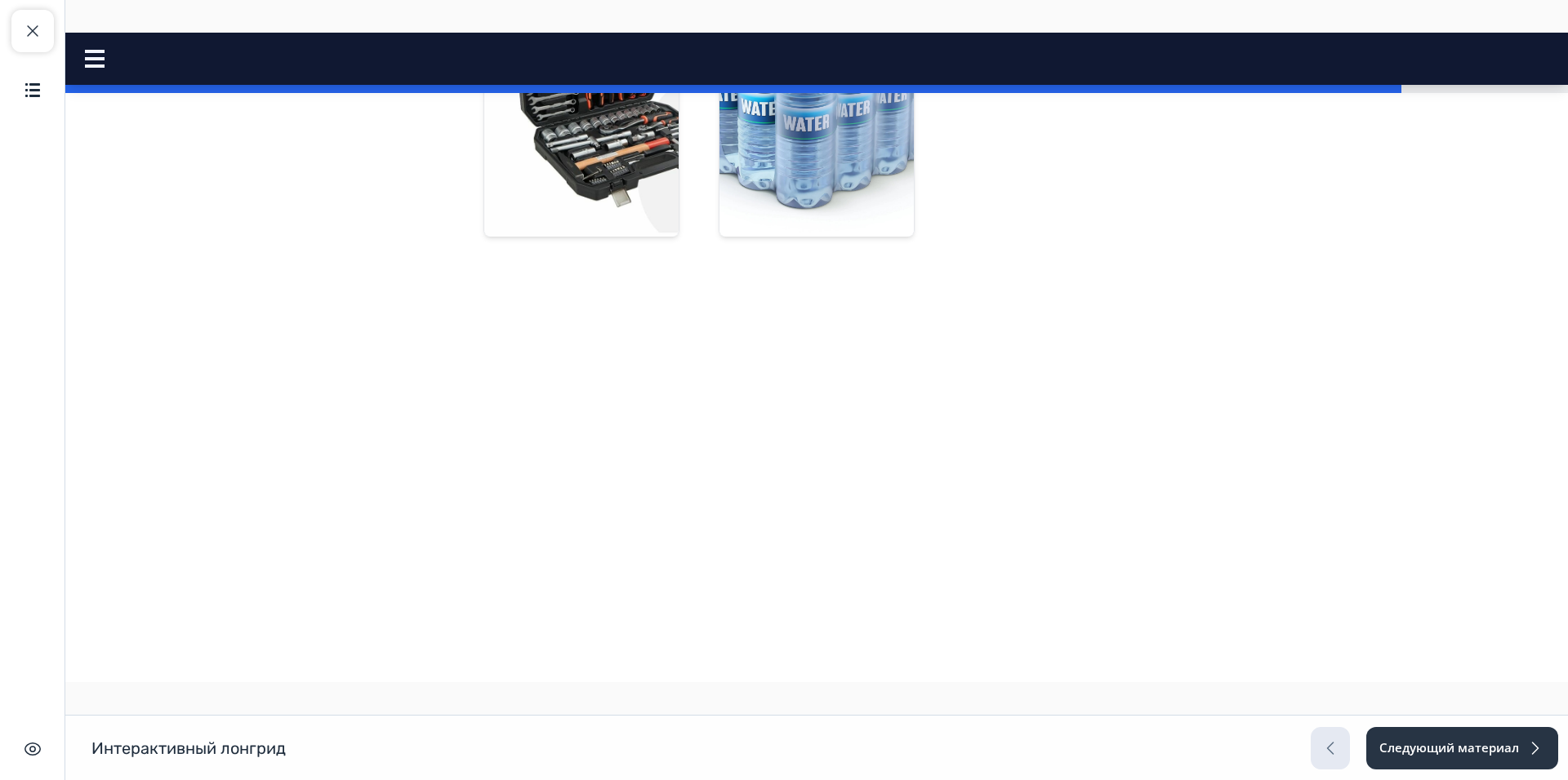
scroll to position [1959, 0]
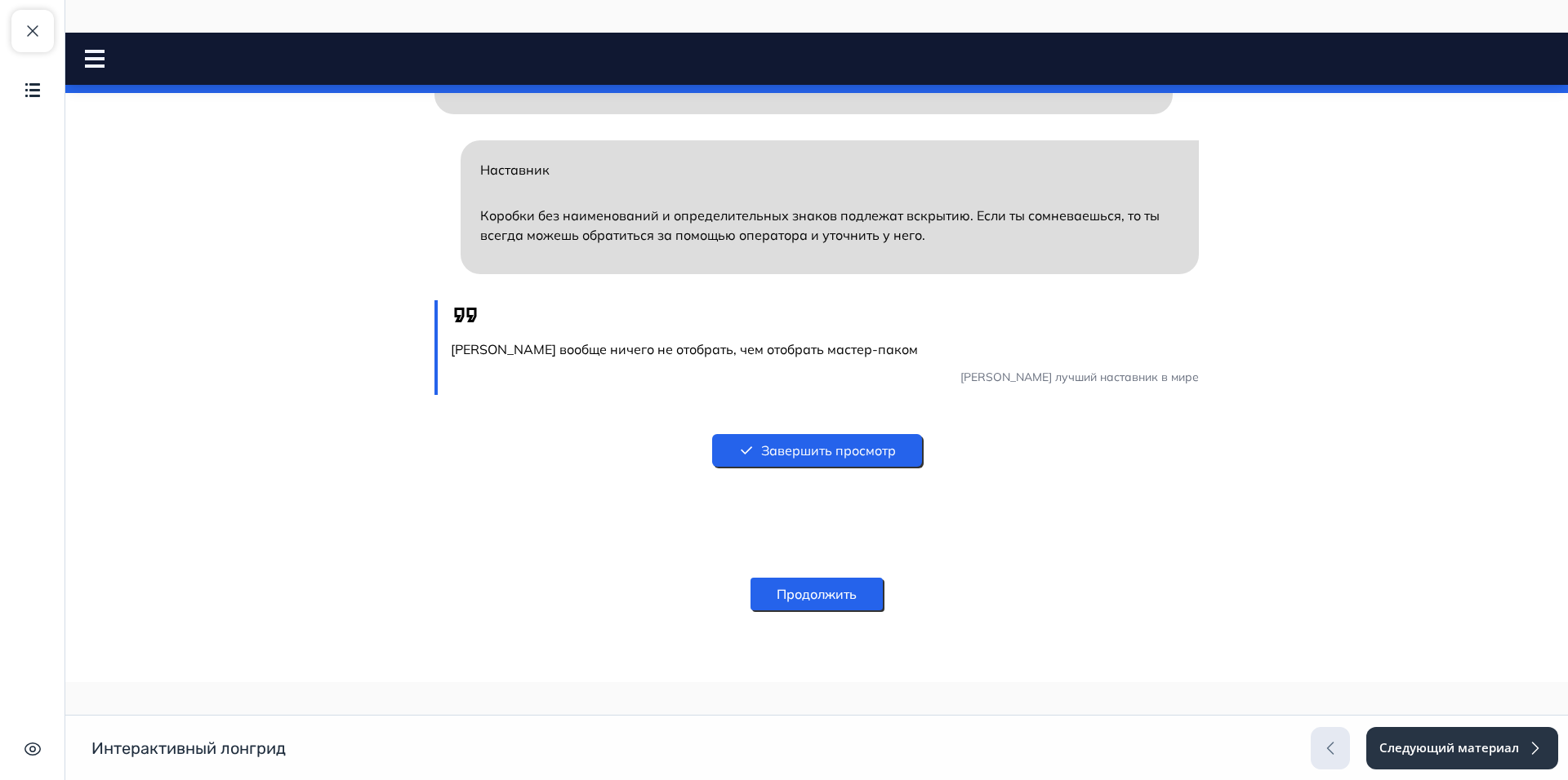
scroll to position [2530, 0]
click at [829, 458] on button "Завершить просмотр" at bounding box center [816, 450] width 210 height 32
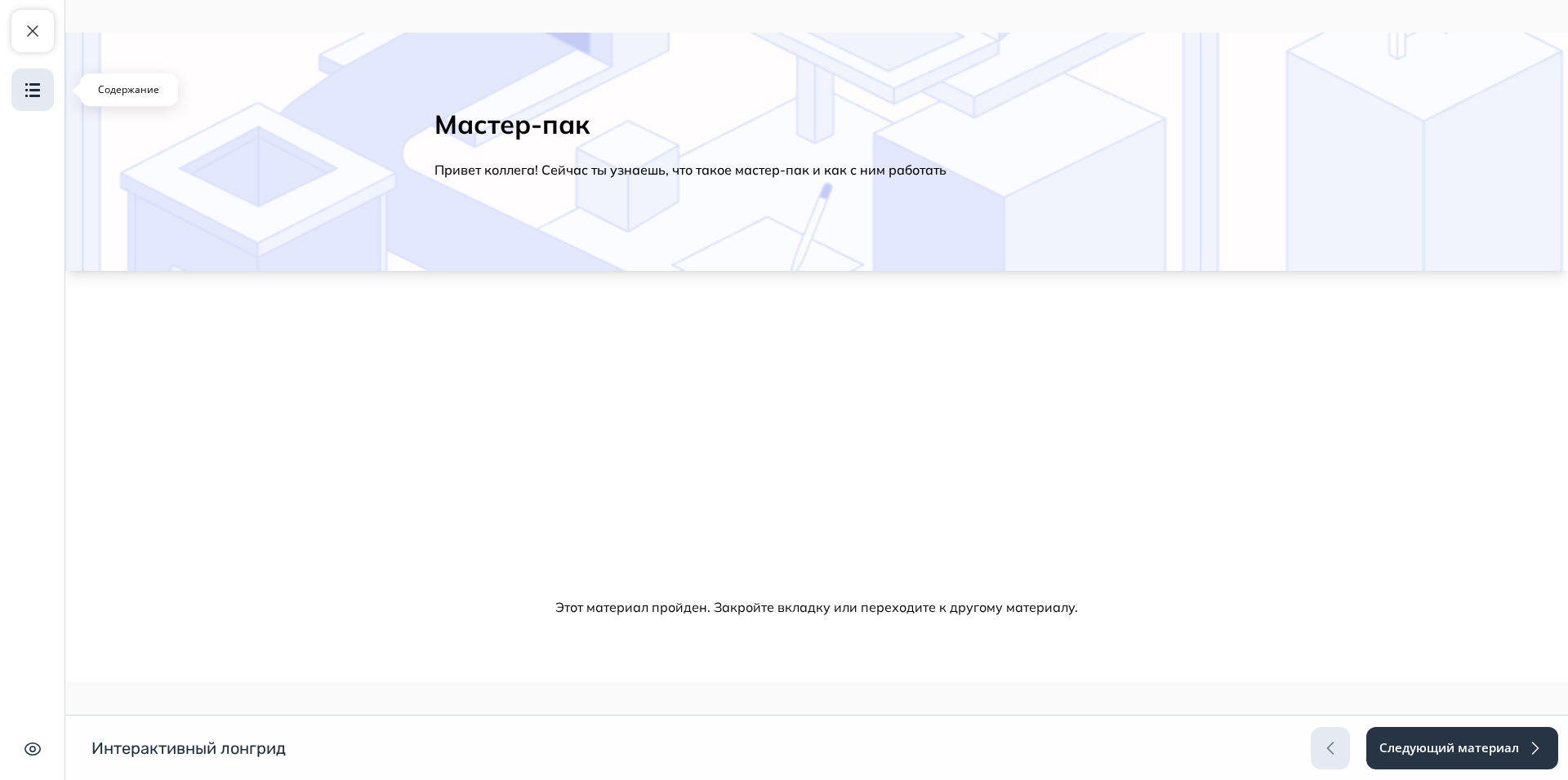
click at [38, 85] on img "button" at bounding box center [32, 89] width 19 height 19
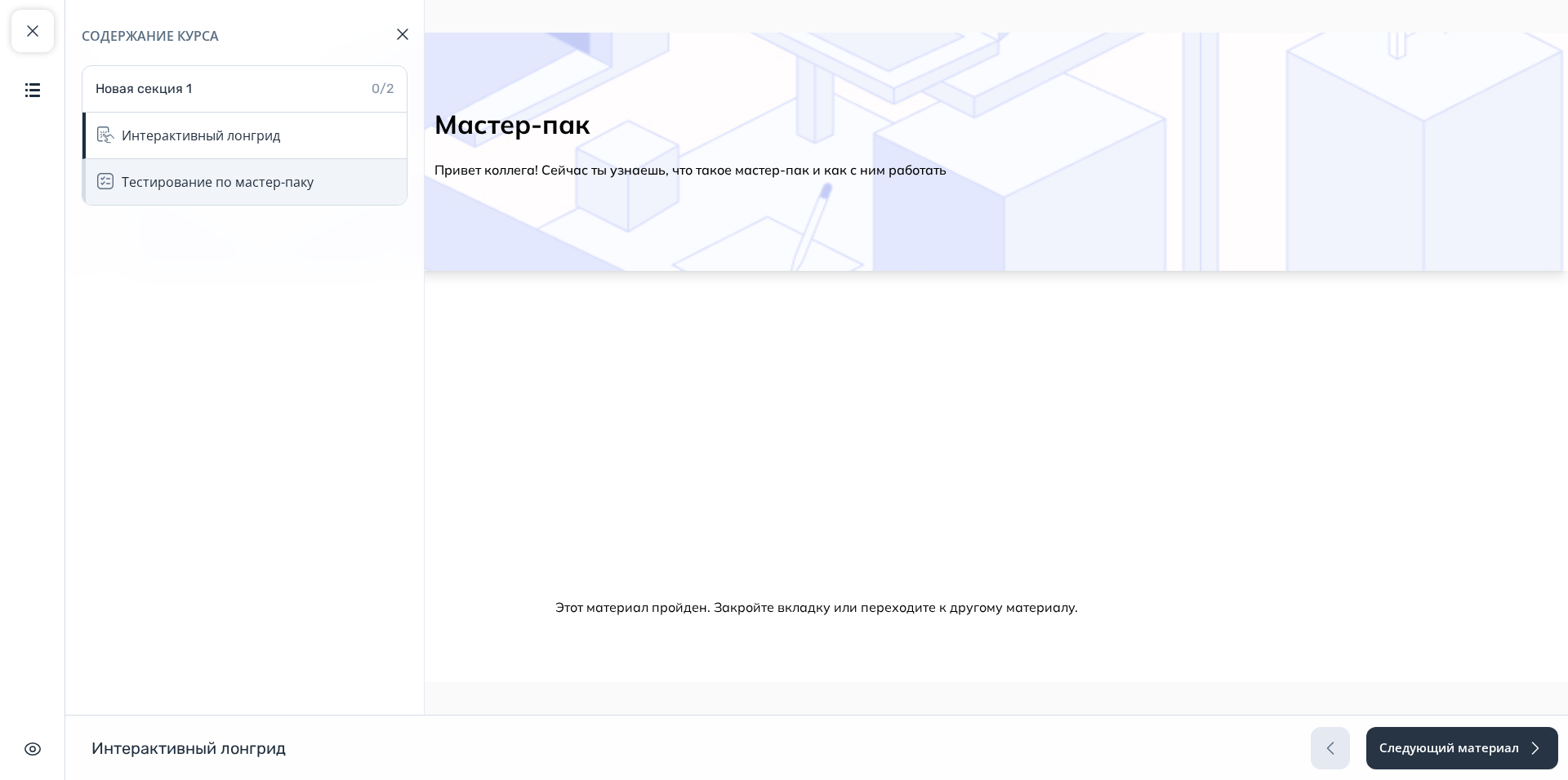
click at [342, 181] on div "Тестирование по мастер-паку" at bounding box center [244, 181] width 324 height 45
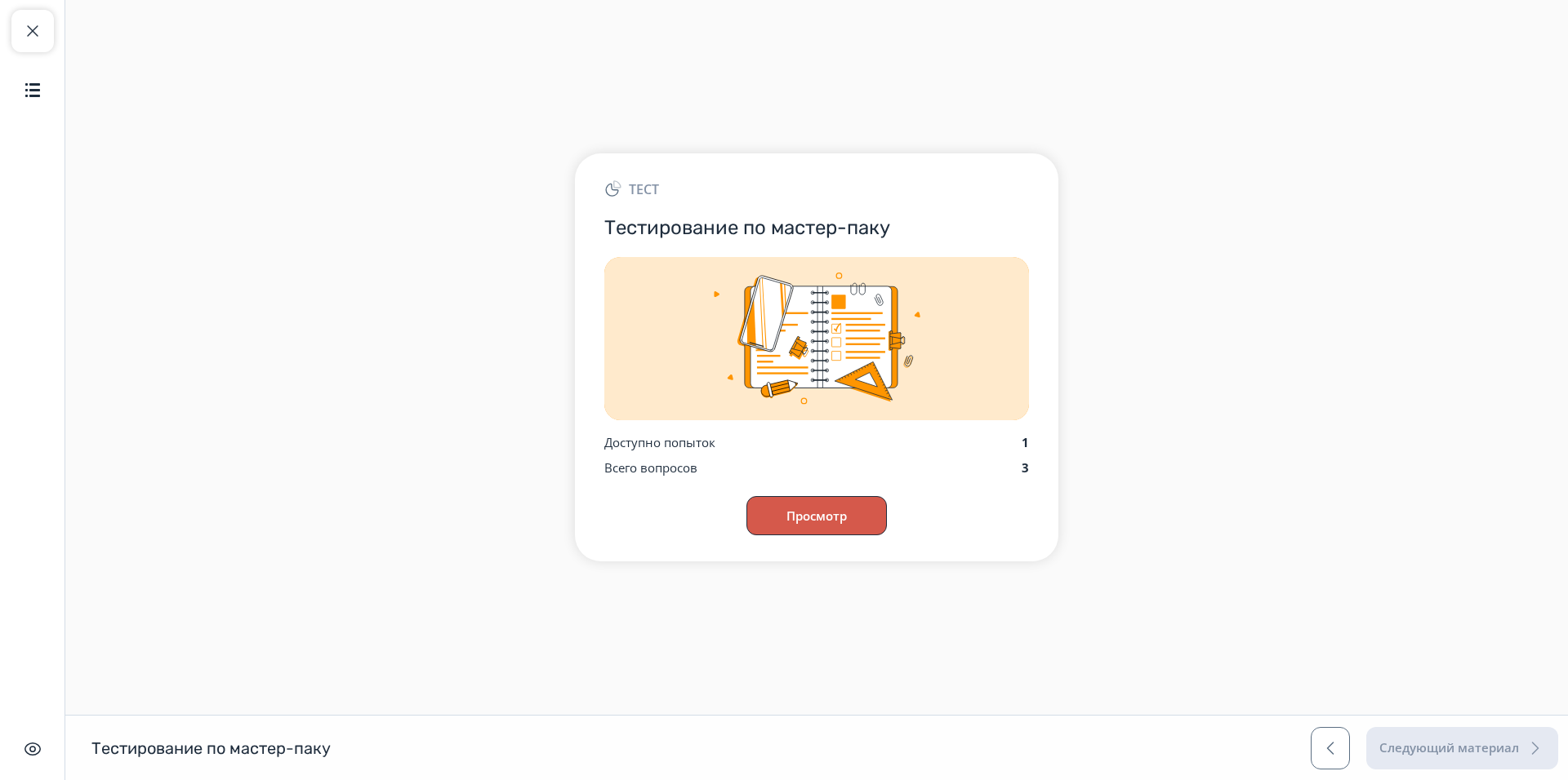
click at [856, 514] on button "Просмотр" at bounding box center [816, 515] width 141 height 39
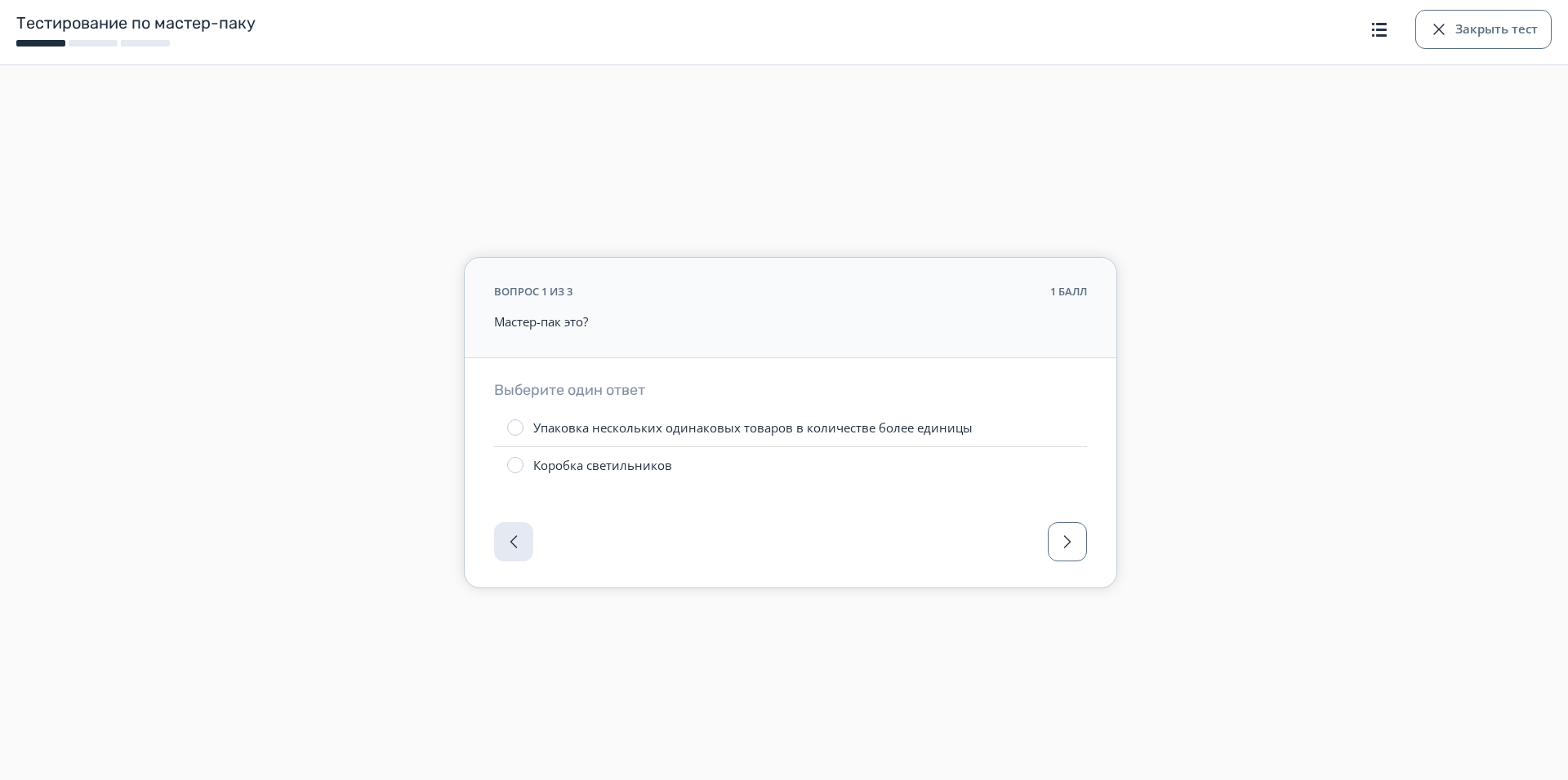
click at [676, 428] on div "Упаковка нескольких одинаковых товаров в количестве более единицы" at bounding box center [753, 427] width 440 height 18
click at [1057, 539] on span "button" at bounding box center [1066, 541] width 19 height 19
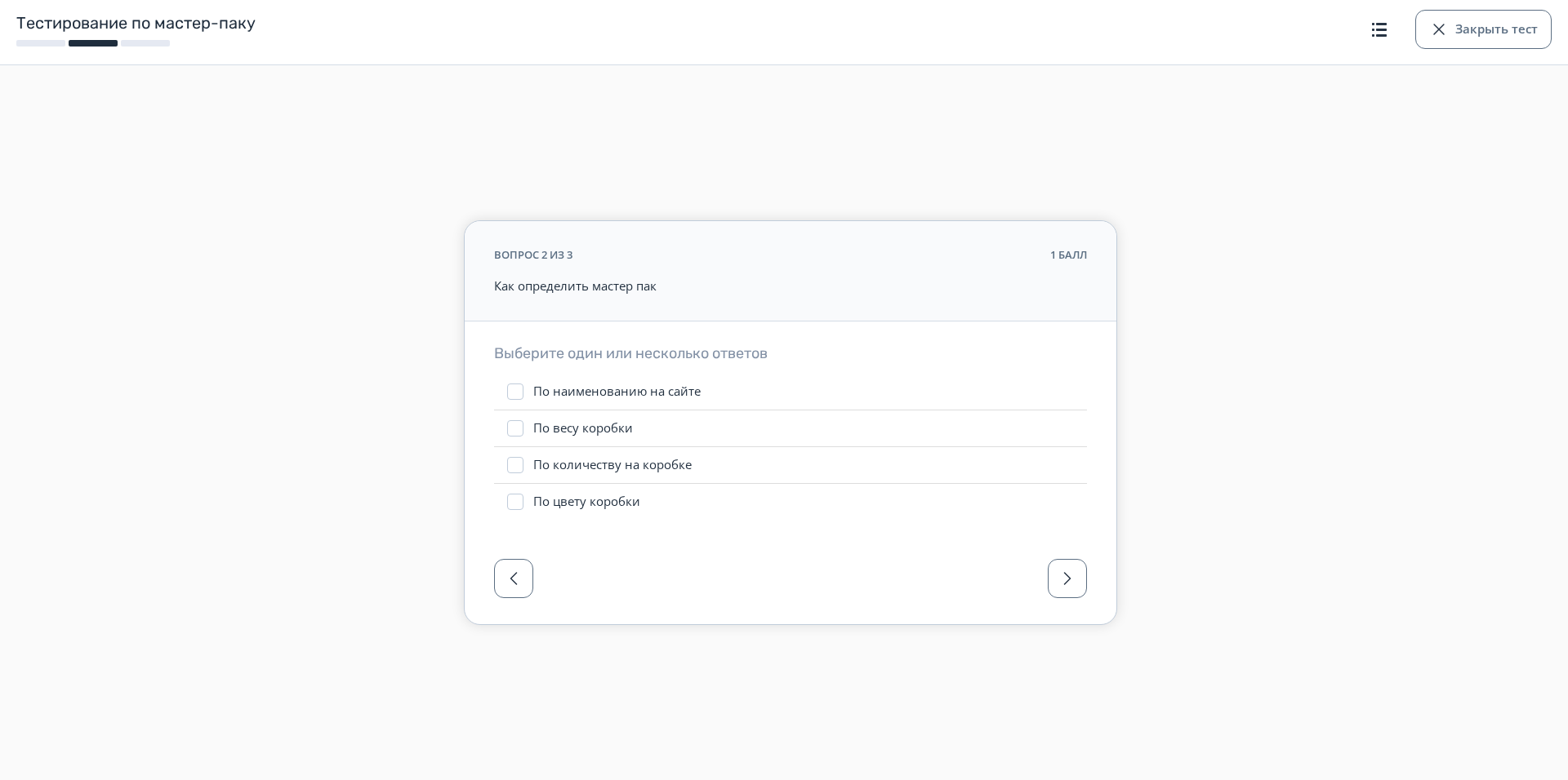
click at [593, 467] on div "По количеству на коробке" at bounding box center [612, 465] width 158 height 17
click at [711, 386] on label "По наименованию на сайте" at bounding box center [790, 391] width 592 height 36
click at [1076, 588] on span "button" at bounding box center [1066, 578] width 19 height 19
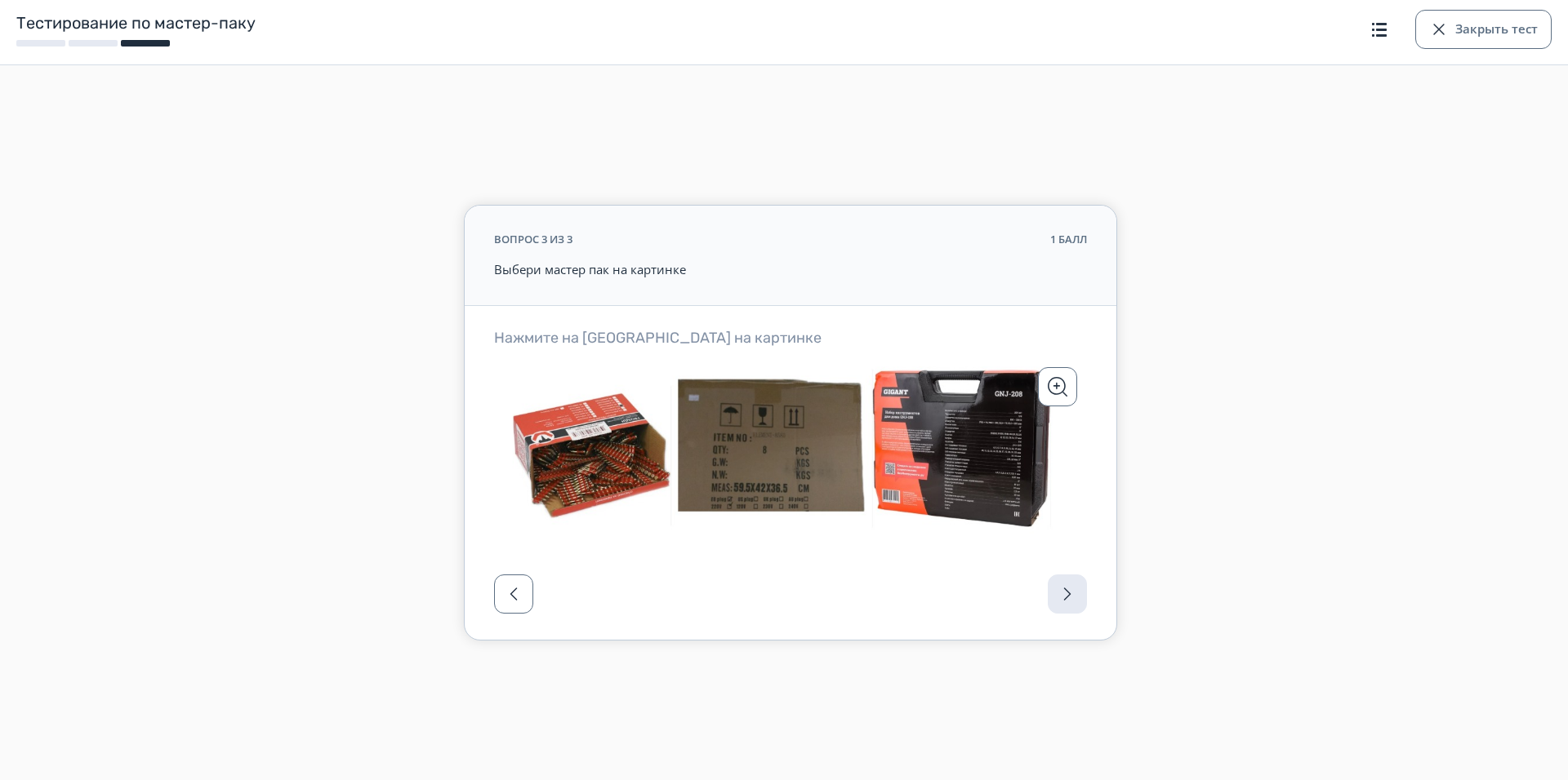
click at [772, 421] on icon at bounding box center [790, 446] width 592 height 179
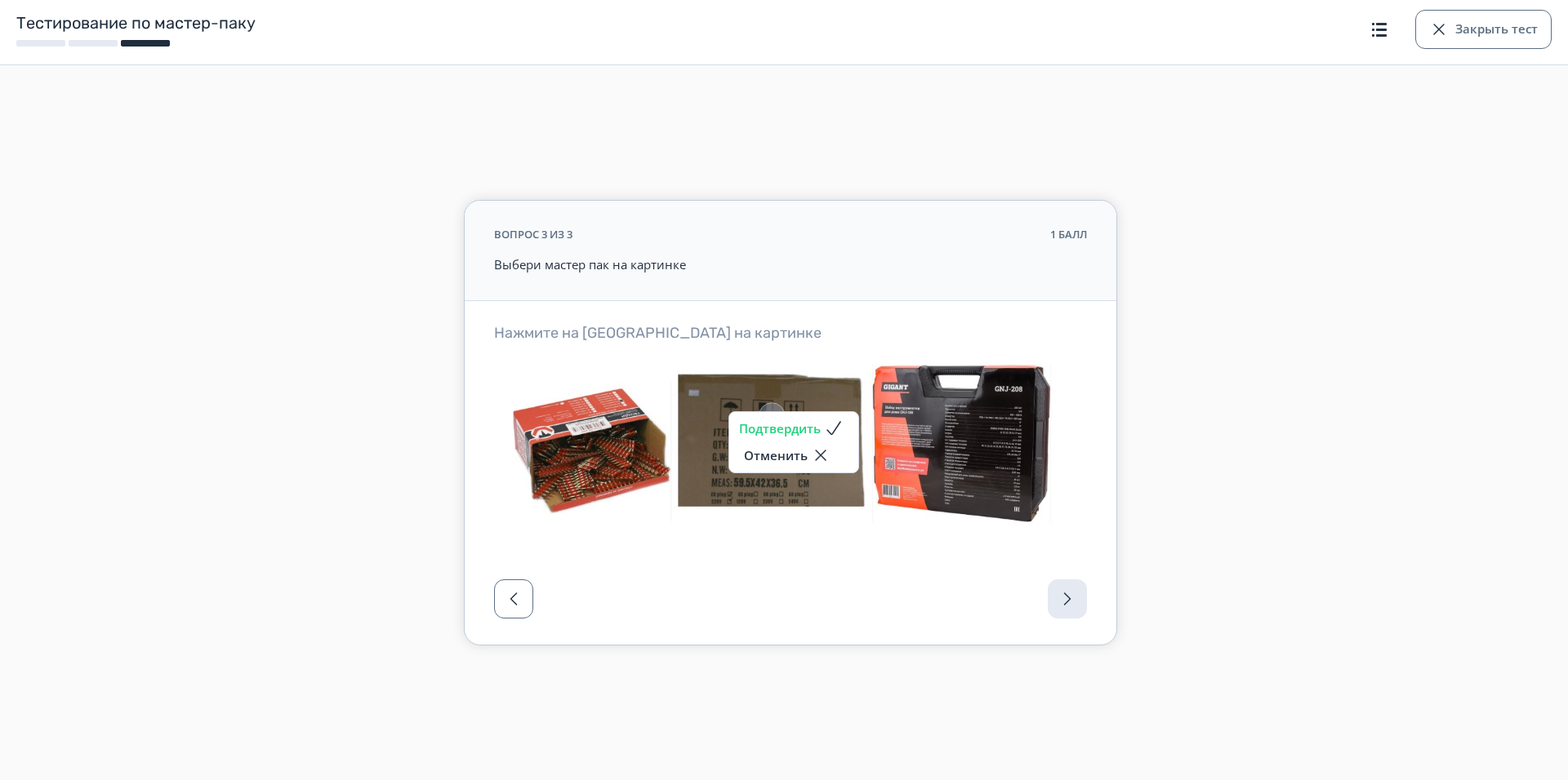
click at [803, 429] on button "Подтвердить" at bounding box center [793, 427] width 109 height 19
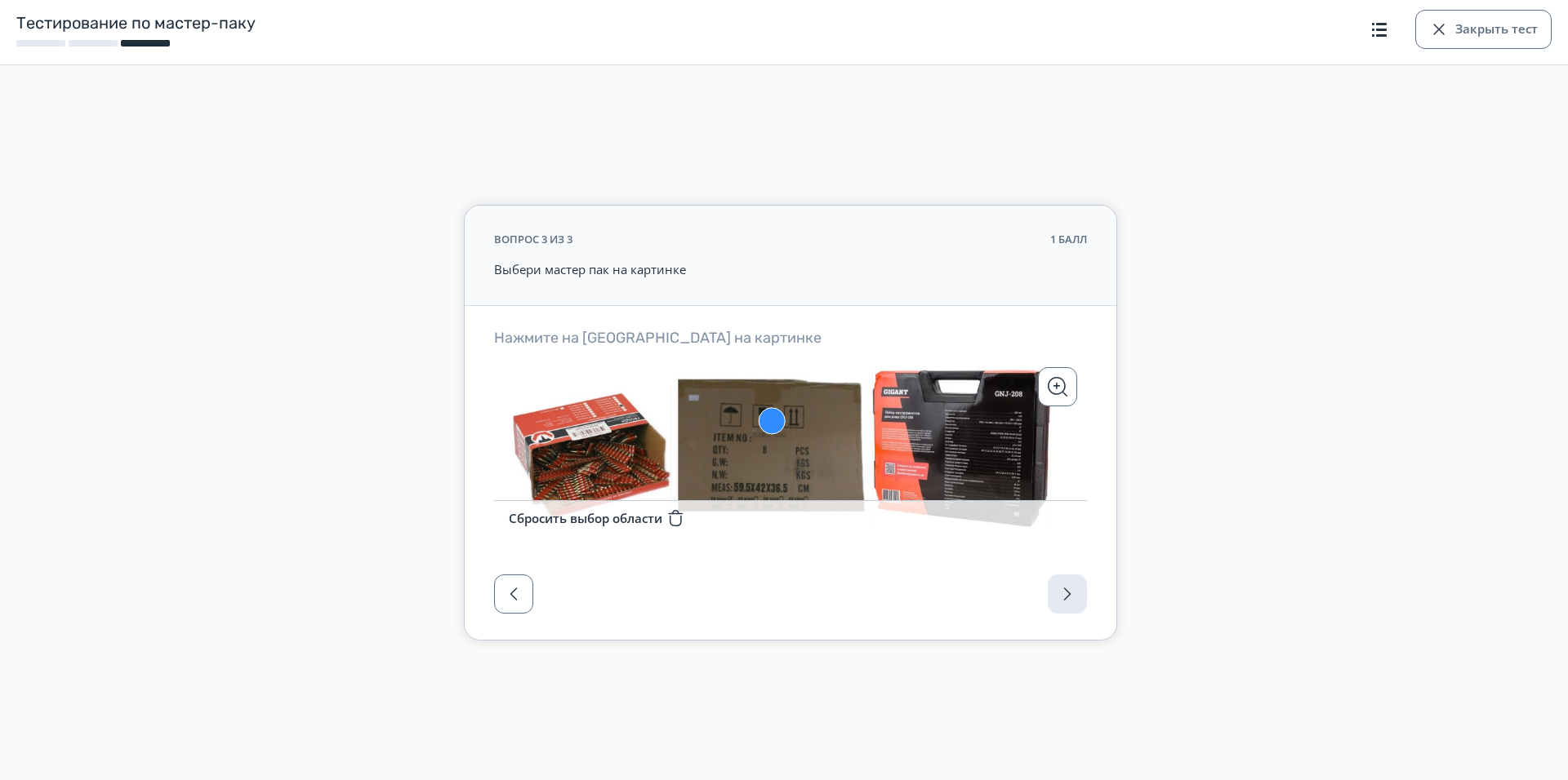
click at [1064, 592] on div at bounding box center [790, 599] width 652 height 81
click at [1481, 38] on button "Закрыть тест" at bounding box center [1483, 30] width 136 height 39
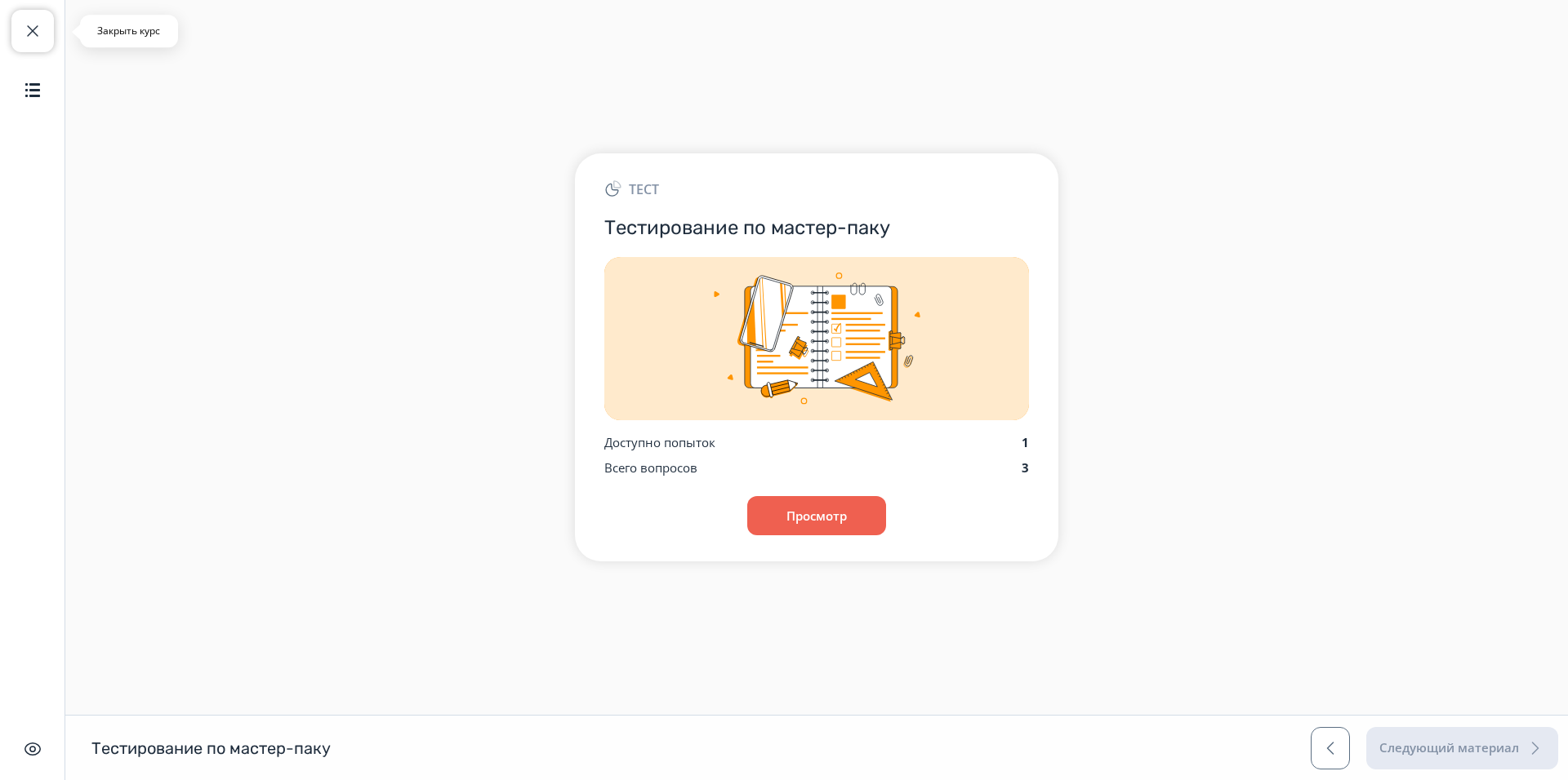
click at [24, 41] on button "Закрыть курс" at bounding box center [32, 31] width 43 height 43
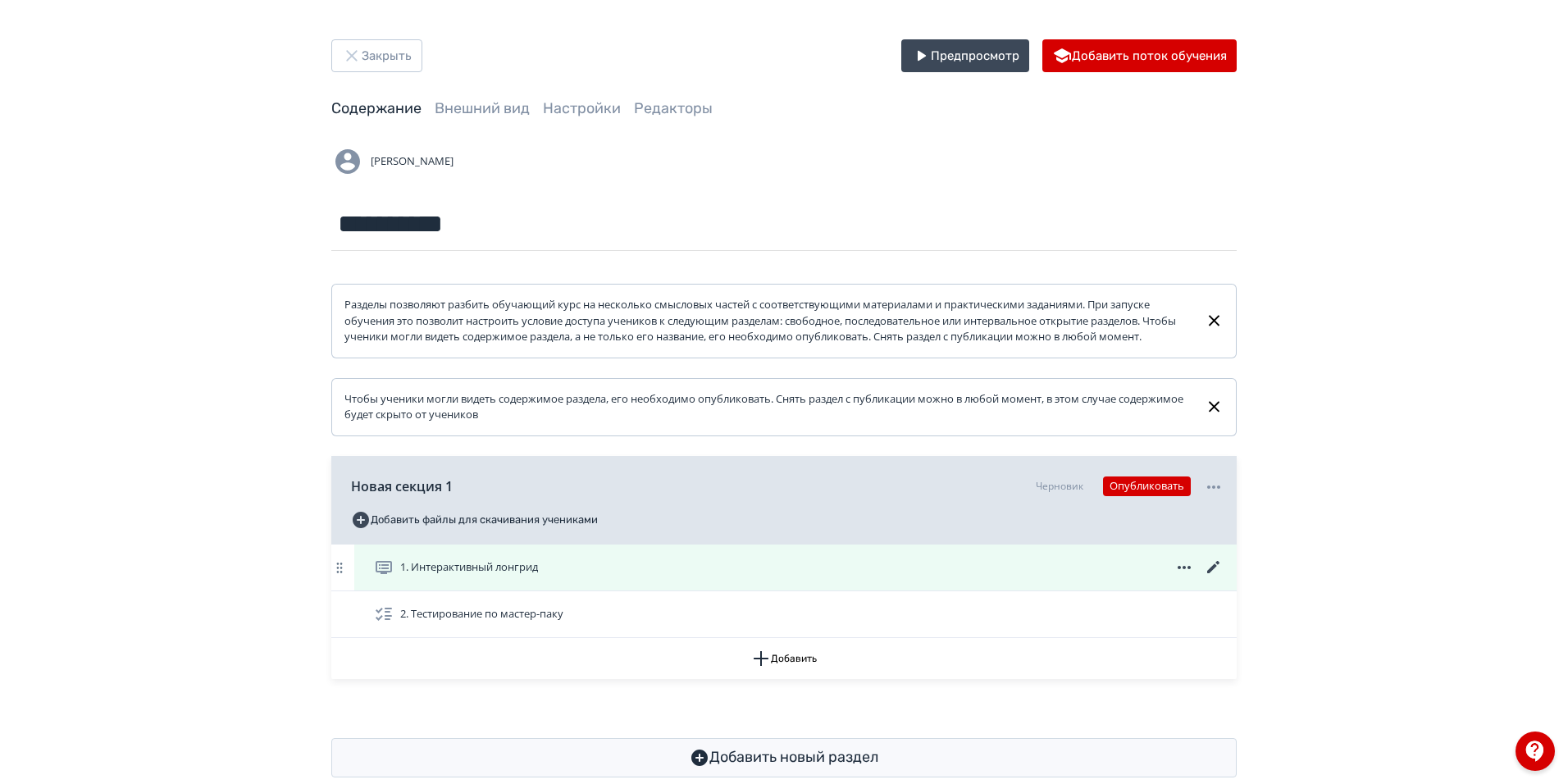
click at [1214, 578] on icon at bounding box center [1214, 567] width 20 height 20
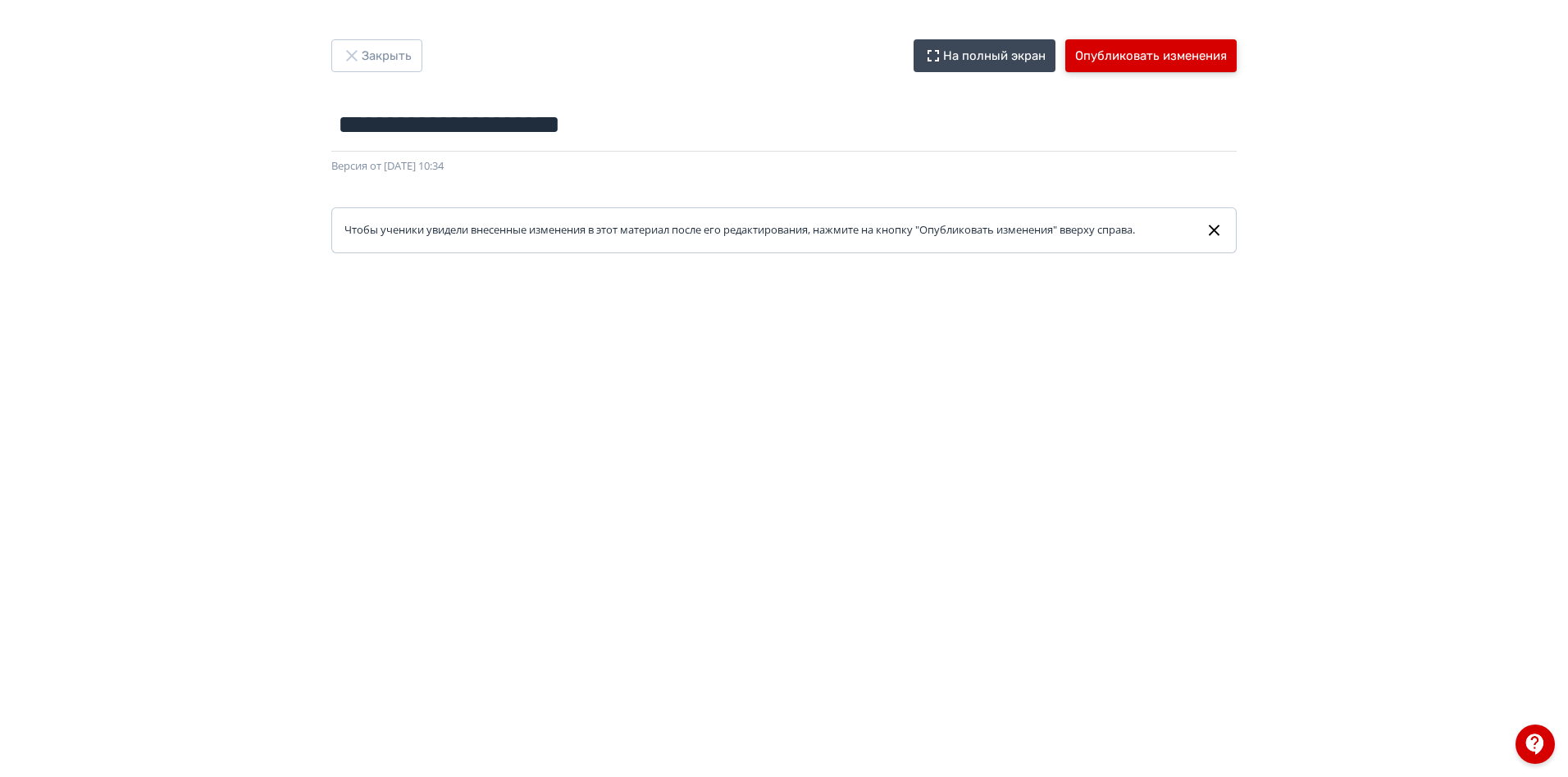
click at [1128, 50] on button "Опубликовать изменения" at bounding box center [1151, 55] width 171 height 33
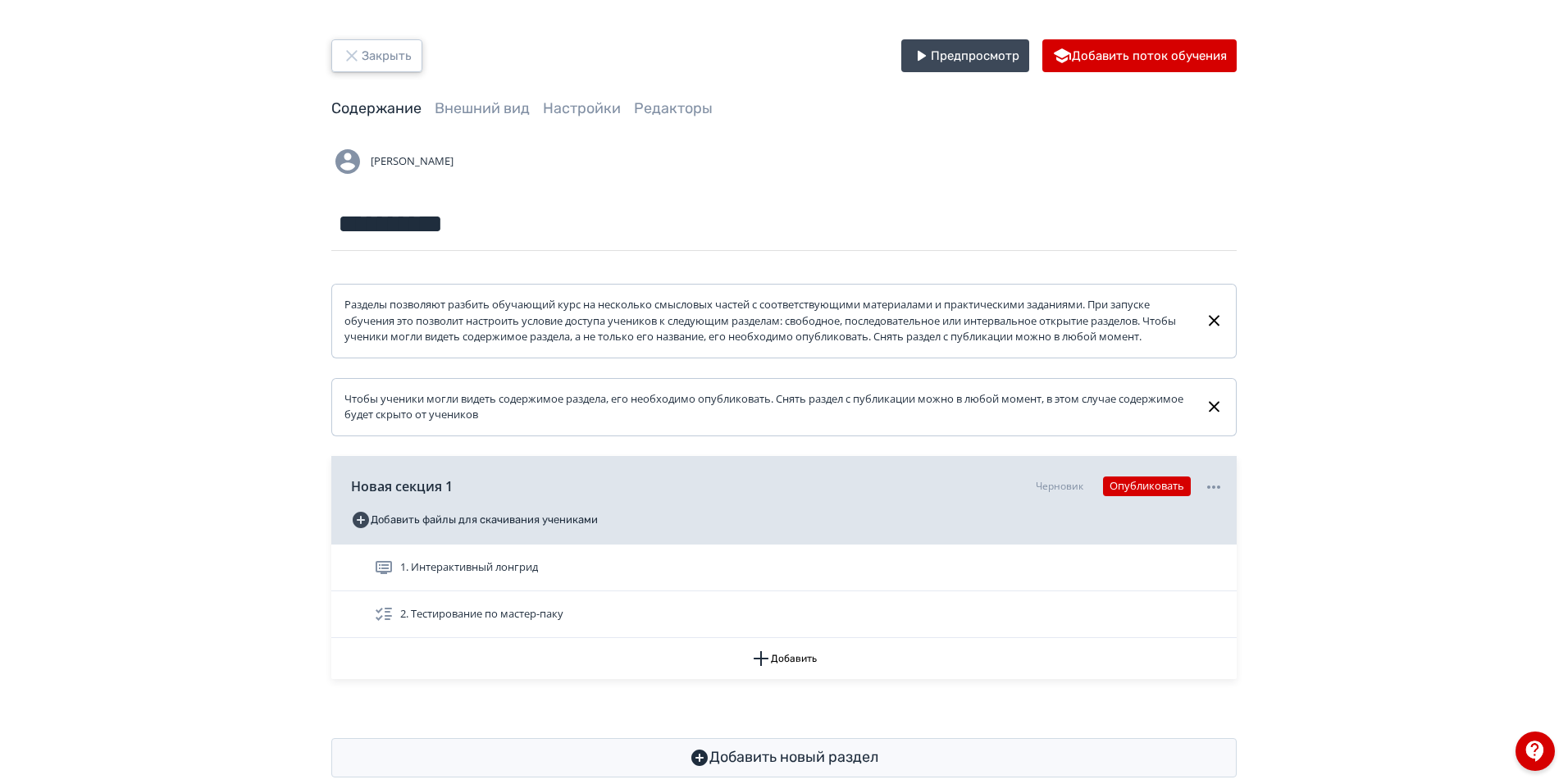
click at [393, 66] on button "Закрыть" at bounding box center [377, 55] width 91 height 33
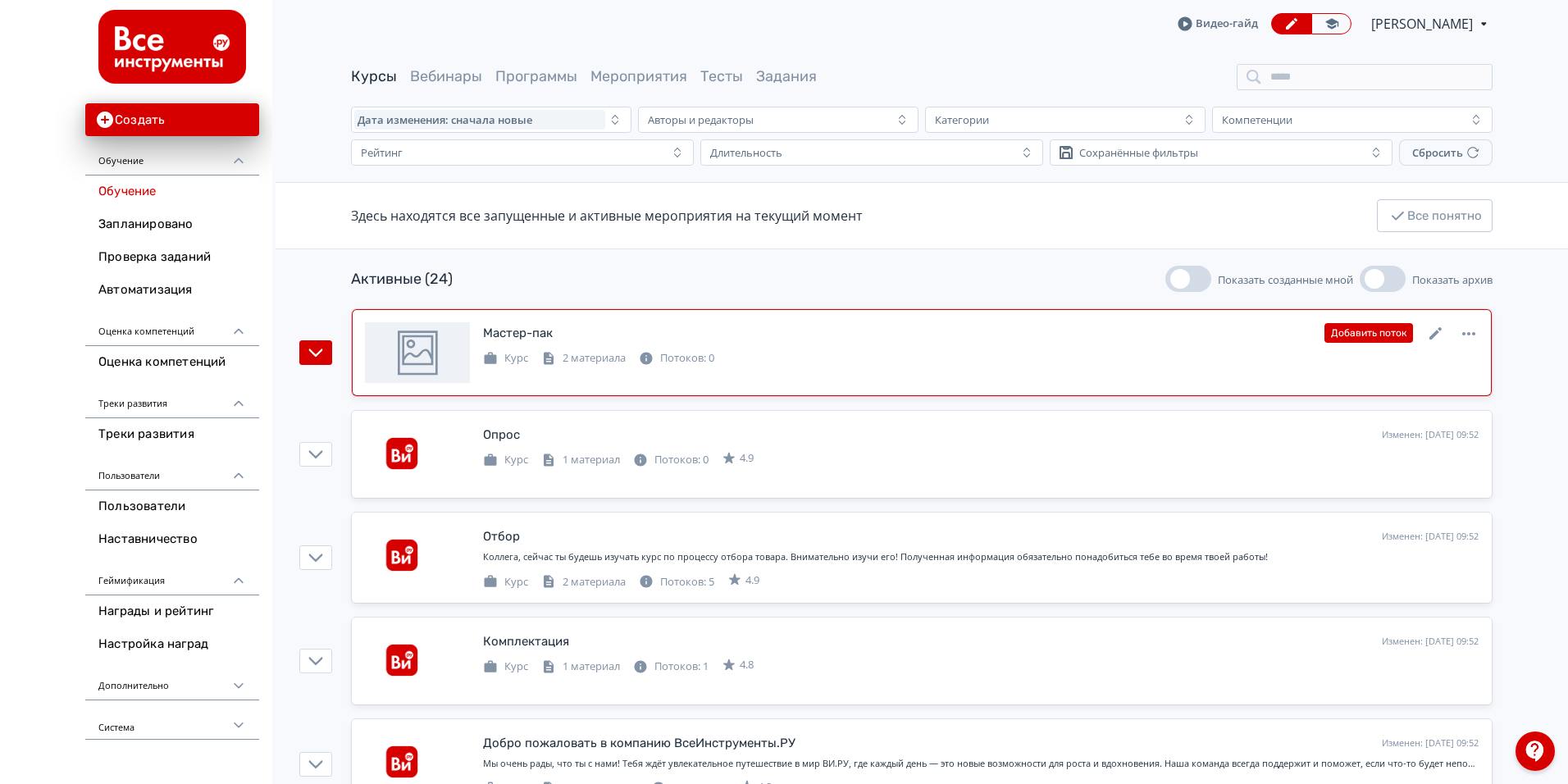
click at [540, 327] on div "Мастер-пак" at bounding box center [518, 333] width 70 height 19
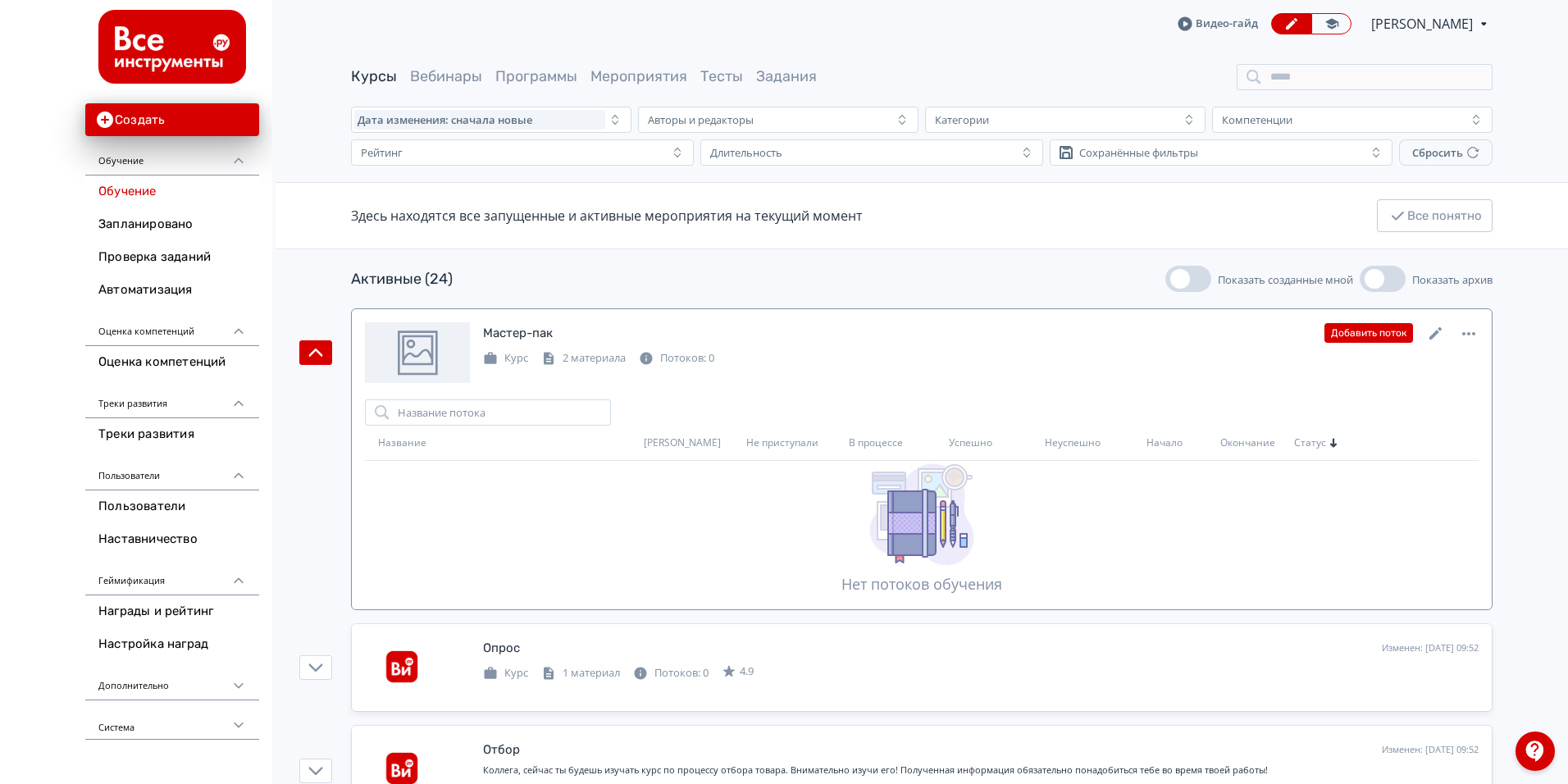
click at [452, 332] on div at bounding box center [418, 352] width 105 height 60
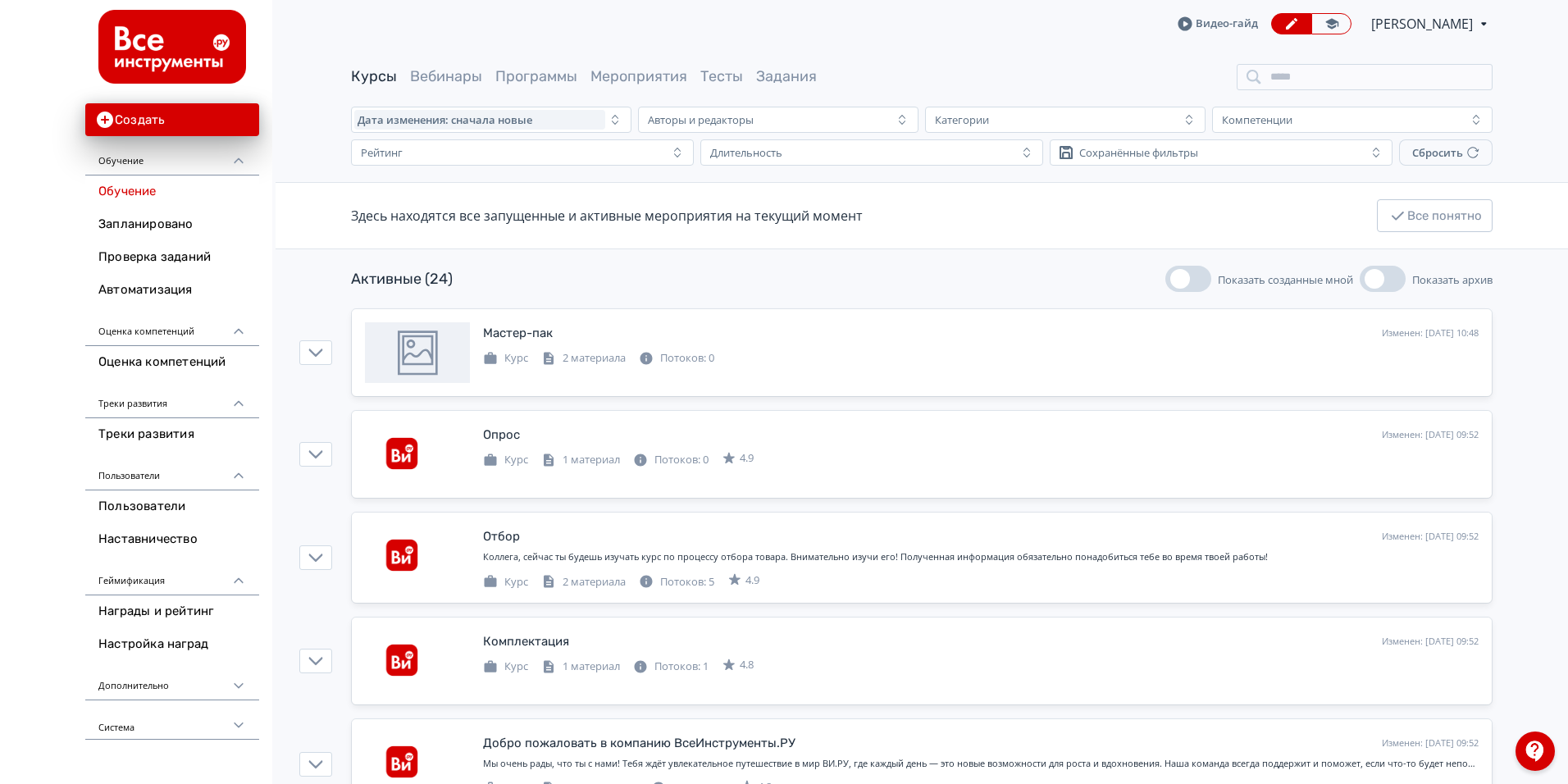
click at [1001, 283] on div "Активные (24) Показать созданные мной Показать архив" at bounding box center [923, 279] width 1142 height 26
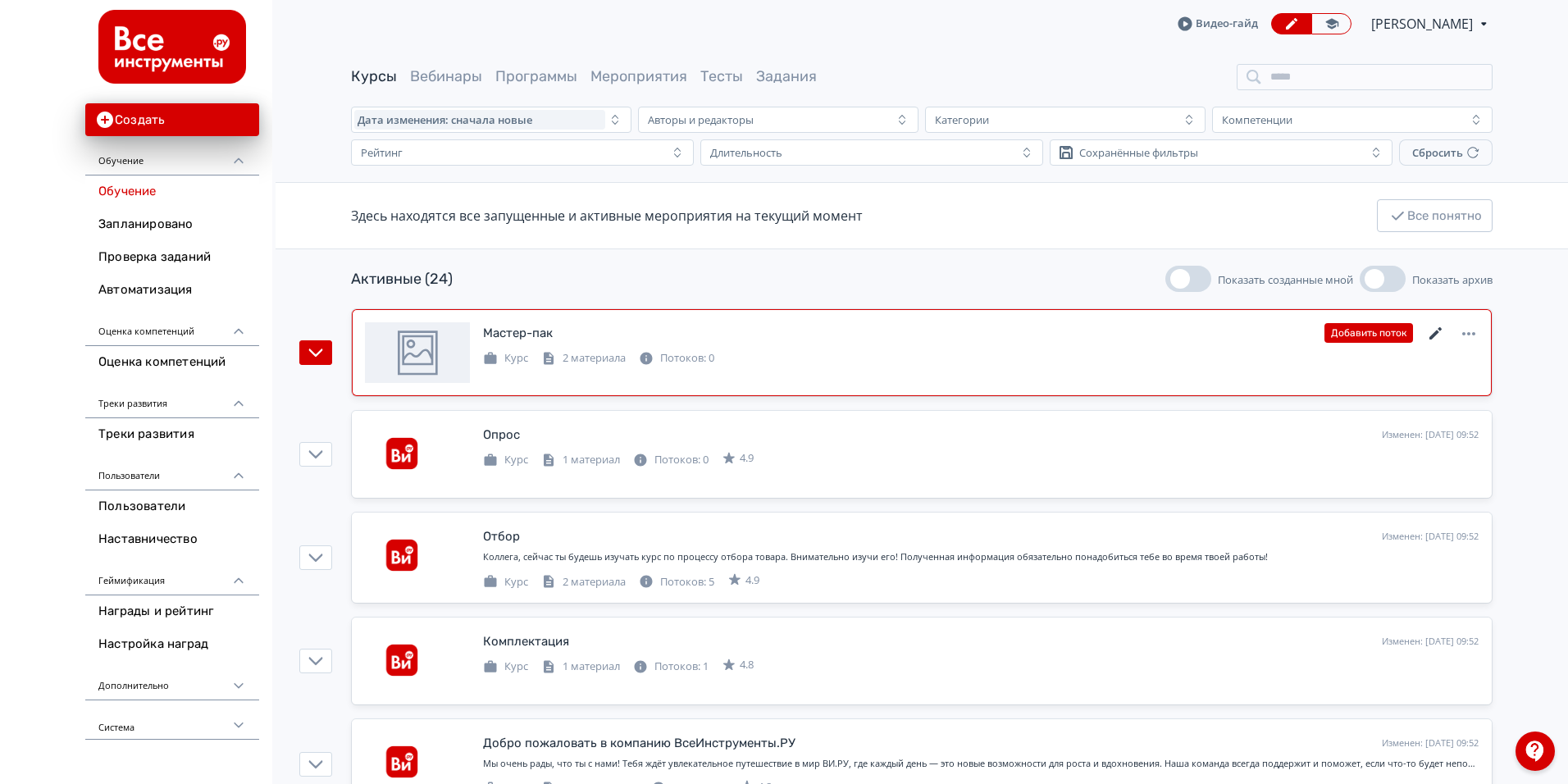
click at [1436, 335] on icon at bounding box center [1435, 333] width 12 height 12
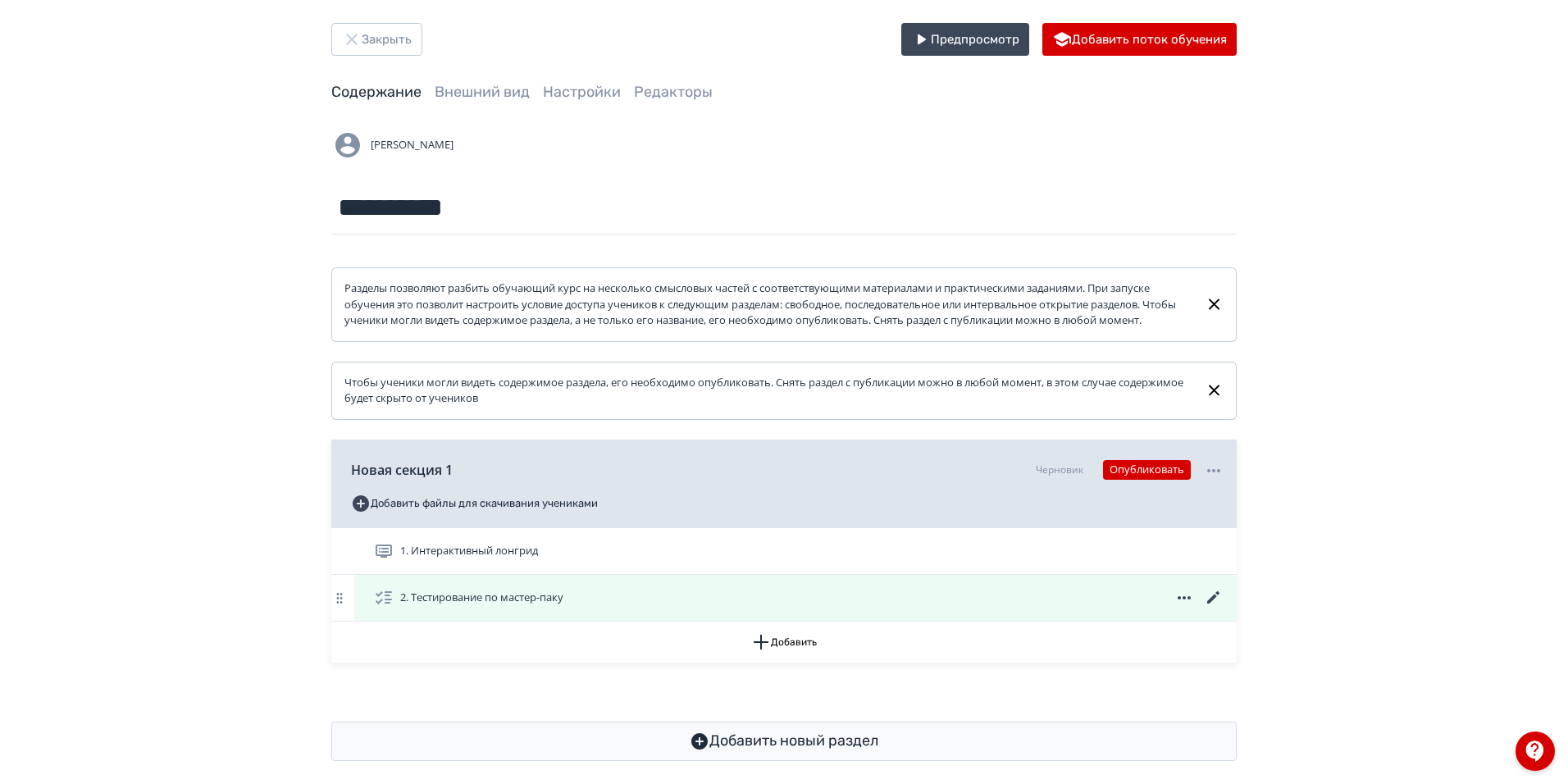
scroll to position [48, 0]
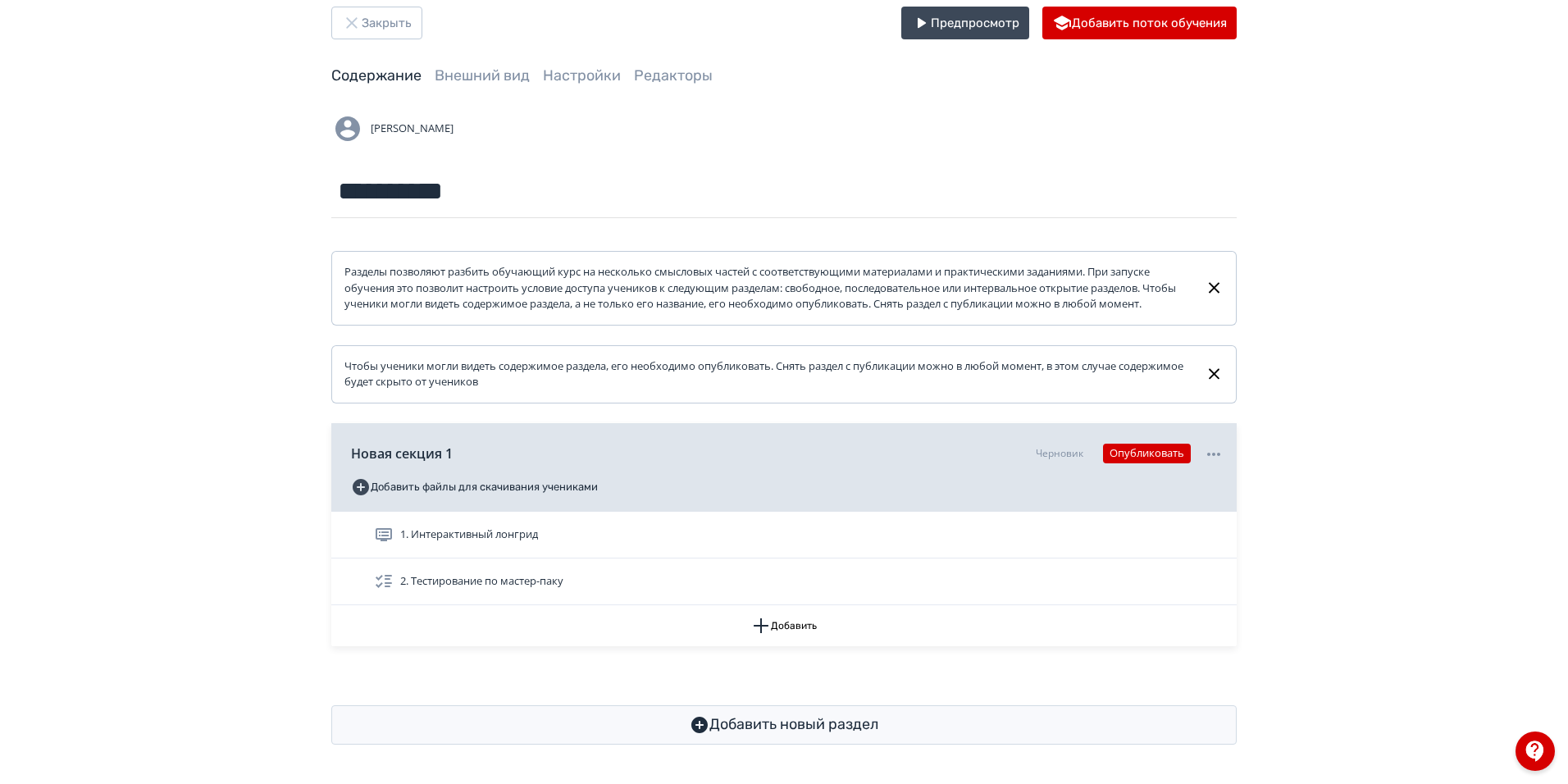
click at [577, 544] on div "1. Интерактивный лонгрид" at bounding box center [799, 535] width 850 height 20
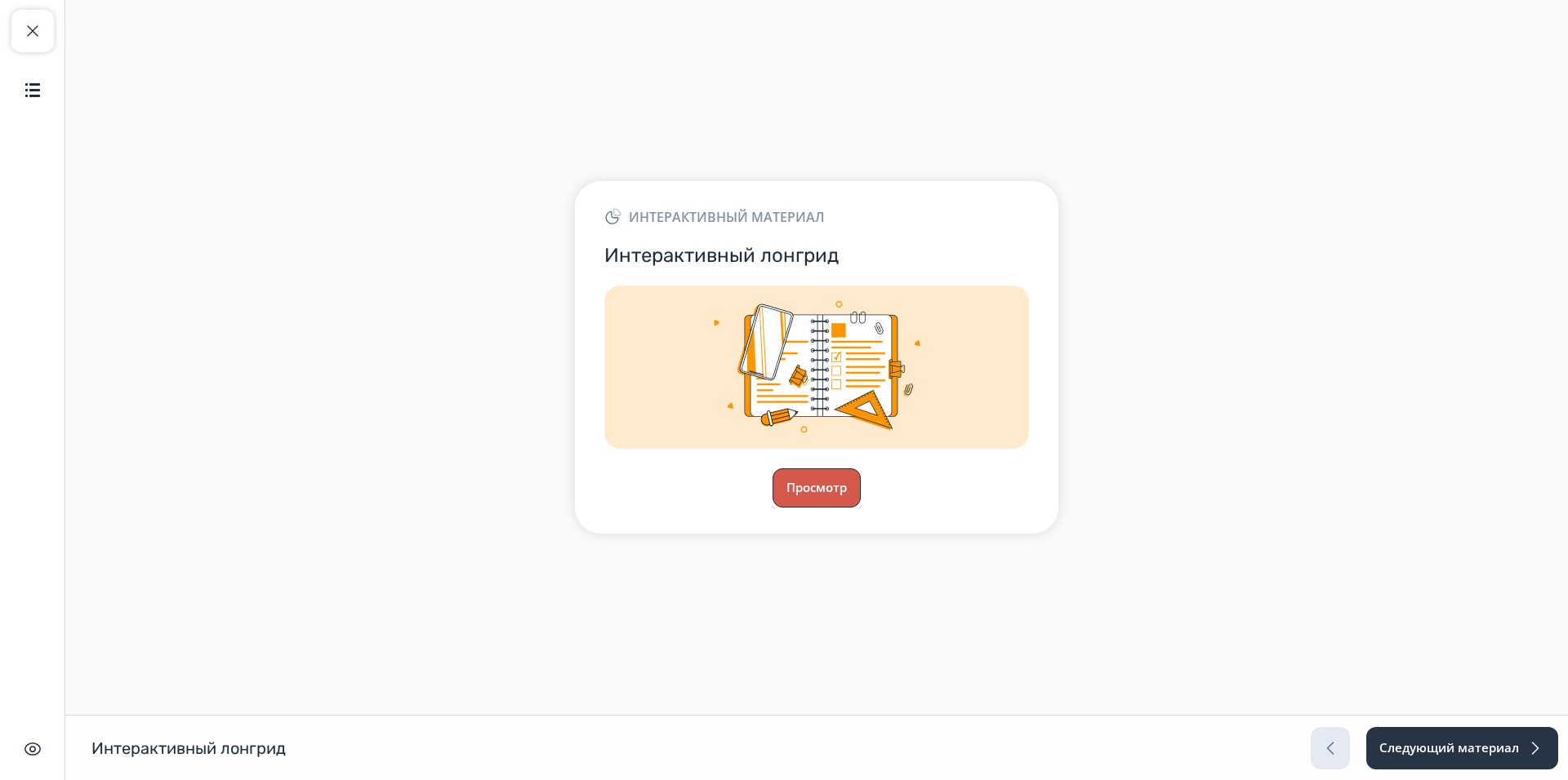
click at [805, 486] on button "Просмотр" at bounding box center [815, 488] width 88 height 39
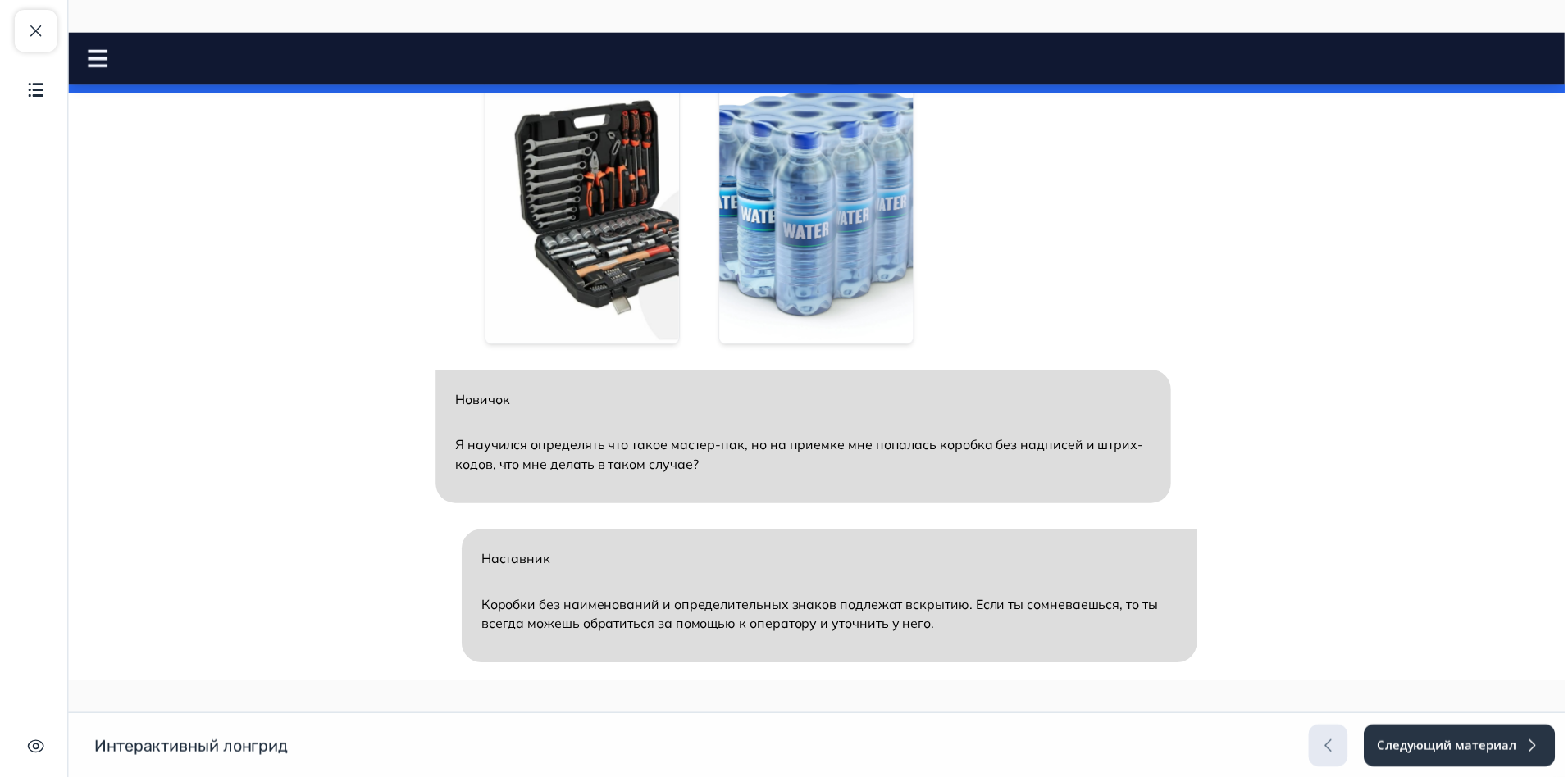
scroll to position [1675, 0]
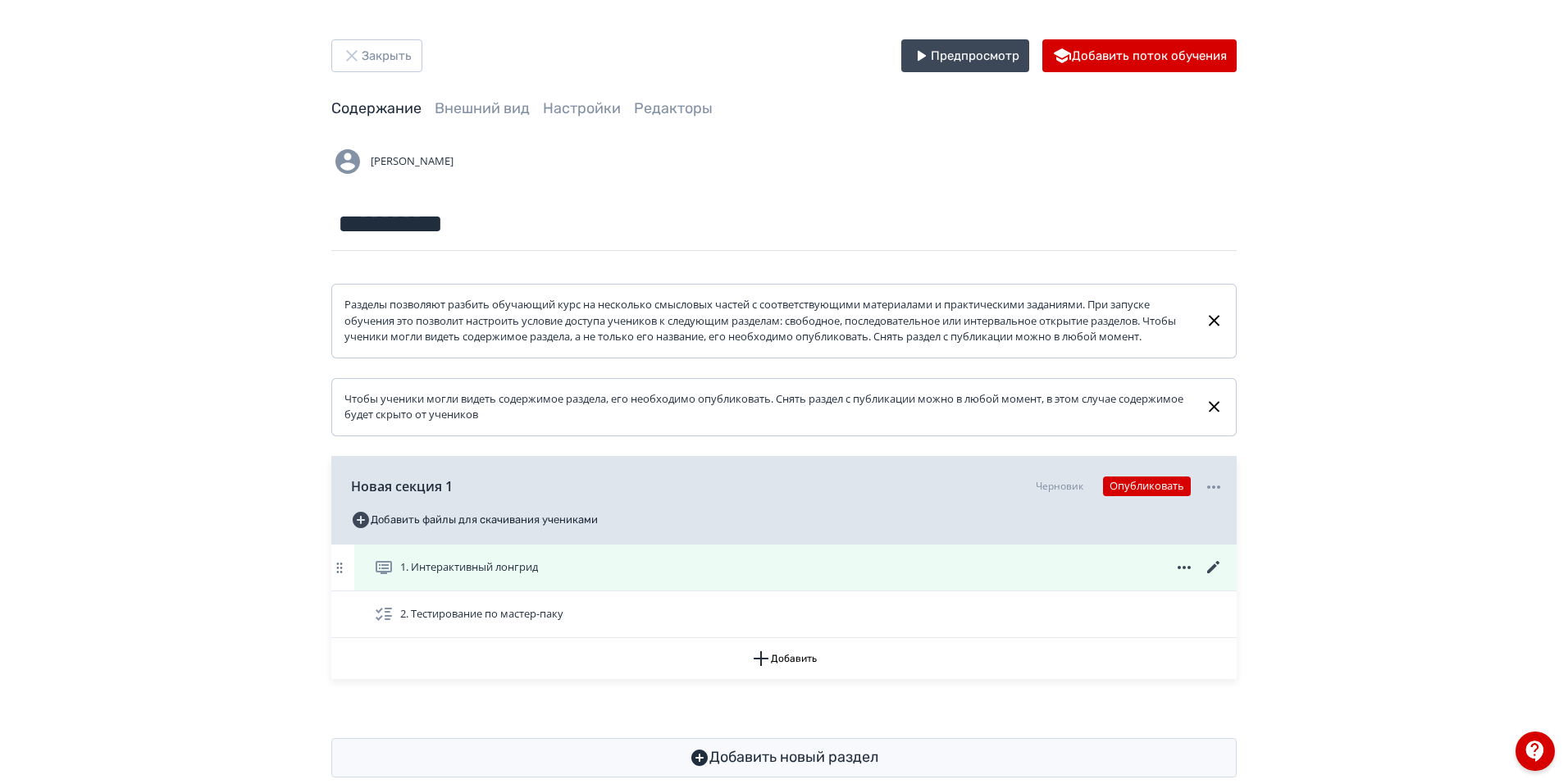
click at [1216, 578] on icon at bounding box center [1214, 567] width 20 height 20
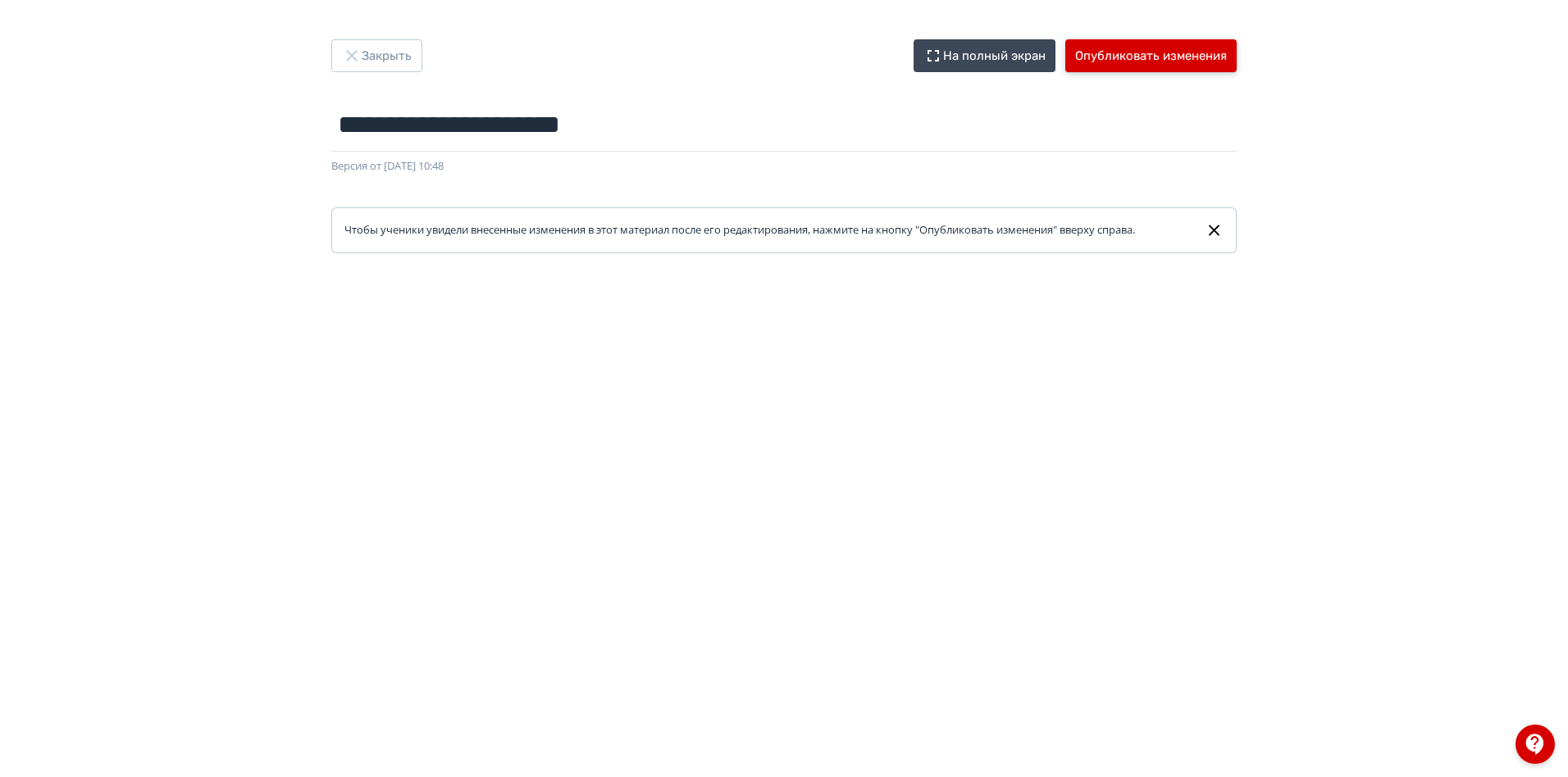
click at [1141, 56] on button "Опубликовать изменения" at bounding box center [1151, 55] width 171 height 33
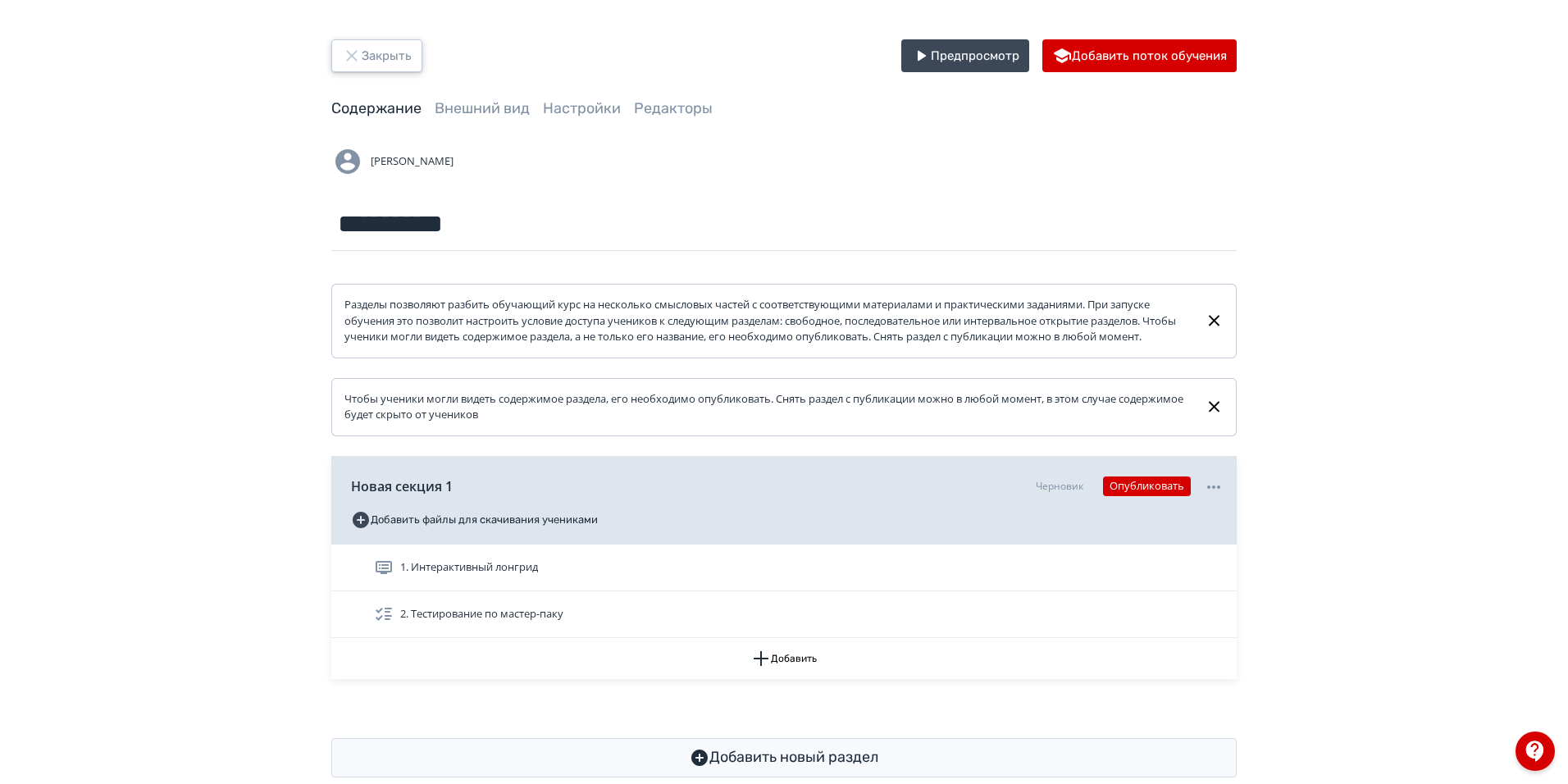
click at [357, 68] on button "Закрыть" at bounding box center [377, 55] width 91 height 33
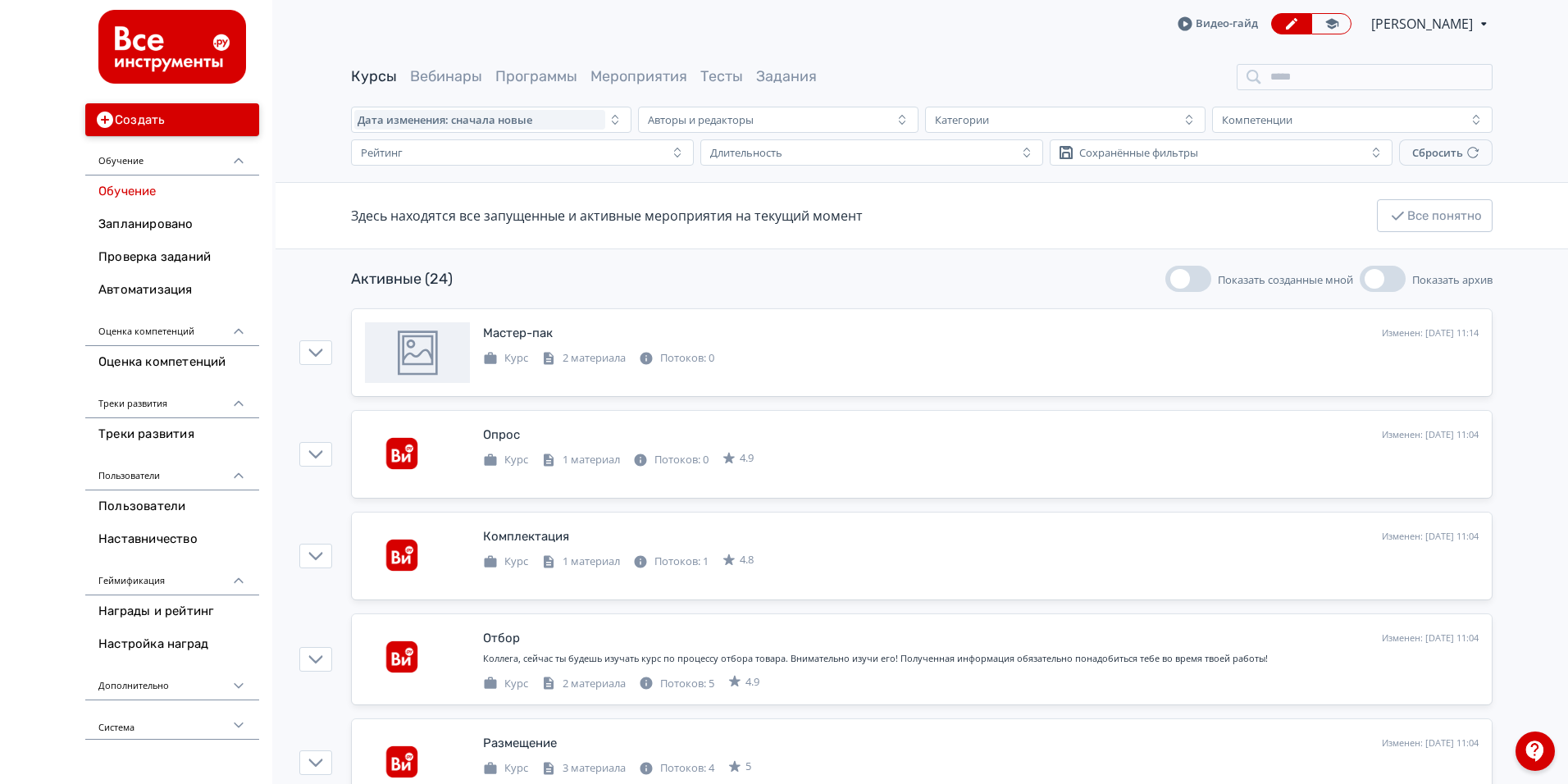
click at [142, 116] on button "Создать" at bounding box center [172, 119] width 174 height 33
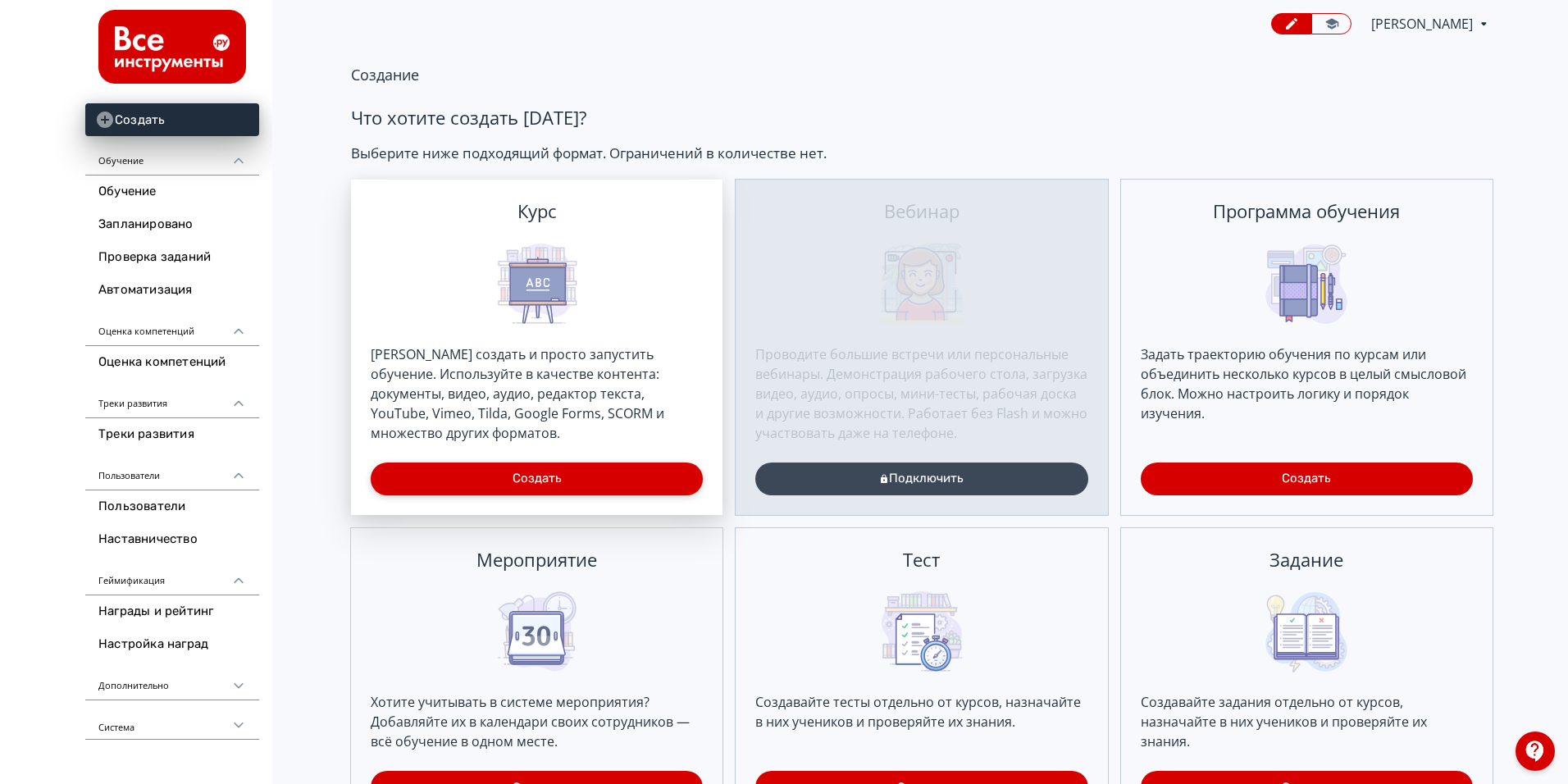
click at [602, 481] on button "Создать" at bounding box center [537, 478] width 332 height 33
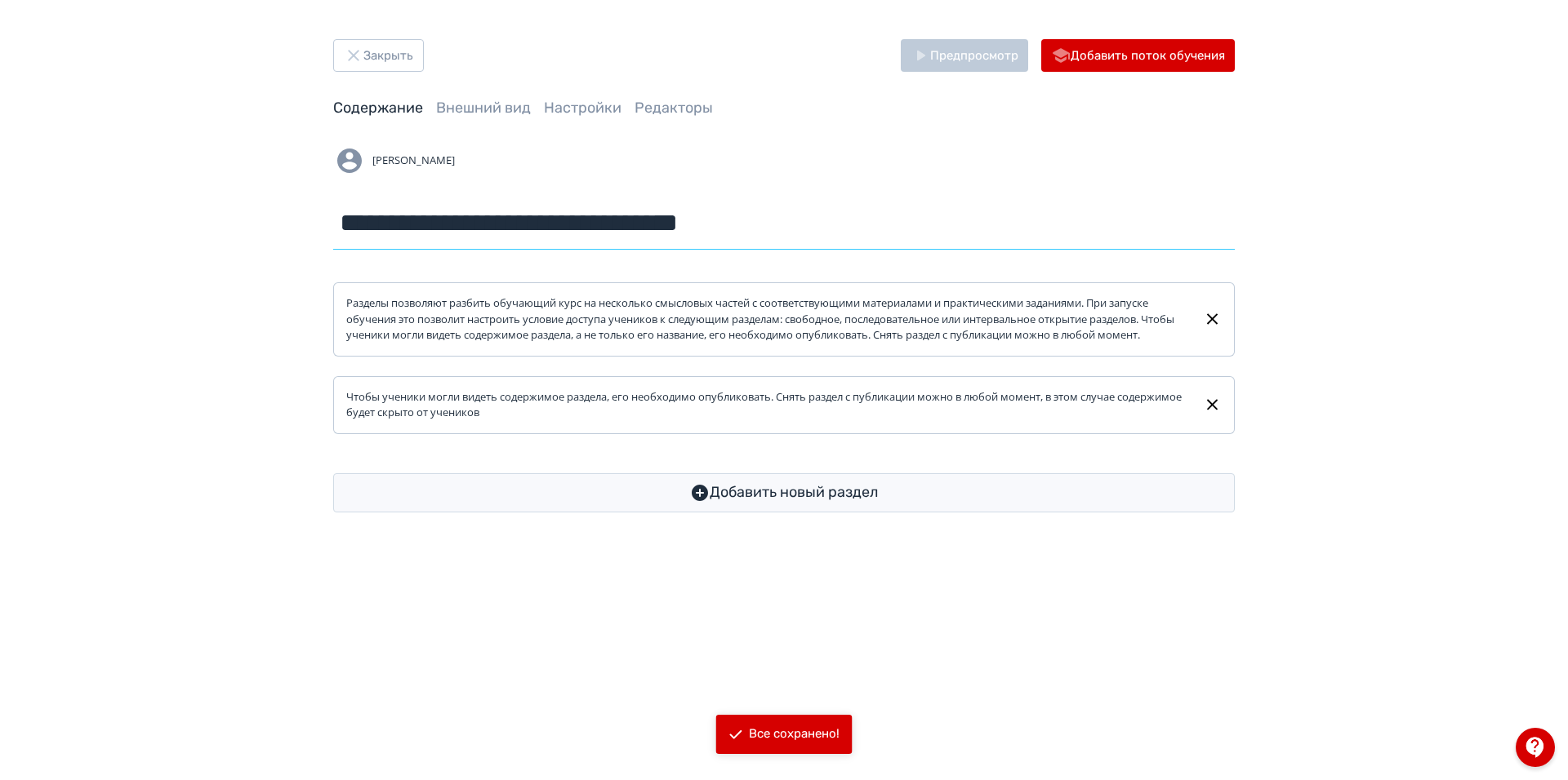
drag, startPoint x: 763, startPoint y: 222, endPoint x: 354, endPoint y: 253, distance: 410.2
click at [300, 257] on div "**********" at bounding box center [784, 276] width 979 height 474
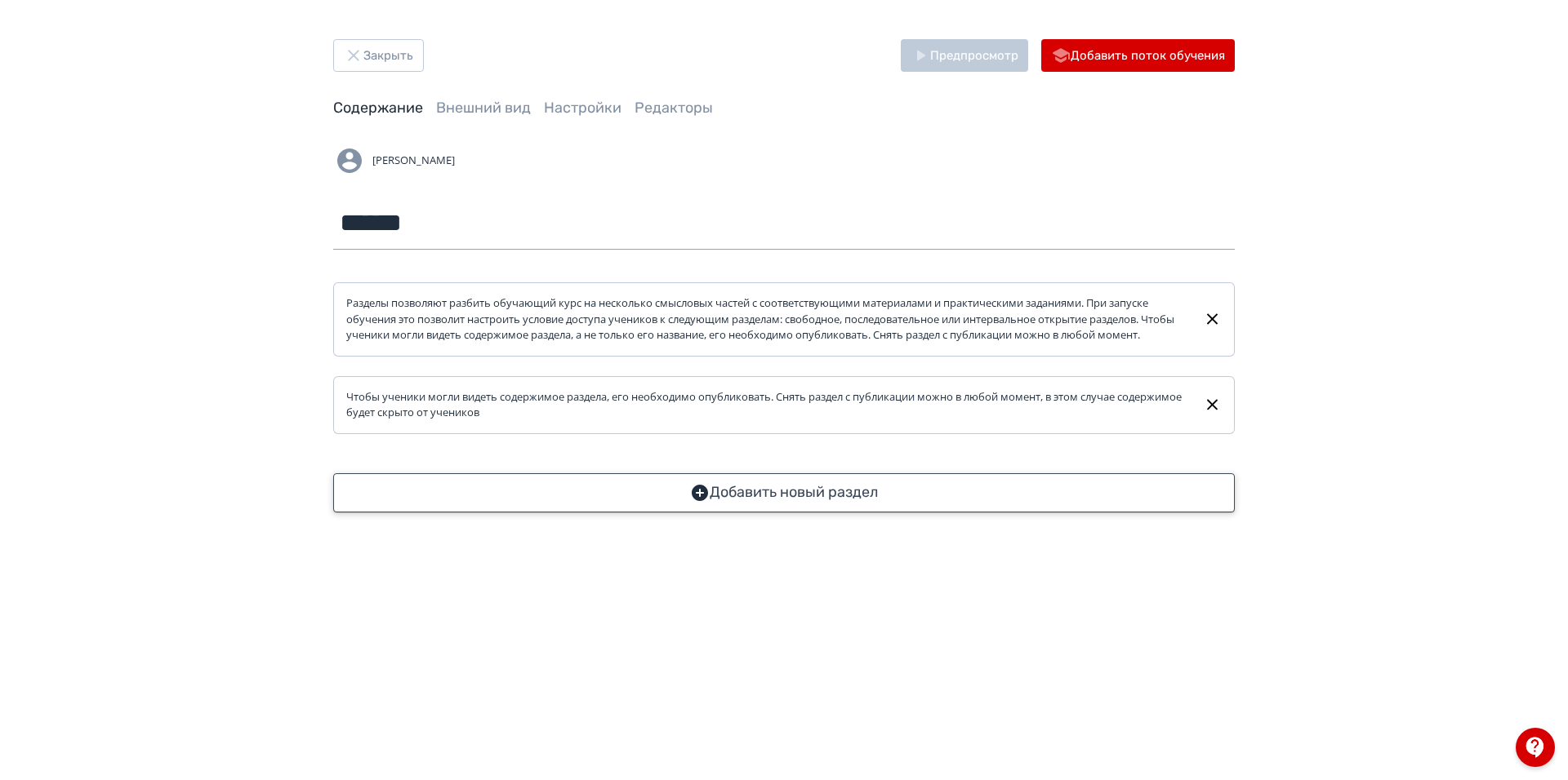
type input "******"
click at [759, 513] on button "Добавить новый раздел" at bounding box center [784, 493] width 902 height 39
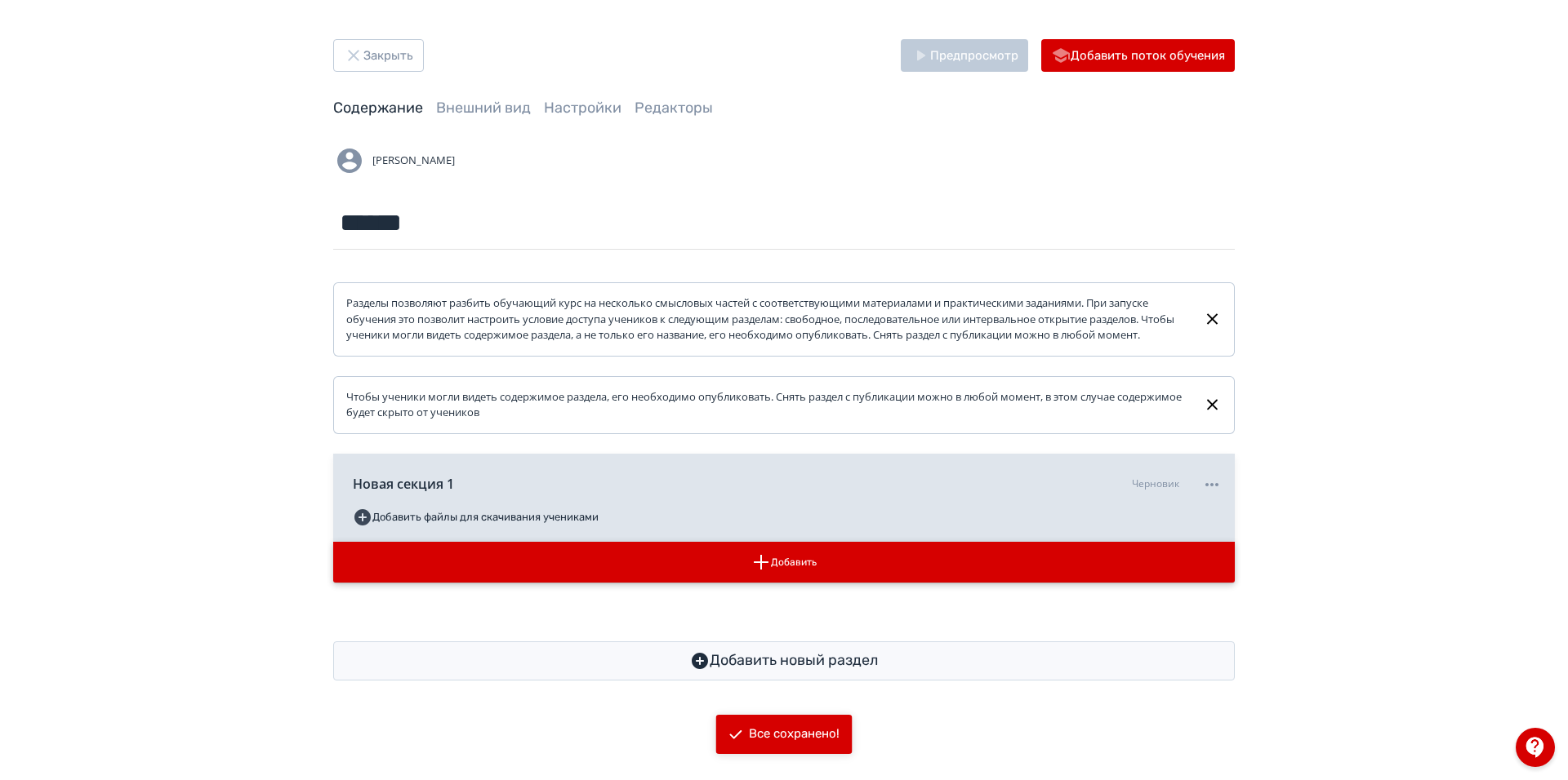
click at [803, 571] on button "Добавить" at bounding box center [784, 563] width 902 height 41
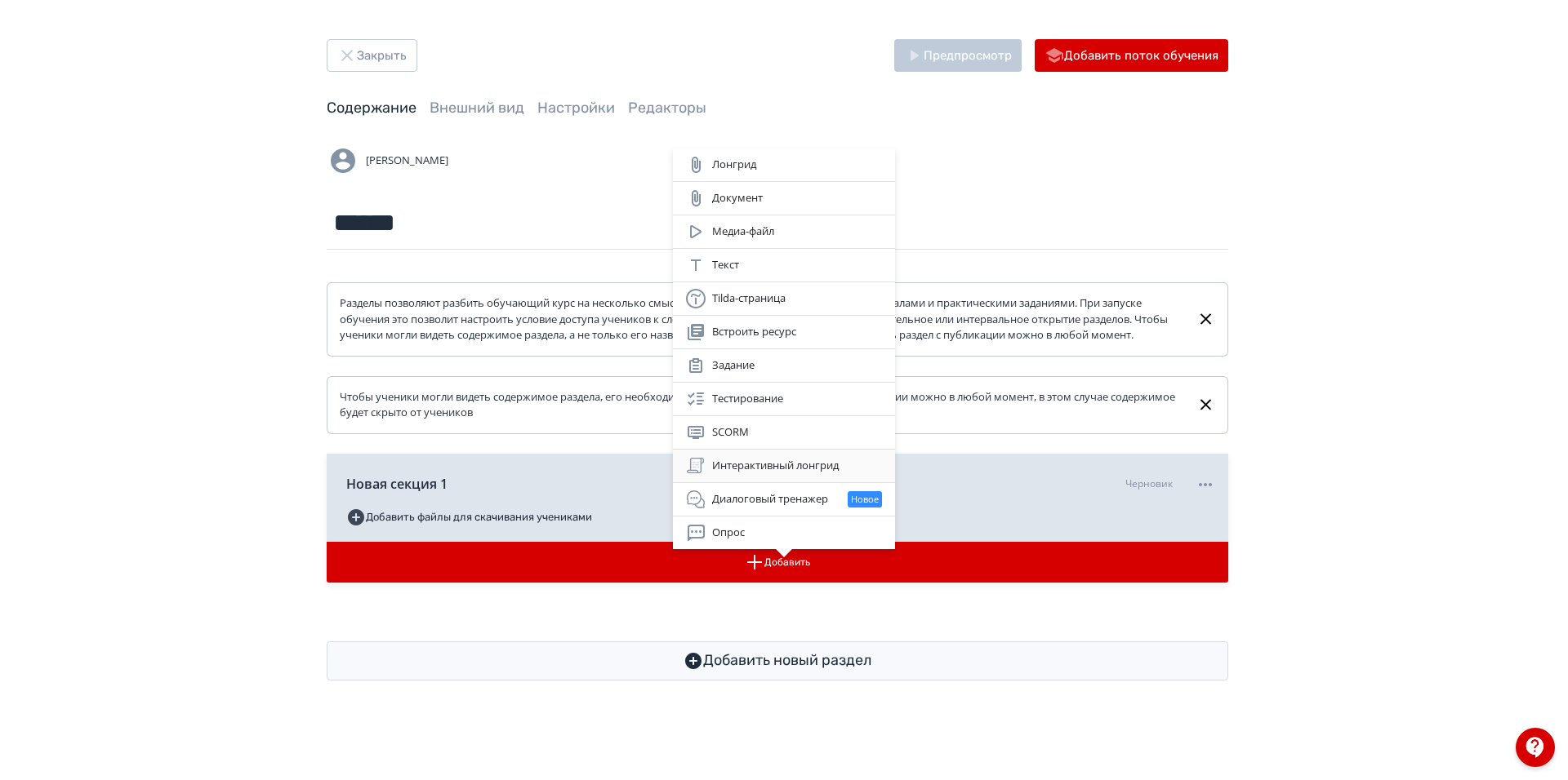
click at [810, 464] on div "Интерактивный лонгрид" at bounding box center [784, 465] width 196 height 19
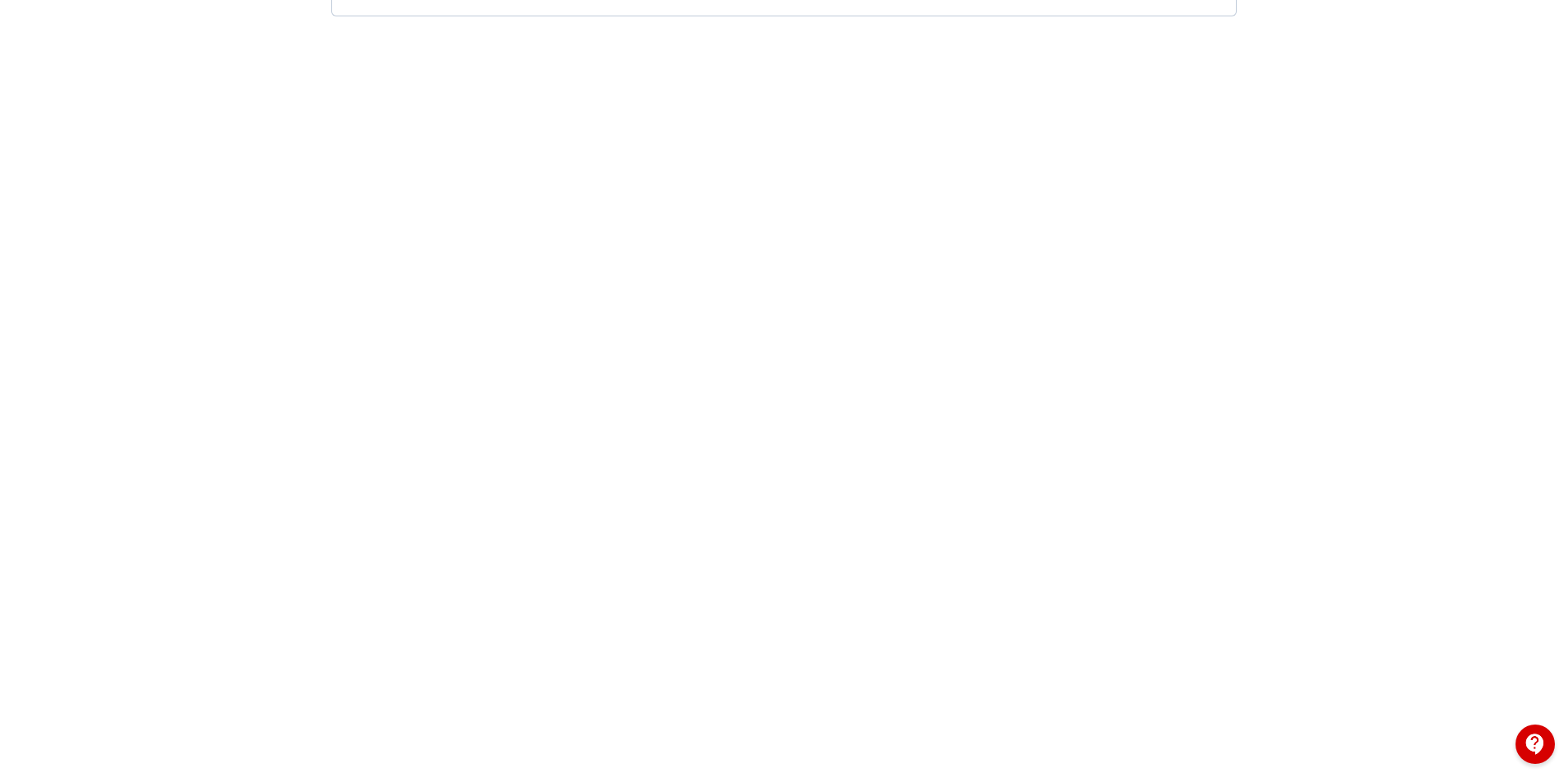
scroll to position [224, 0]
